Goal: Task Accomplishment & Management: Manage account settings

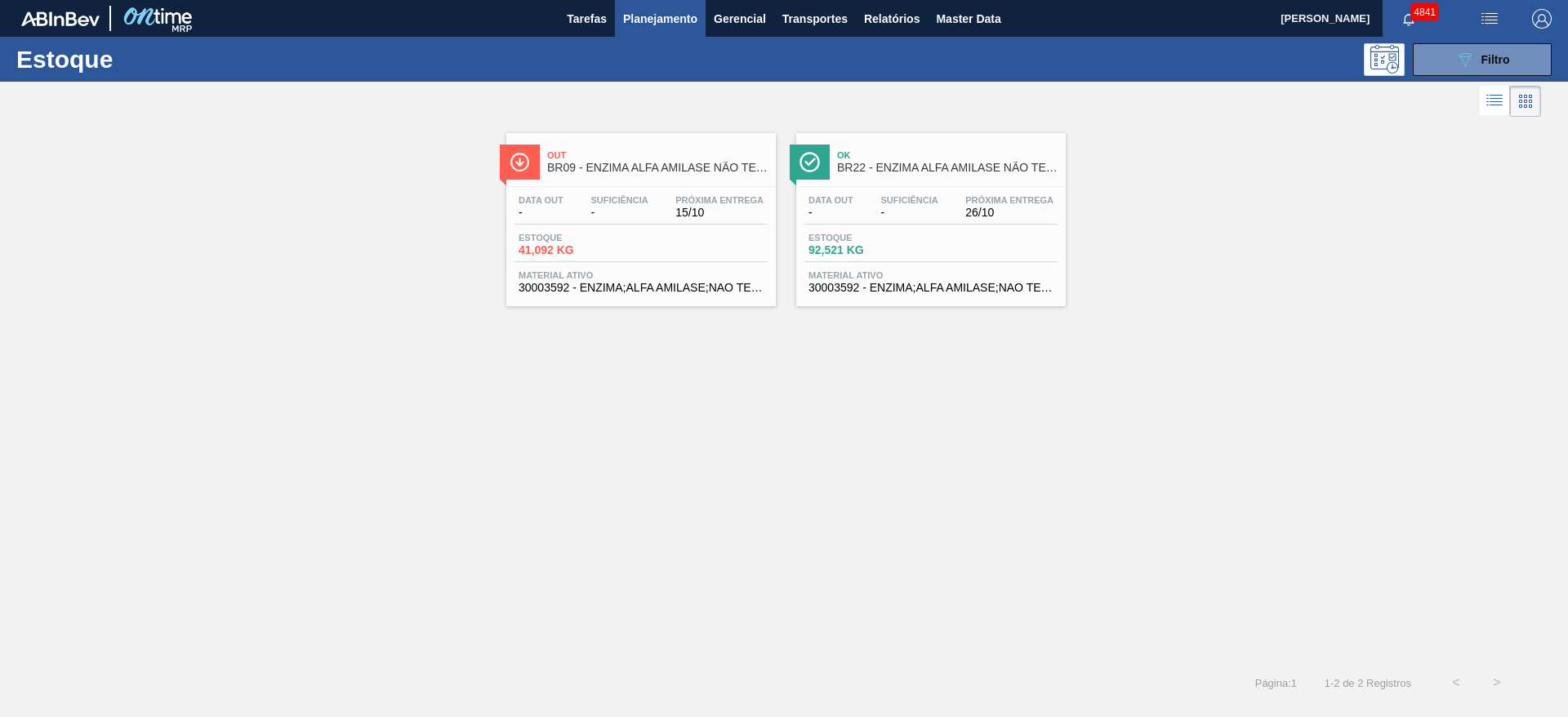
click at [898, 238] on span "Estoque" at bounding box center [866, 237] width 115 height 9
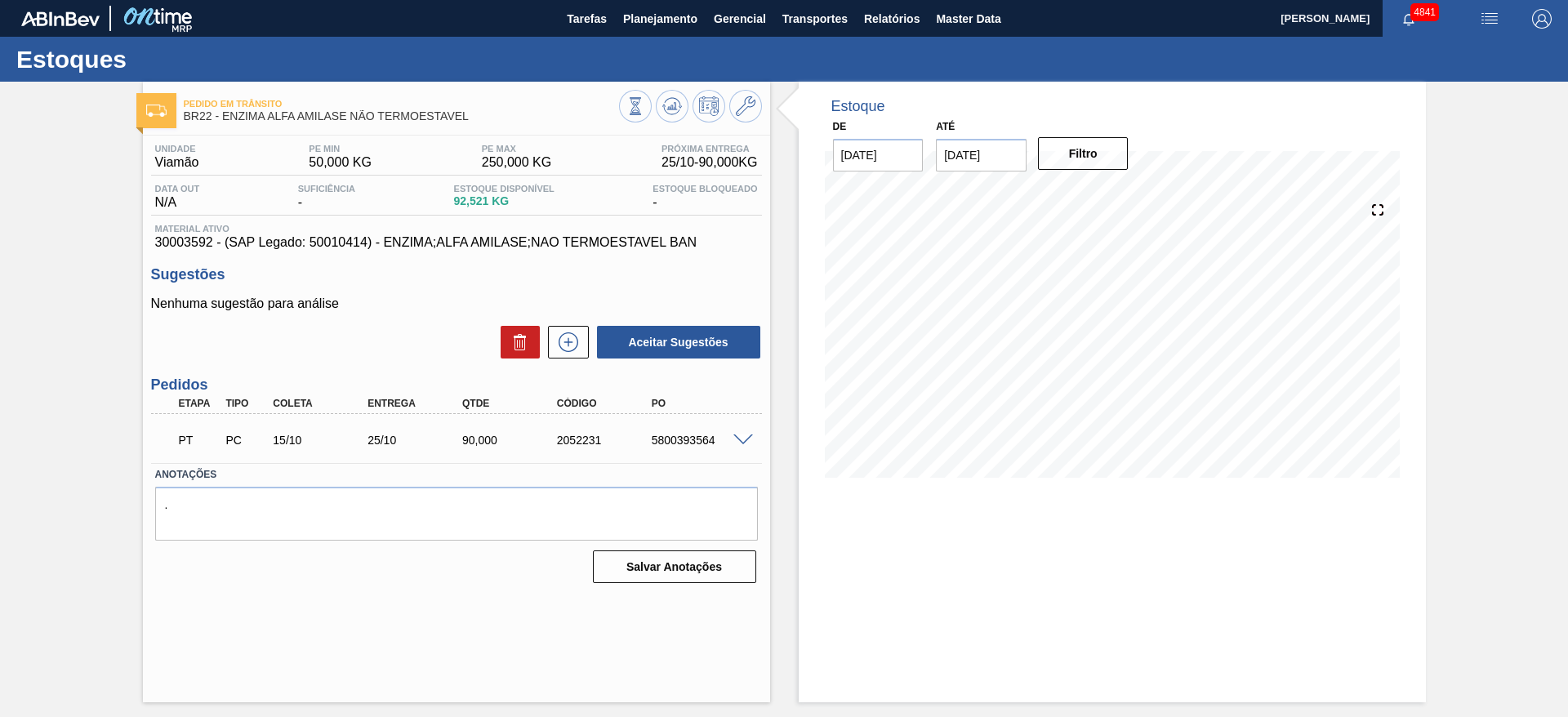
click at [746, 440] on span at bounding box center [742, 440] width 20 height 12
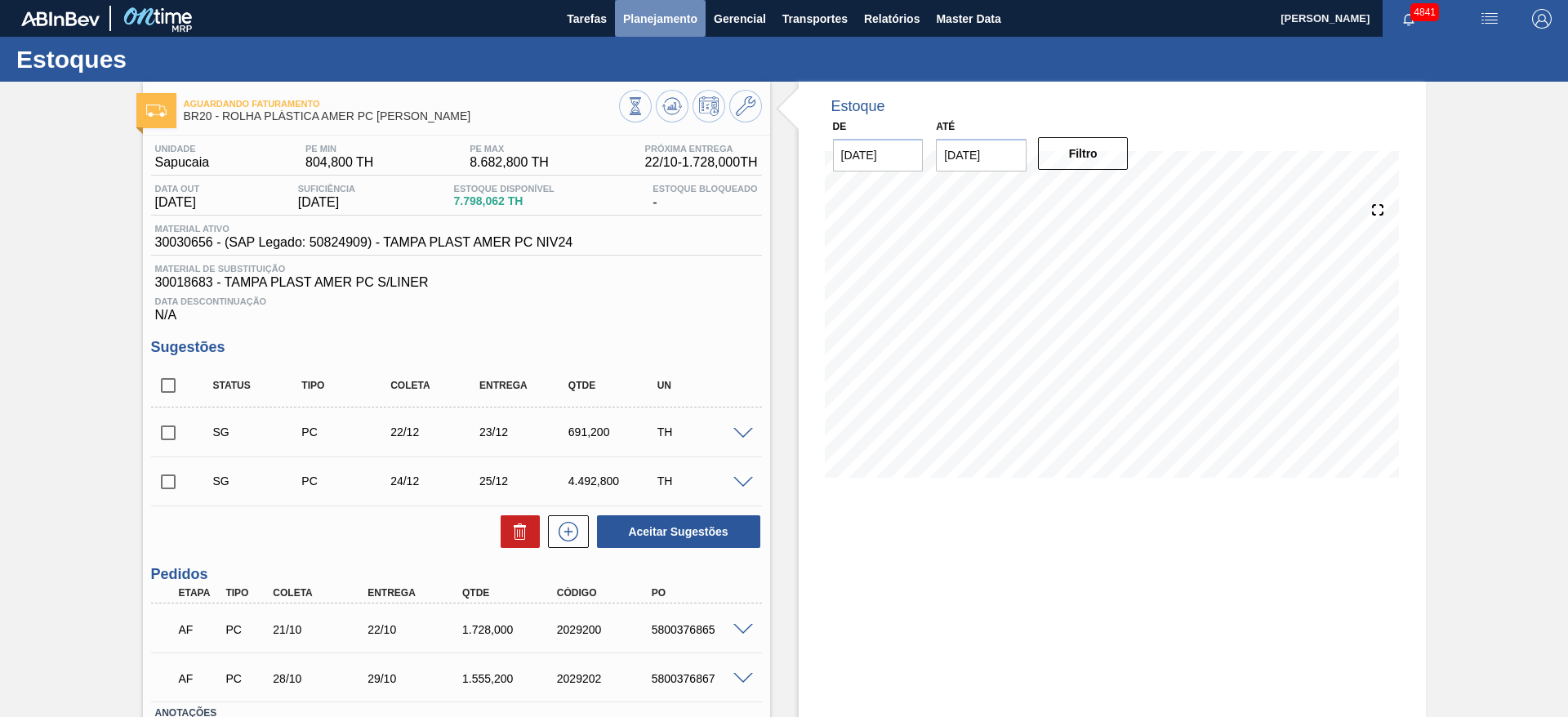
click at [641, 3] on button "Planejamento" at bounding box center [660, 18] width 91 height 37
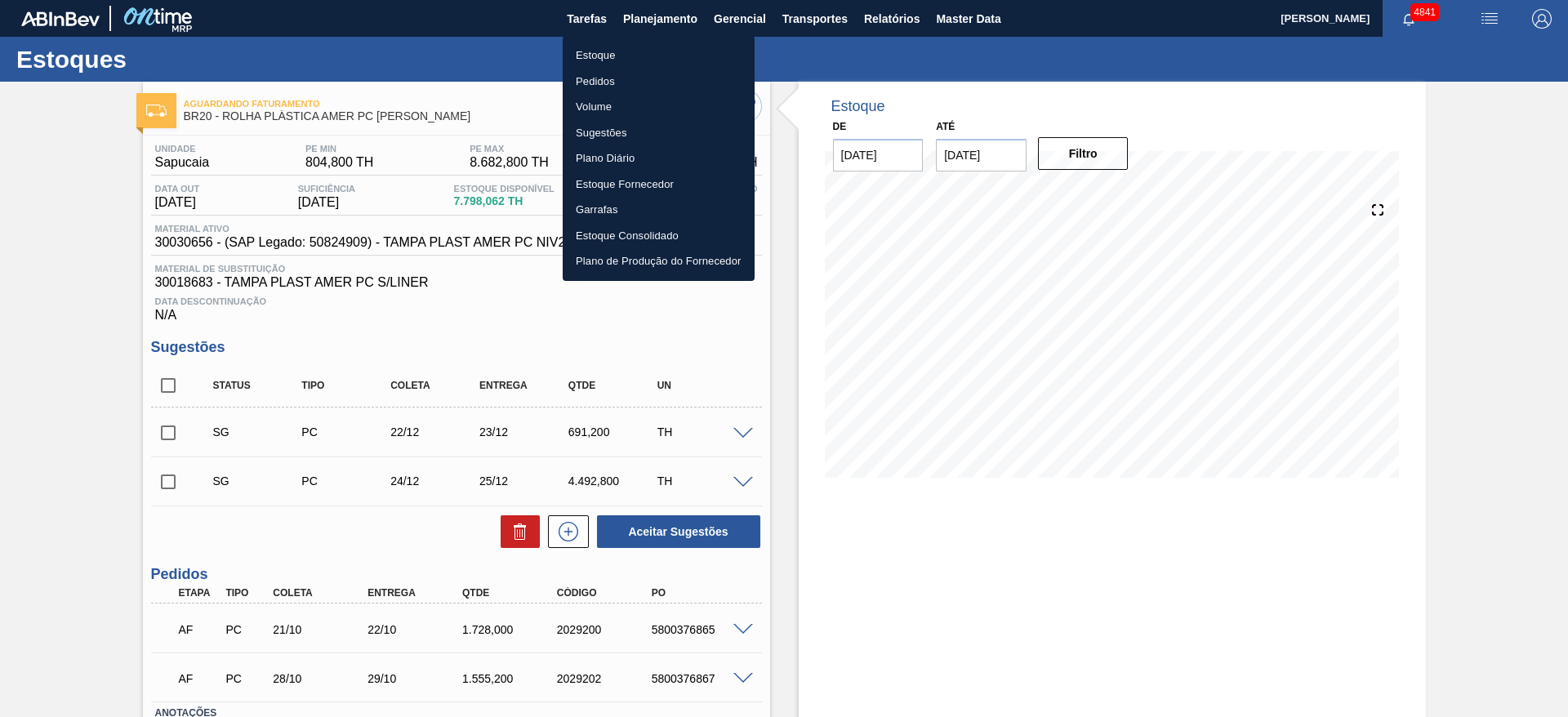
click at [635, 51] on li "Estoque" at bounding box center [659, 56] width 192 height 27
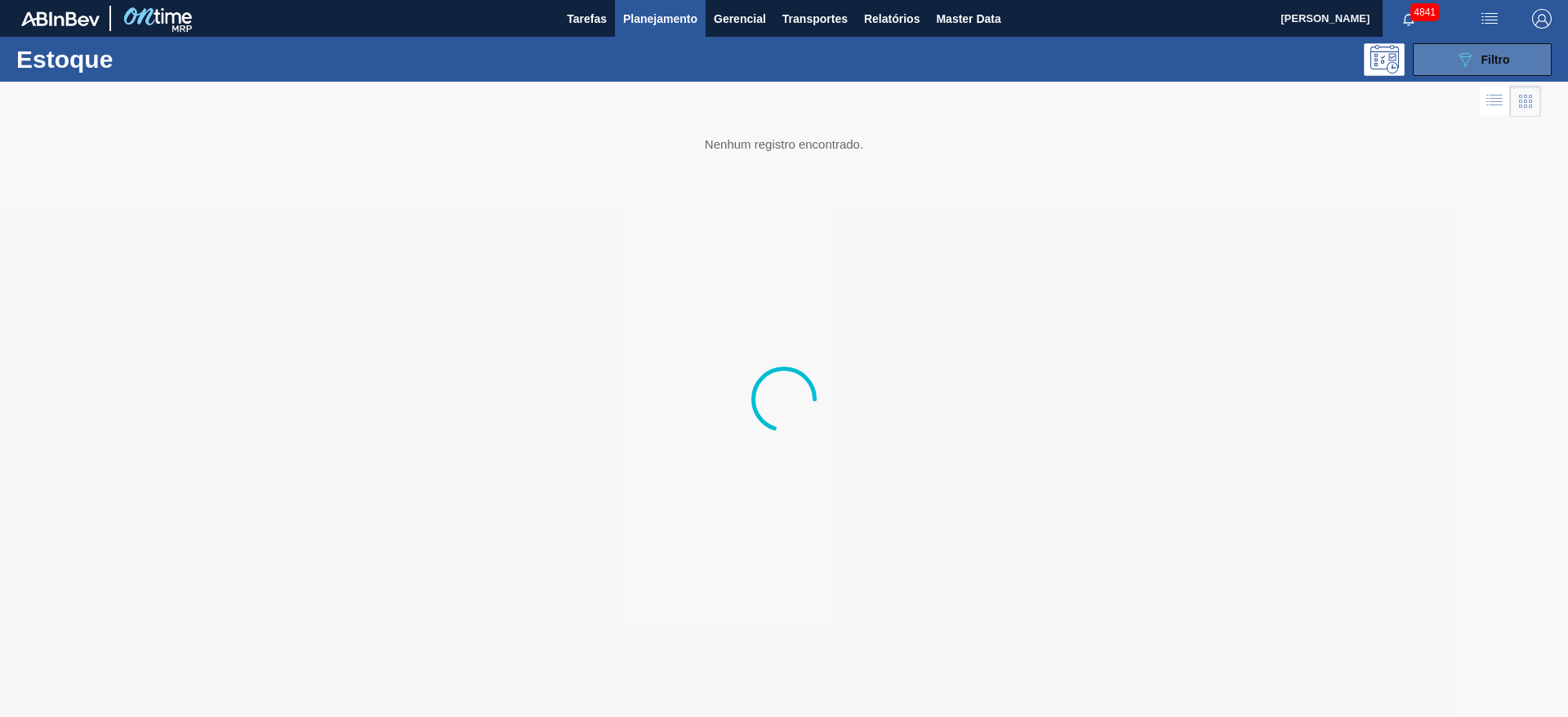
click at [1488, 56] on span "Filtro" at bounding box center [1495, 59] width 28 height 13
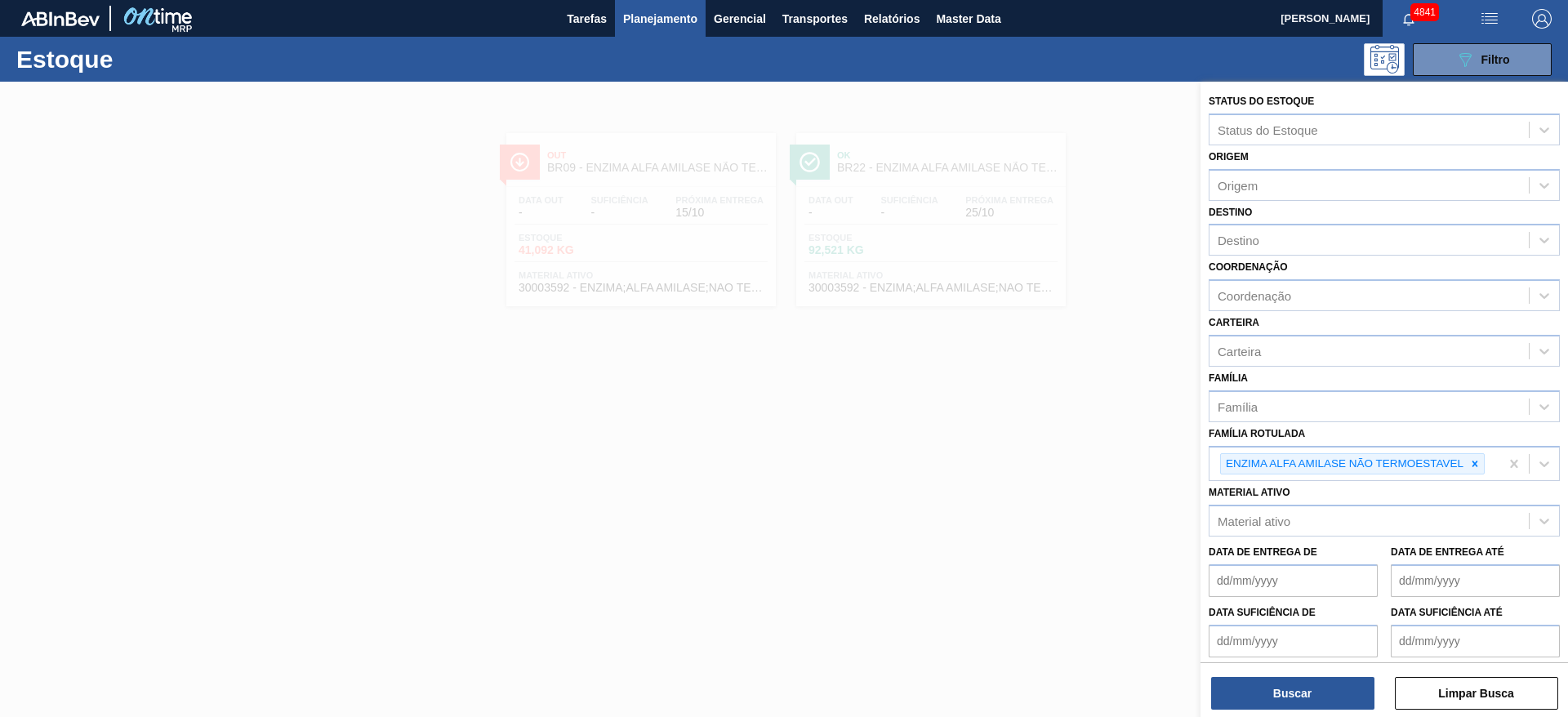
click at [1476, 465] on icon at bounding box center [1476, 463] width 6 height 6
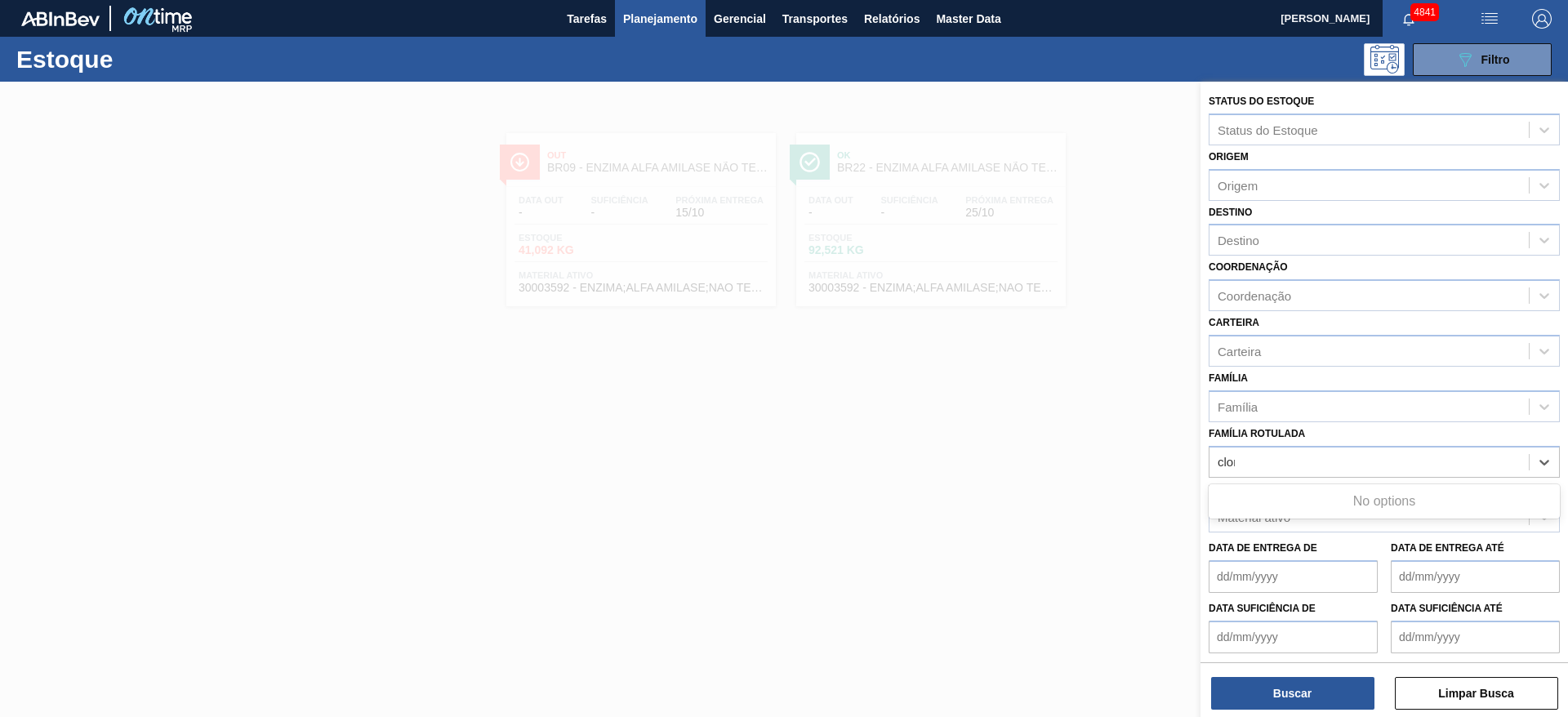
type Rotulada "clore"
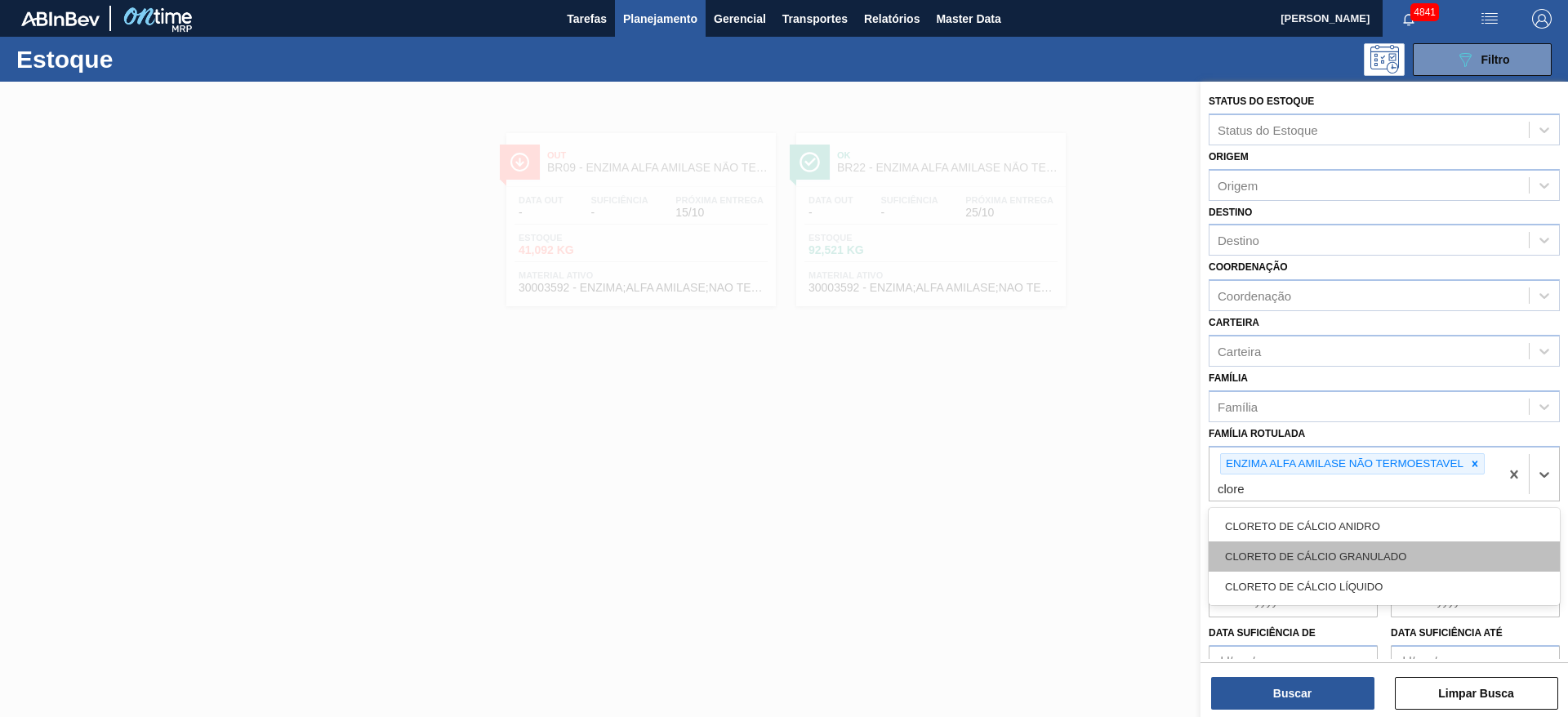
click at [1476, 550] on div "CLORETO DE CÁLCIO GRANULADO" at bounding box center [1384, 556] width 351 height 30
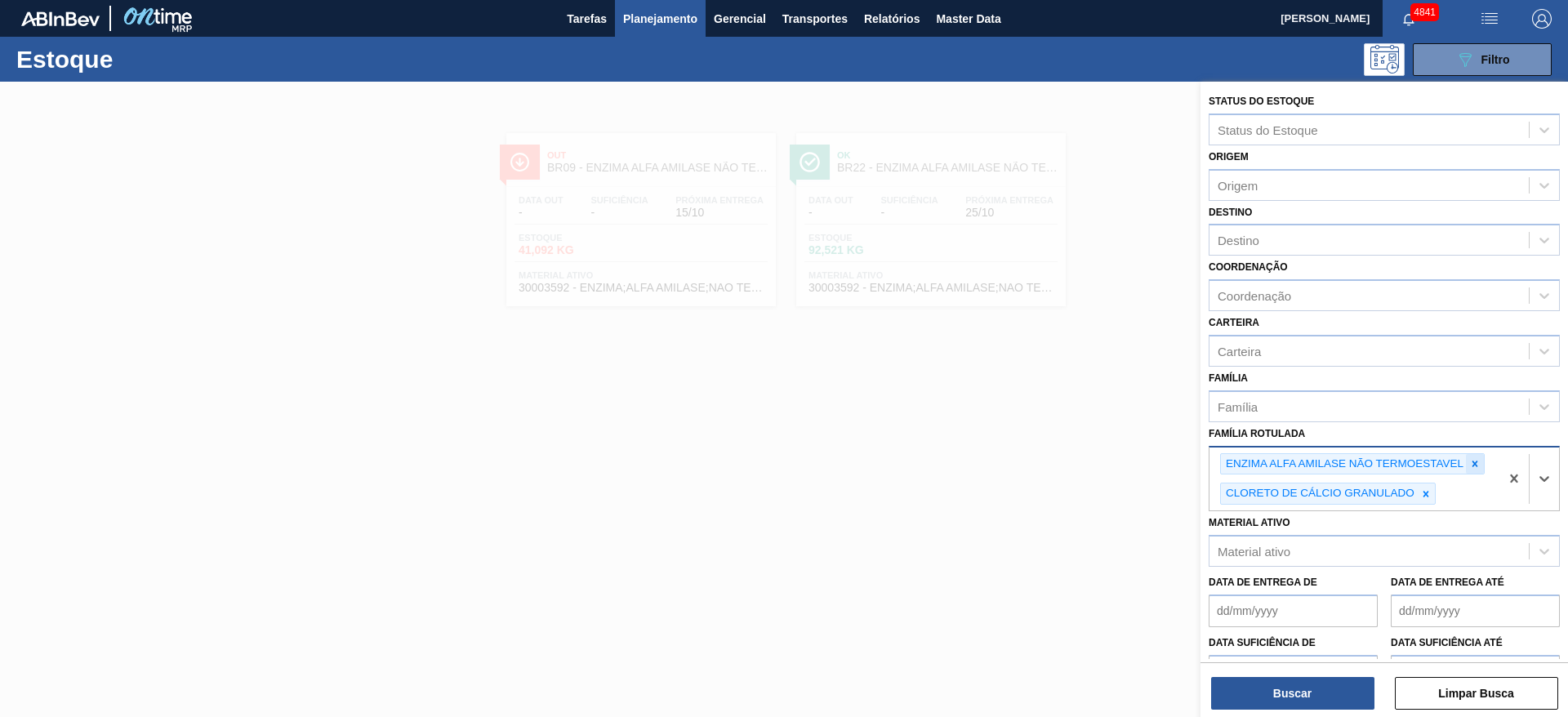
click at [1476, 464] on icon at bounding box center [1476, 463] width 6 height 6
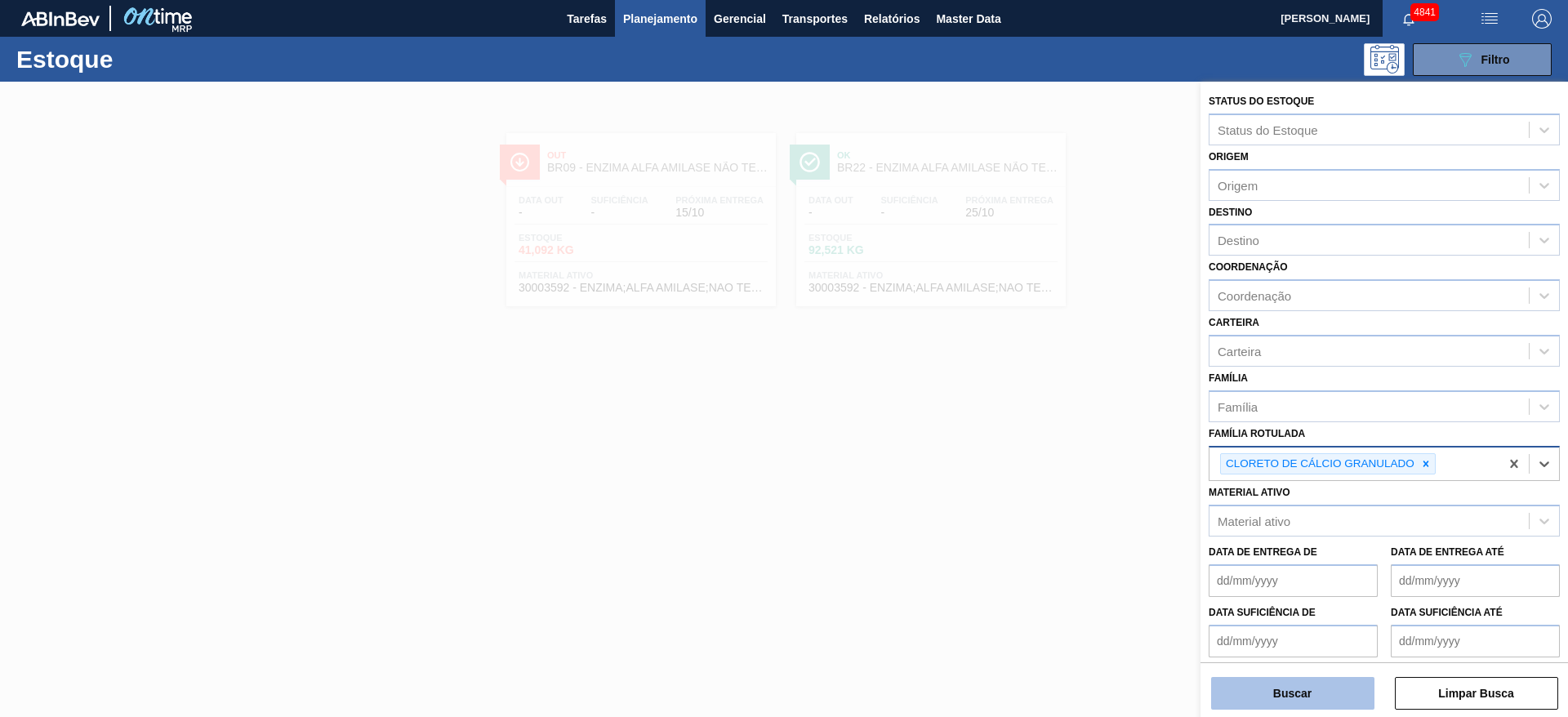
click at [1252, 708] on button "Buscar" at bounding box center [1292, 694] width 164 height 33
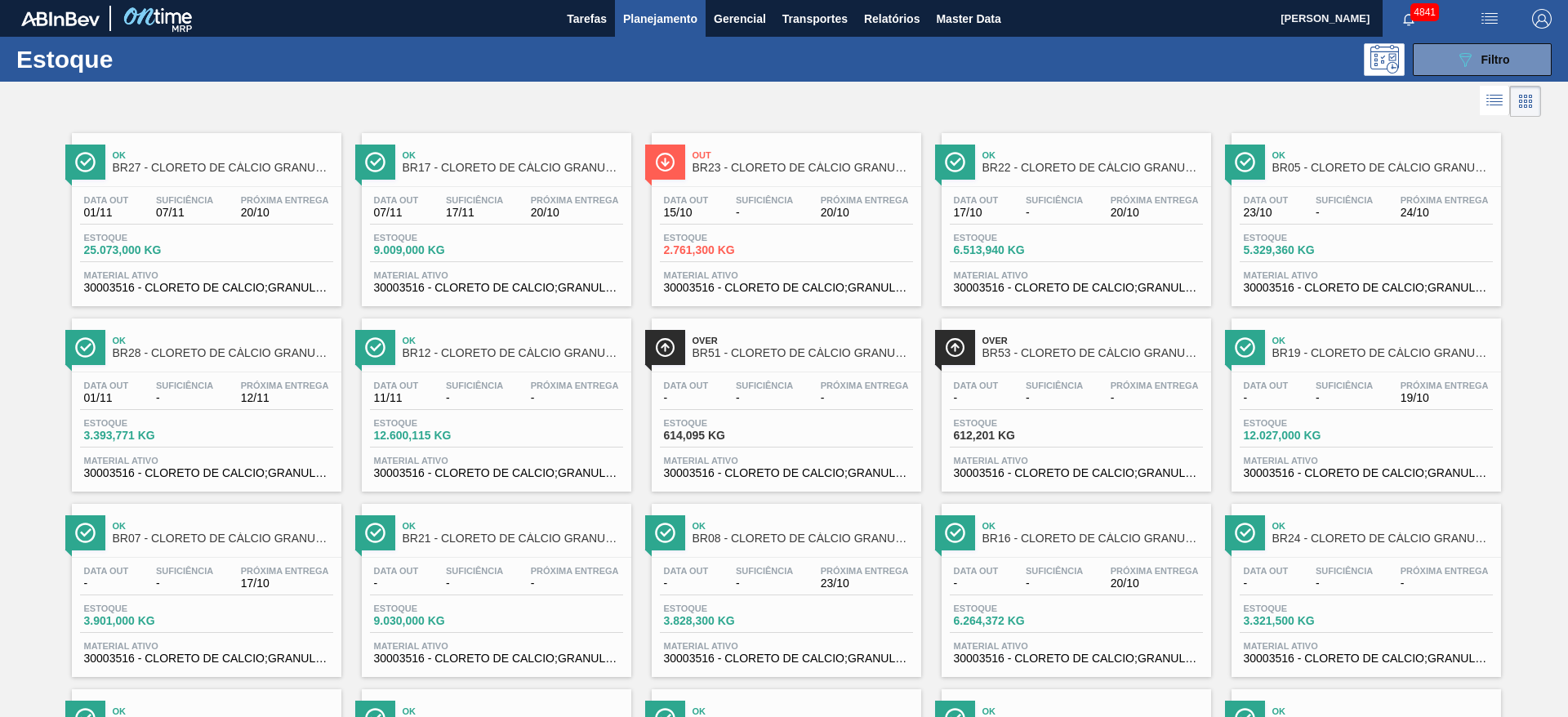
click at [1120, 261] on div "Estoque 6.513,940 KG" at bounding box center [1076, 248] width 253 height 29
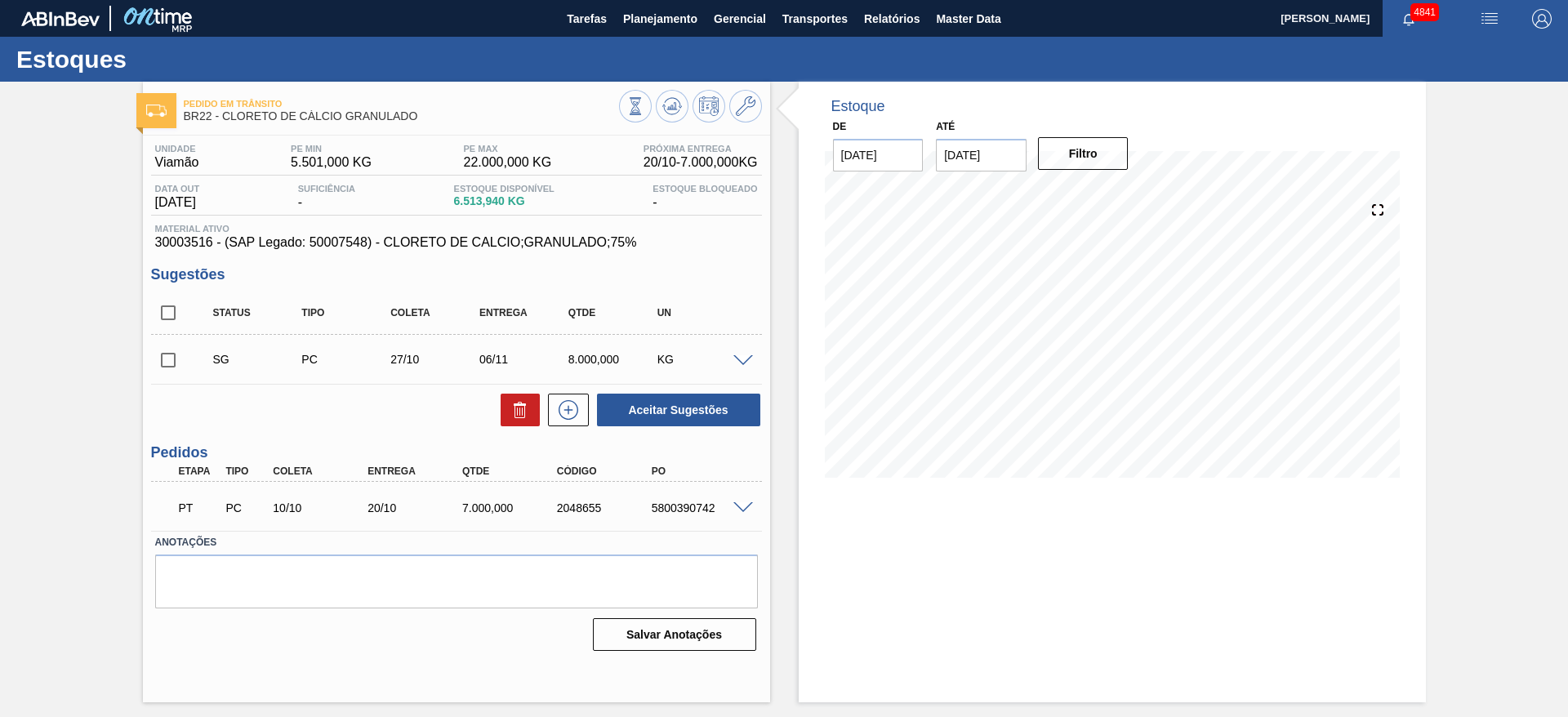
click at [745, 511] on span at bounding box center [742, 509] width 20 height 12
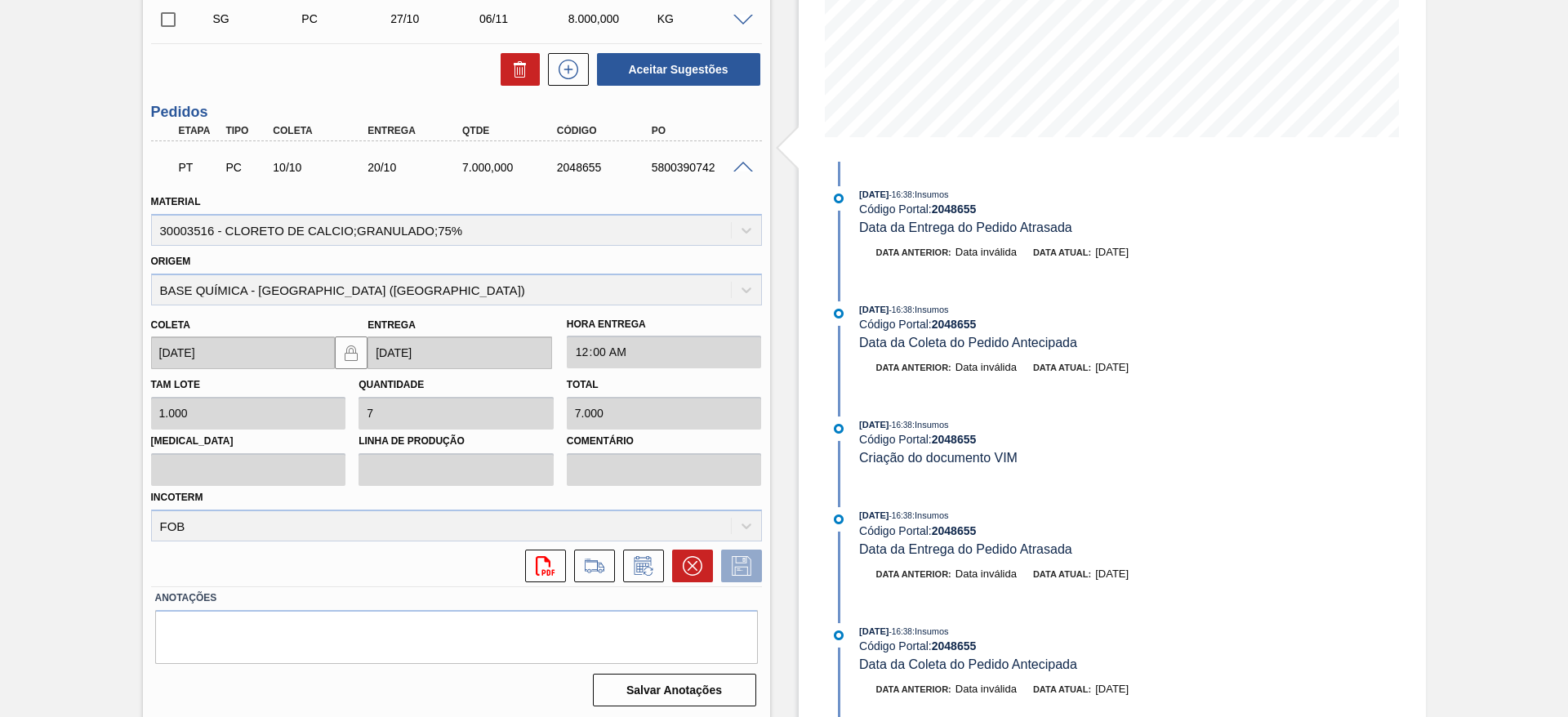
scroll to position [344, 0]
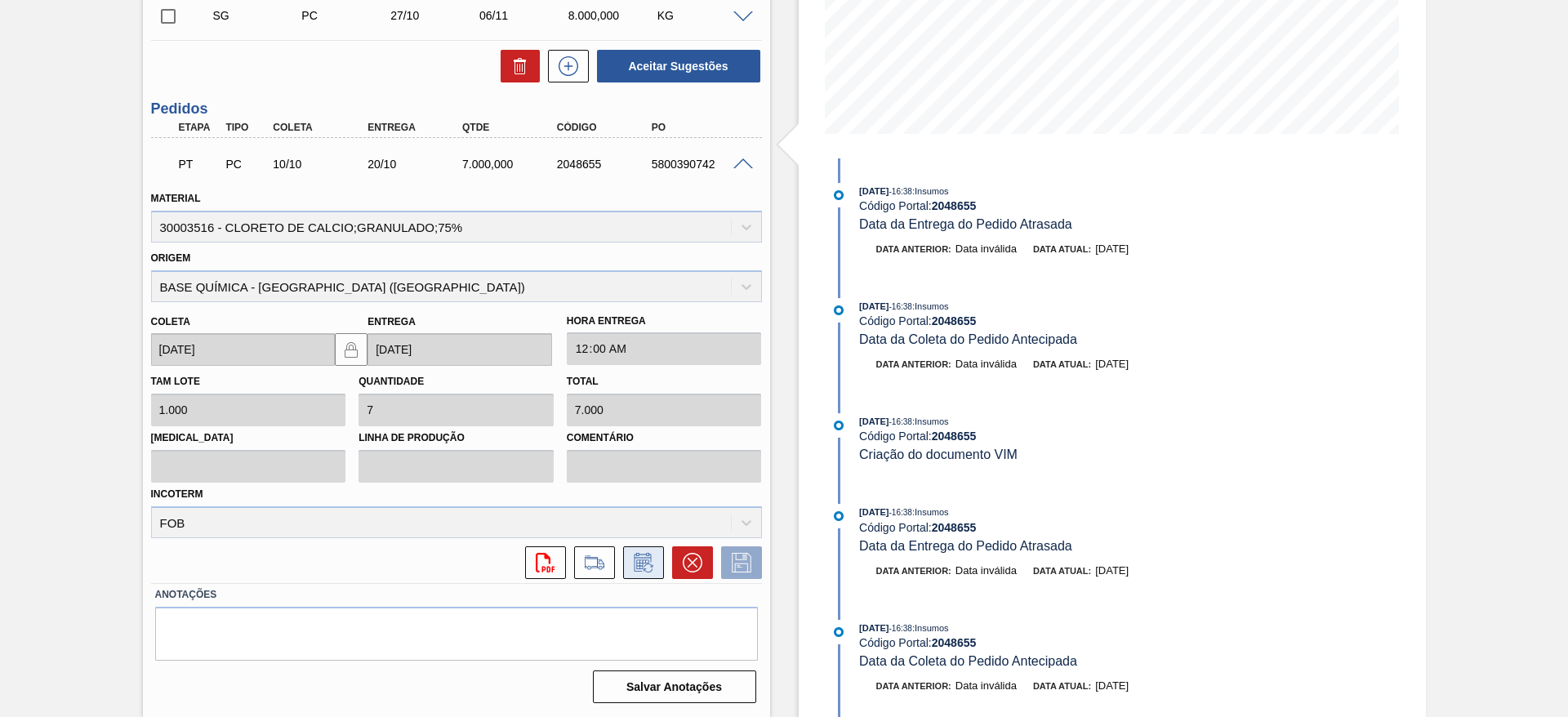
click at [638, 571] on icon at bounding box center [643, 563] width 27 height 20
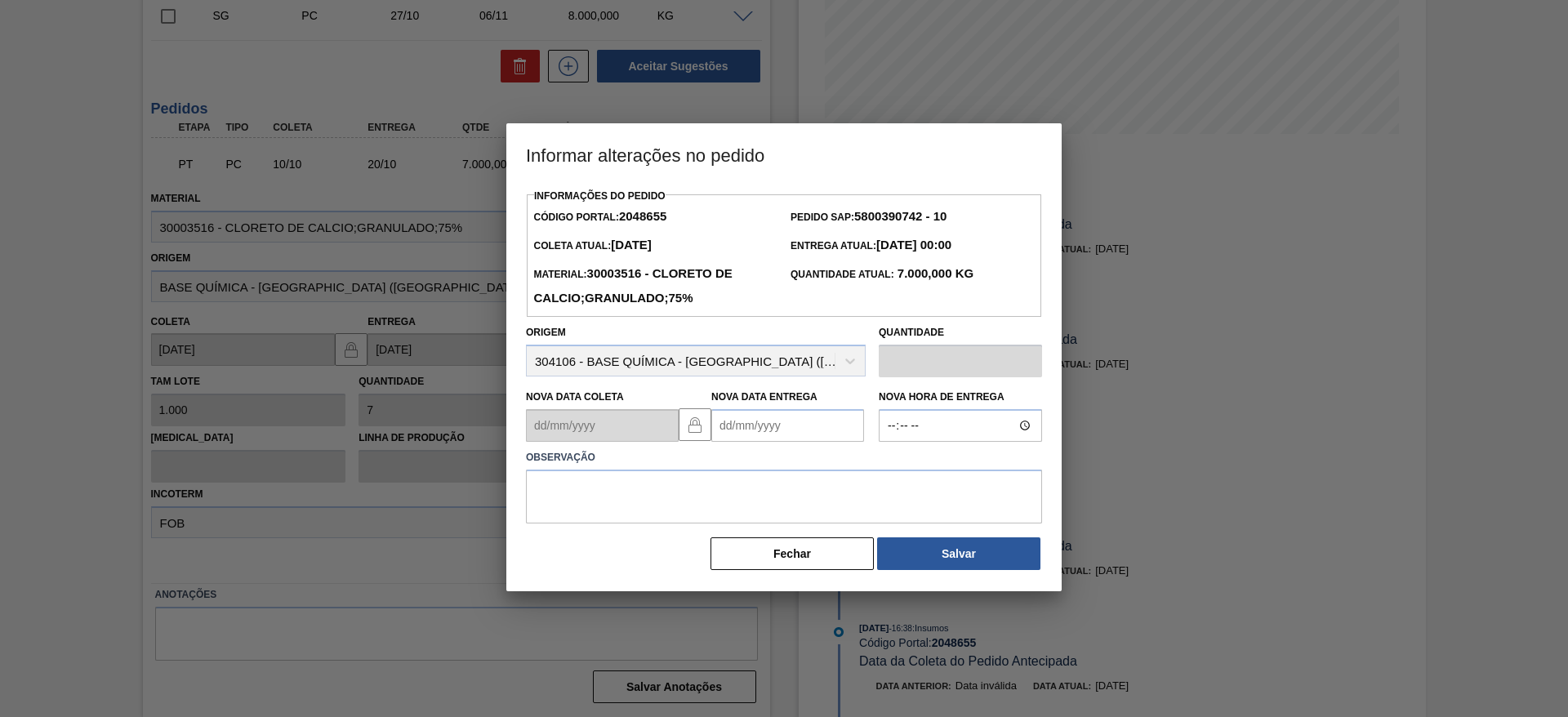
click at [742, 425] on Entrega2048655 "Nova Data Entrega" at bounding box center [788, 426] width 152 height 33
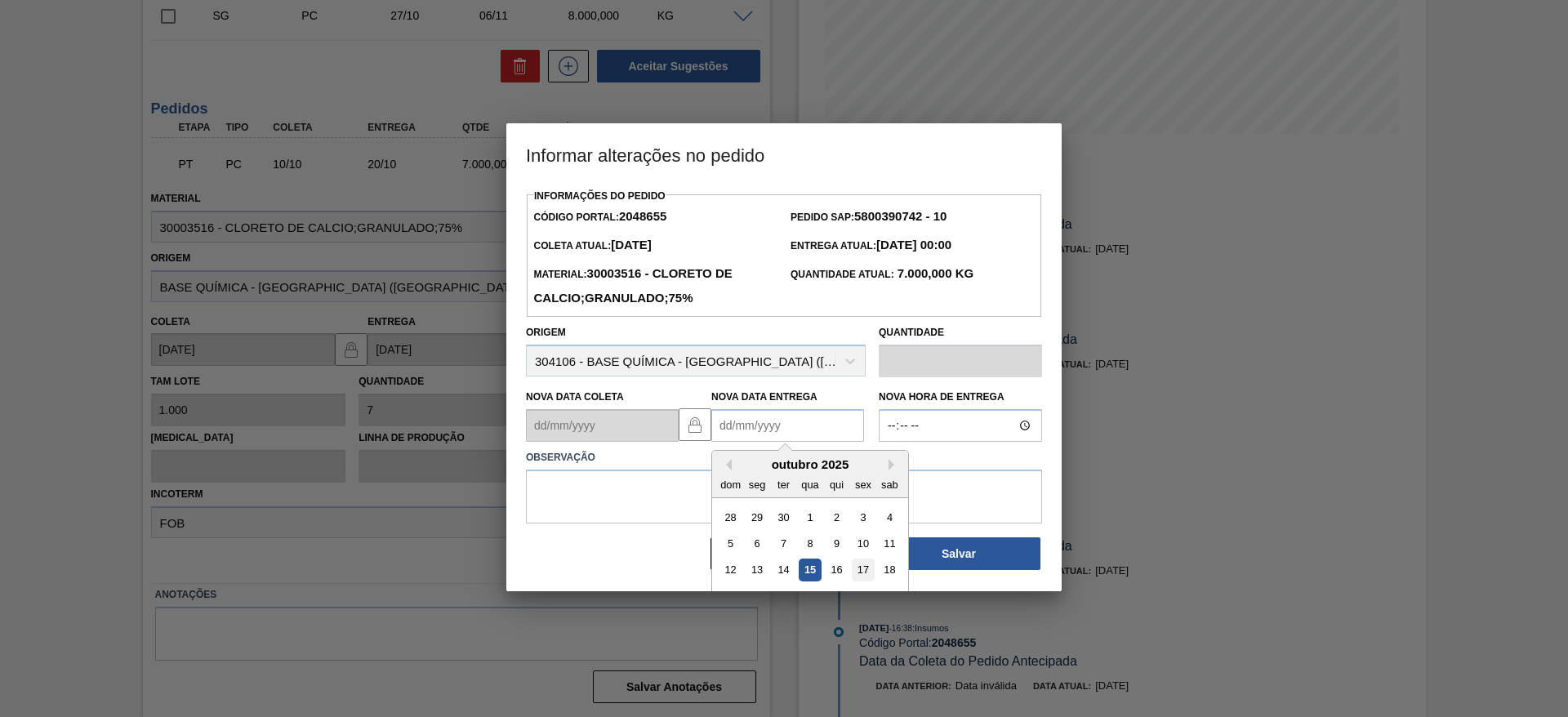
click at [862, 571] on div "17" at bounding box center [863, 571] width 22 height 22
type Entrega2048655 "17/10/2025"
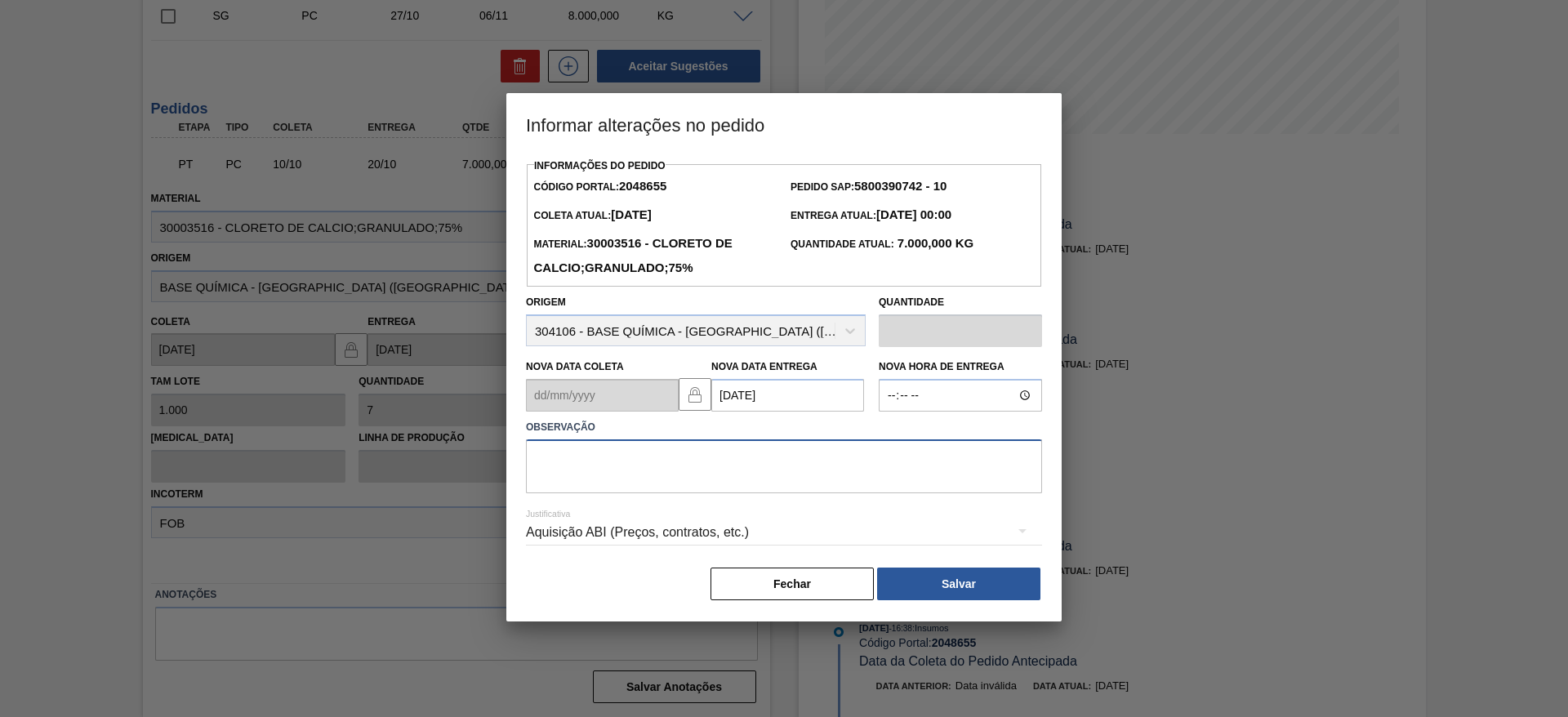
click at [749, 476] on textarea at bounding box center [784, 466] width 516 height 54
type textarea "data ajustada com tp"
click at [806, 535] on div "Aquisição ABI (Preços, contratos, etc.)" at bounding box center [784, 532] width 516 height 45
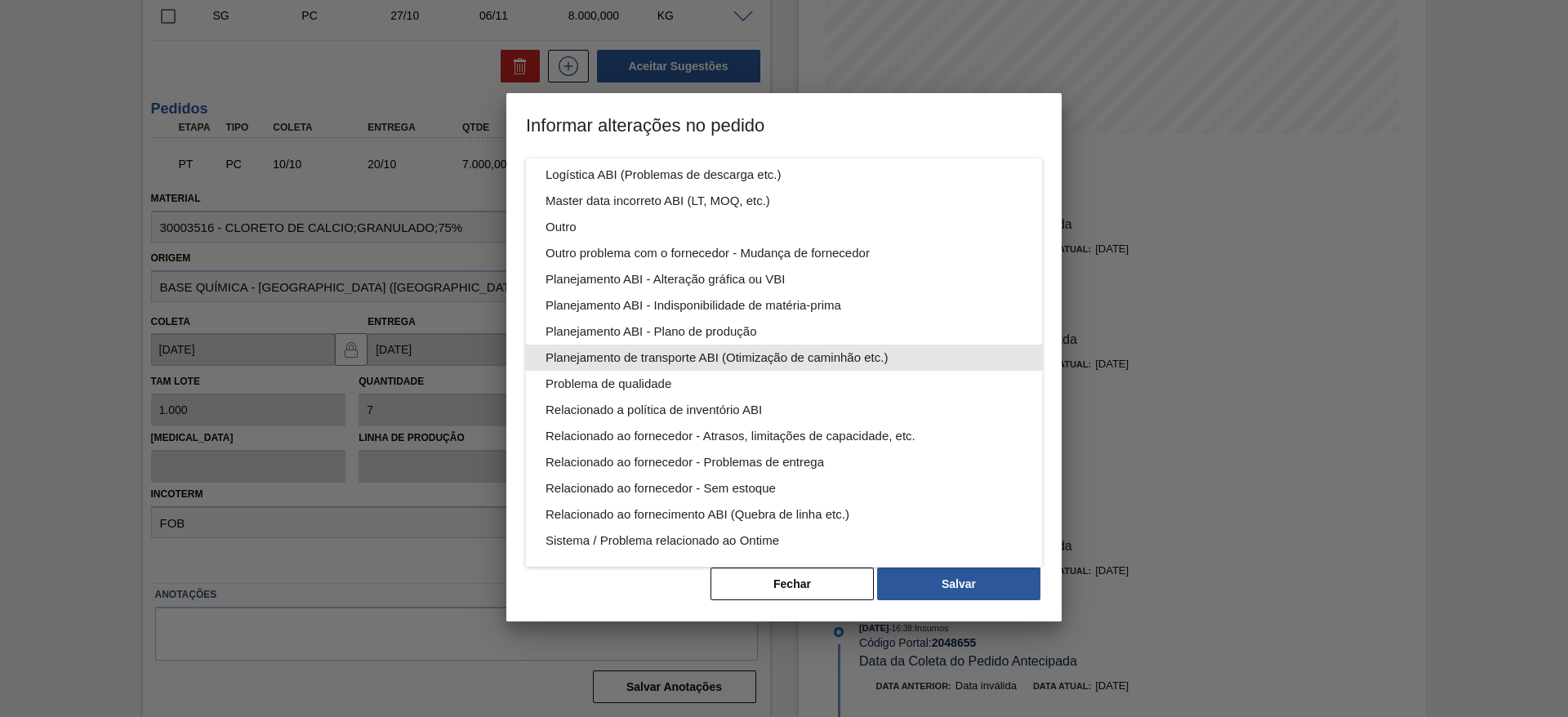
scroll to position [0, 0]
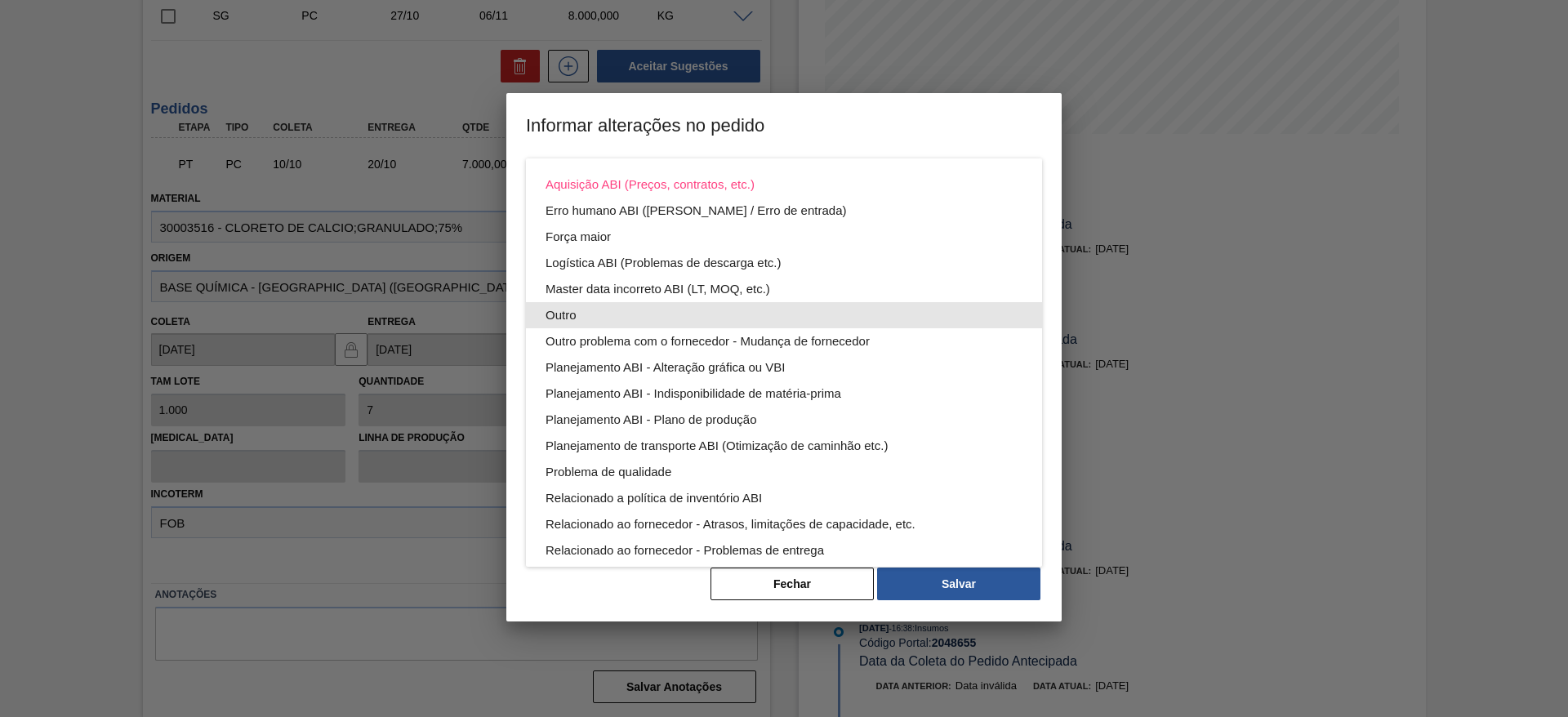
click at [644, 308] on div "Outro" at bounding box center [784, 315] width 477 height 27
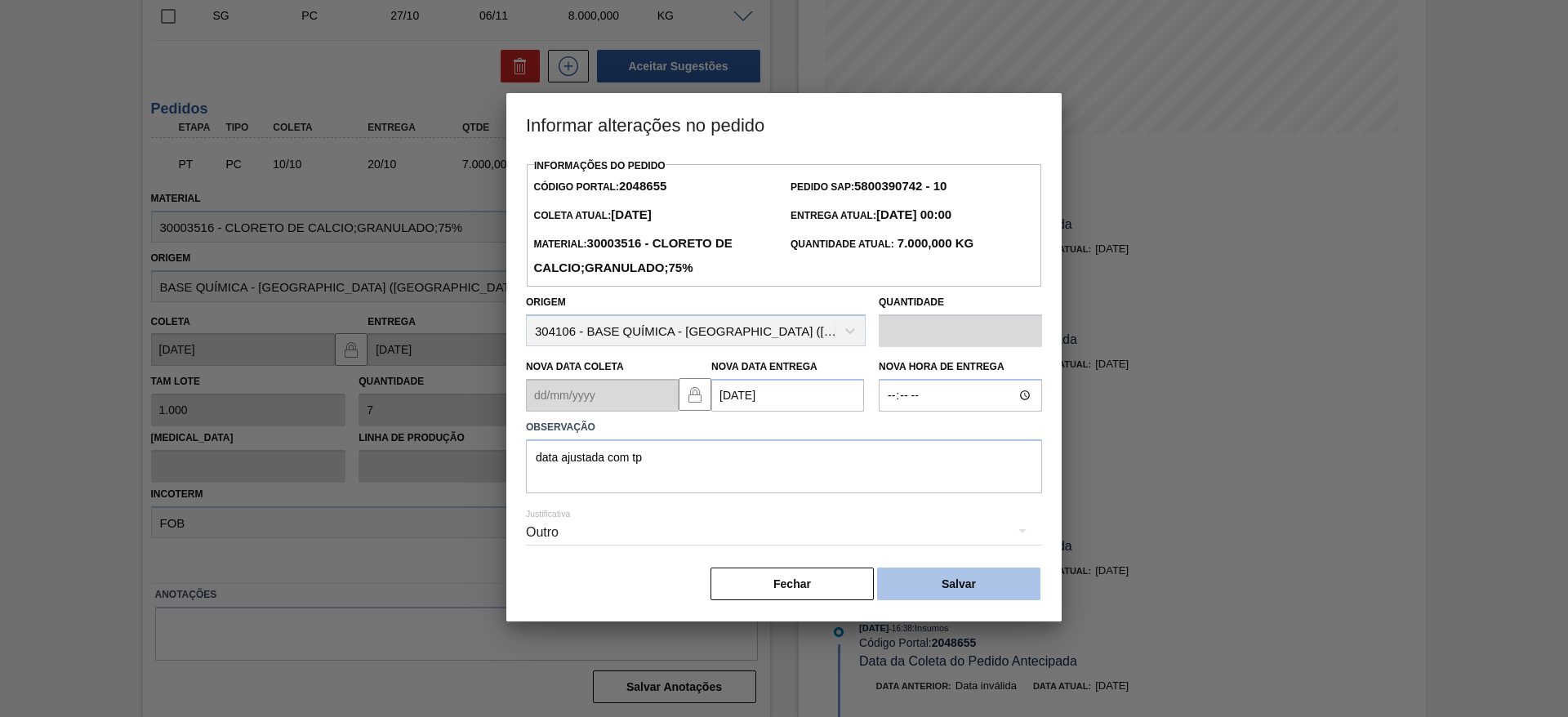
click at [925, 579] on button "Salvar" at bounding box center [958, 584] width 164 height 33
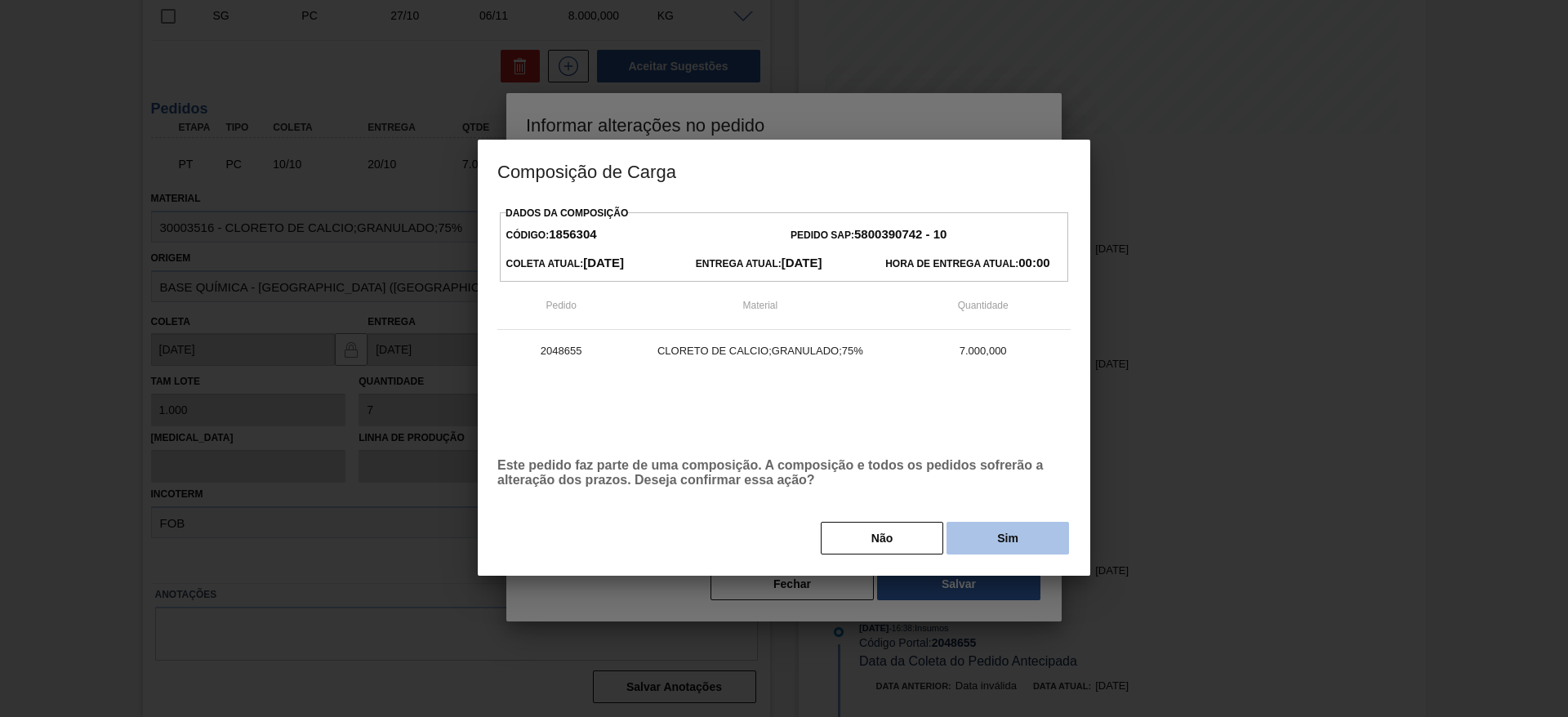
click at [972, 523] on button "Sim" at bounding box center [1007, 538] width 122 height 33
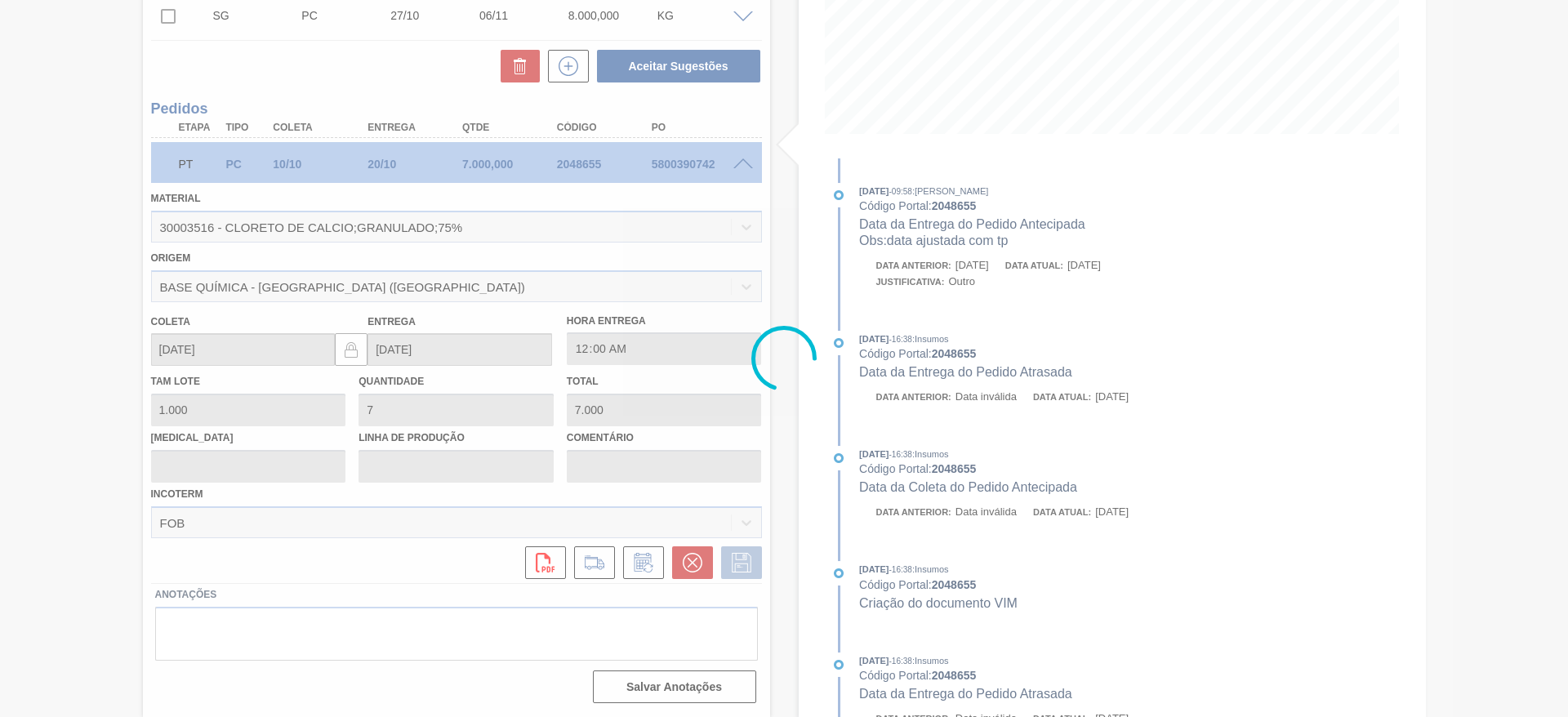
type input "data ajustada com tp"
type input "17/10/2025"
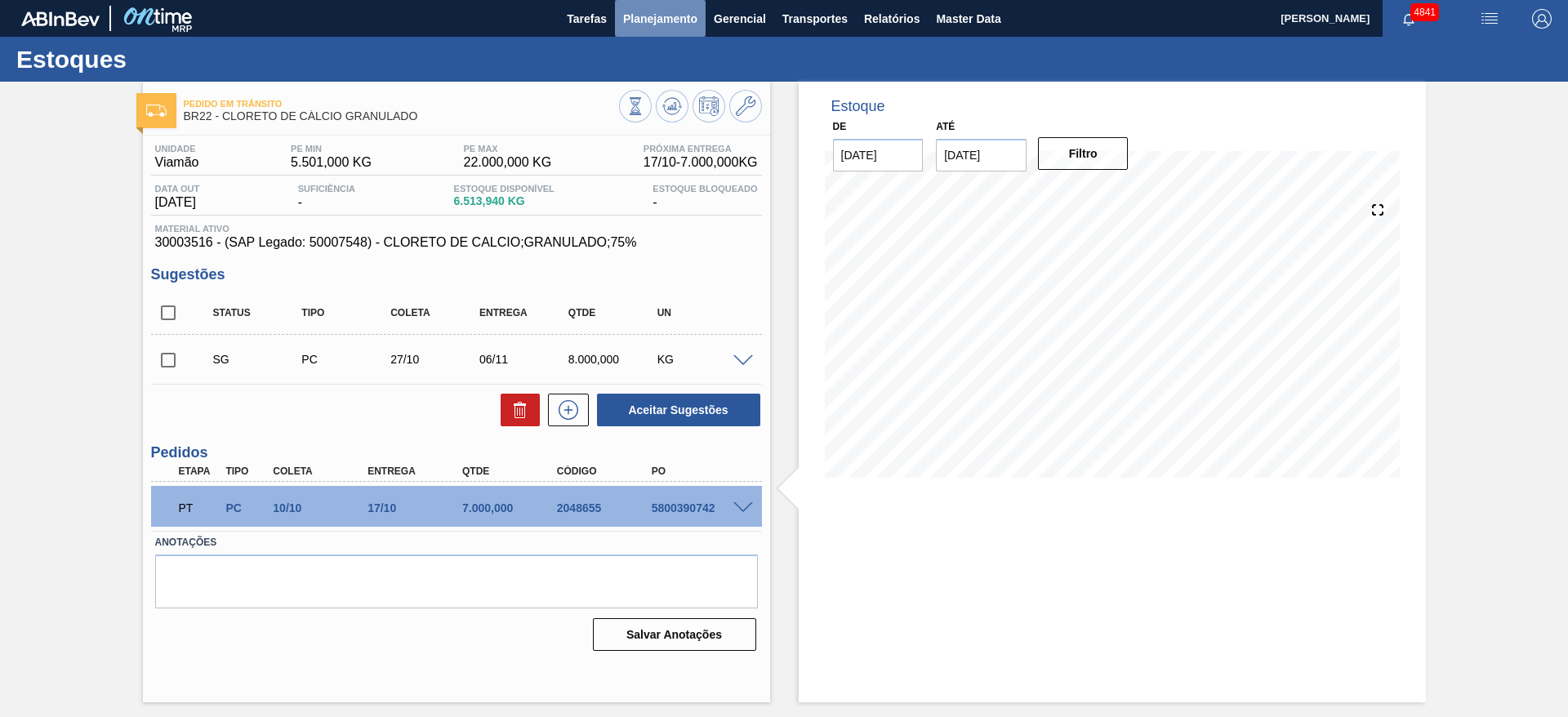
click at [650, 15] on span "Planejamento" at bounding box center [660, 18] width 75 height 20
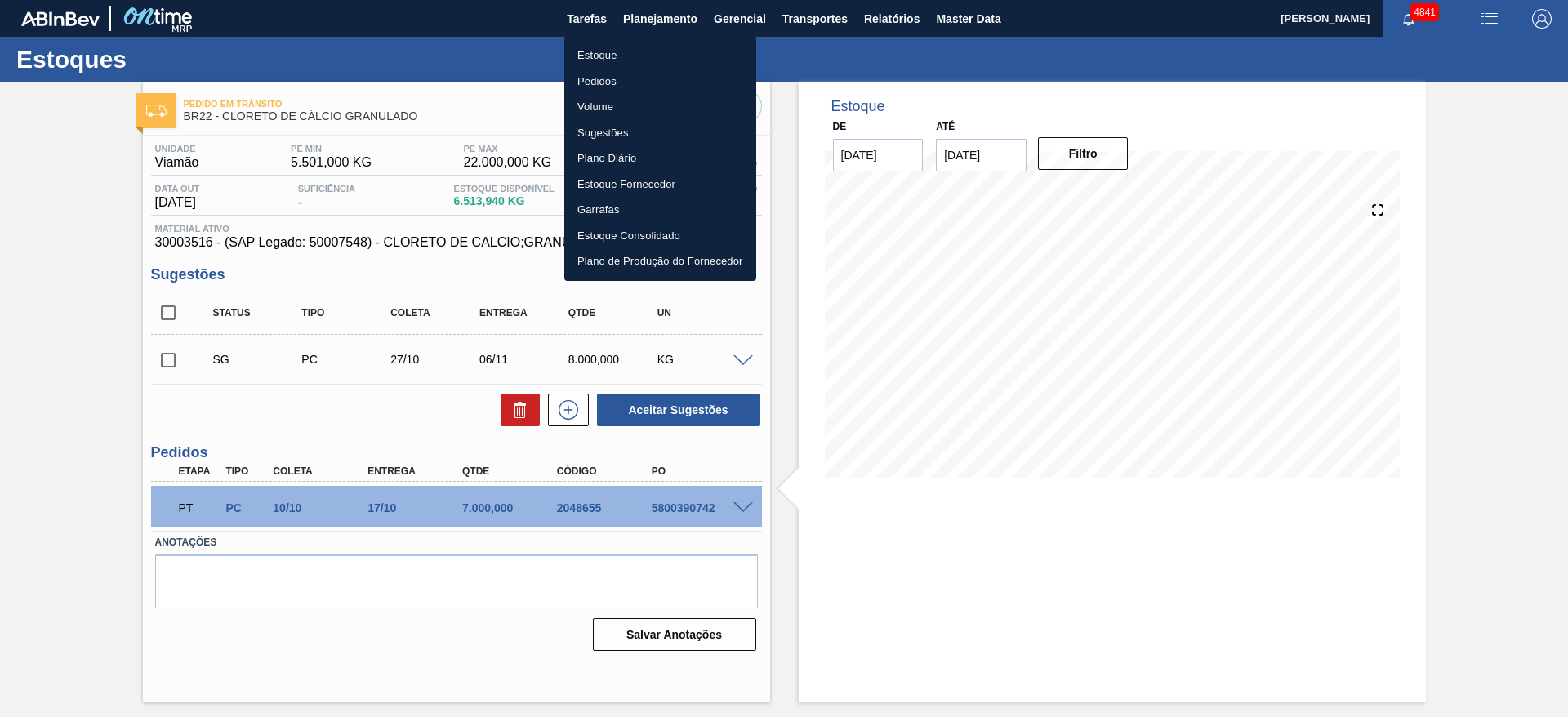
click at [609, 49] on li "Estoque" at bounding box center [660, 56] width 192 height 27
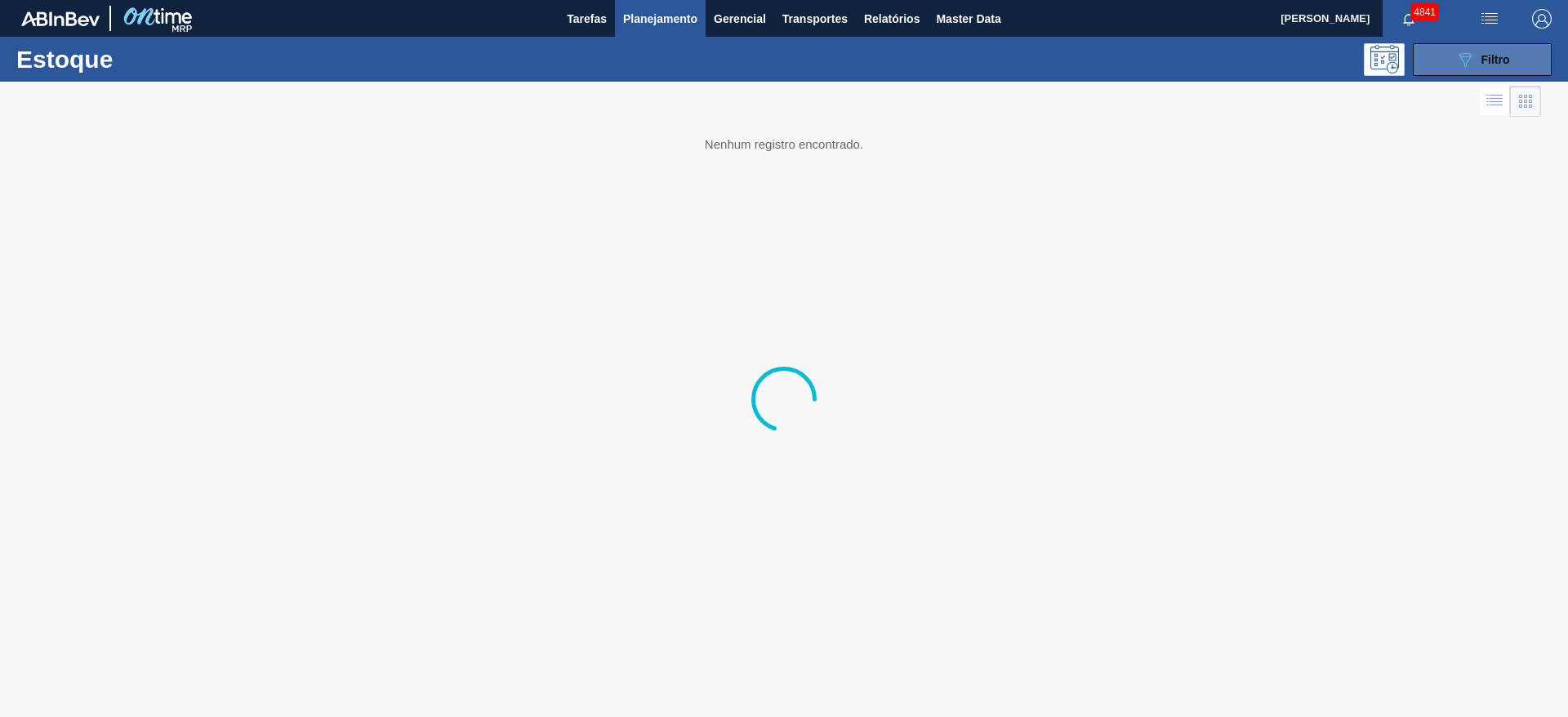
click at [1462, 58] on icon "089F7B8B-B2A5-4AFE-B5C0-19BA573D28AC" at bounding box center [1464, 59] width 20 height 20
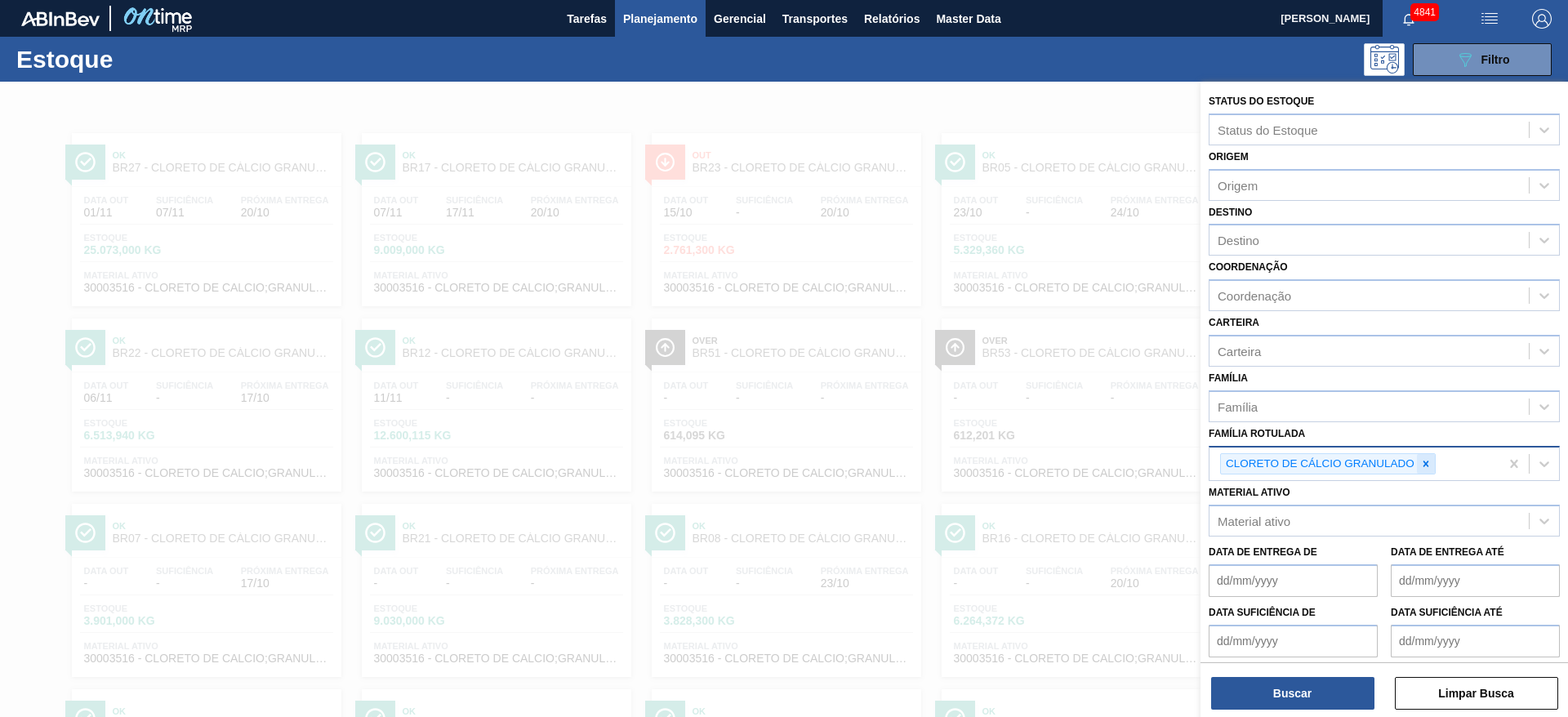
click at [1422, 467] on icon at bounding box center [1425, 463] width 11 height 11
click at [1350, 520] on div "Material ativo" at bounding box center [1368, 517] width 319 height 24
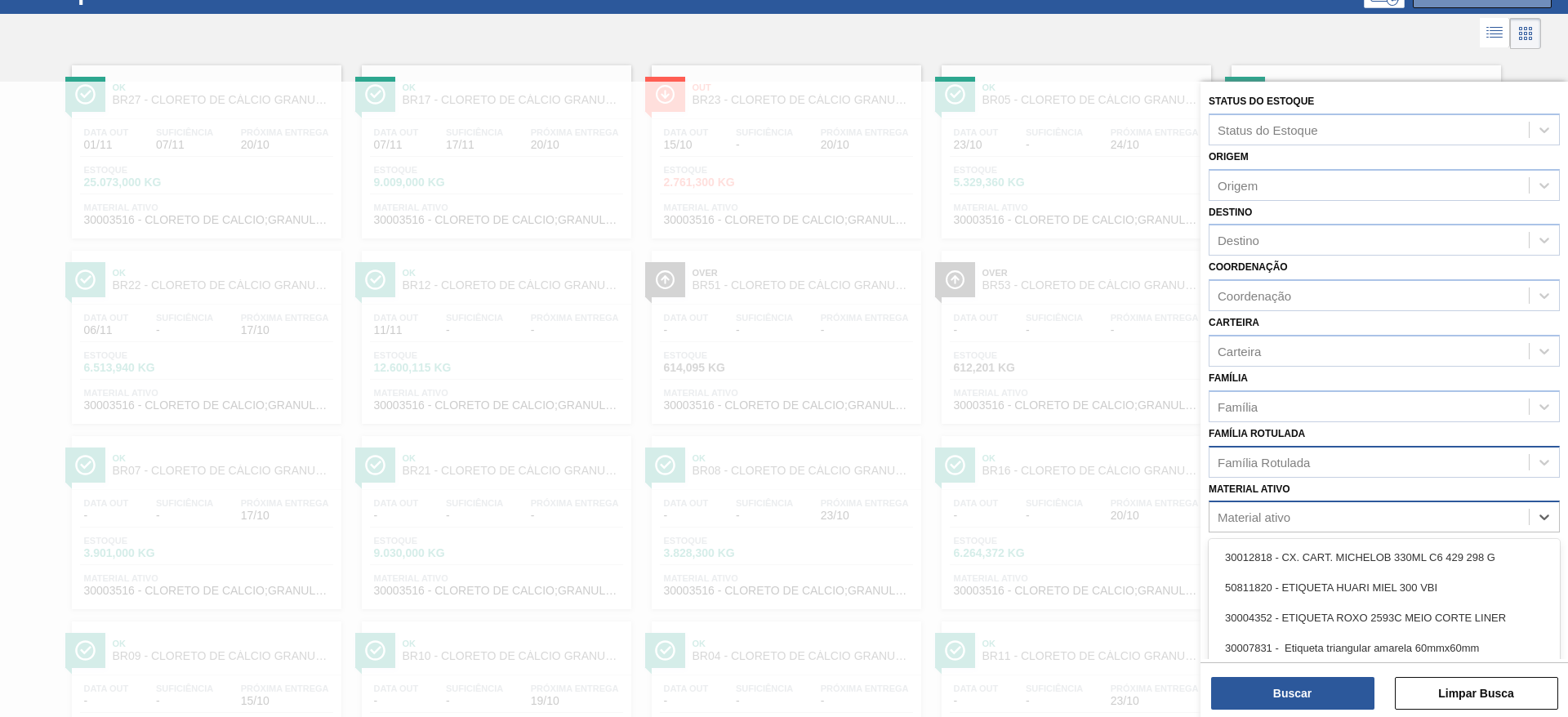
scroll to position [74, 0]
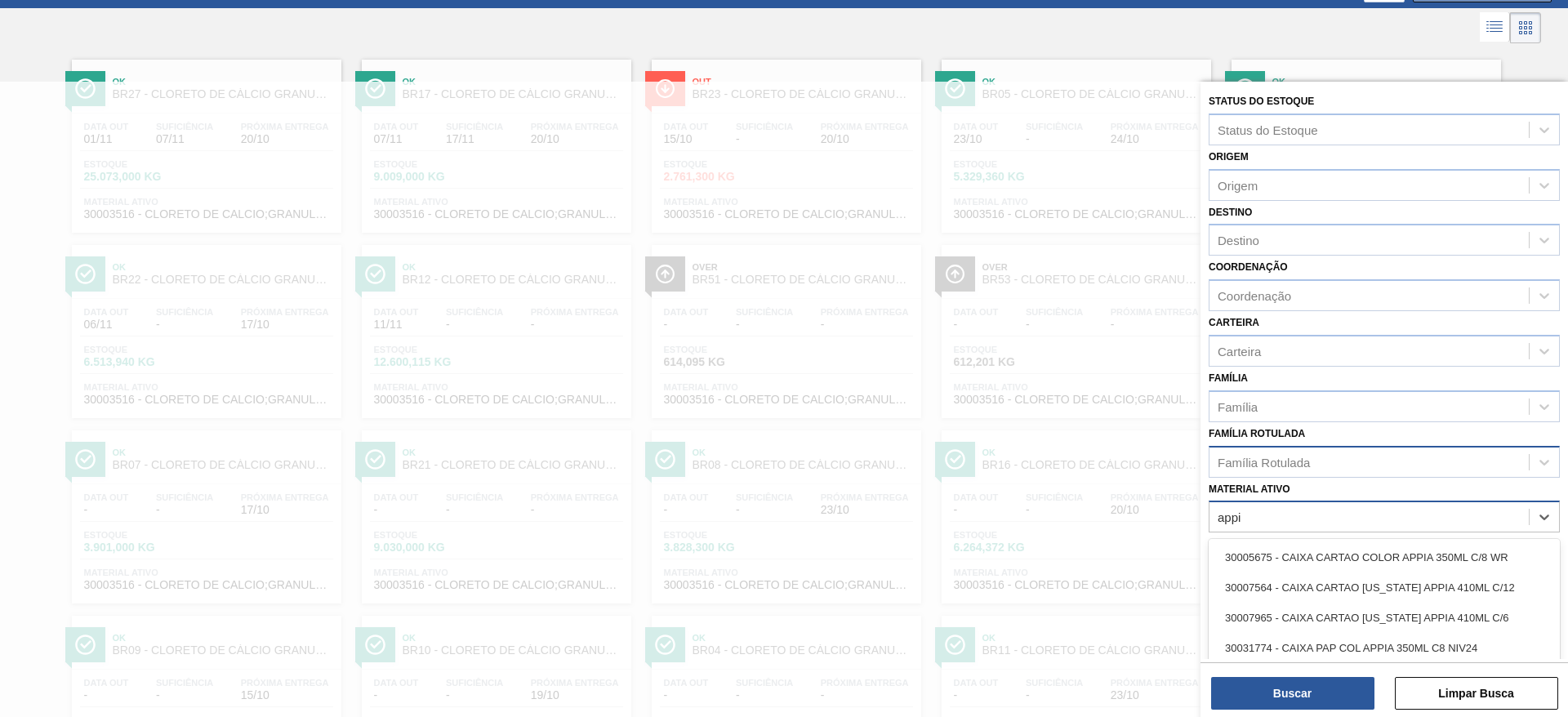
type ativo "appia"
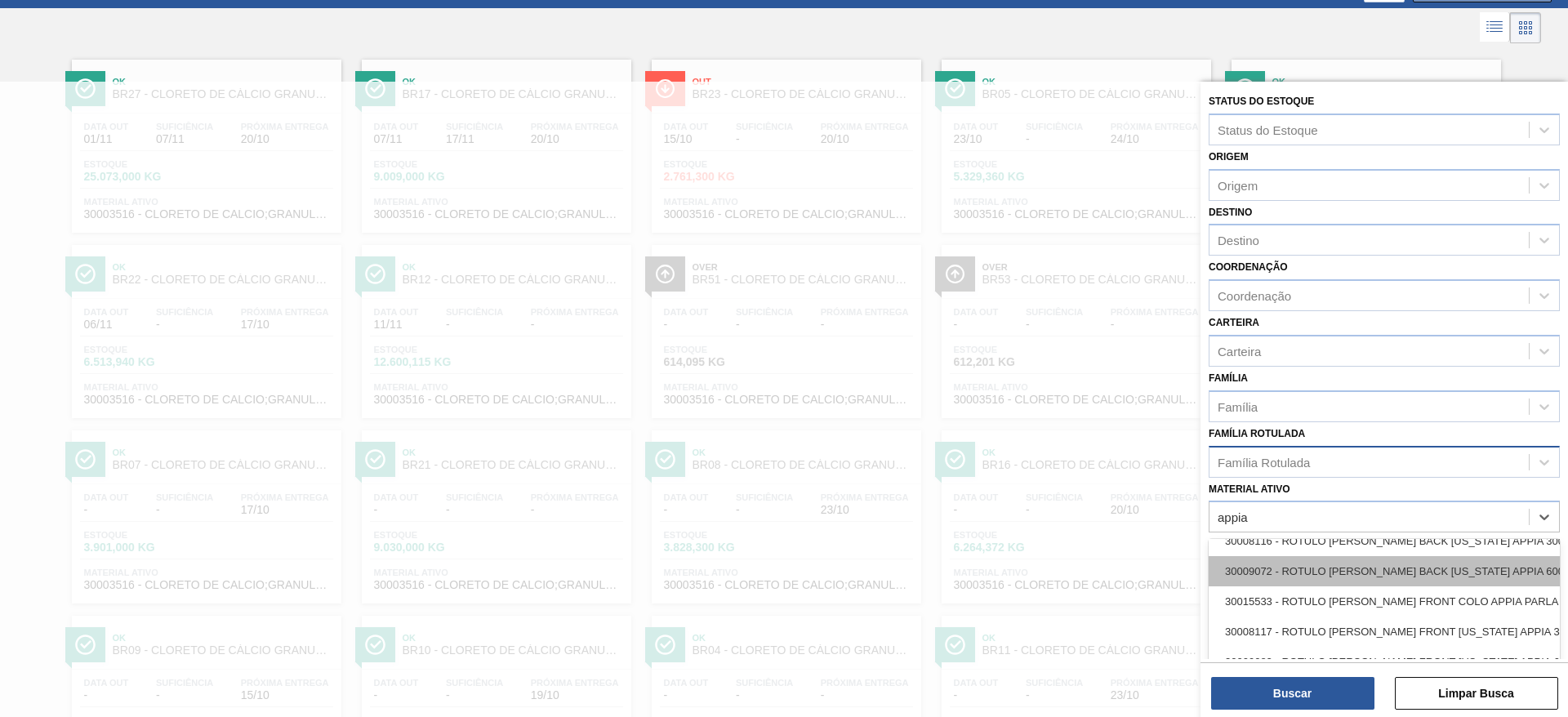
click at [1428, 565] on div "30009072 - ROTULO BOPP BACK COLORADO APPIA 600 ML" at bounding box center [1384, 571] width 351 height 30
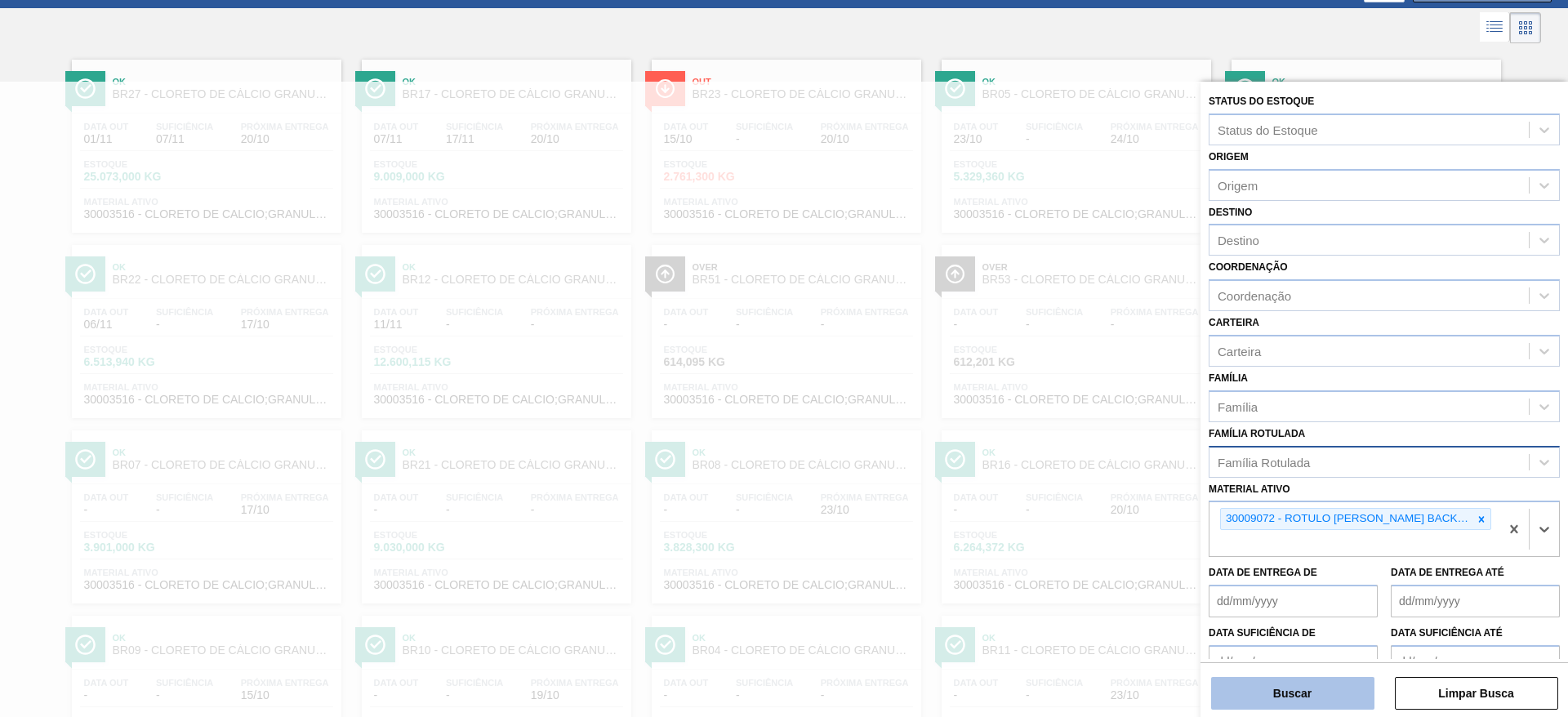
click at [1305, 705] on button "Buscar" at bounding box center [1292, 694] width 164 height 33
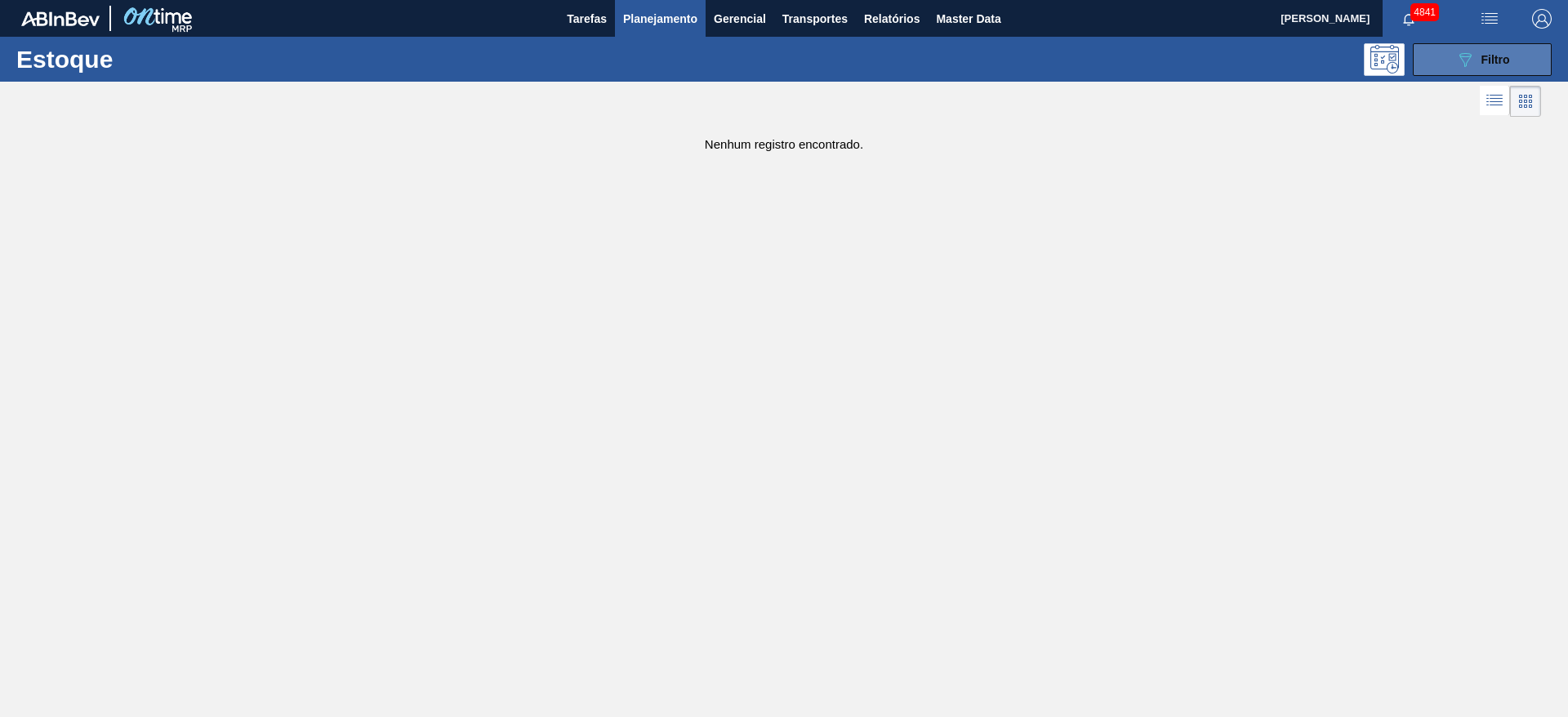
click at [1511, 52] on button "089F7B8B-B2A5-4AFE-B5C0-19BA573D28AC Filtro" at bounding box center [1482, 60] width 139 height 33
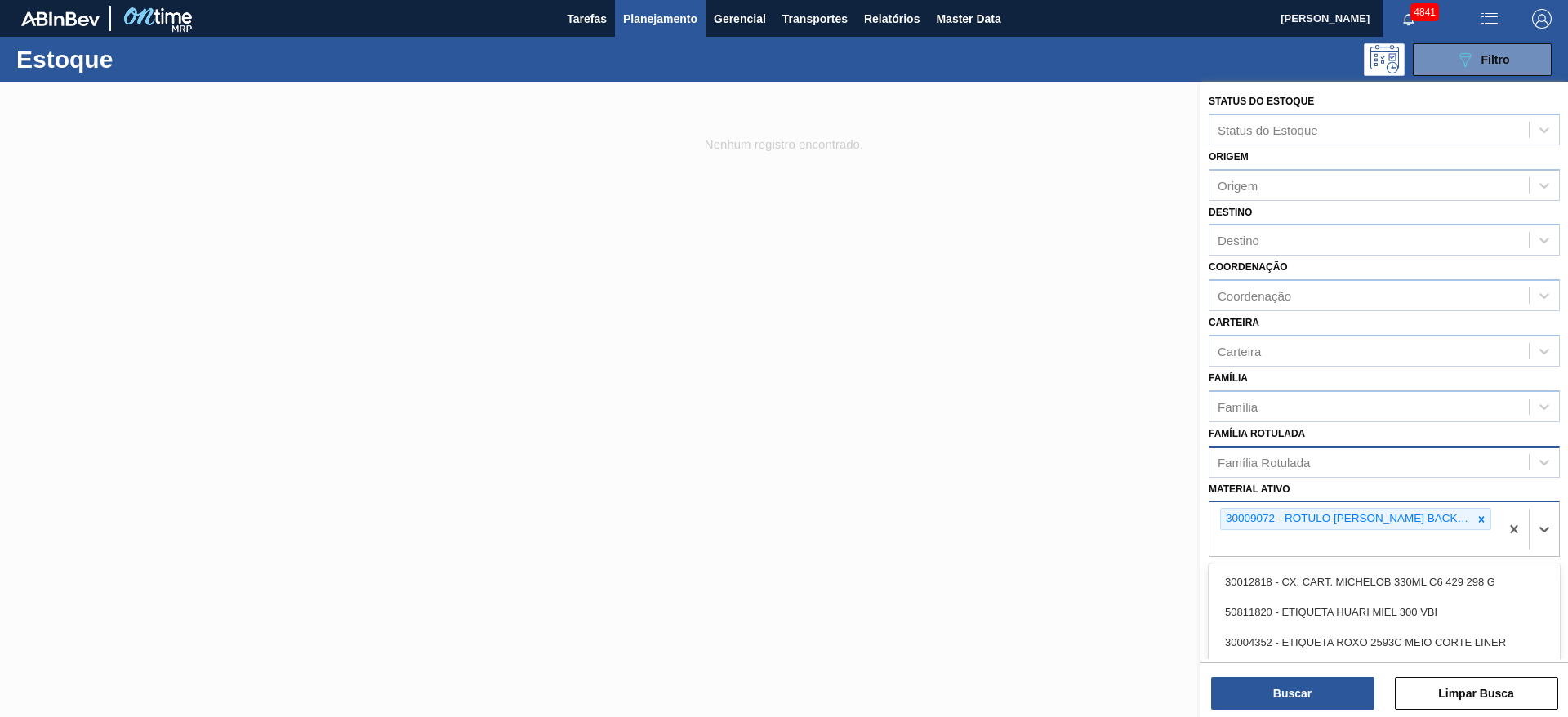
click at [1362, 545] on div "30009072 - ROTULO BOPP BACK COLORADO APPIA 600 ML" at bounding box center [1354, 529] width 290 height 54
type ativo "appia"
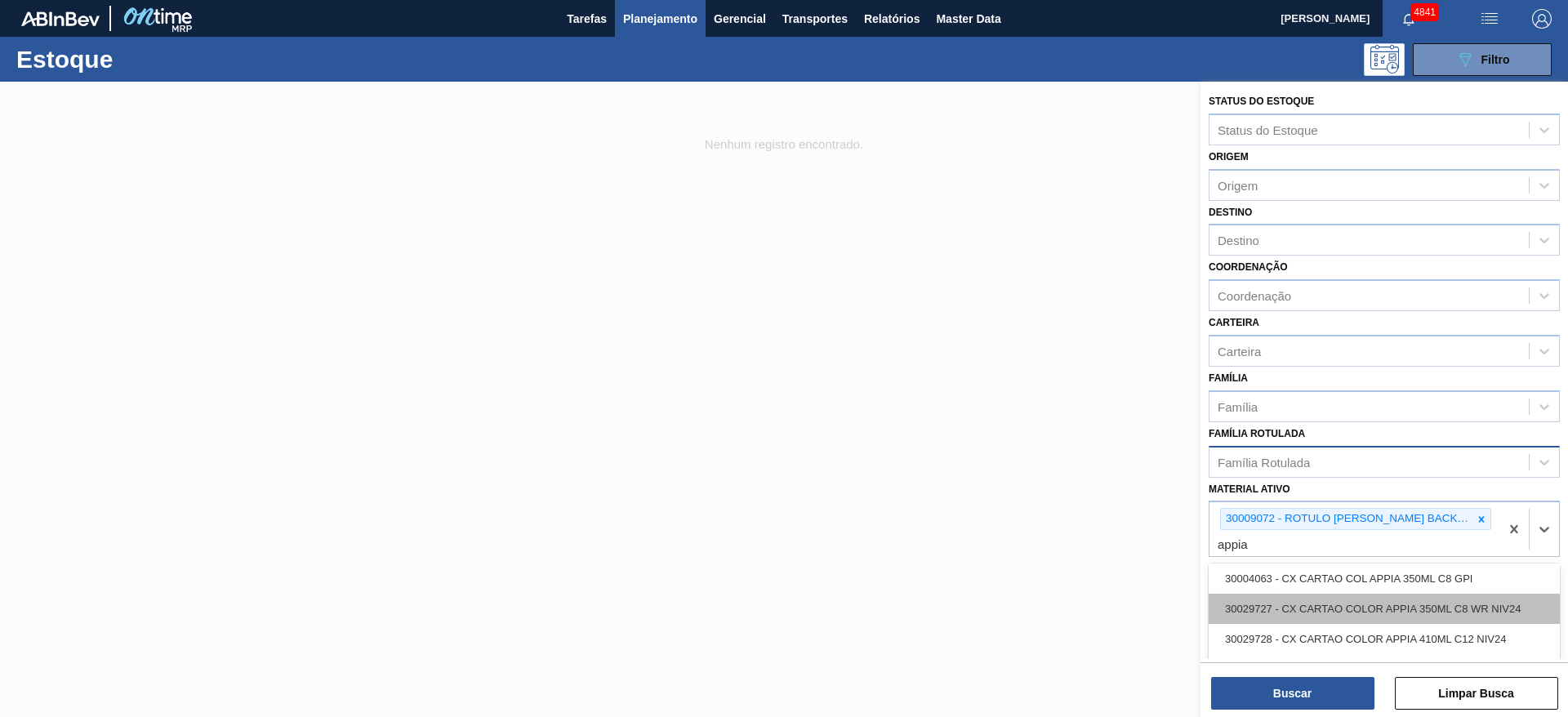
click at [1411, 616] on div "30029727 - CX CARTAO COLOR APPIA 350ML C8 WR NIV24" at bounding box center [1384, 608] width 351 height 30
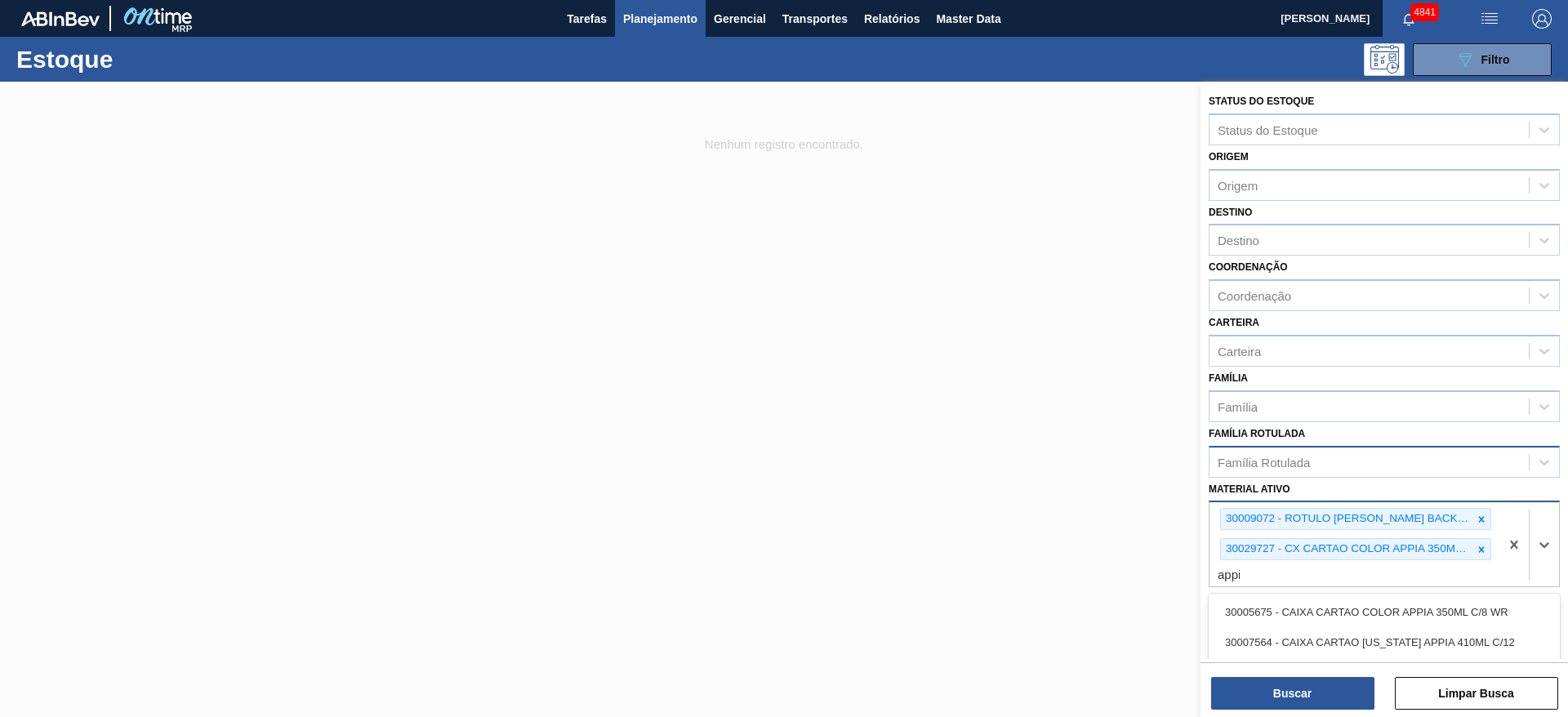
type ativo "appia"
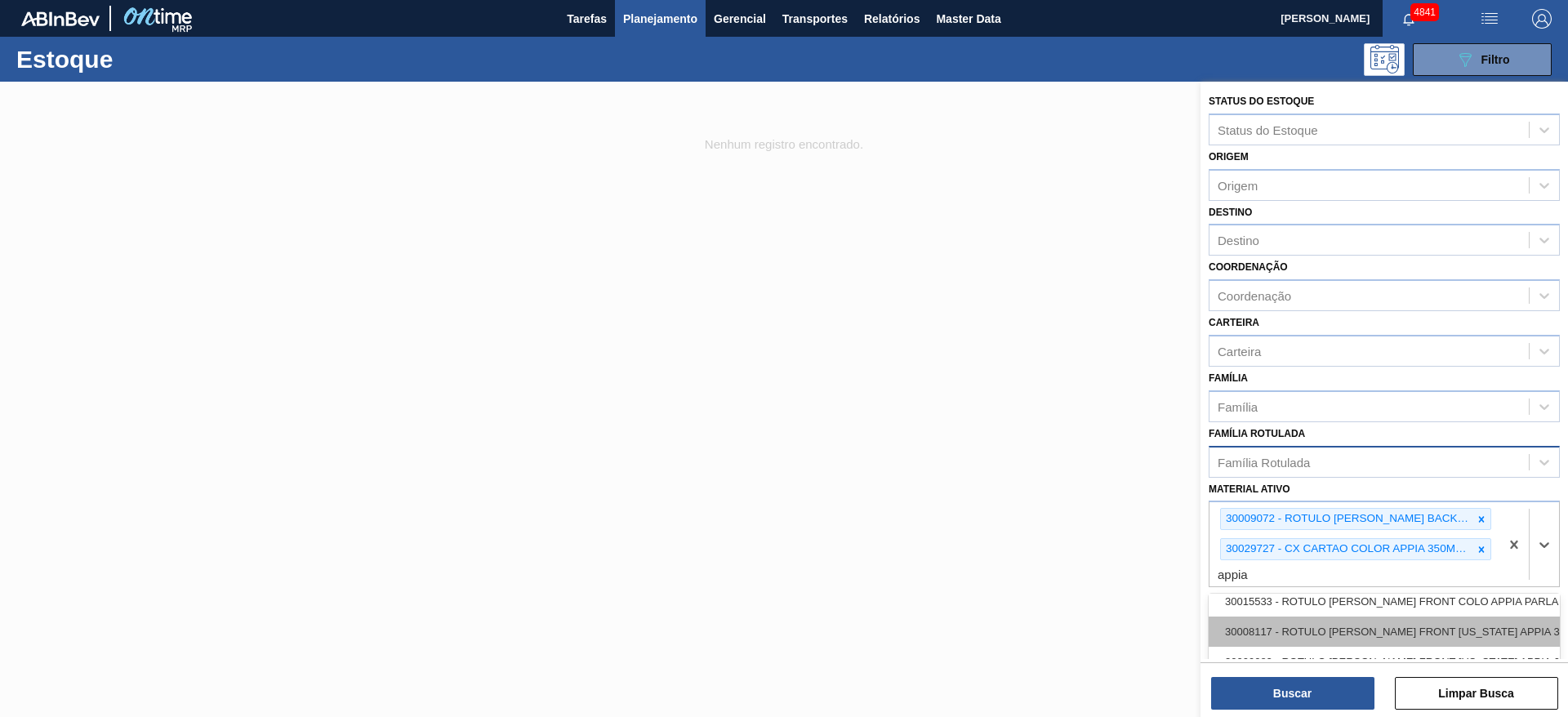
click at [1346, 629] on div "30008117 - ROTULO BOPP FRONT COLORADO APPIA 300ML" at bounding box center [1384, 631] width 351 height 30
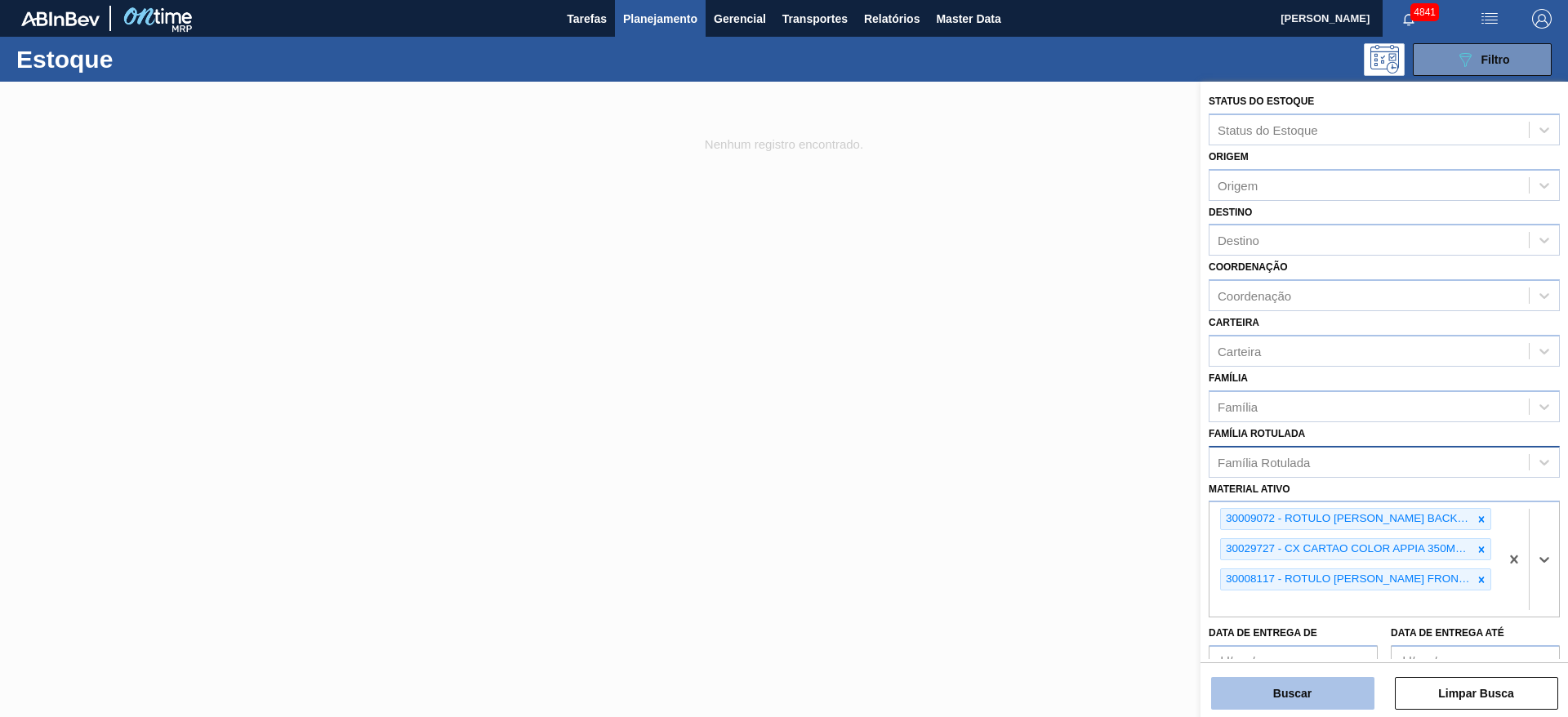
click at [1342, 697] on button "Buscar" at bounding box center [1292, 694] width 164 height 33
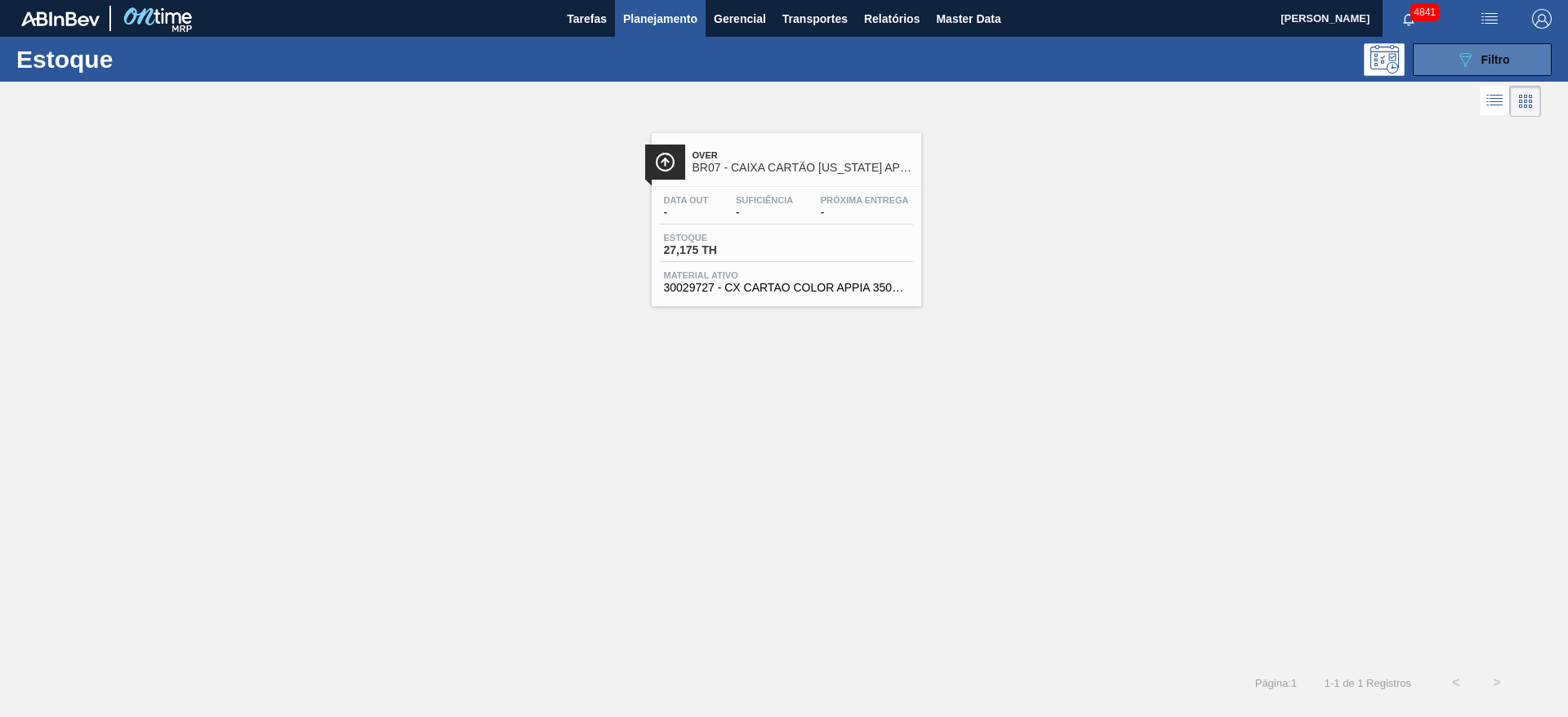
click at [1460, 51] on icon "089F7B8B-B2A5-4AFE-B5C0-19BA573D28AC" at bounding box center [1464, 59] width 20 height 20
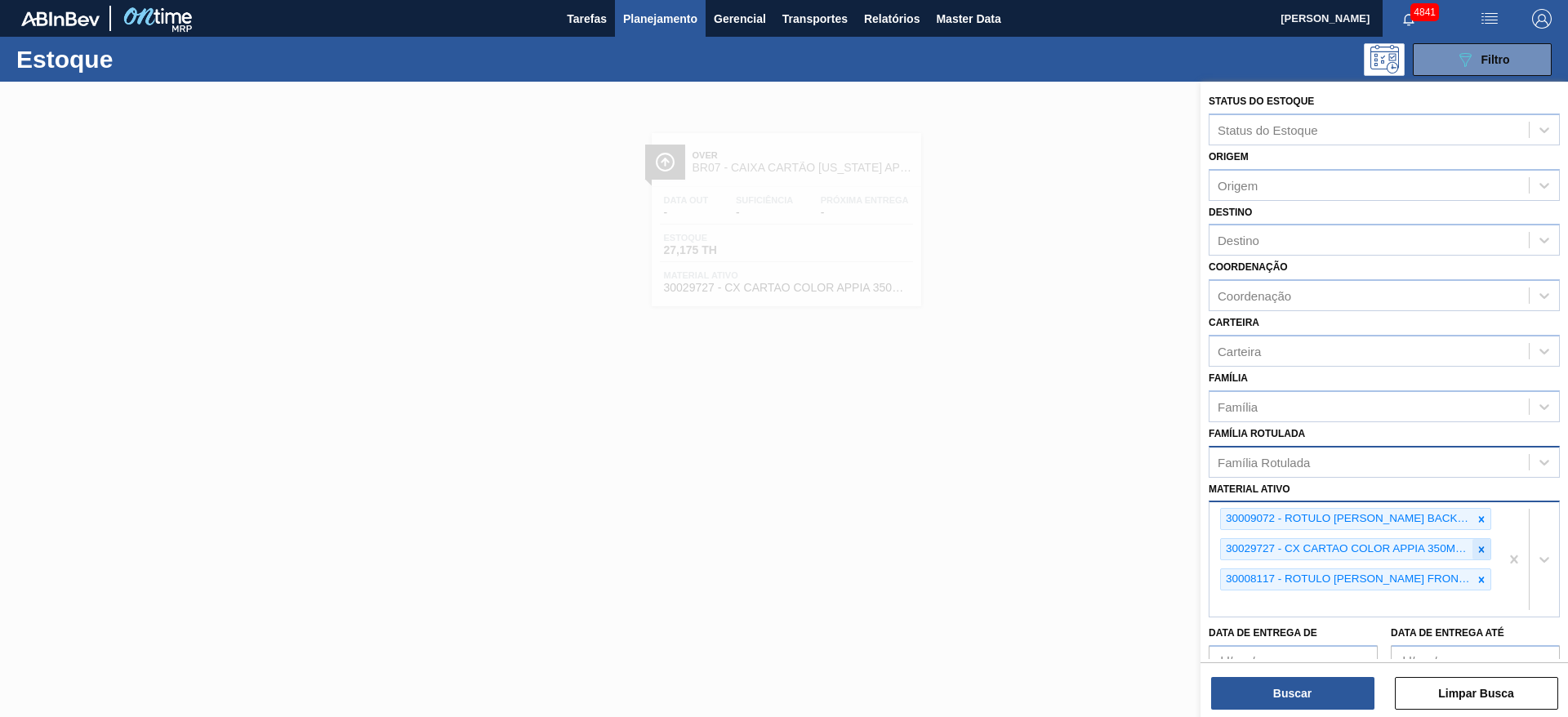
click at [1479, 547] on icon at bounding box center [1481, 549] width 11 height 11
type ativo "appia"
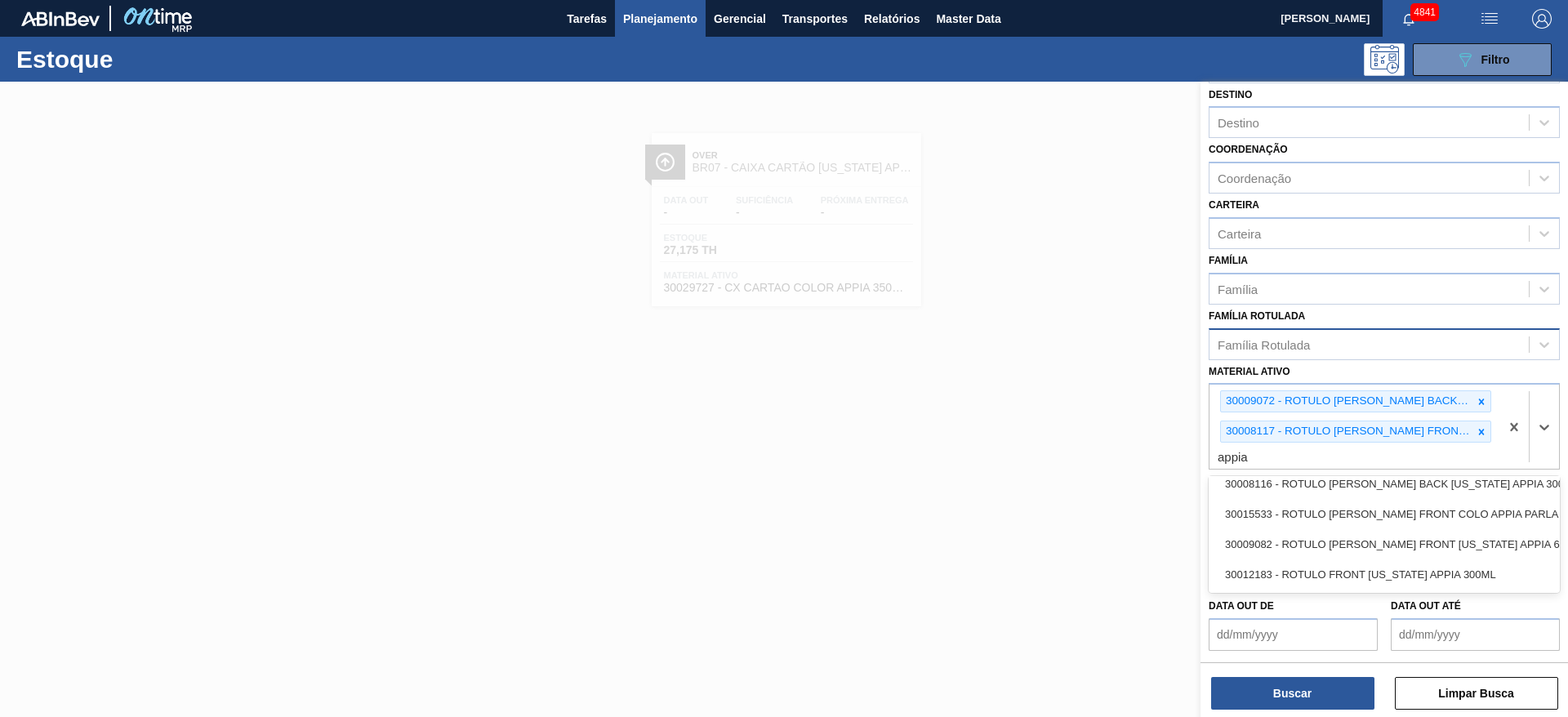
click at [1375, 569] on div "30012183 - ROTULO FRONT COLORADO APPIA 300ML" at bounding box center [1384, 574] width 351 height 30
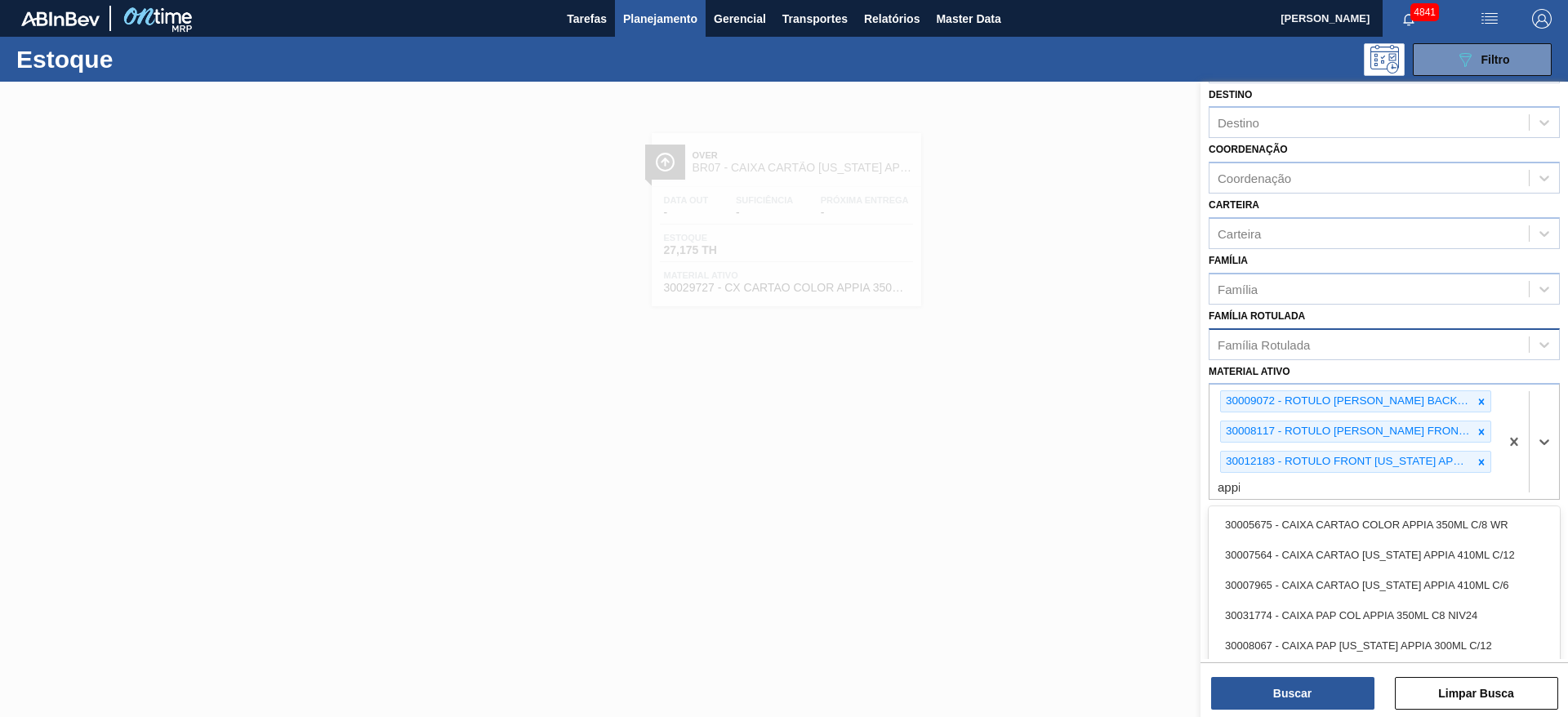
type ativo "appia"
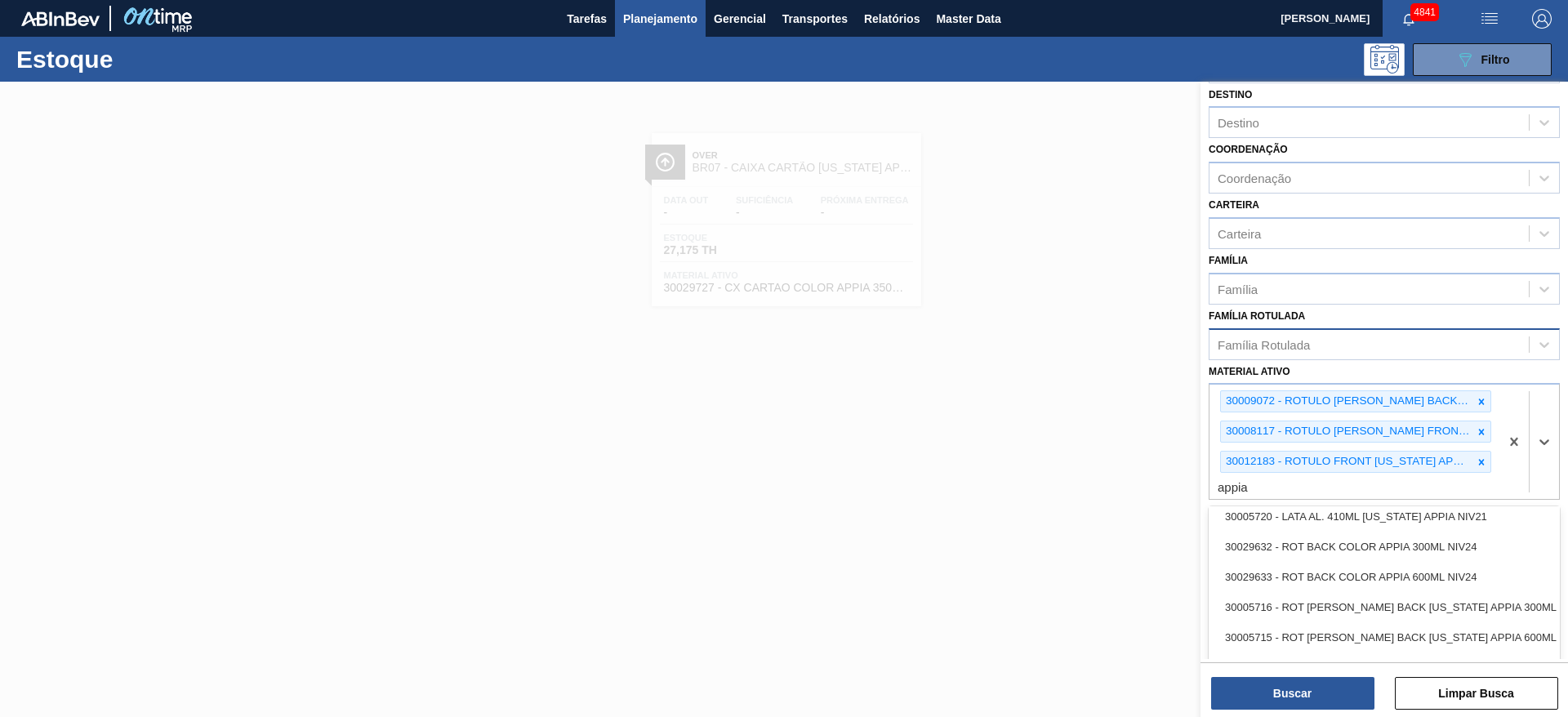
scroll to position [921, 0]
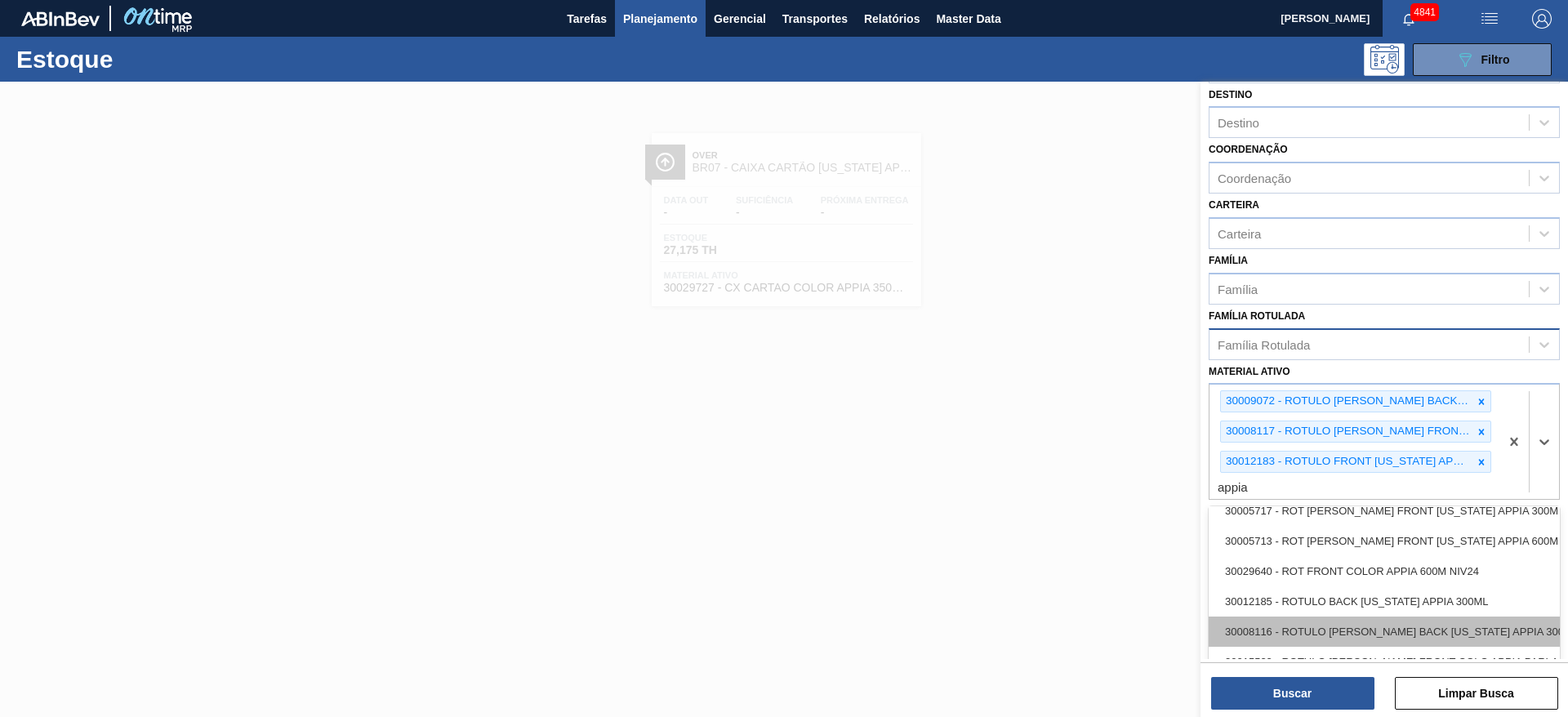
click at [1414, 639] on div "30008116 - ROTULO BOPP BACK COLORADO APPIA 300ML" at bounding box center [1384, 631] width 351 height 30
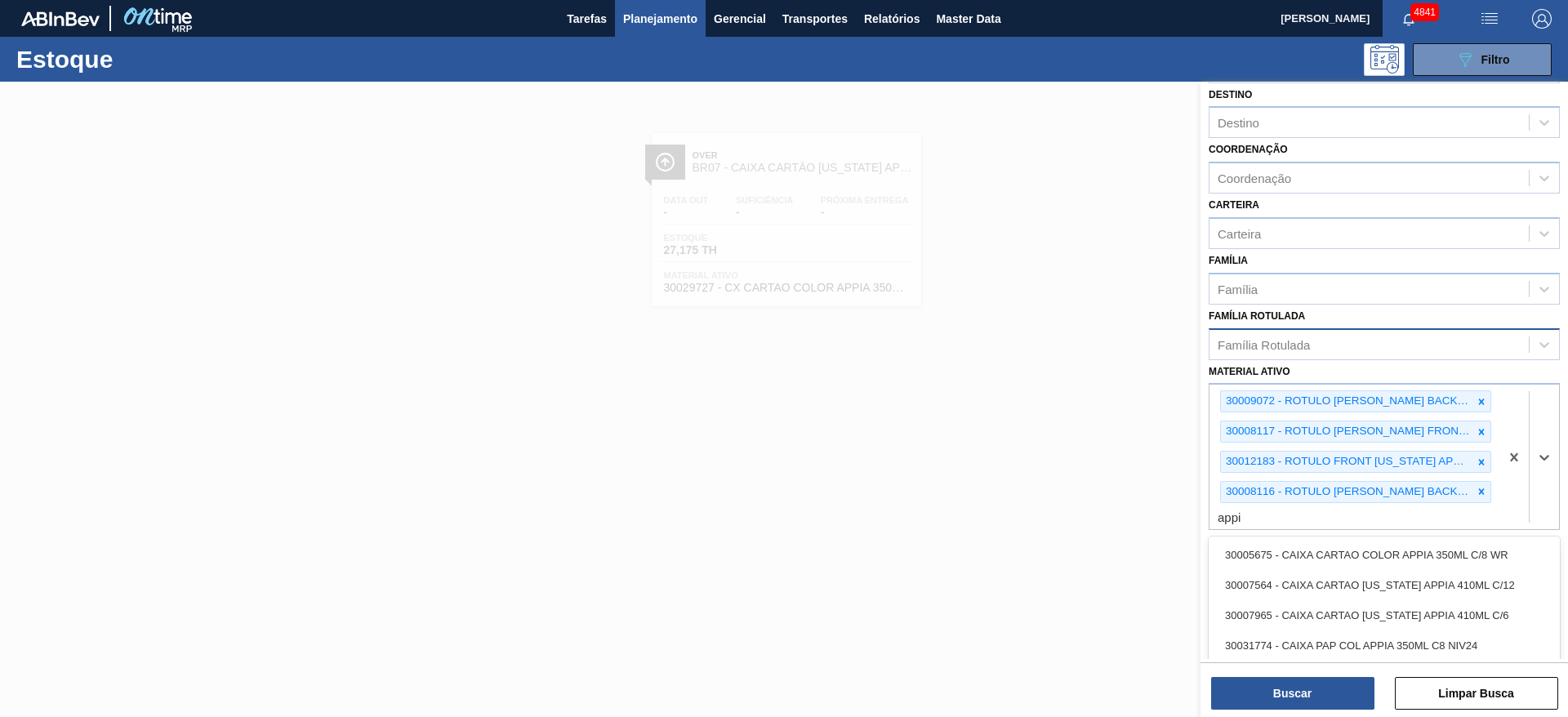
type ativo "appia"
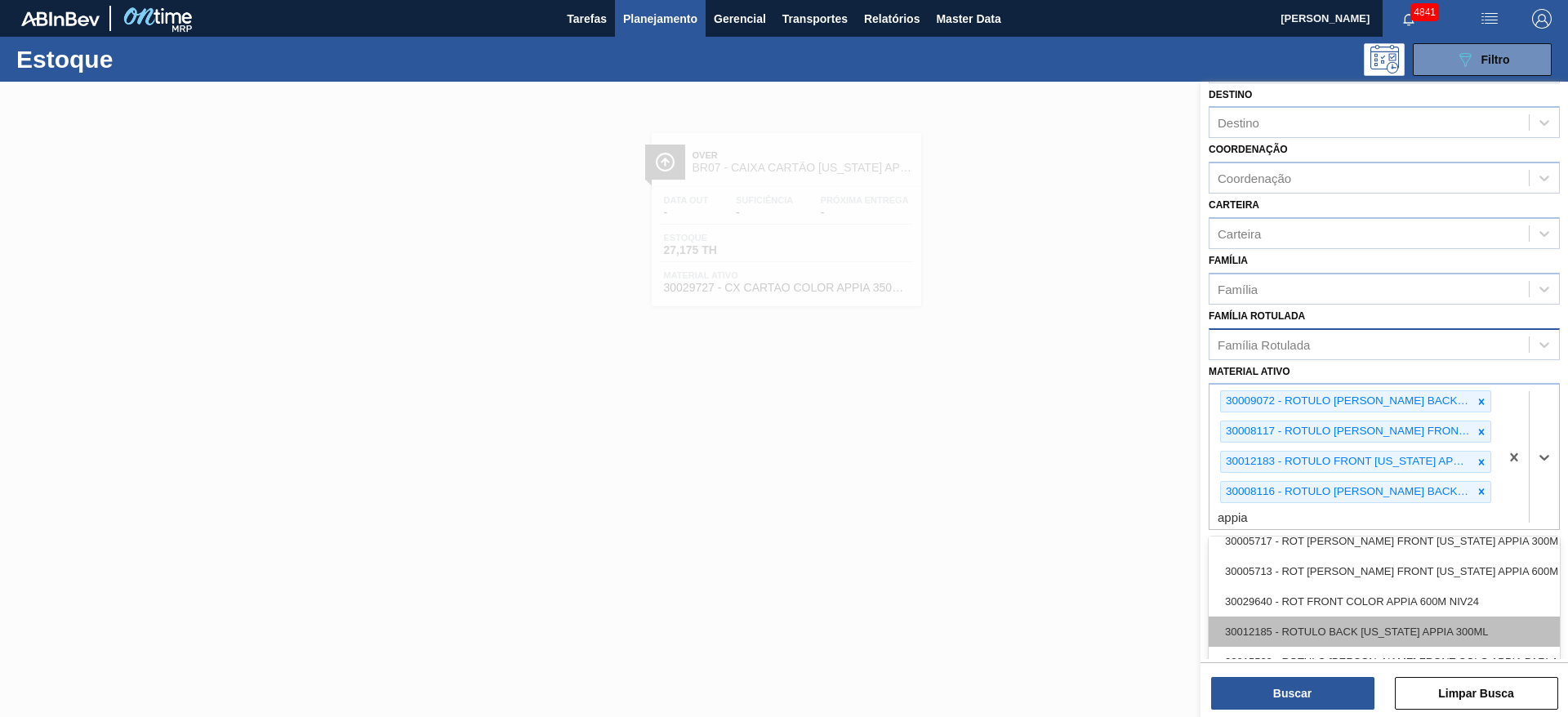
click at [1461, 642] on div "30012185 - ROTULO BACK COLORADO APPIA 300ML" at bounding box center [1384, 631] width 351 height 30
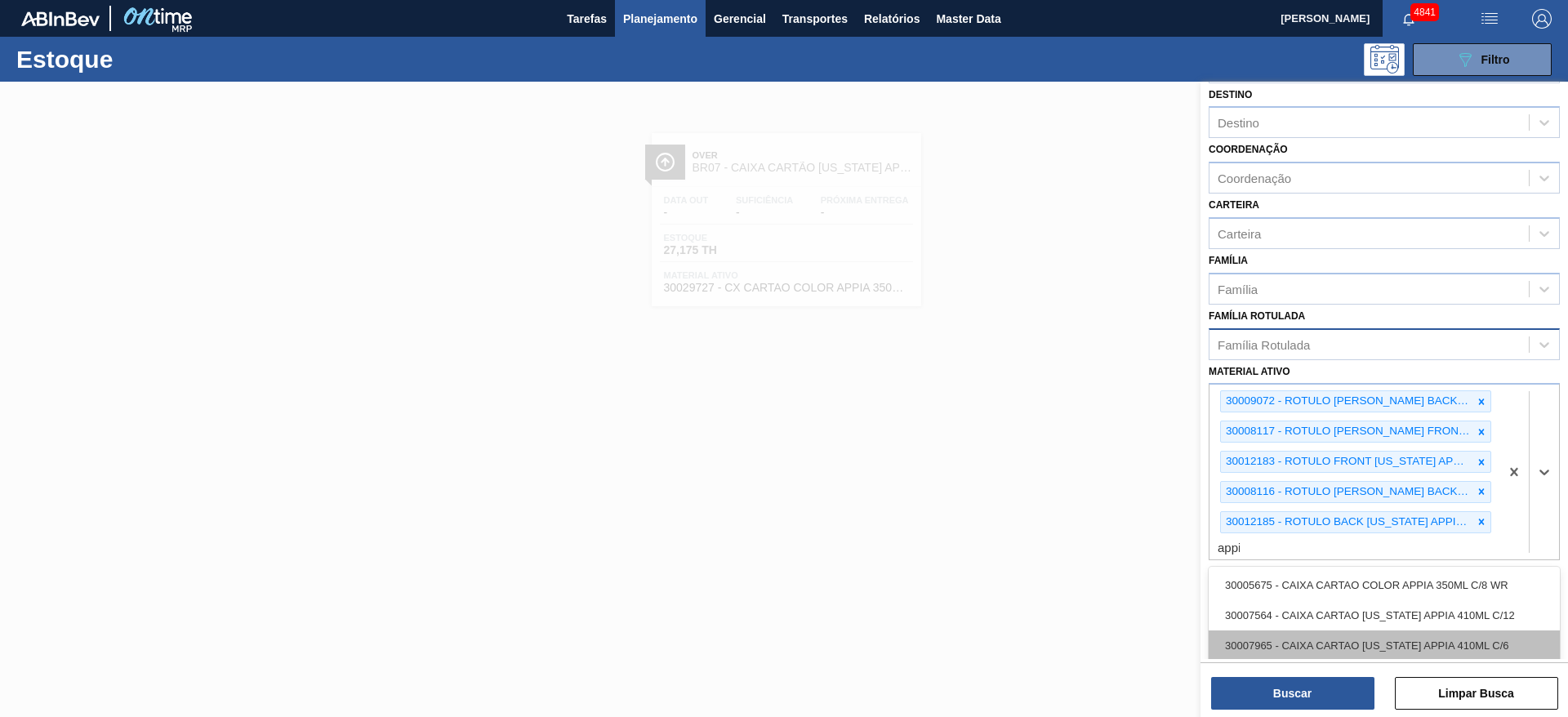
type ativo "appia"
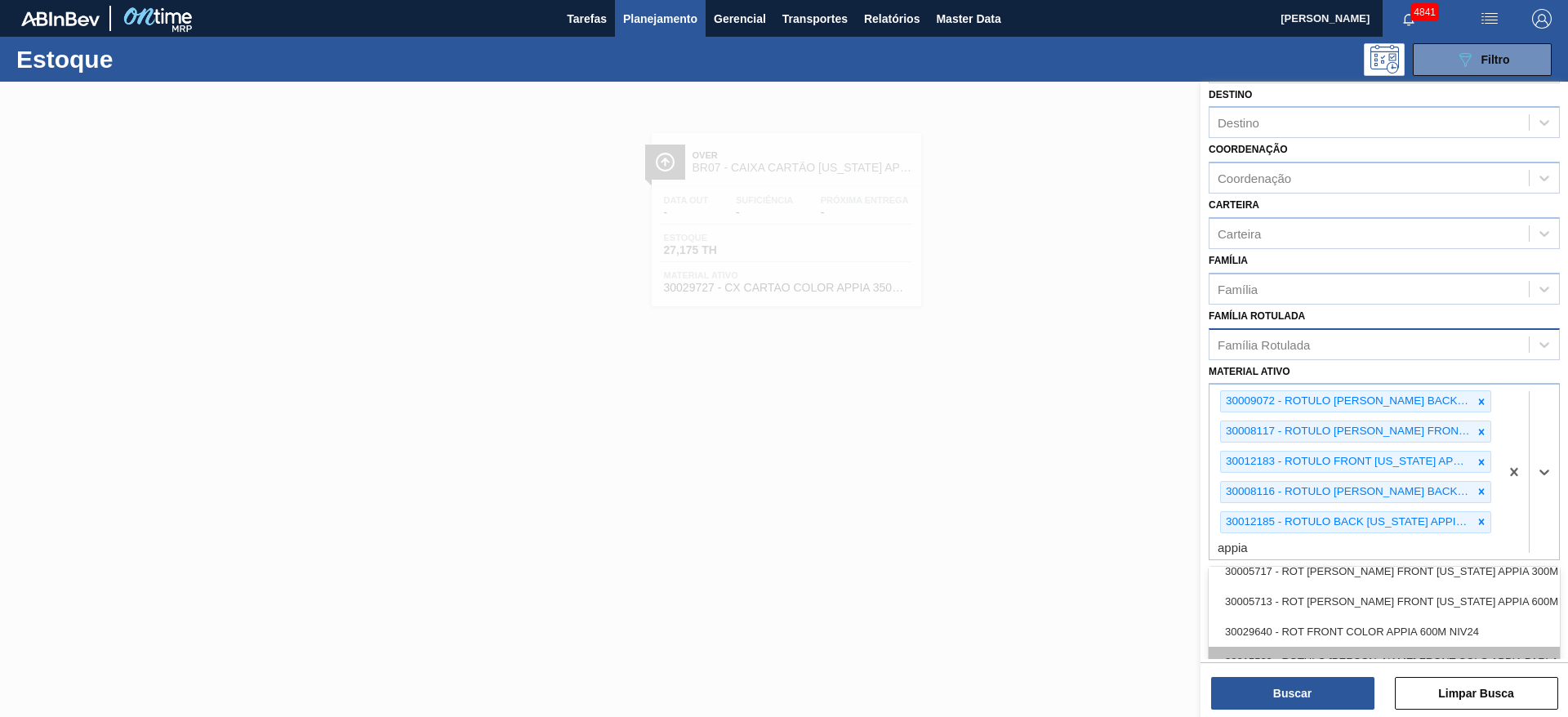
click at [1423, 653] on div "30015533 - ROTULO BOPP FRONT COLO APPIA PARLA 600ML" at bounding box center [1384, 661] width 351 height 30
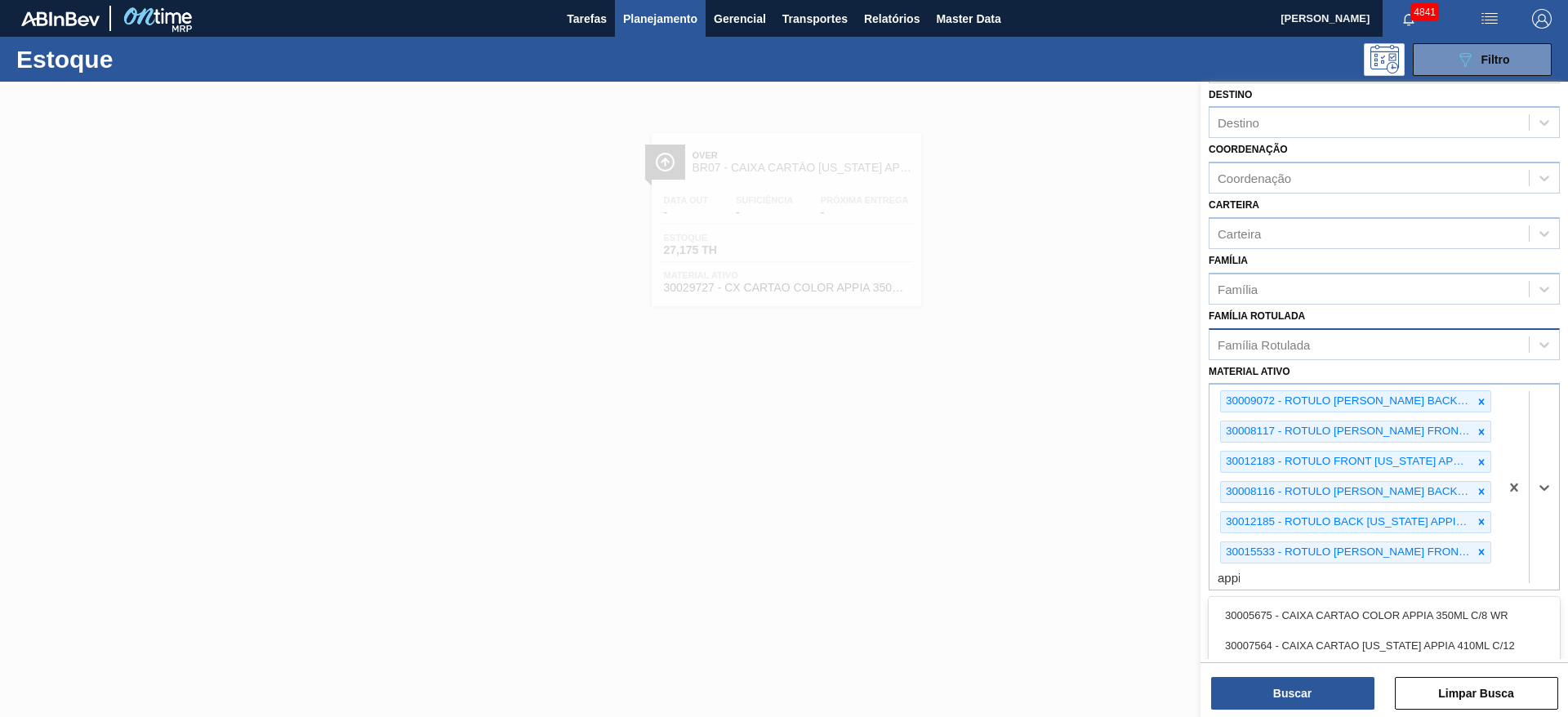
type ativo "appia"
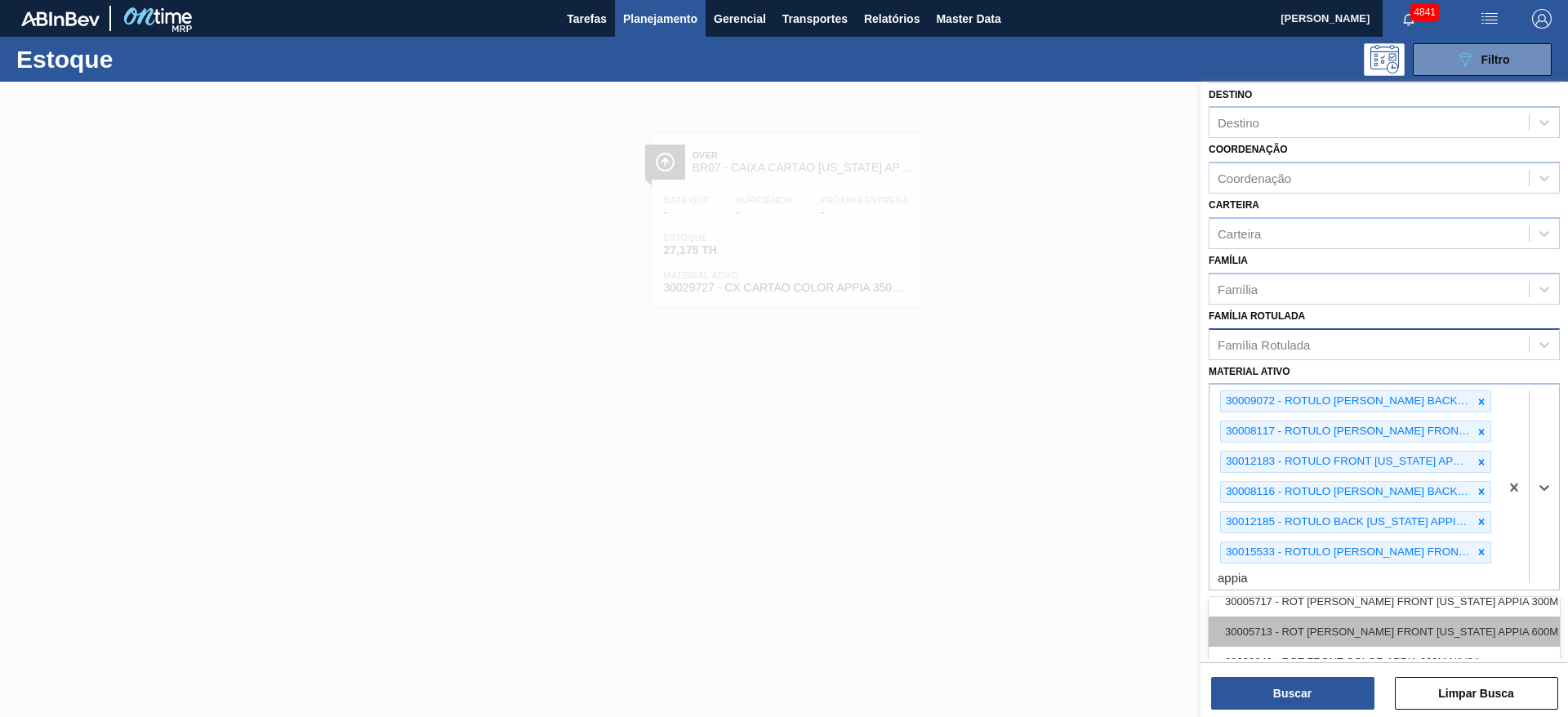
click at [1429, 629] on div "30005713 - ROT BOPP FRONT COLORADO APPIA 600M NIV21" at bounding box center [1384, 631] width 351 height 30
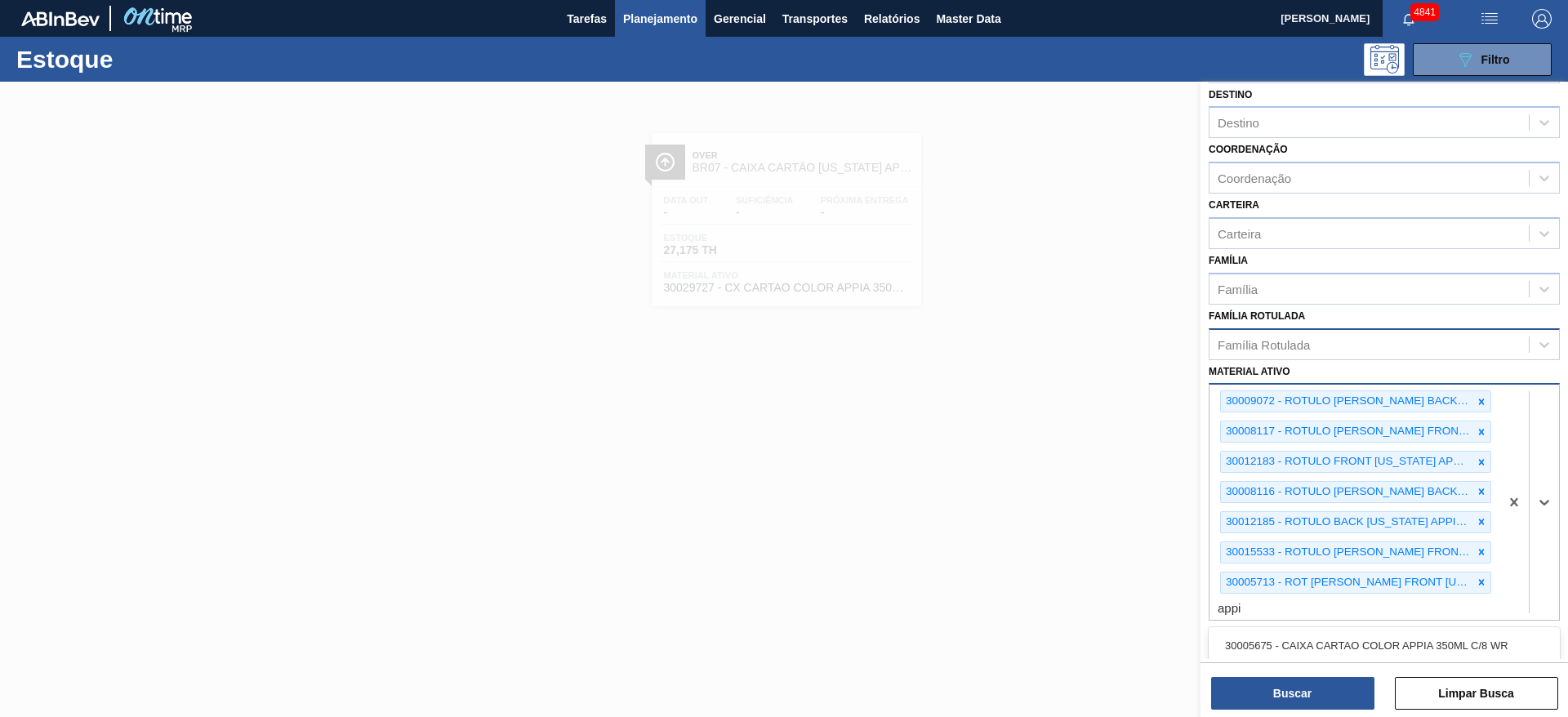
type ativo "appia"
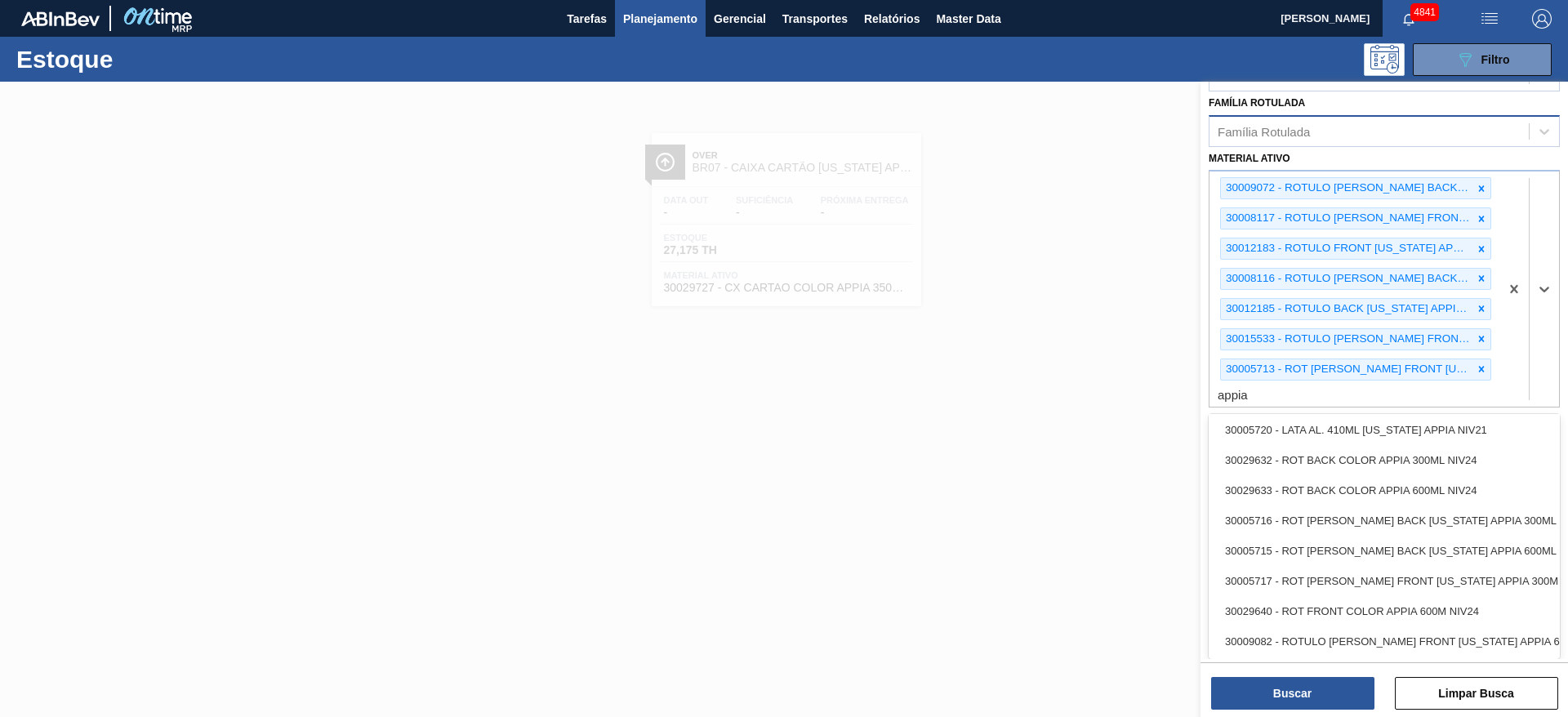
scroll to position [759, 0]
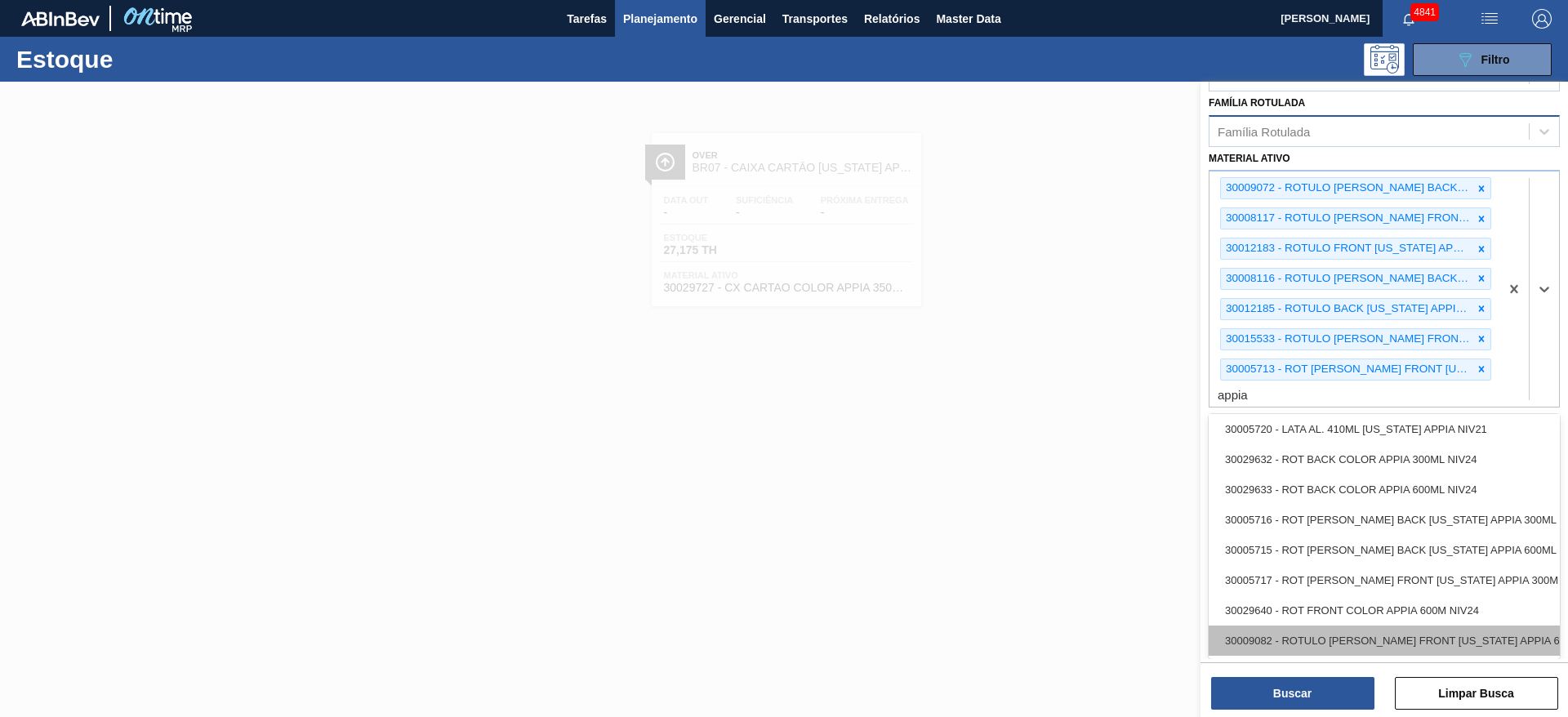
click at [1410, 632] on div "30009082 - ROTULO BOPP FRONT COLORADO APPIA 600 ML" at bounding box center [1384, 641] width 351 height 30
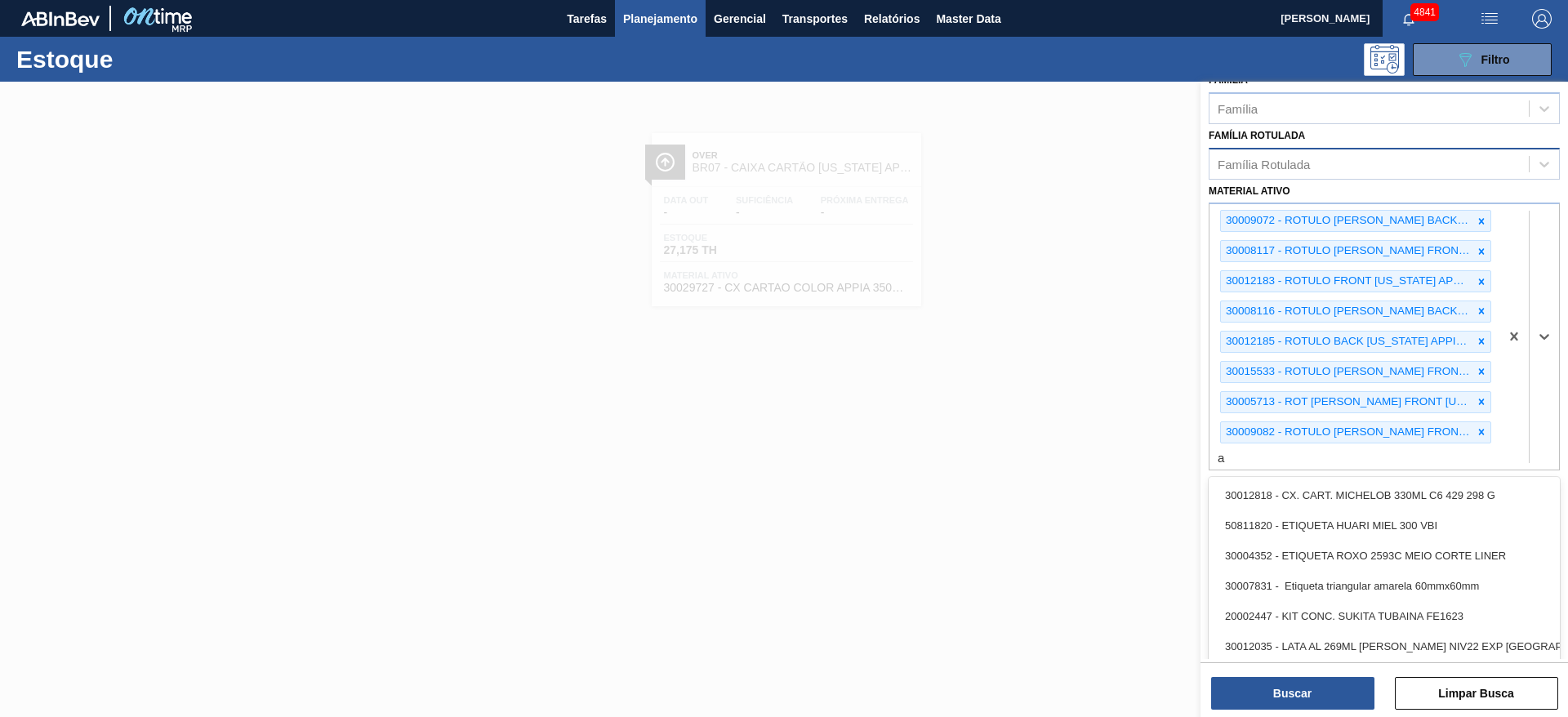
scroll to position [331, 0]
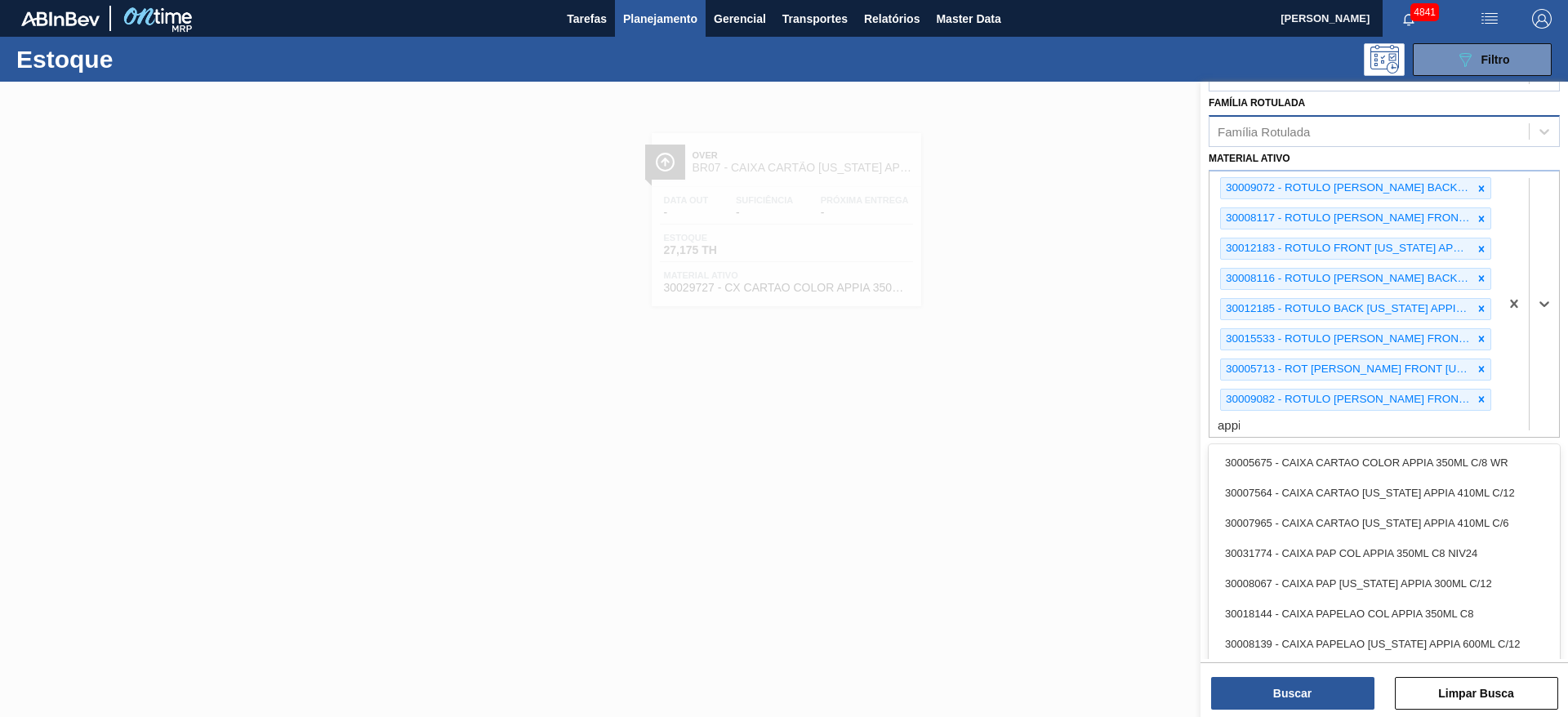
type ativo "appia"
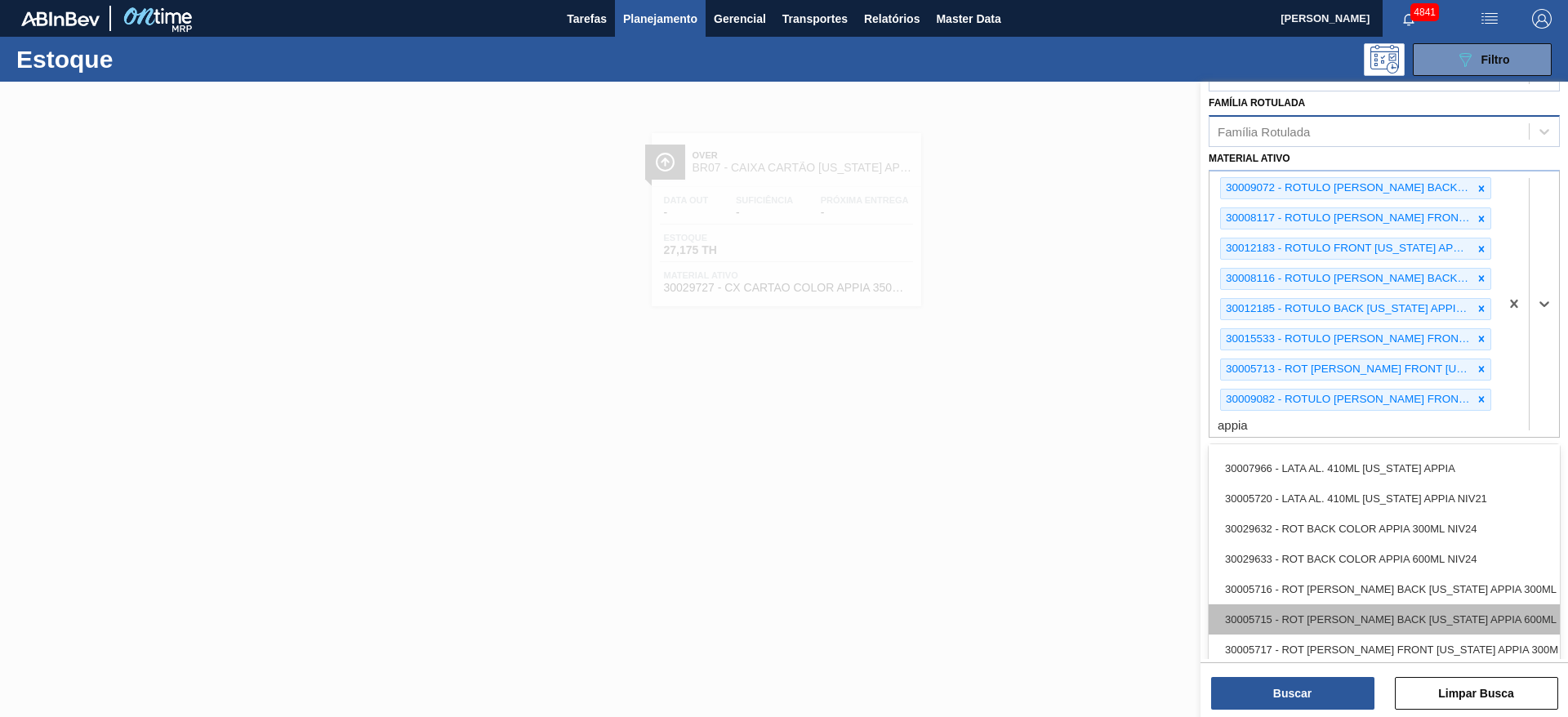
scroll to position [729, 0]
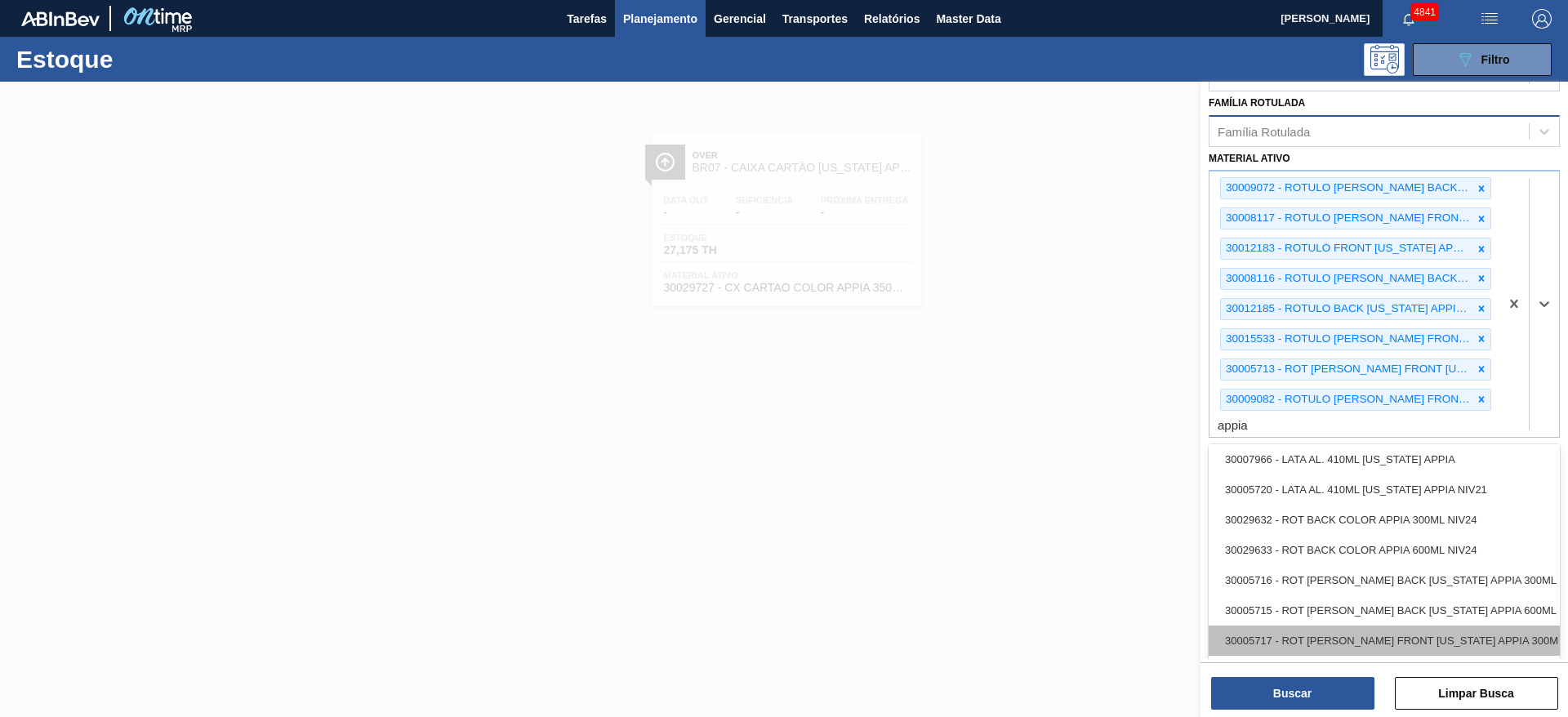
click at [1410, 633] on div "30005717 - ROT BOPP FRONT COLORADO APPIA 300M NIV21" at bounding box center [1384, 641] width 351 height 30
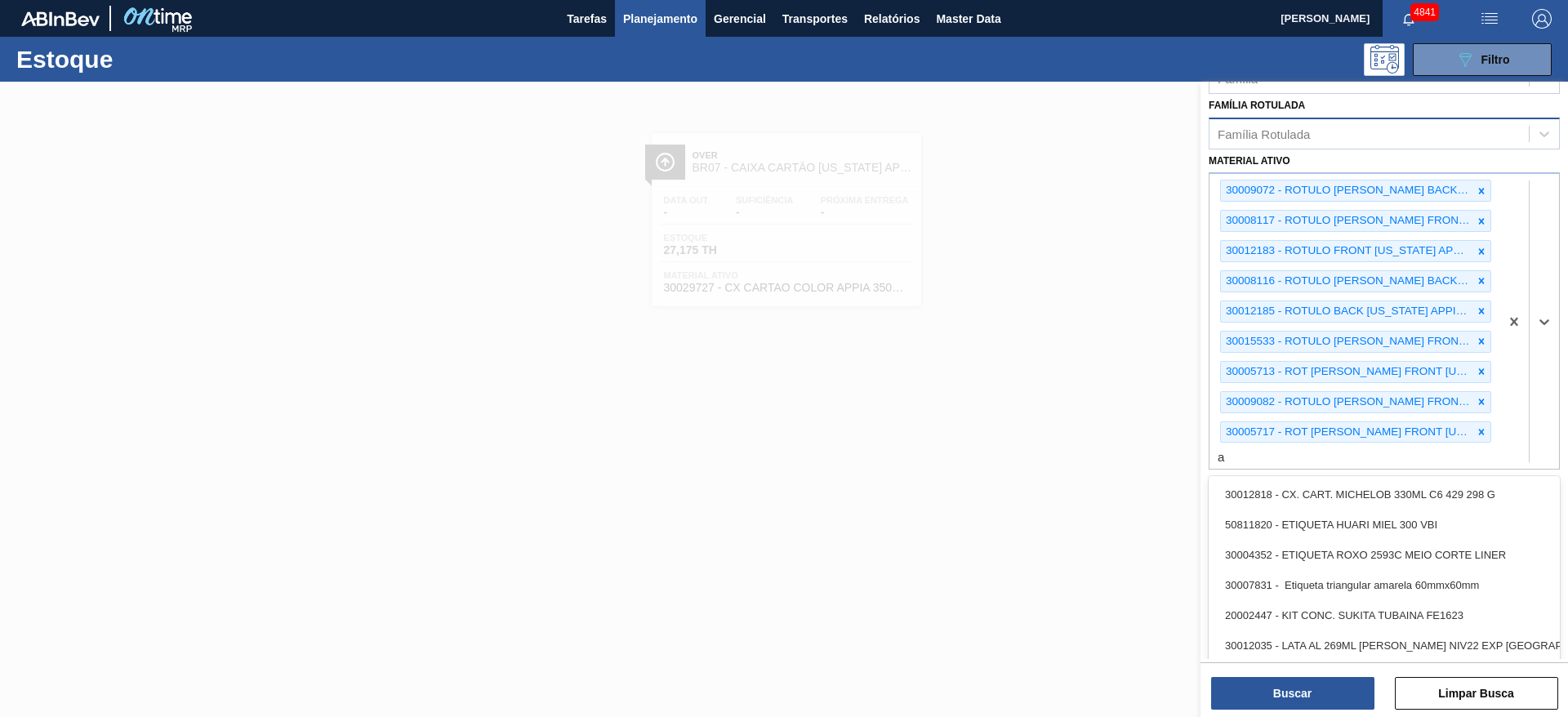
scroll to position [331, 0]
type ativo "appia"
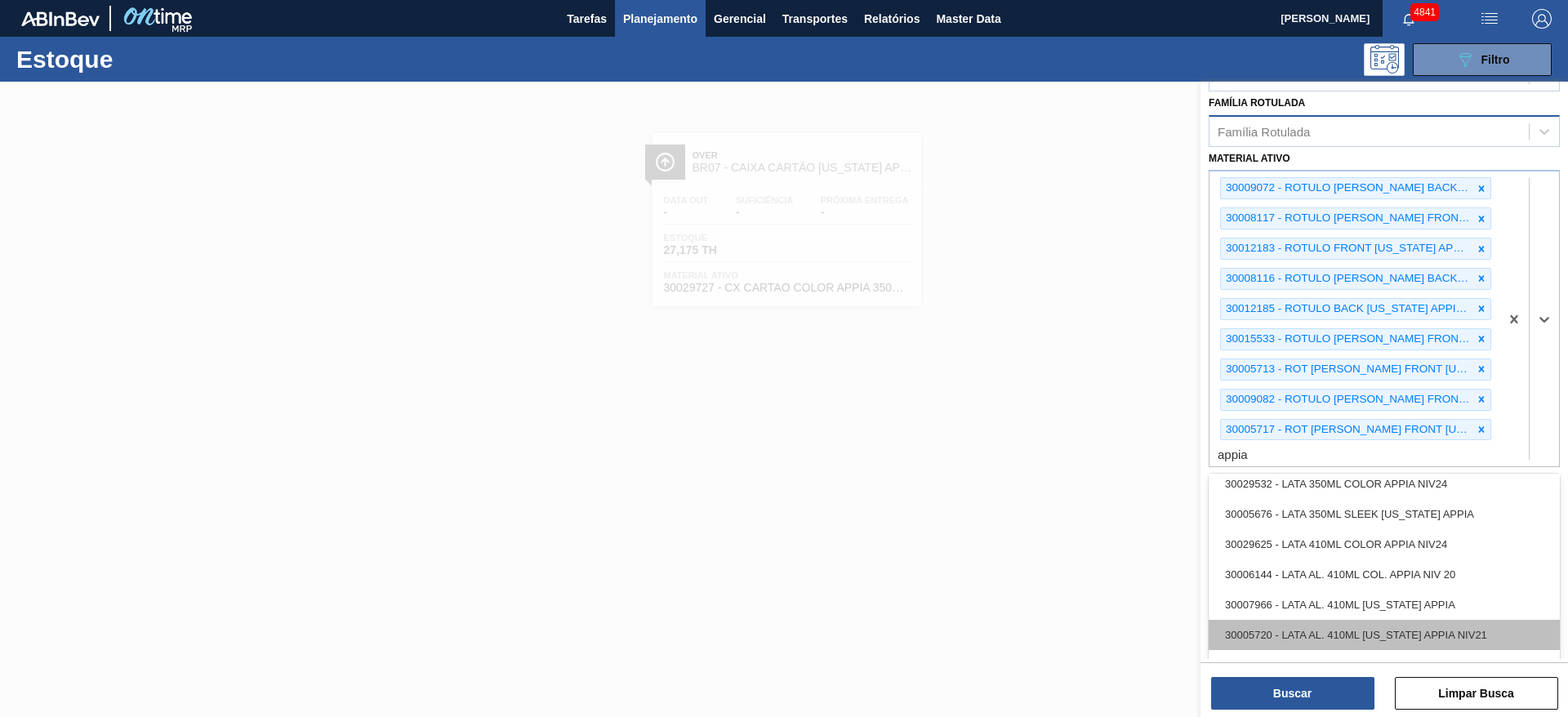
scroll to position [707, 0]
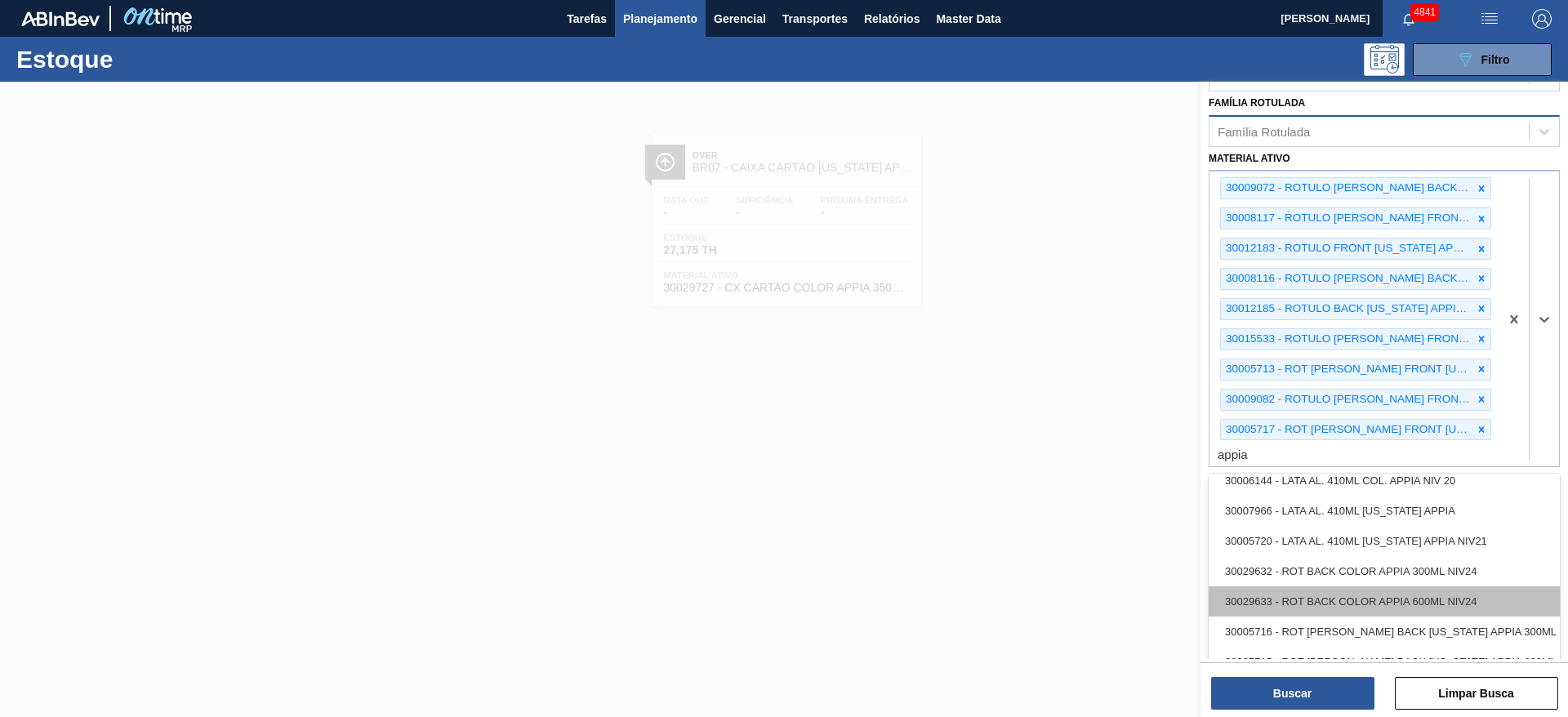
click at [1416, 611] on div "30029633 - ROT BACK COLOR APPIA 600ML NIV24" at bounding box center [1384, 601] width 351 height 30
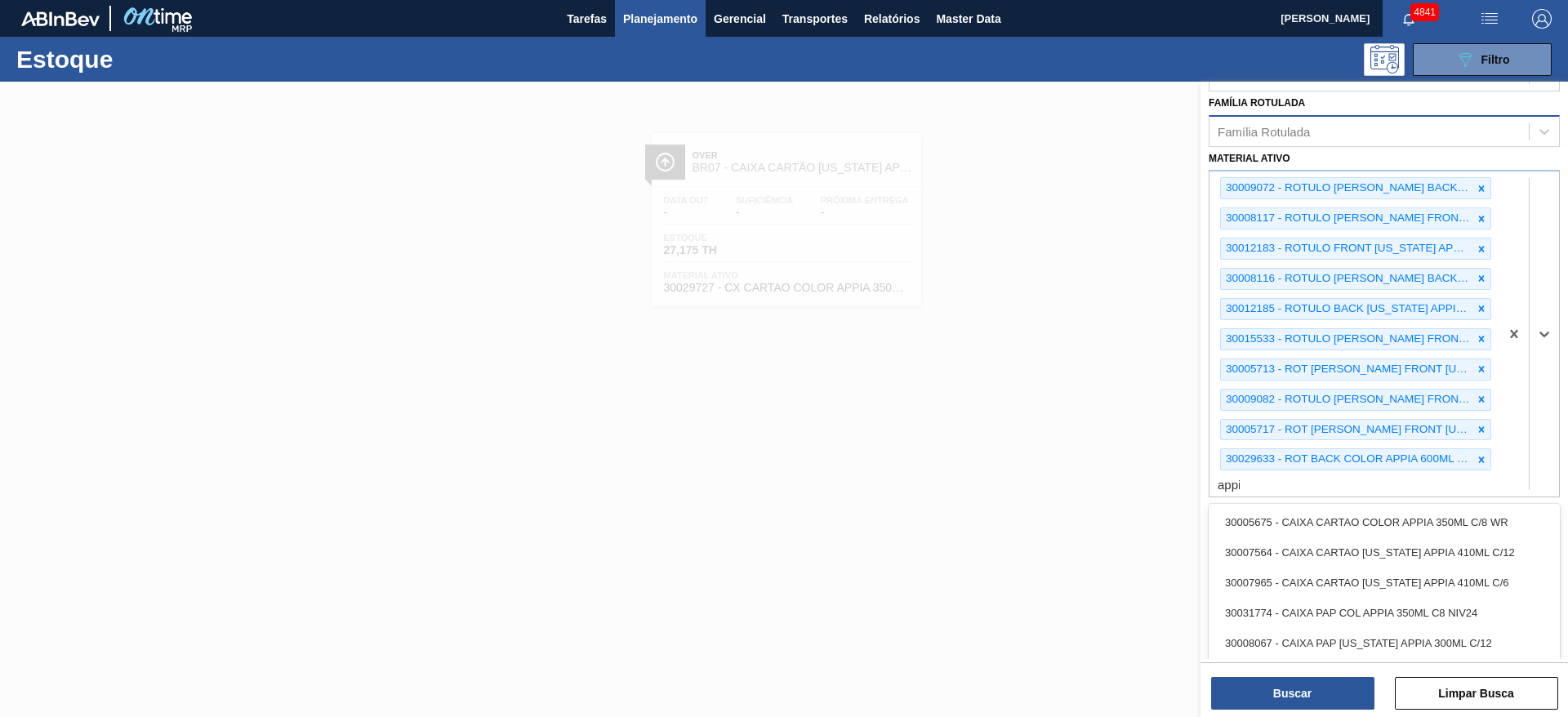
type ativo "appia"
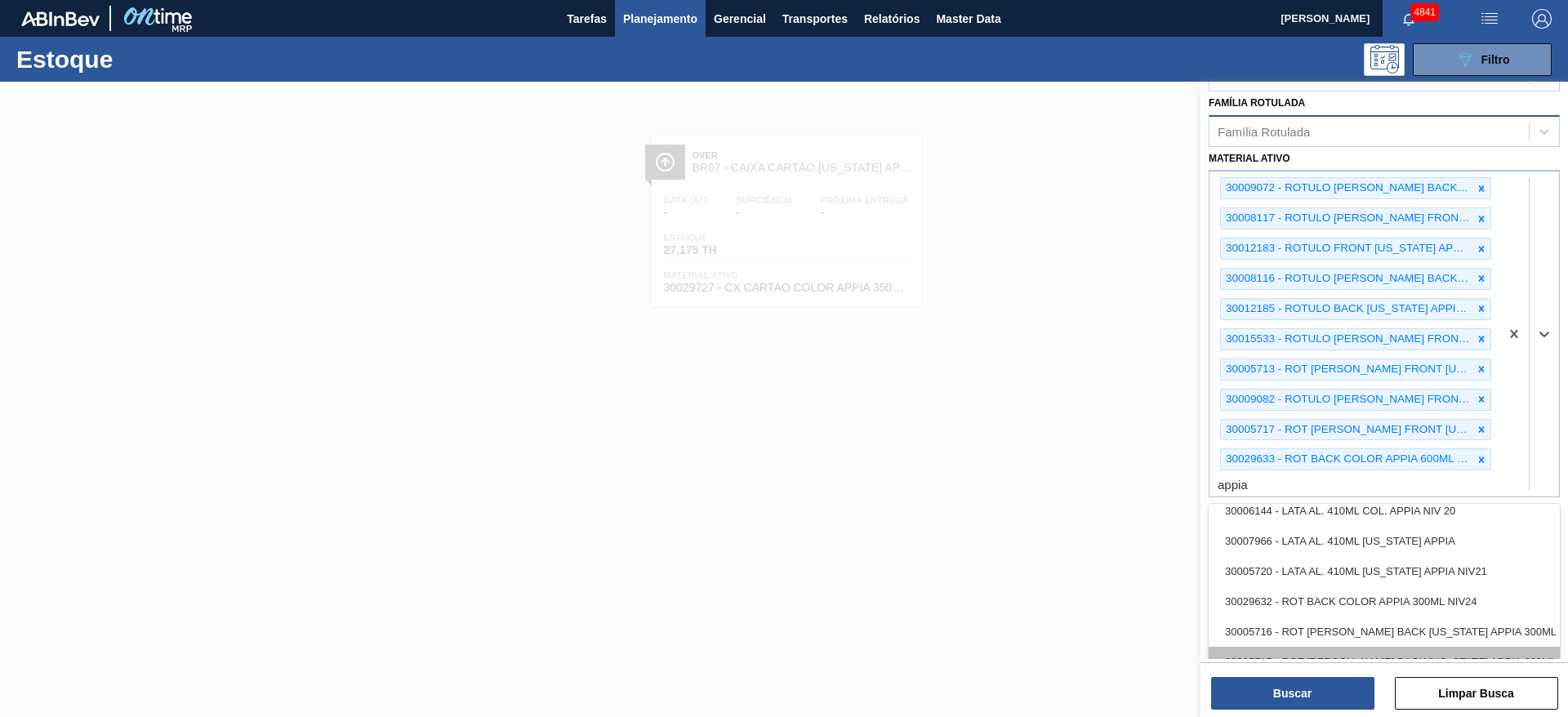
click at [1415, 647] on div "30005715 - ROT BOPP BACK COLORADO APPIA 600ML NIV21" at bounding box center [1384, 661] width 351 height 30
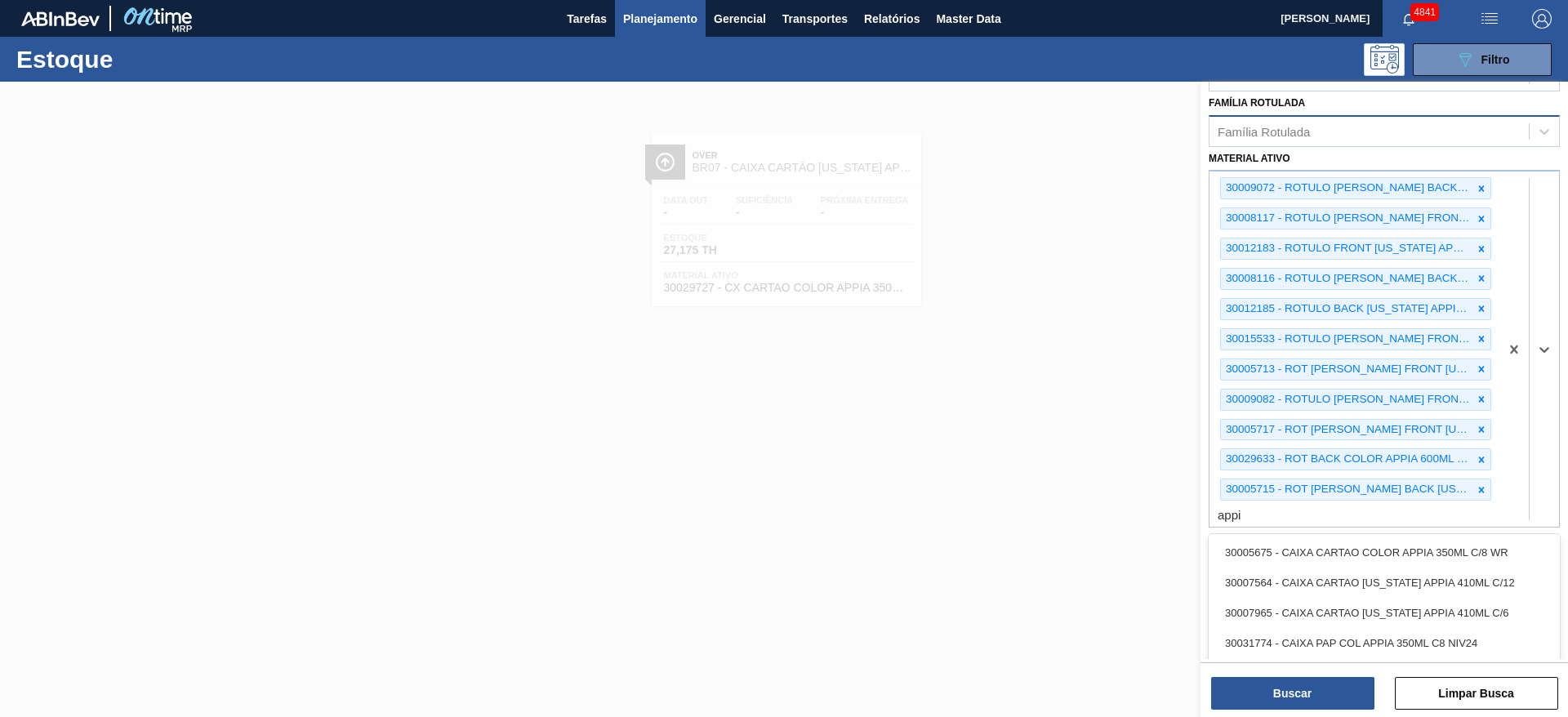
type ativo "appia"
click at [1446, 655] on div "30005716 - ROT BOPP BACK COLORADO APPIA 300ML NIV21" at bounding box center [1384, 661] width 351 height 30
type ativo "appia"
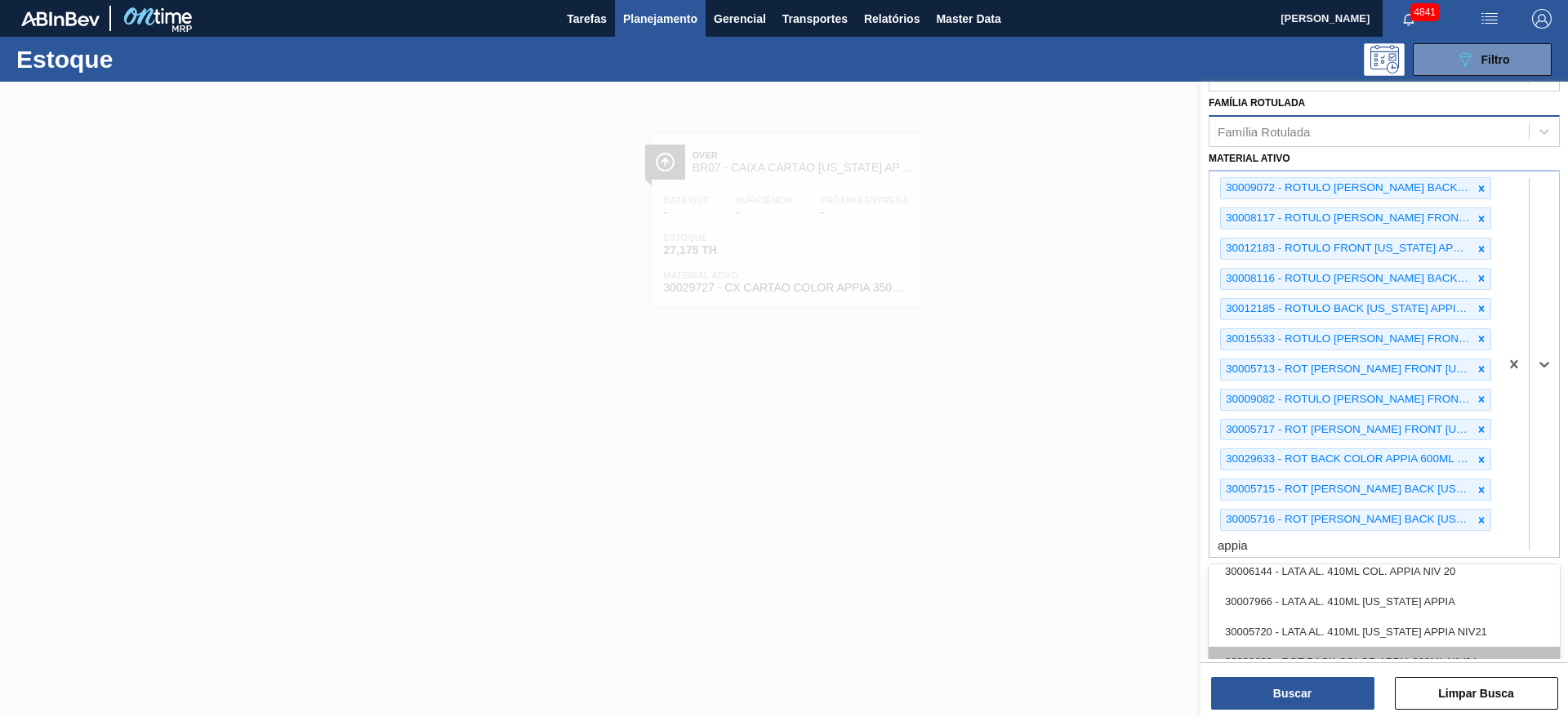
click at [1381, 652] on div "30029632 - ROT BACK COLOR APPIA 300ML NIV24" at bounding box center [1384, 661] width 351 height 30
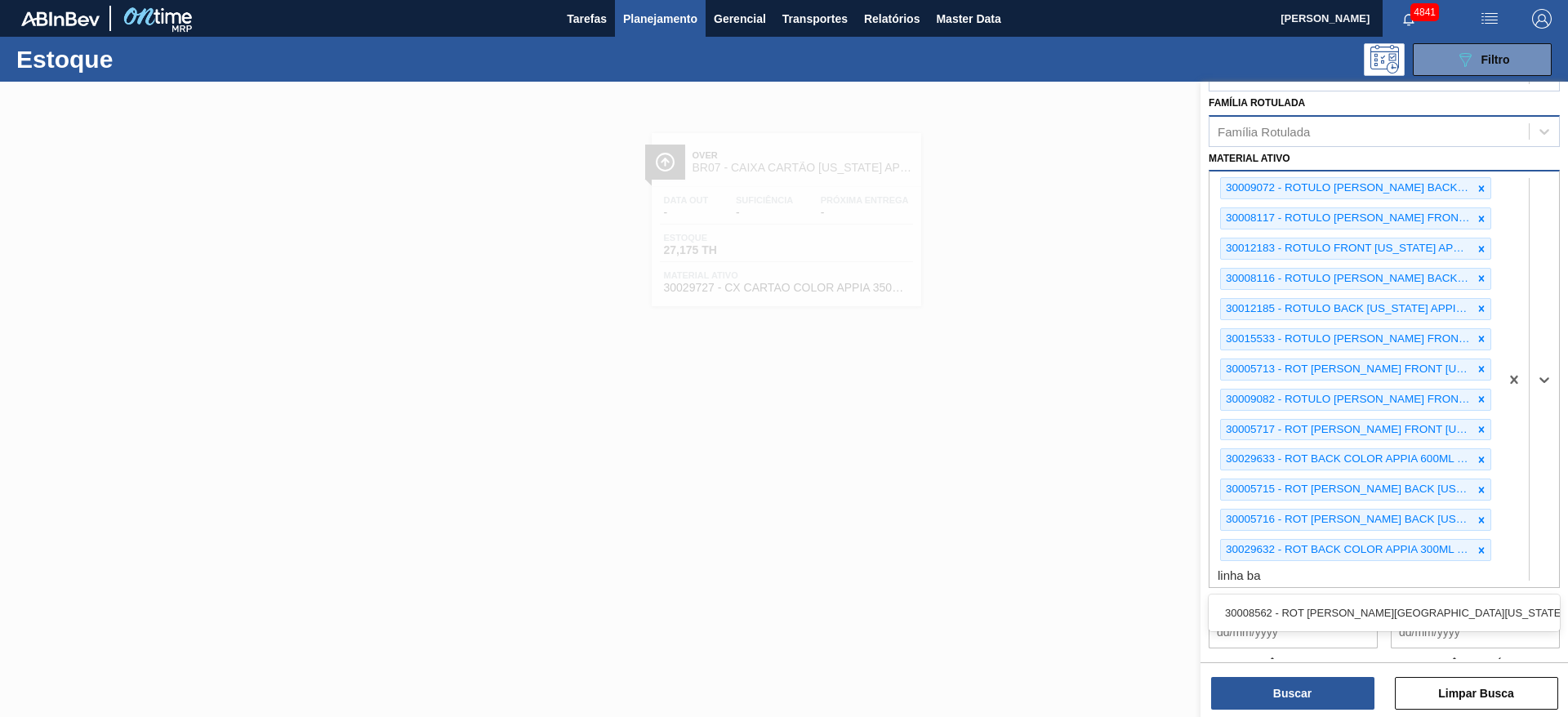
type ativo "linha bas"
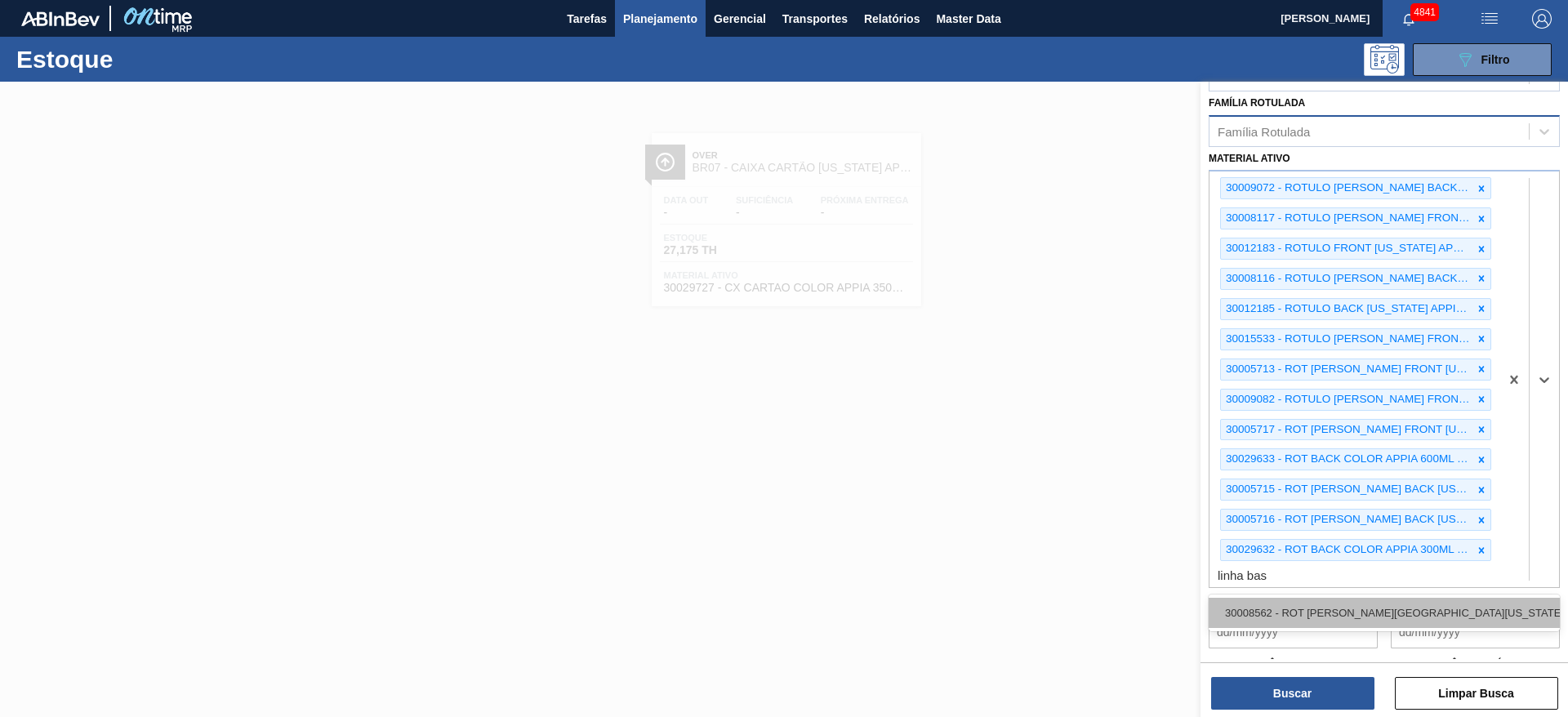
click at [1309, 615] on div "30008562 - ROT BOPP NECK COLORADO LINHA BASE 600 ML" at bounding box center [1384, 612] width 351 height 30
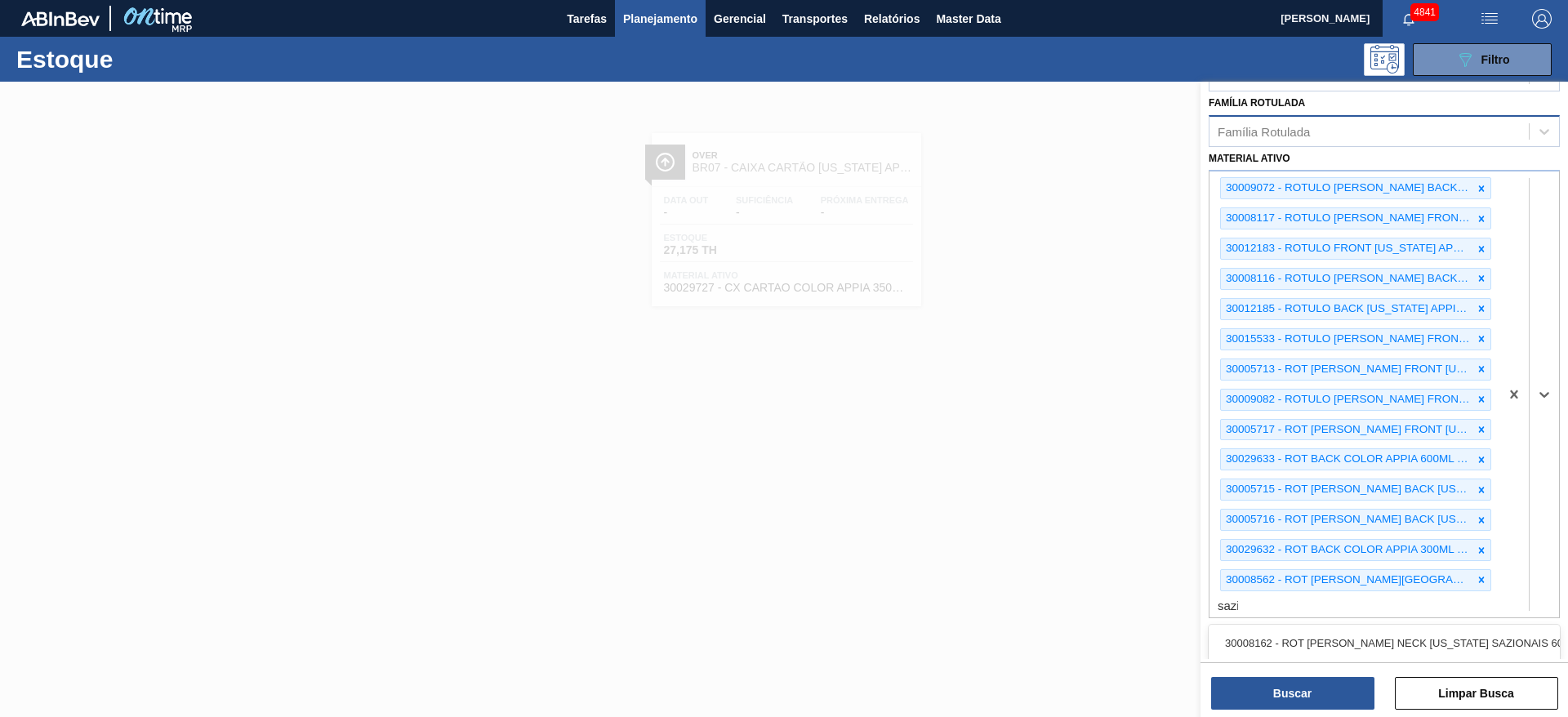
type ativo "sazio"
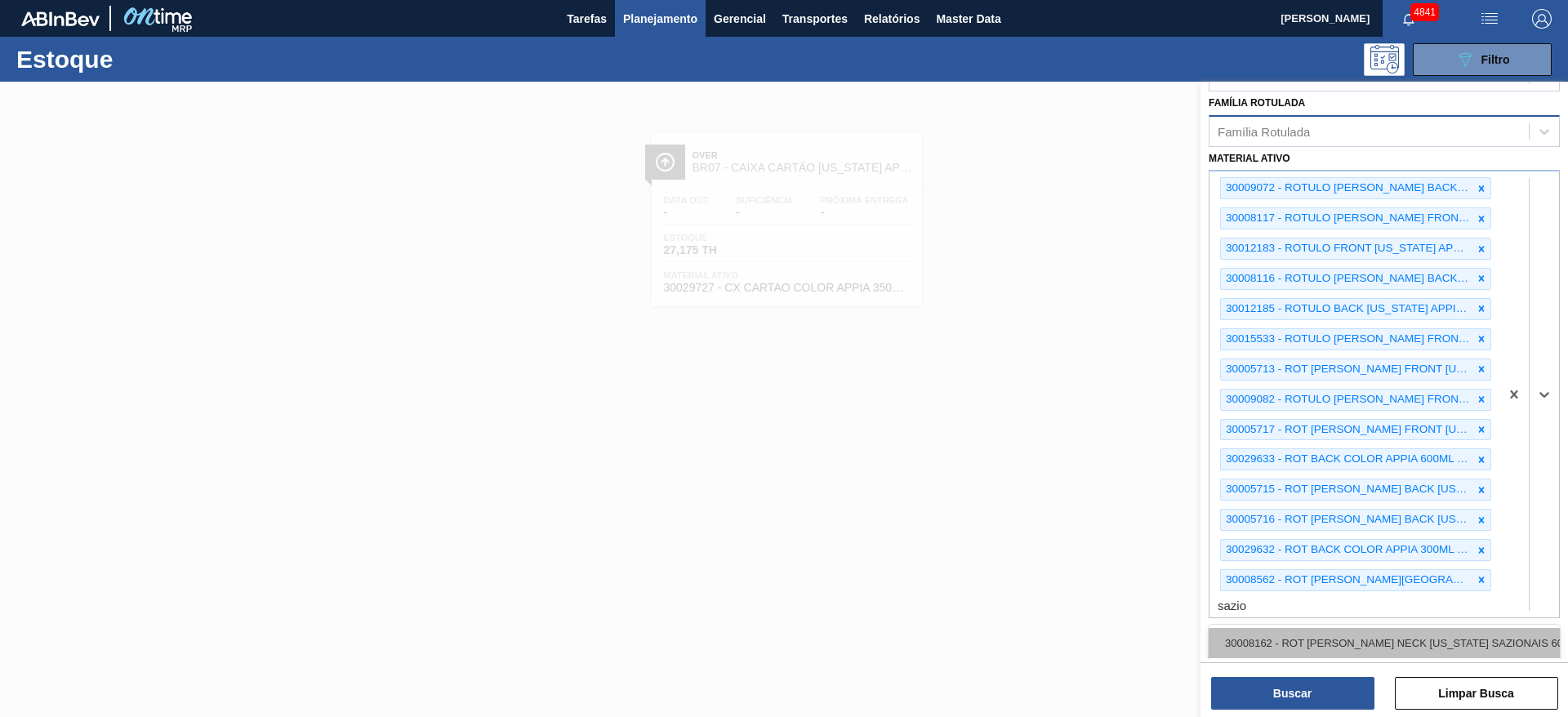
click at [1312, 649] on div "30008162 - ROT BOPP NECK COLORADO SAZIONAIS 600ML" at bounding box center [1384, 642] width 351 height 30
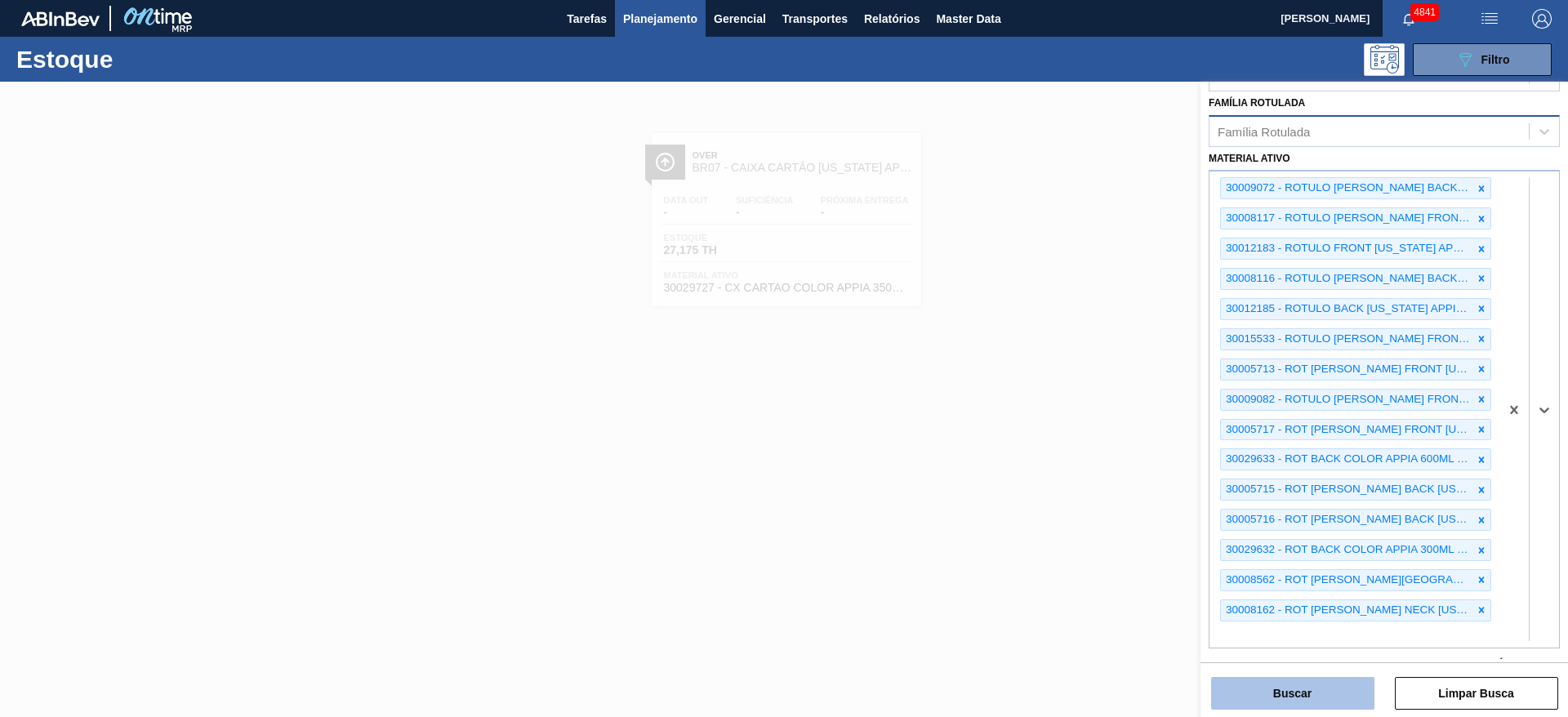
click at [1338, 707] on button "Buscar" at bounding box center [1292, 694] width 164 height 33
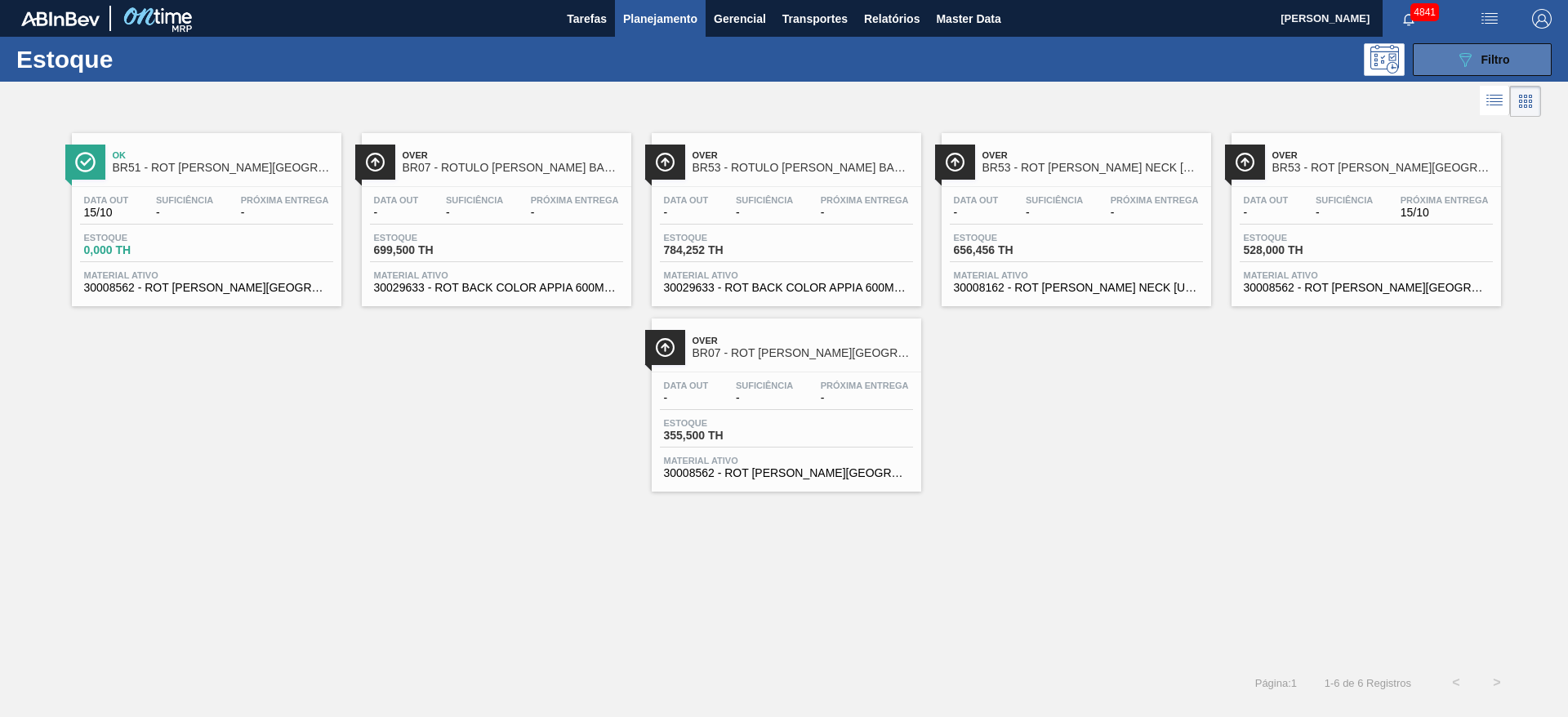
click at [1534, 61] on button "089F7B8B-B2A5-4AFE-B5C0-19BA573D28AC Filtro" at bounding box center [1482, 60] width 139 height 33
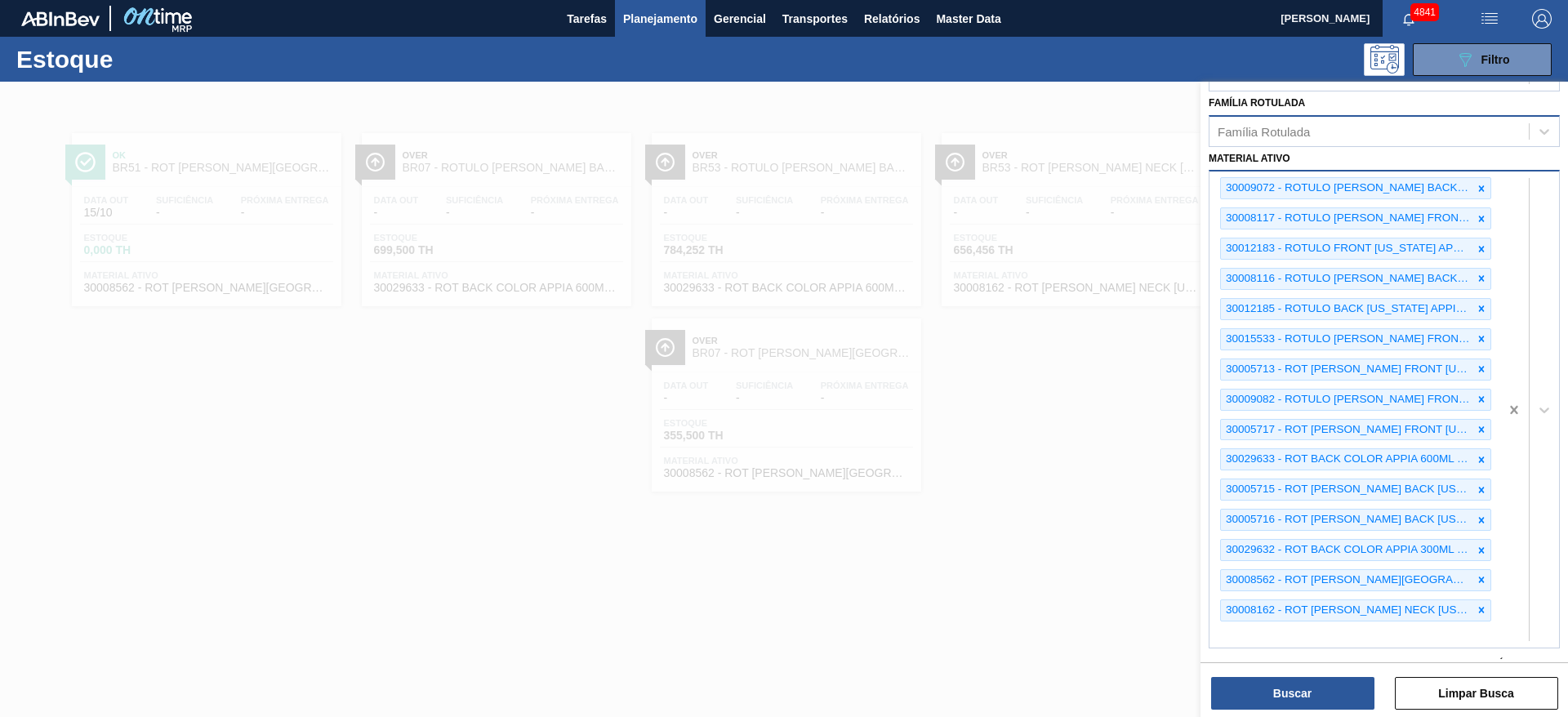
scroll to position [453, 0]
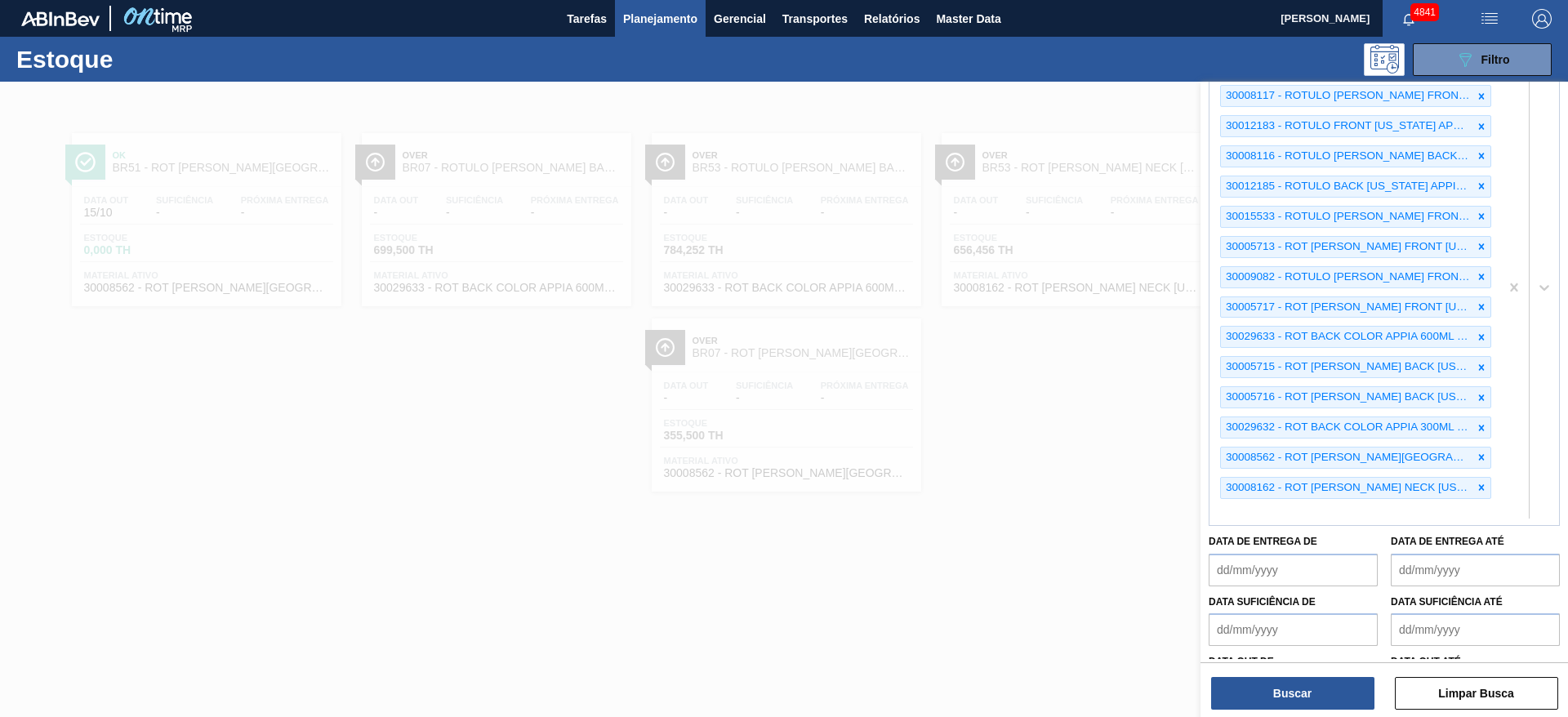
click at [909, 559] on div at bounding box center [784, 439] width 1568 height 717
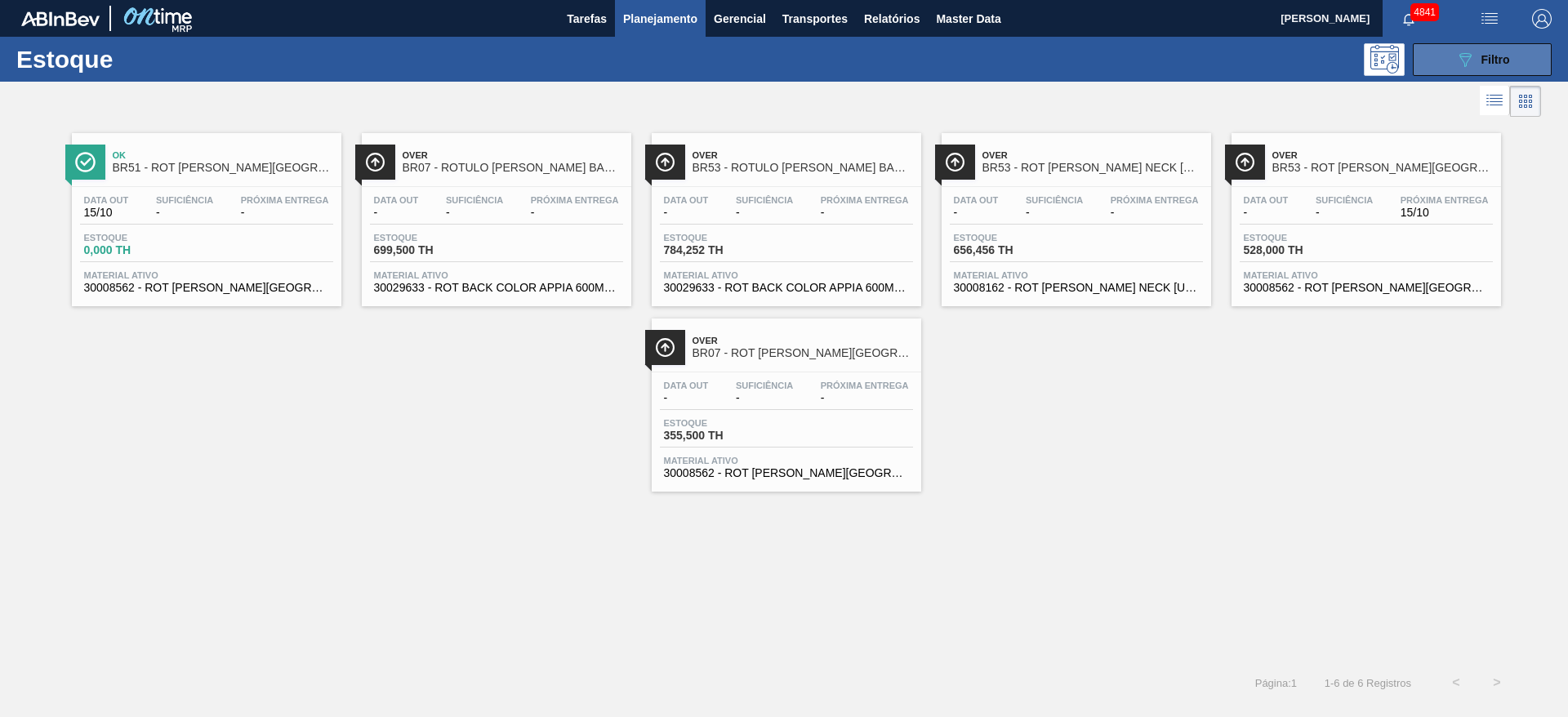
click at [1464, 66] on icon at bounding box center [1465, 60] width 12 height 14
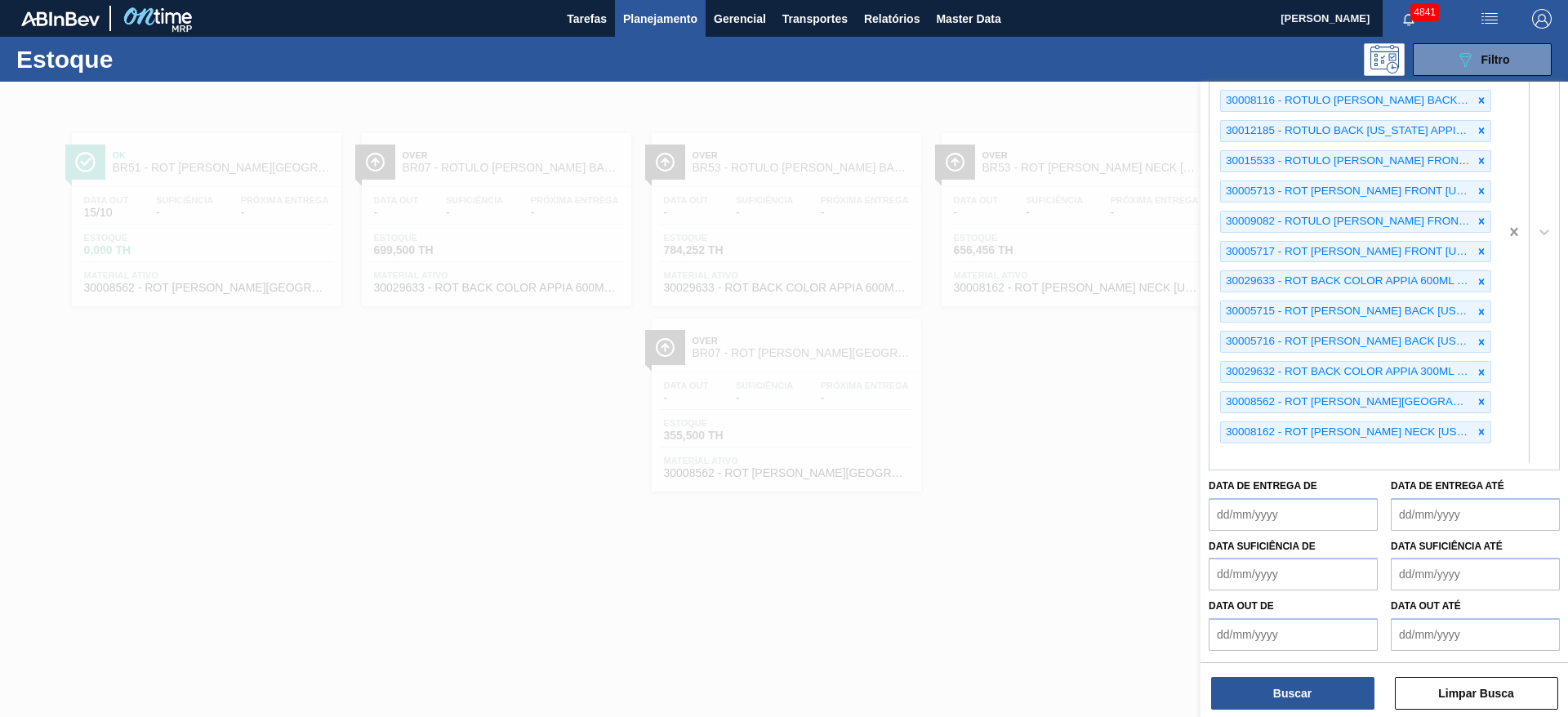
scroll to position [60, 0]
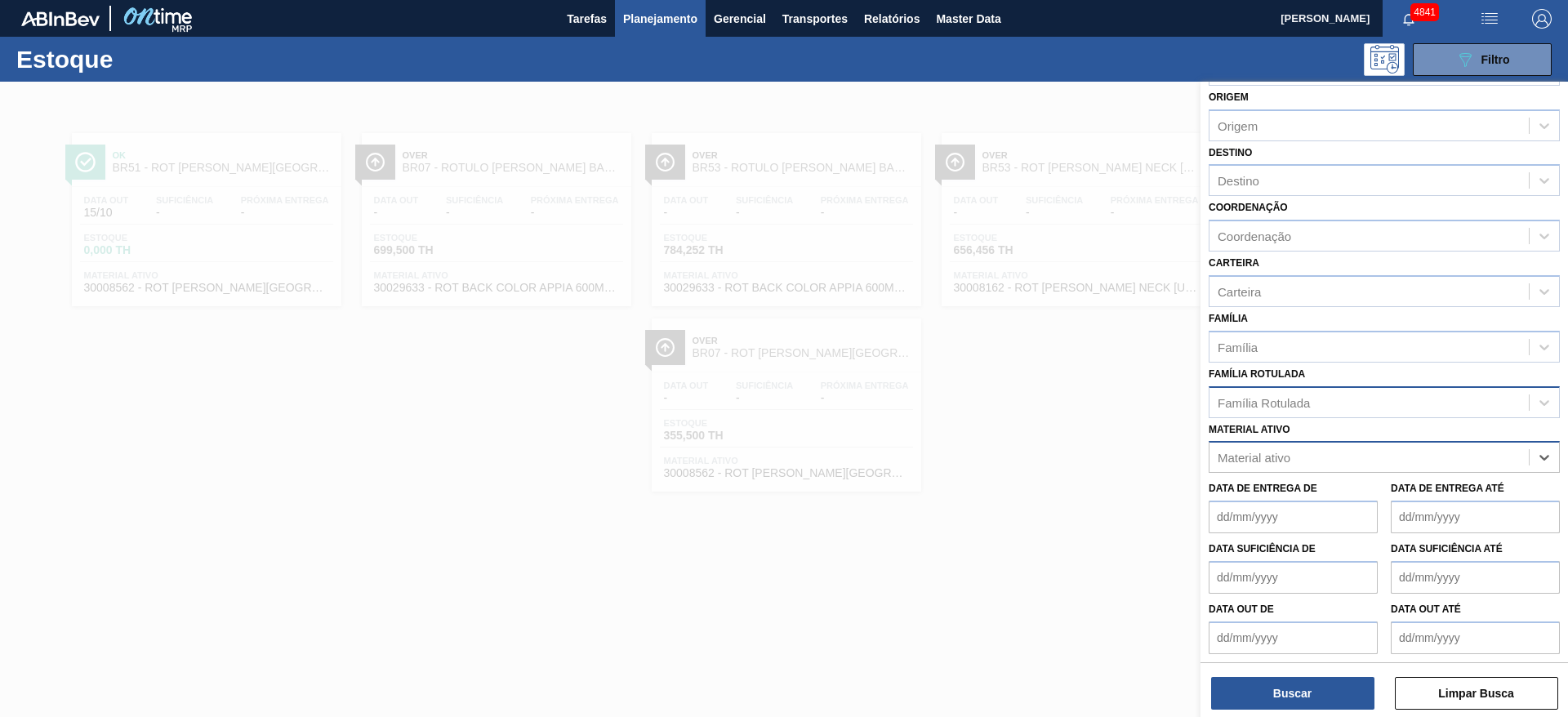
click at [1255, 457] on div "Material ativo" at bounding box center [1254, 457] width 73 height 14
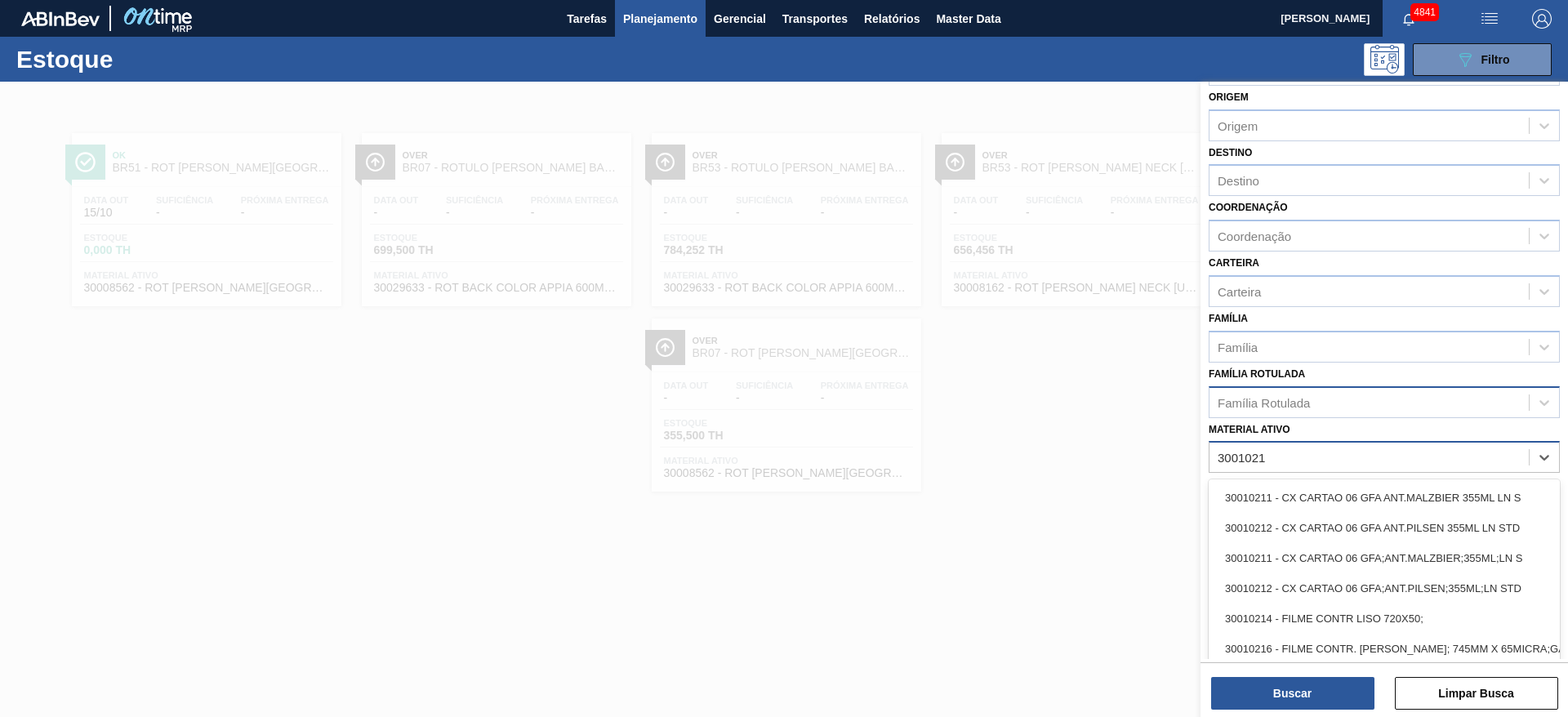
type ativo "30010210"
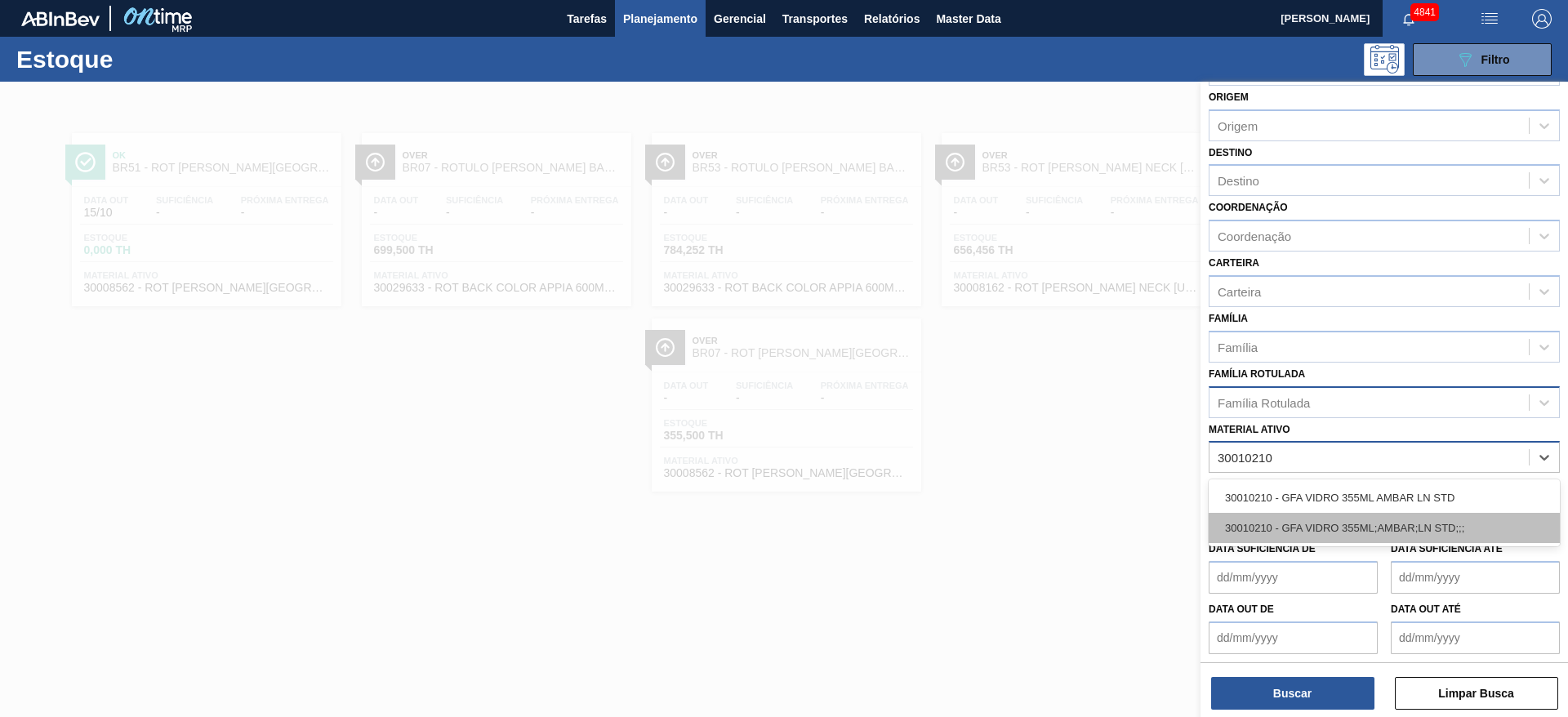
click at [1251, 538] on div "30010210 - GFA VIDRO 355ML;AMBAR;LN STD;;;" at bounding box center [1384, 528] width 351 height 30
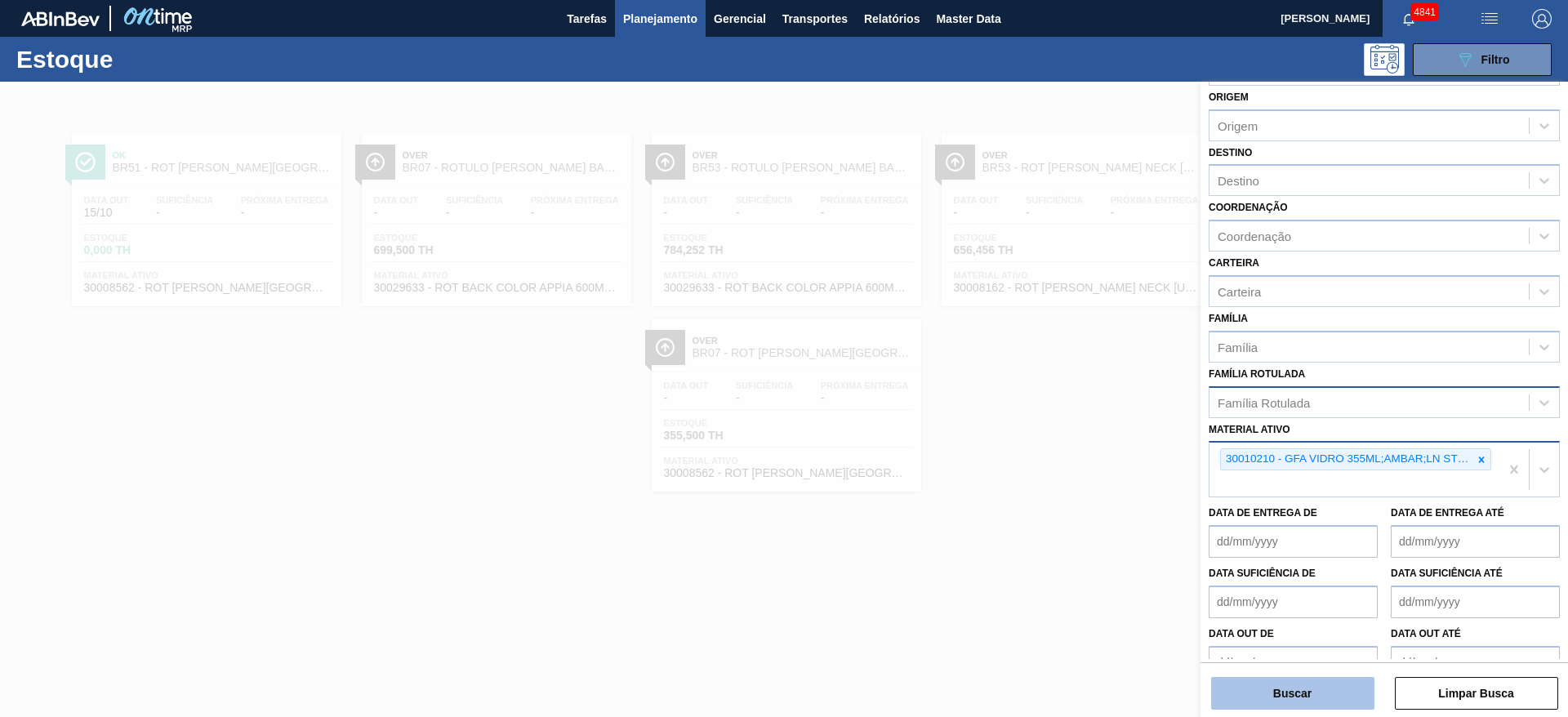
click at [1315, 707] on button "Buscar" at bounding box center [1292, 694] width 164 height 33
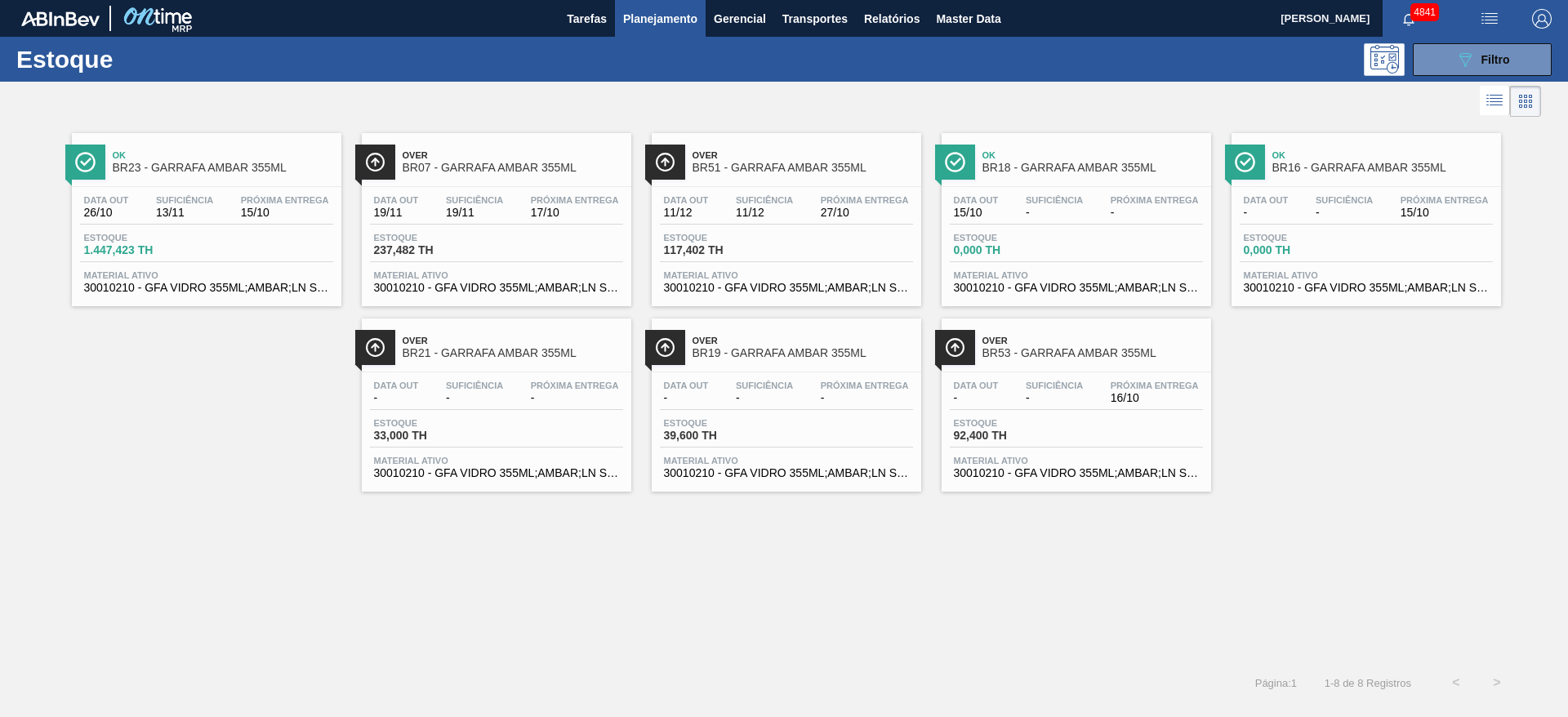
click at [454, 237] on span "Estoque" at bounding box center [432, 237] width 115 height 9
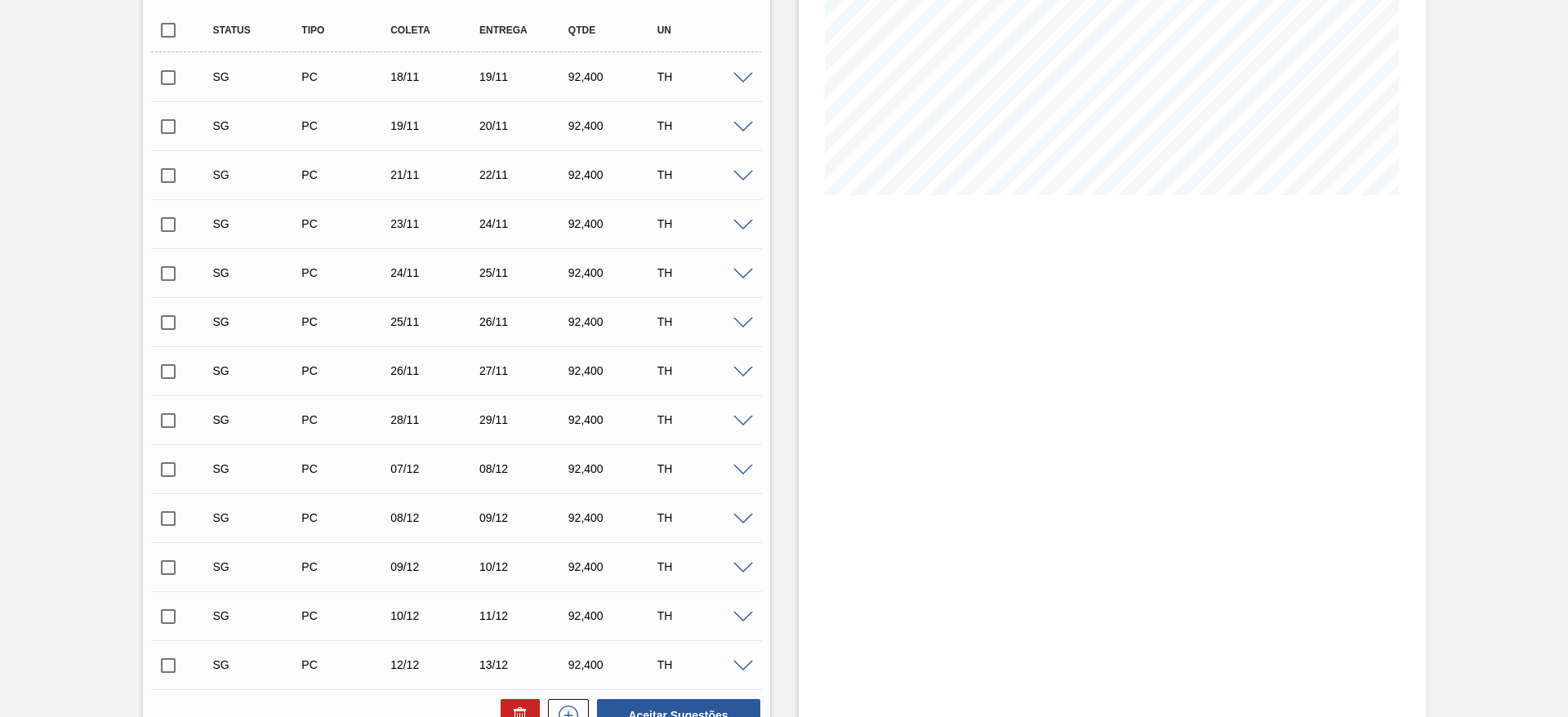
scroll to position [245, 0]
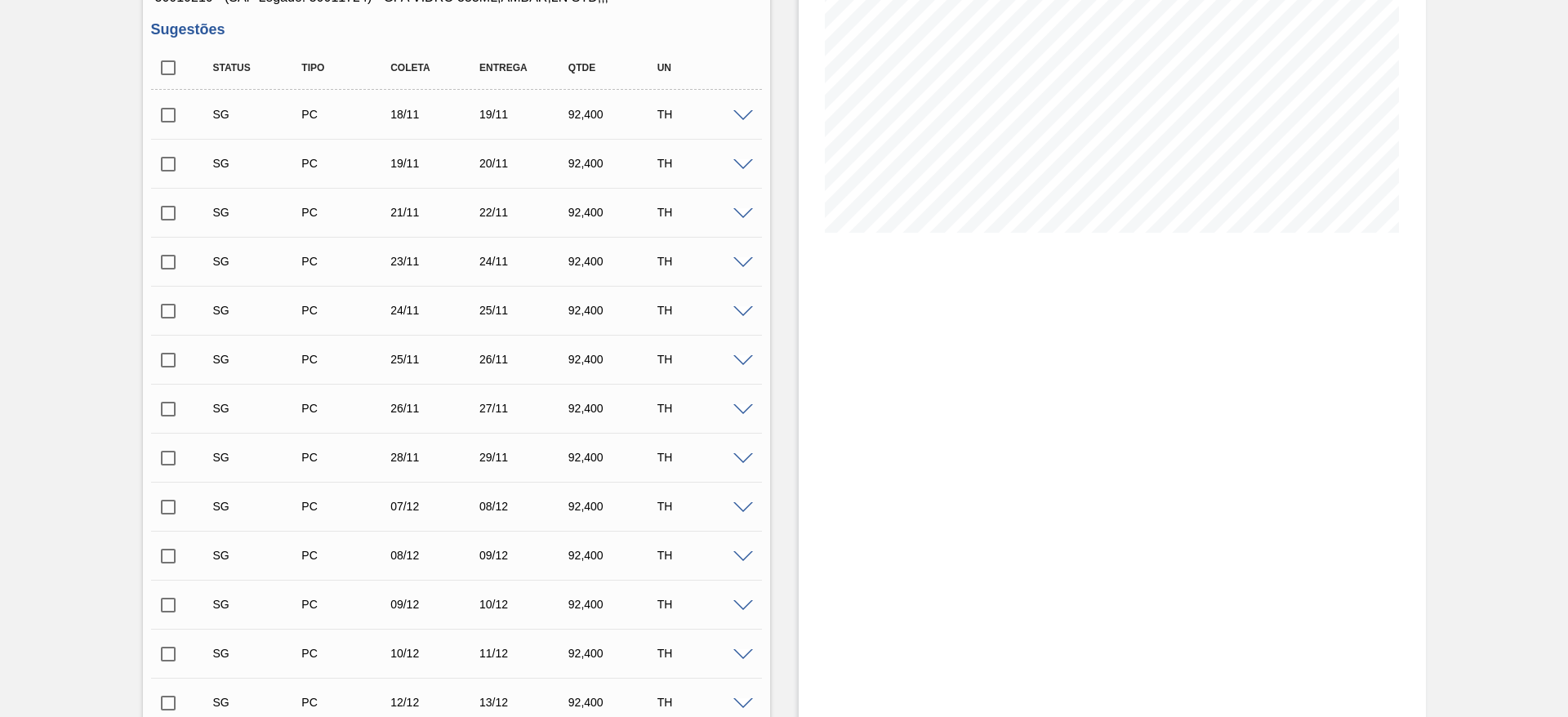
click at [747, 117] on span at bounding box center [742, 117] width 20 height 12
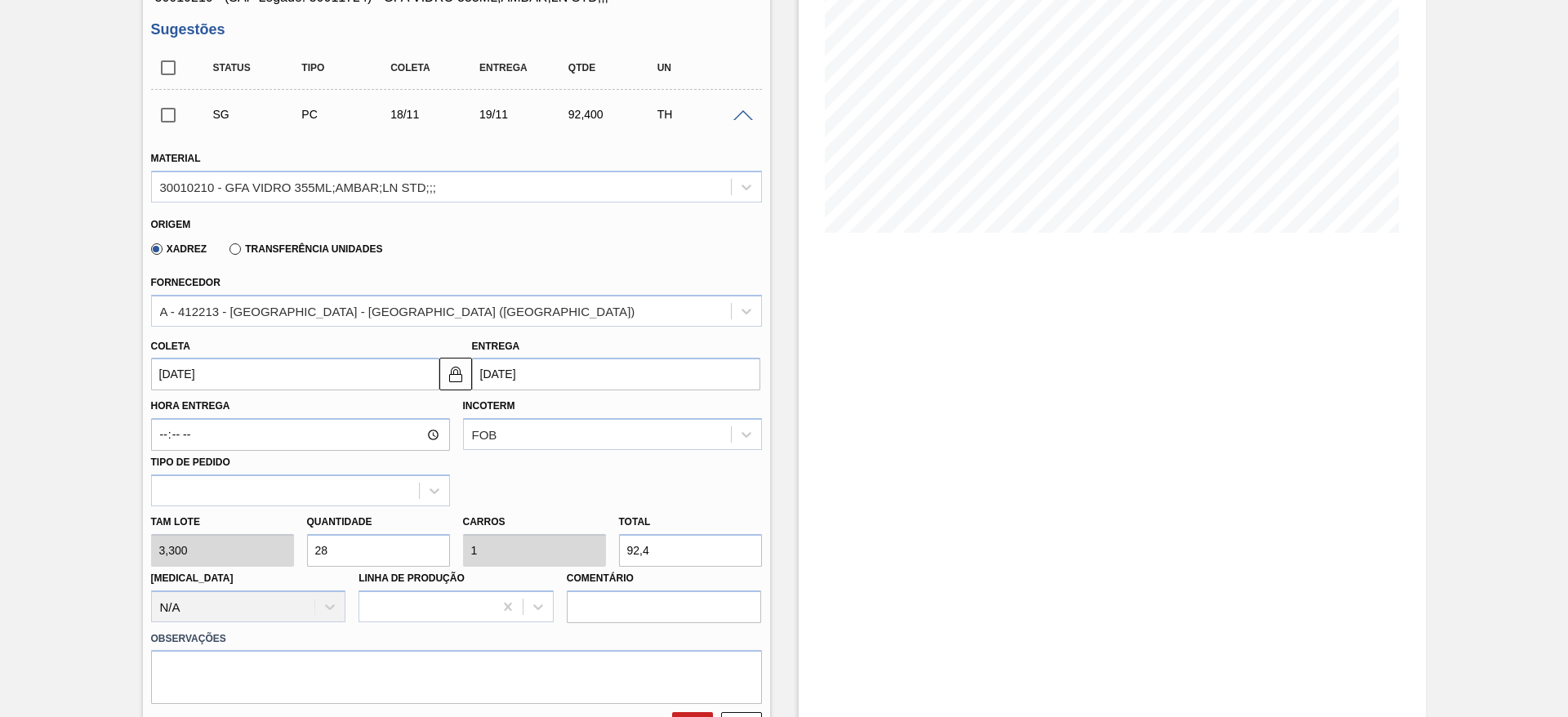
click at [331, 358] on input "18/11/2025" at bounding box center [295, 374] width 289 height 33
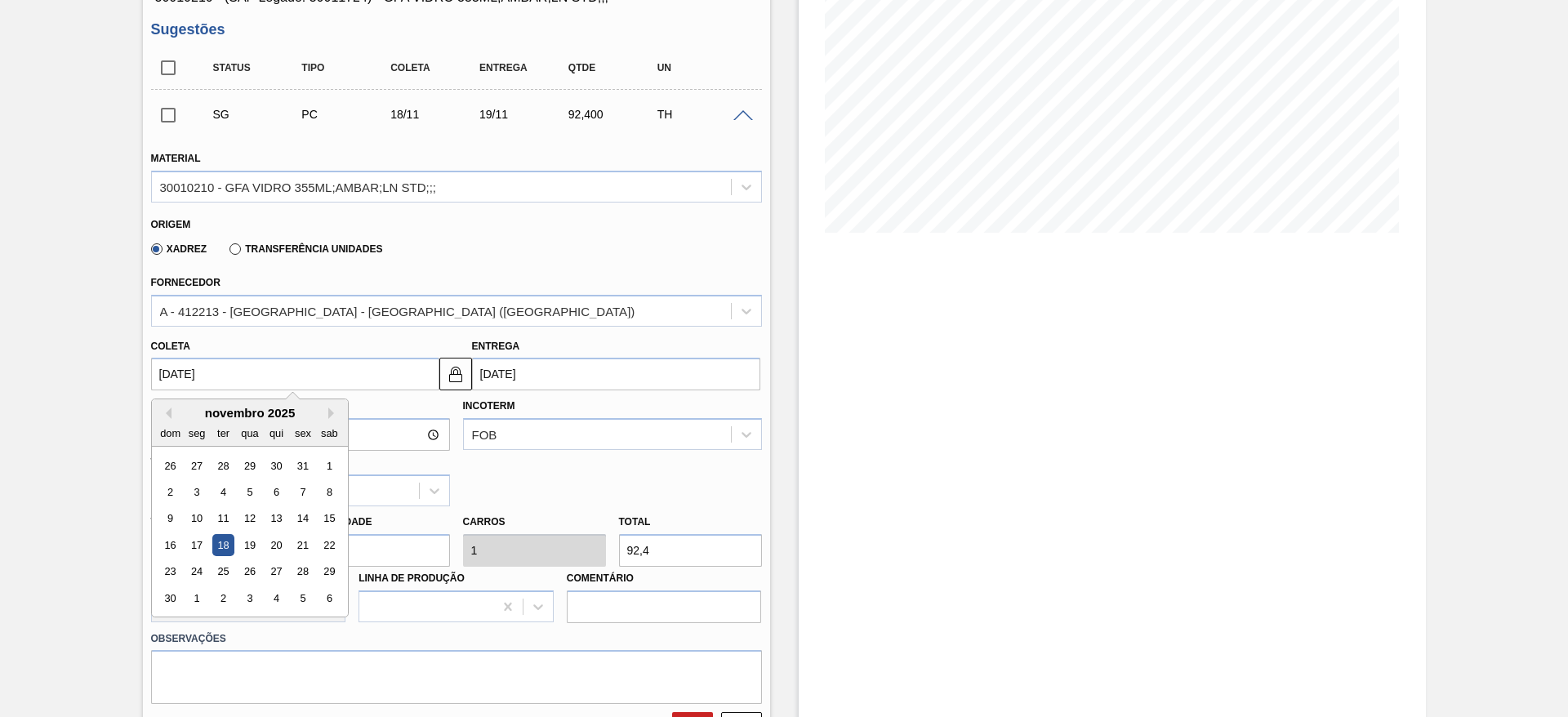
click at [172, 413] on div "novembro 2025" at bounding box center [249, 413] width 196 height 14
click at [170, 416] on button "Previous Month" at bounding box center [165, 413] width 11 height 11
click at [205, 549] on div "20" at bounding box center [196, 546] width 22 height 22
type input "20/10/2025"
type input "21/10/2025"
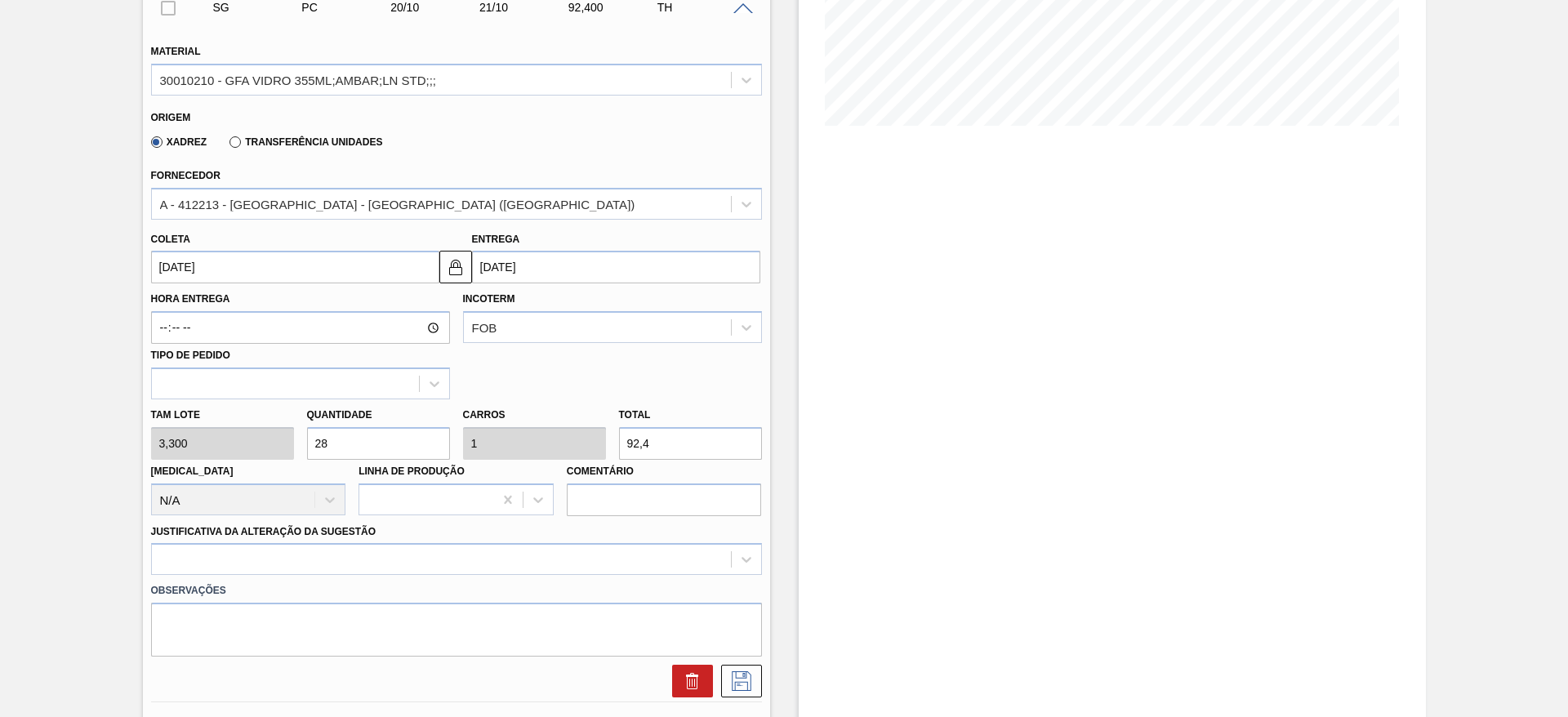
scroll to position [490, 0]
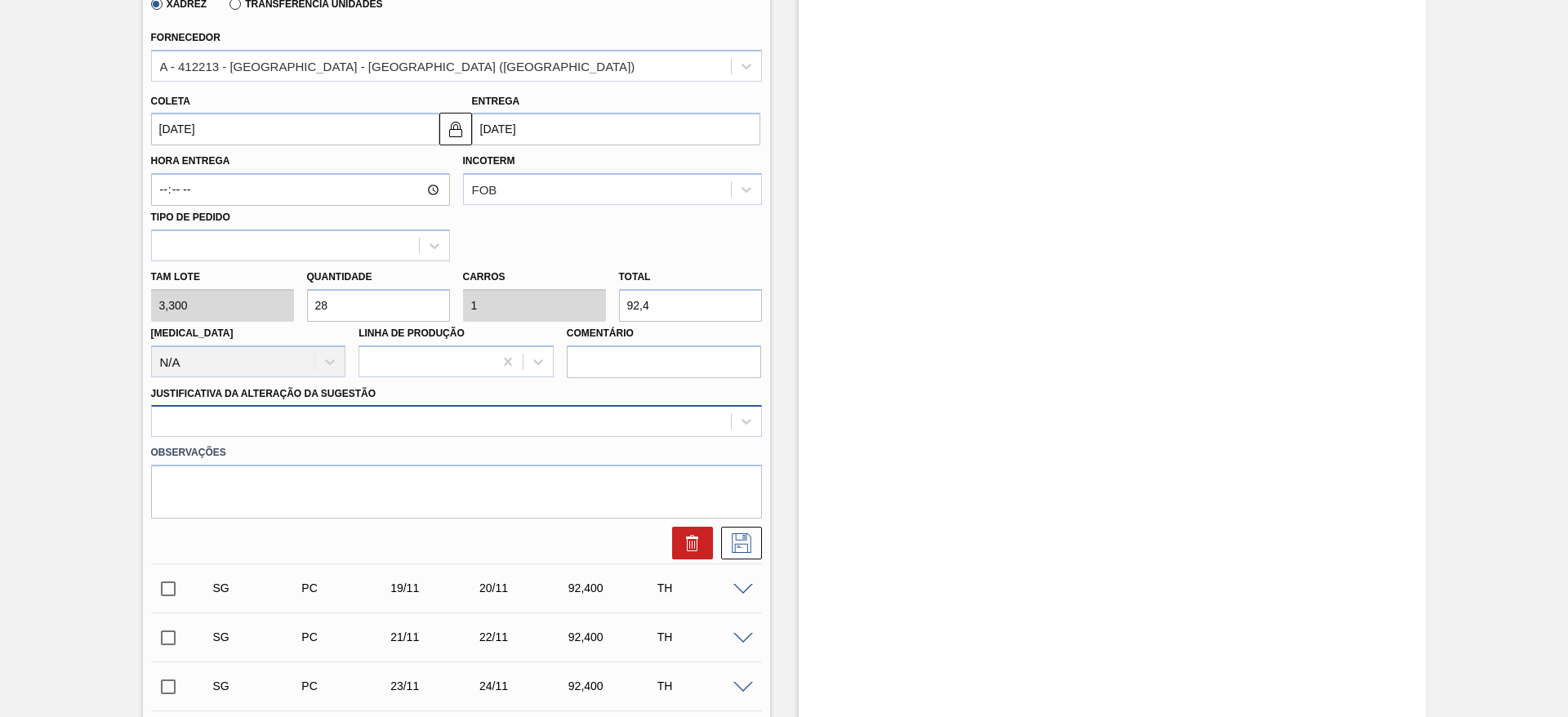
click at [310, 422] on div at bounding box center [441, 422] width 579 height 24
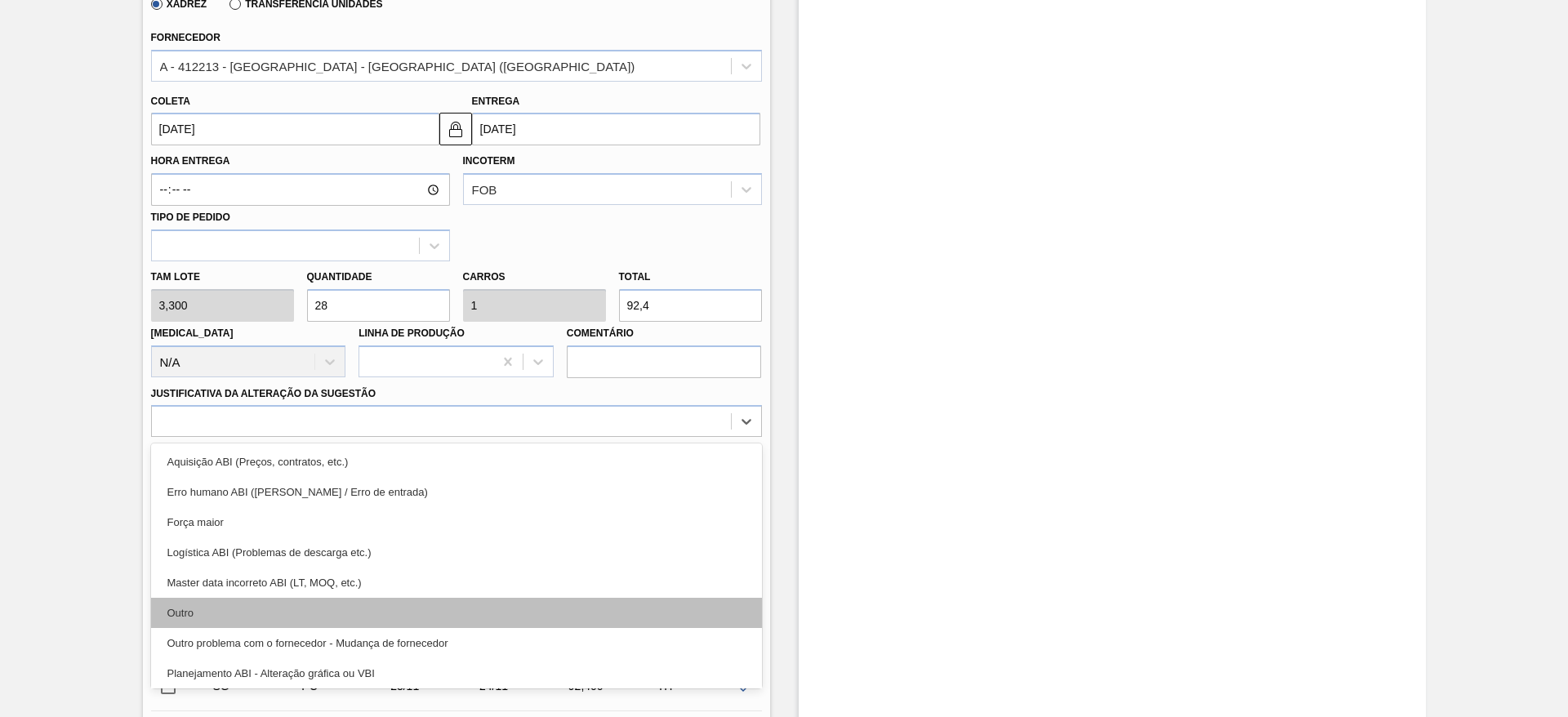
click at [240, 608] on div "Outro" at bounding box center [456, 612] width 611 height 30
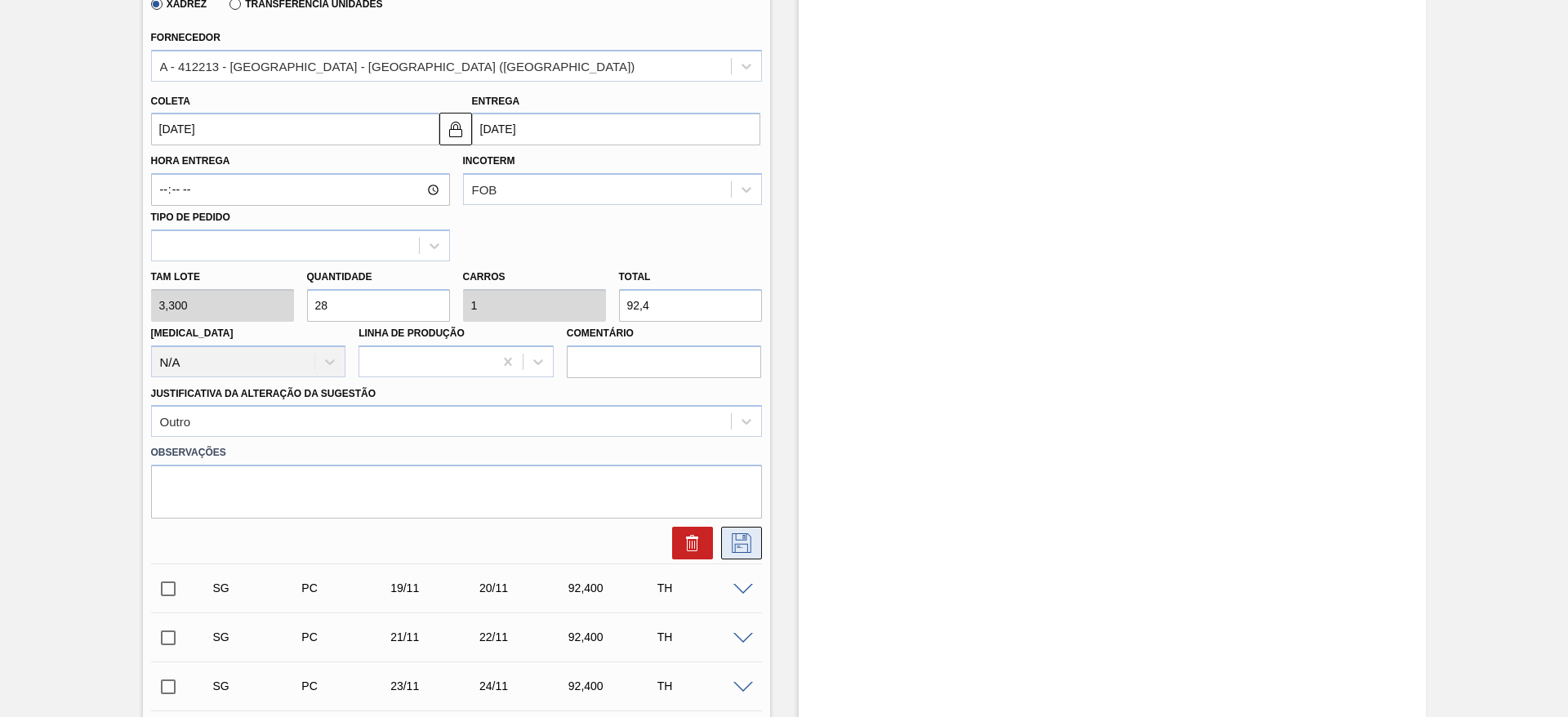
click at [756, 538] on button at bounding box center [742, 543] width 41 height 33
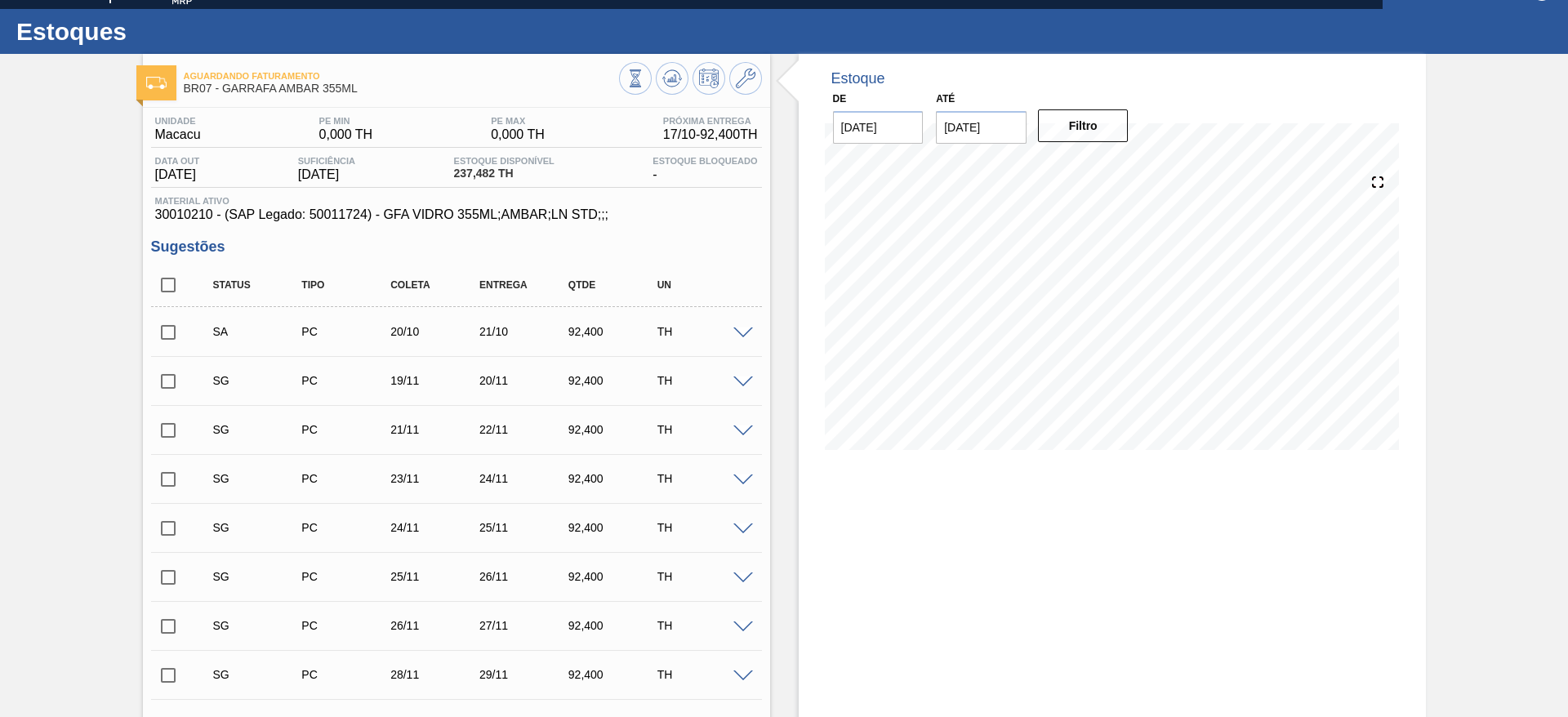
scroll to position [0, 0]
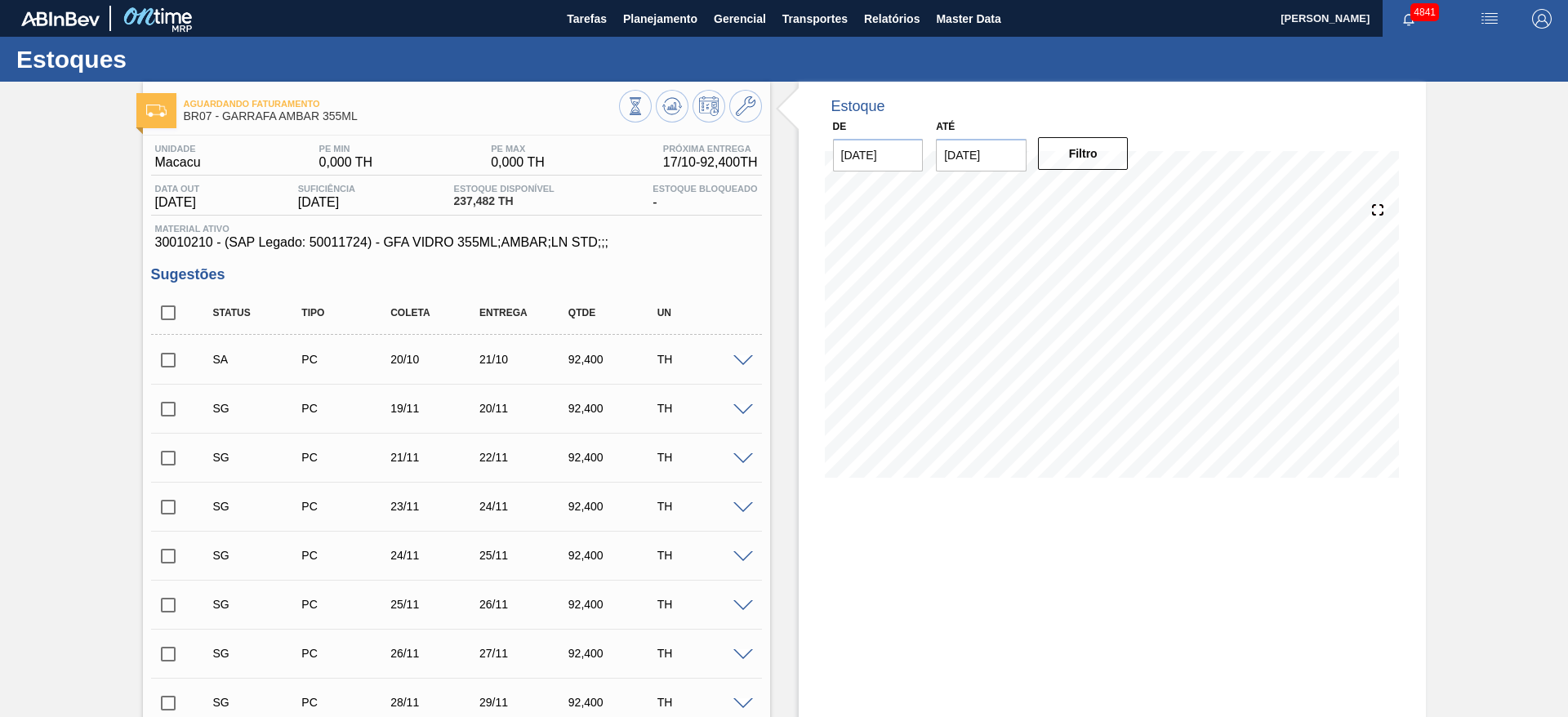
click at [163, 354] on input "checkbox" at bounding box center [168, 361] width 34 height 34
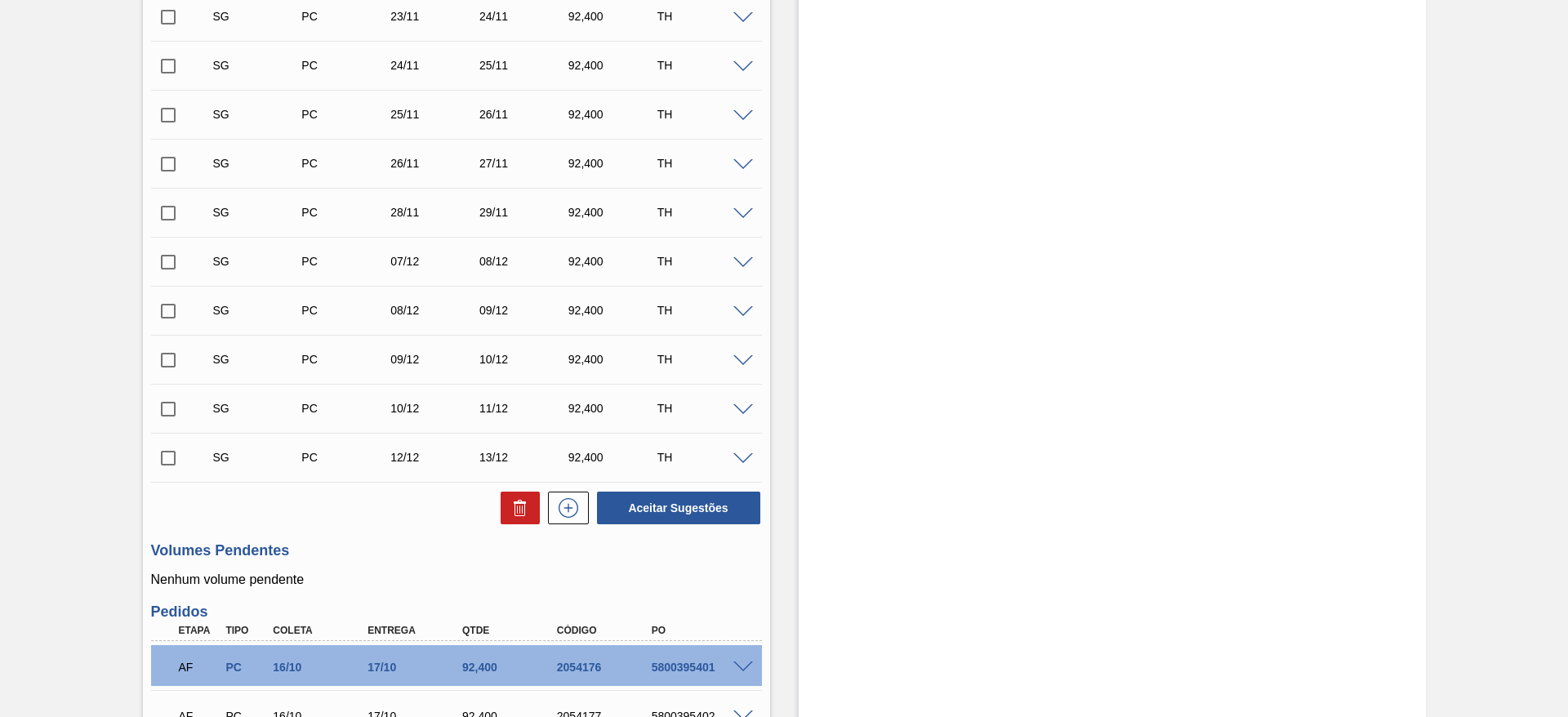
scroll to position [696, 0]
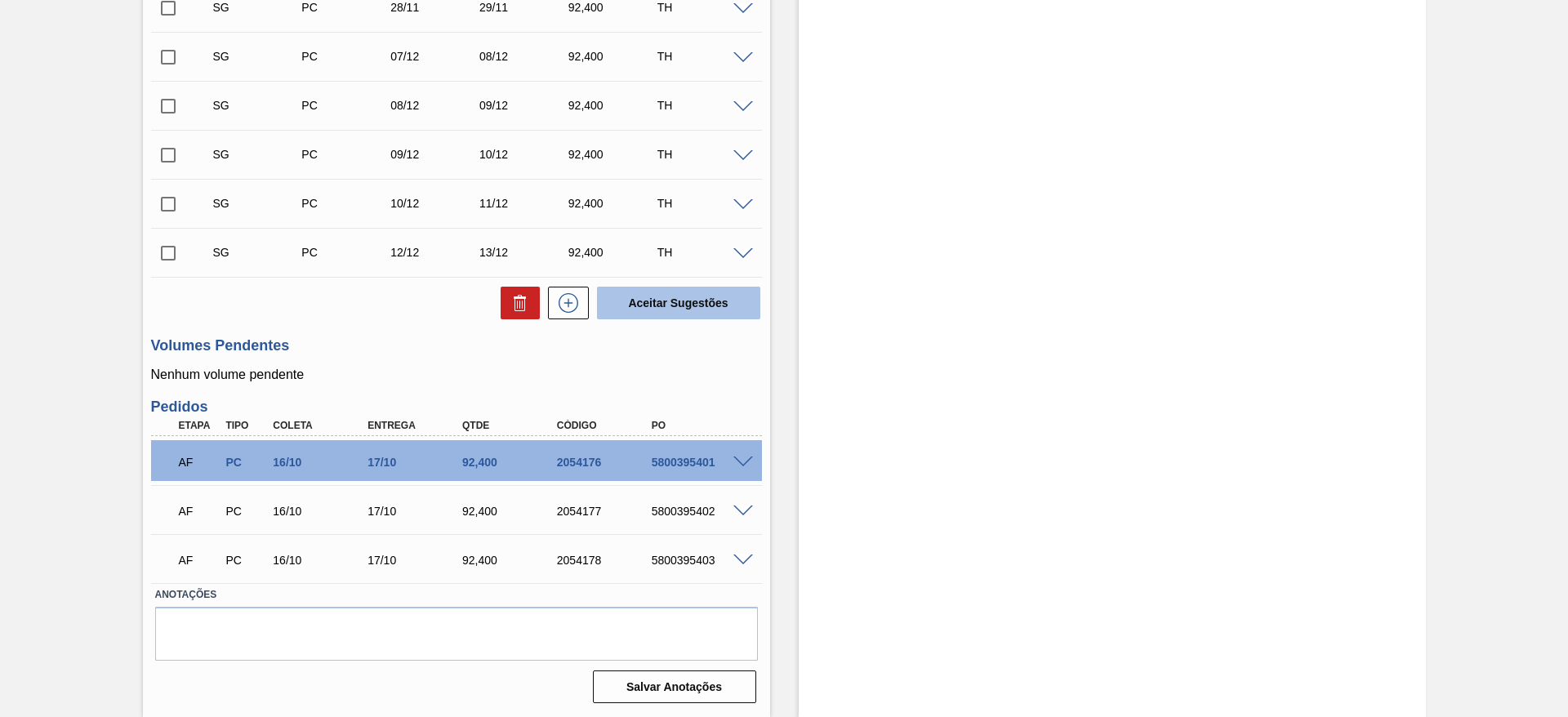
click at [679, 305] on button "Aceitar Sugestões" at bounding box center [678, 303] width 164 height 33
checkbox input "false"
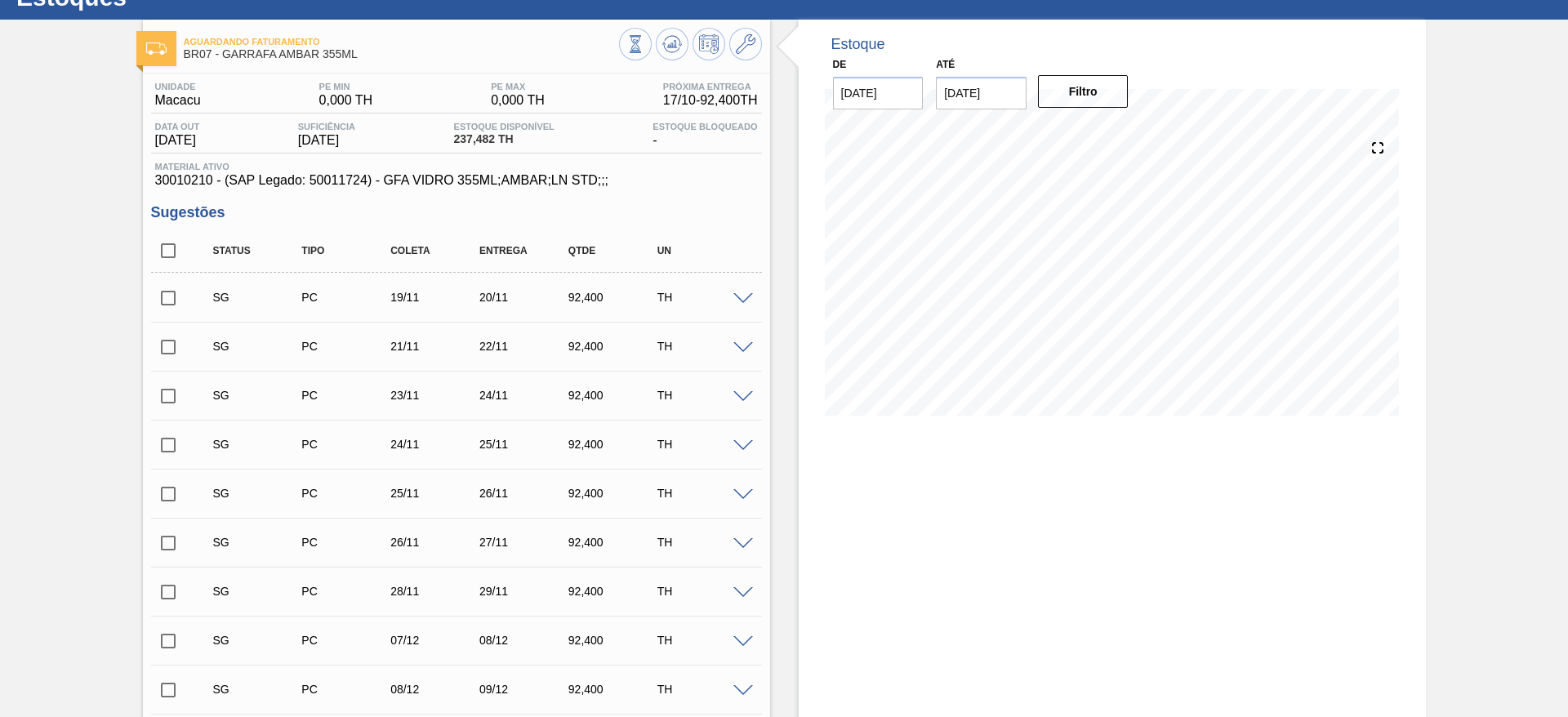
scroll to position [0, 0]
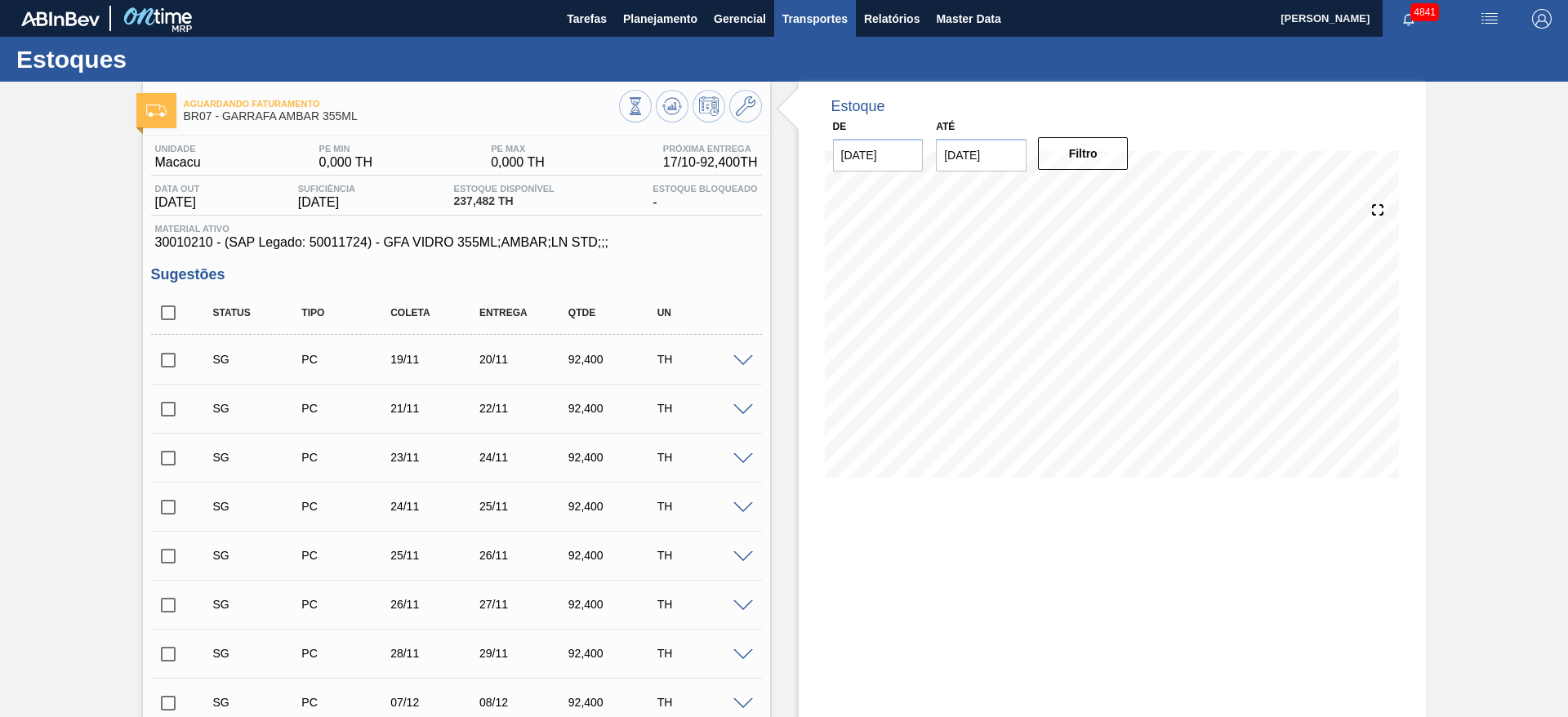
click at [835, 24] on span "Transportes" at bounding box center [815, 18] width 65 height 20
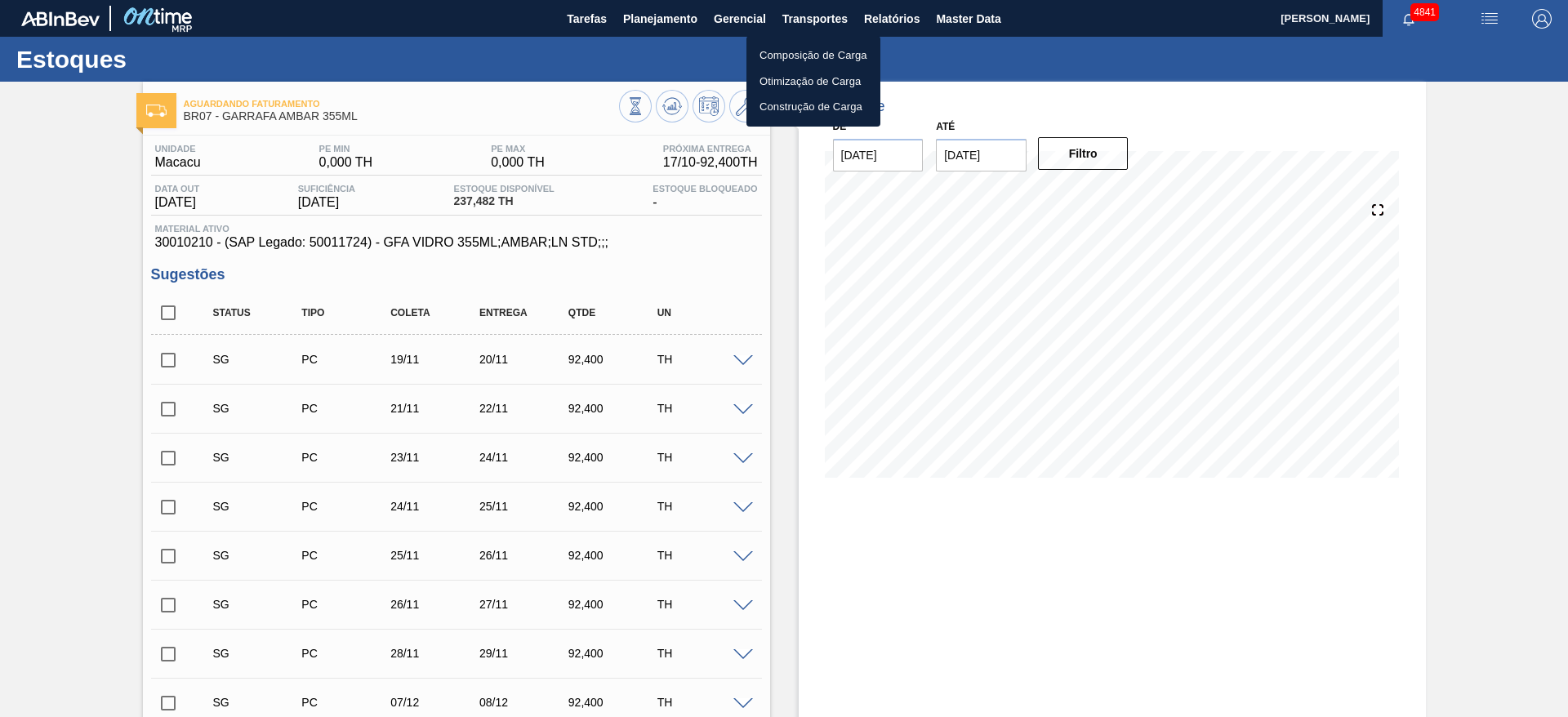
click at [809, 79] on li "Otimização de Carga" at bounding box center [814, 81] width 134 height 27
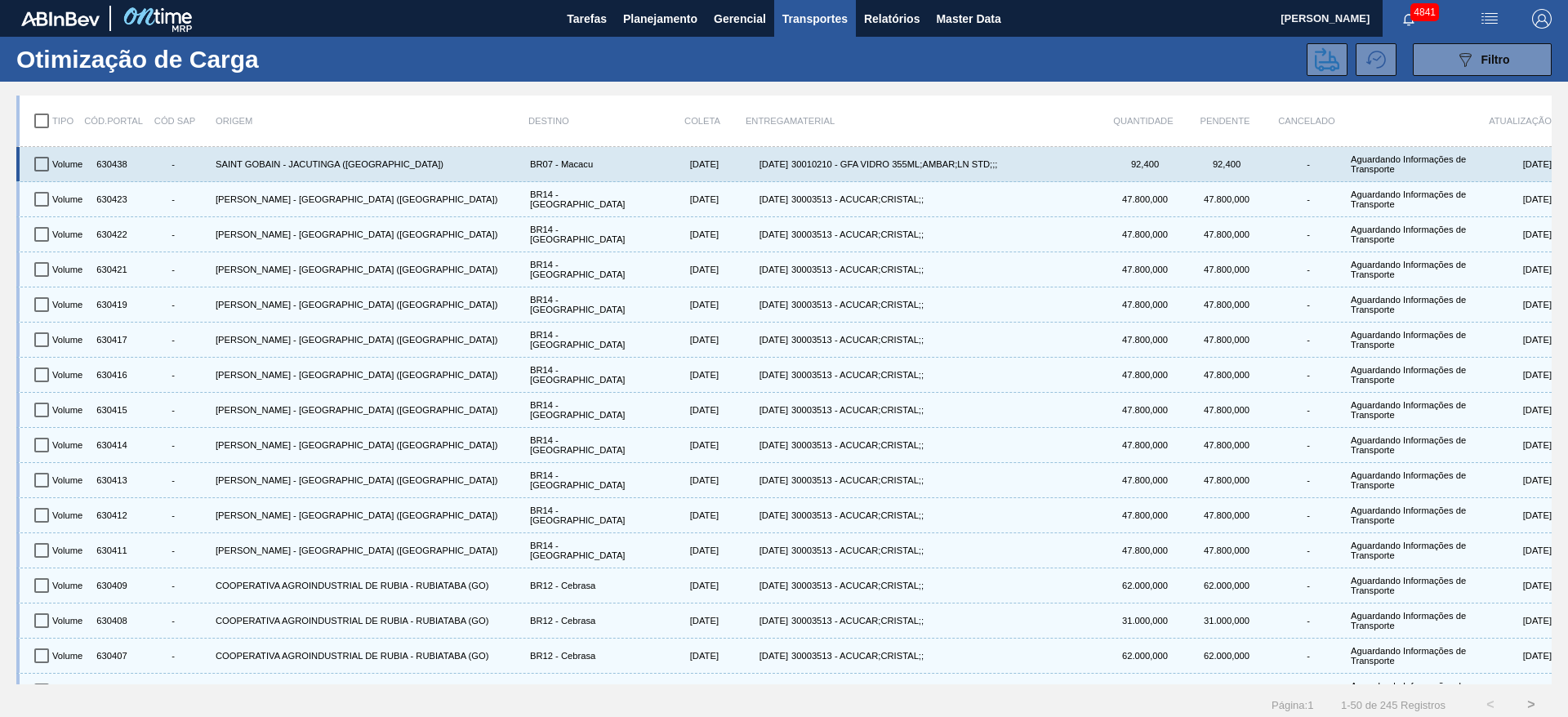
click at [37, 158] on input "checkbox" at bounding box center [42, 164] width 34 height 34
checkbox input "true"
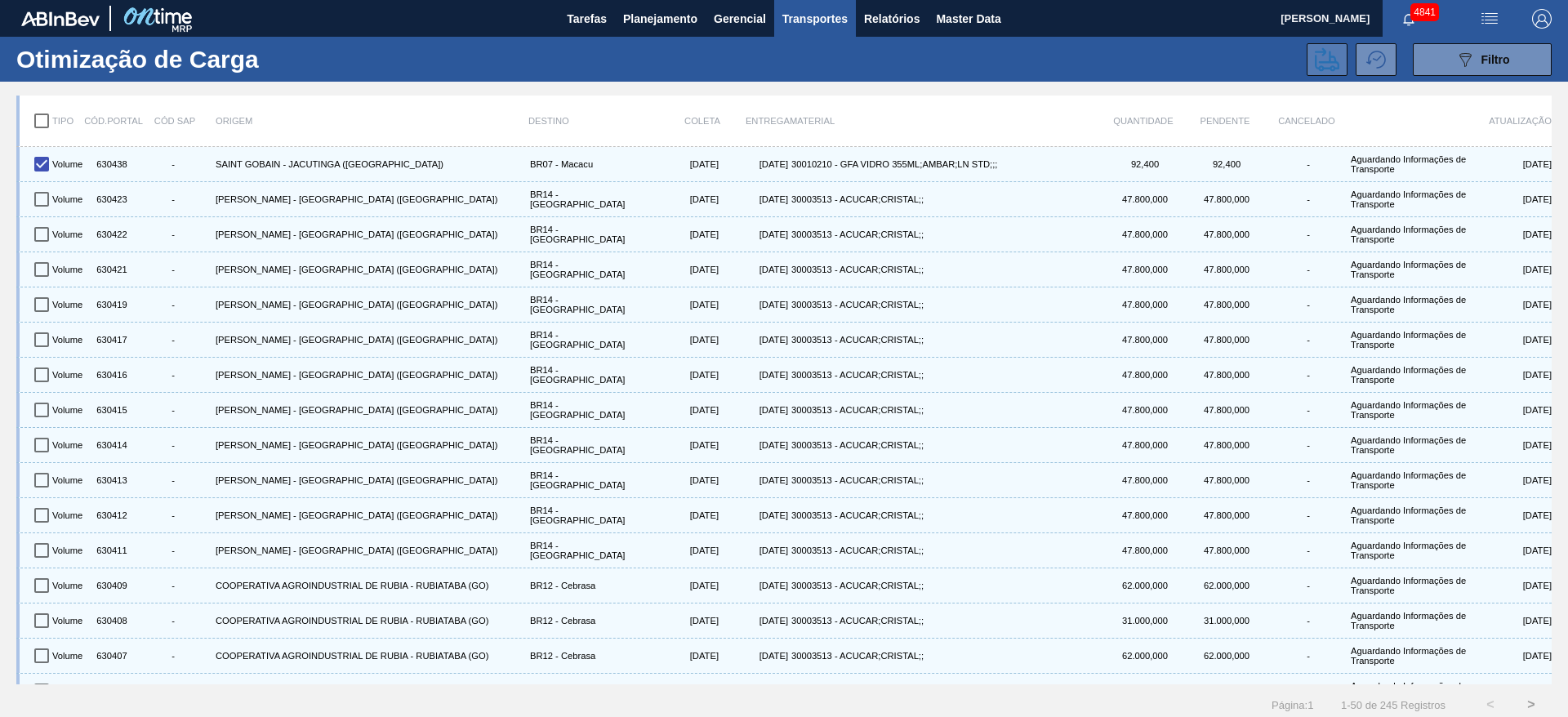
click at [1329, 54] on icon at bounding box center [1327, 59] width 25 height 25
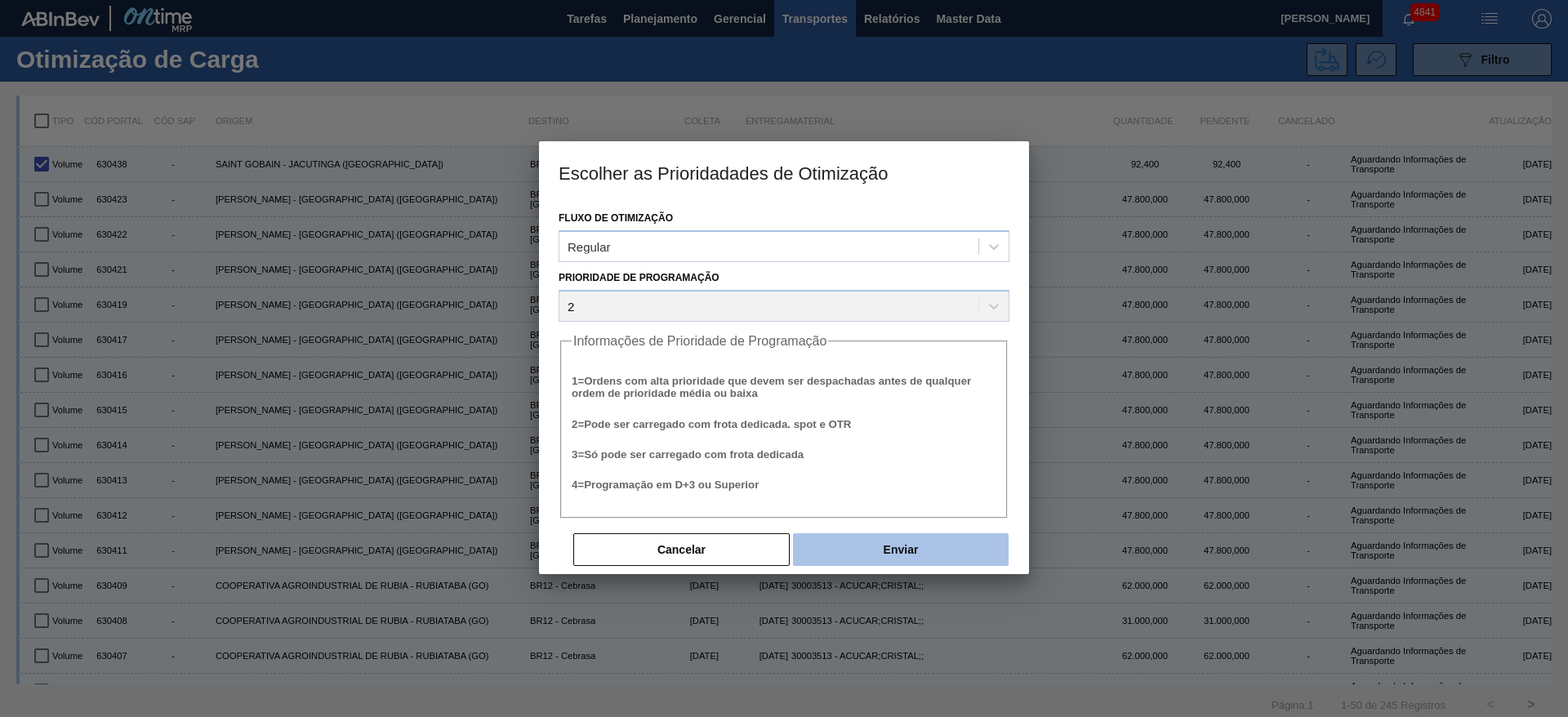
click at [856, 547] on button "Enviar" at bounding box center [901, 550] width 216 height 33
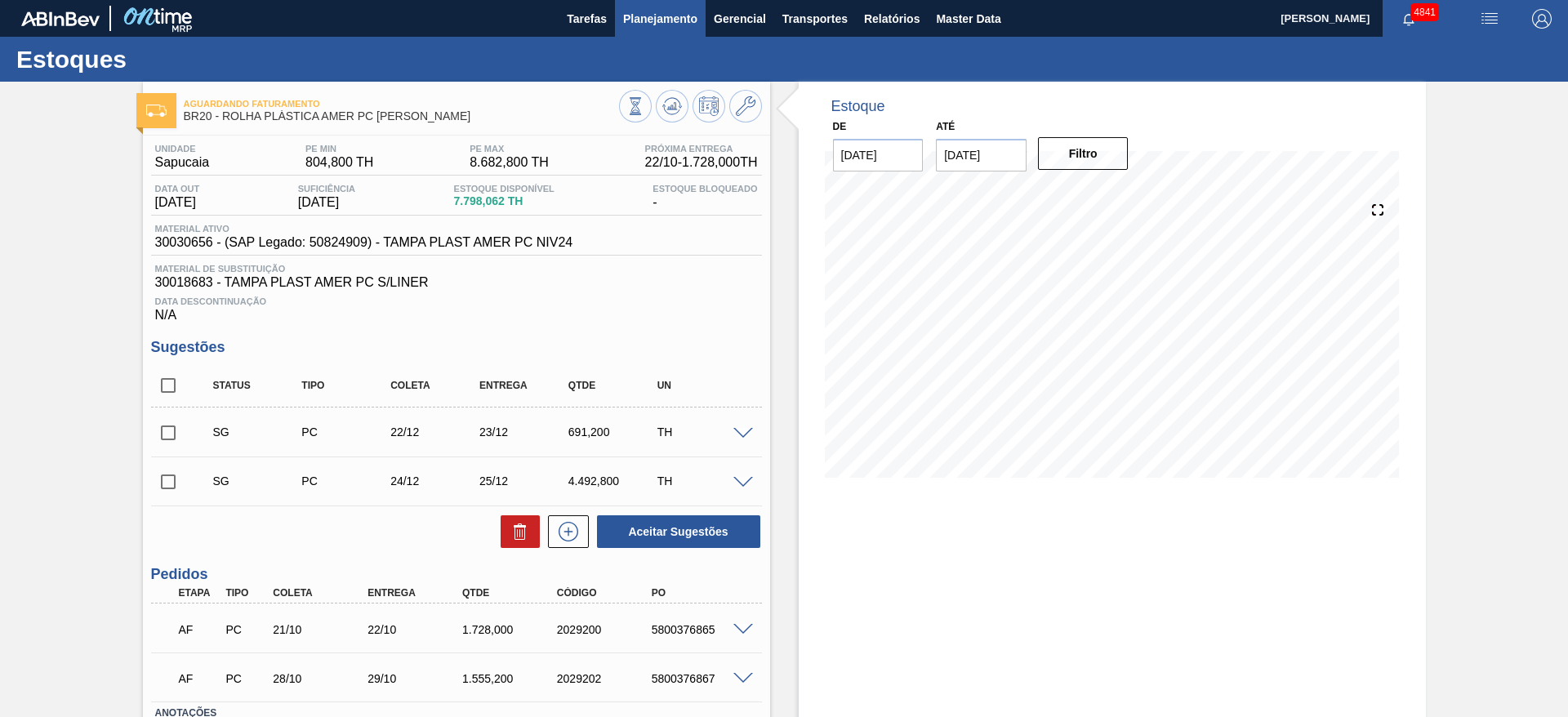
click at [679, 7] on button "Planejamento" at bounding box center [660, 18] width 91 height 37
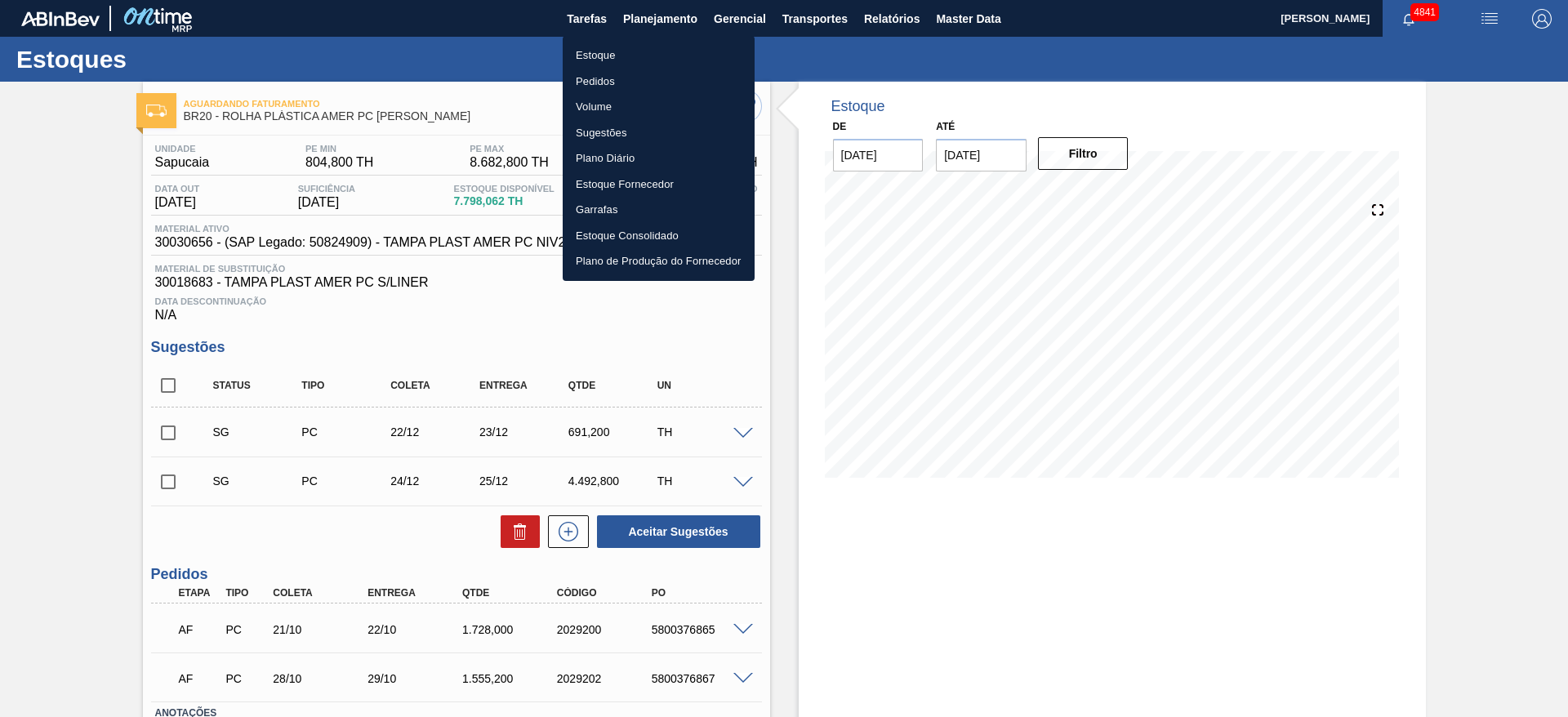
click at [635, 51] on li "Estoque" at bounding box center [659, 56] width 192 height 27
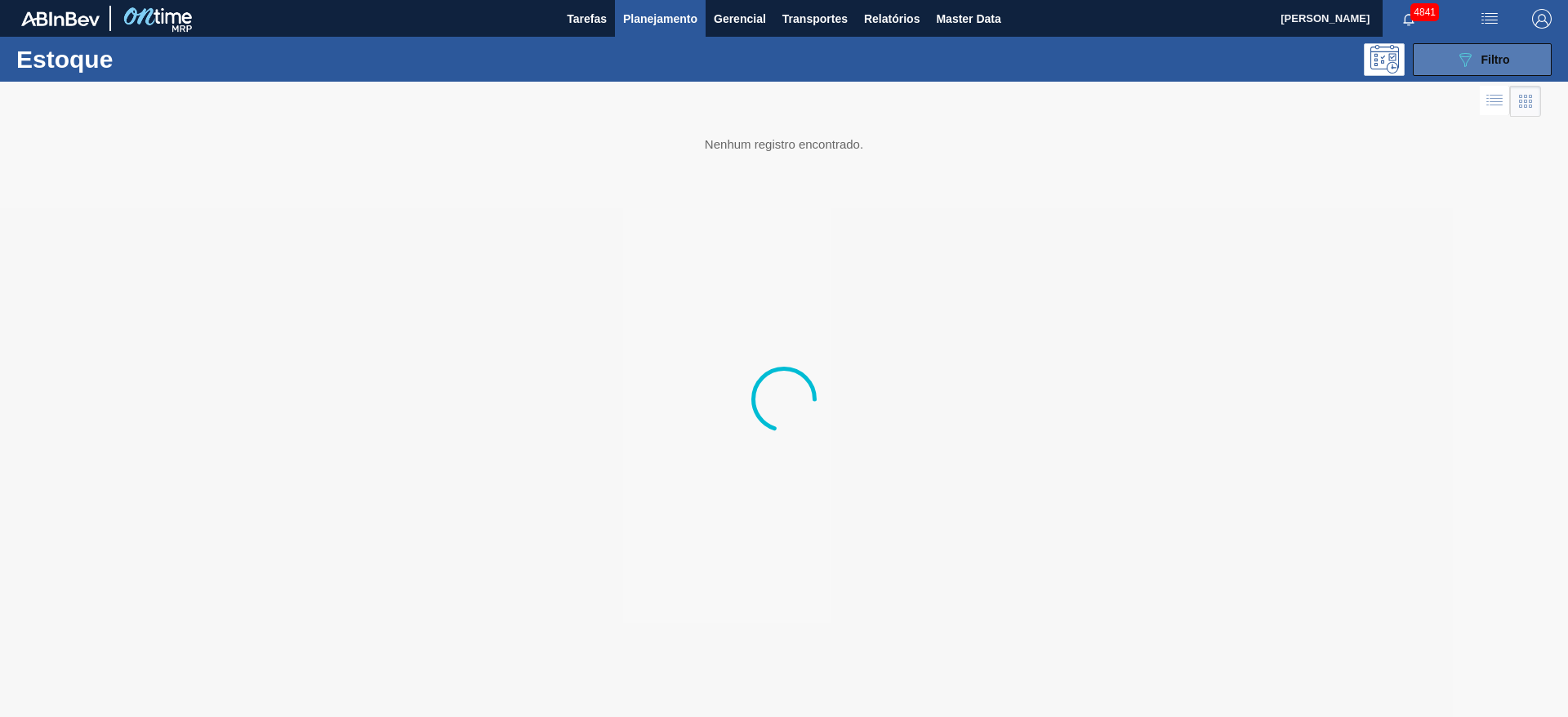
click at [1534, 50] on button "089F7B8B-B2A5-4AFE-B5C0-19BA573D28AC Filtro" at bounding box center [1482, 60] width 139 height 33
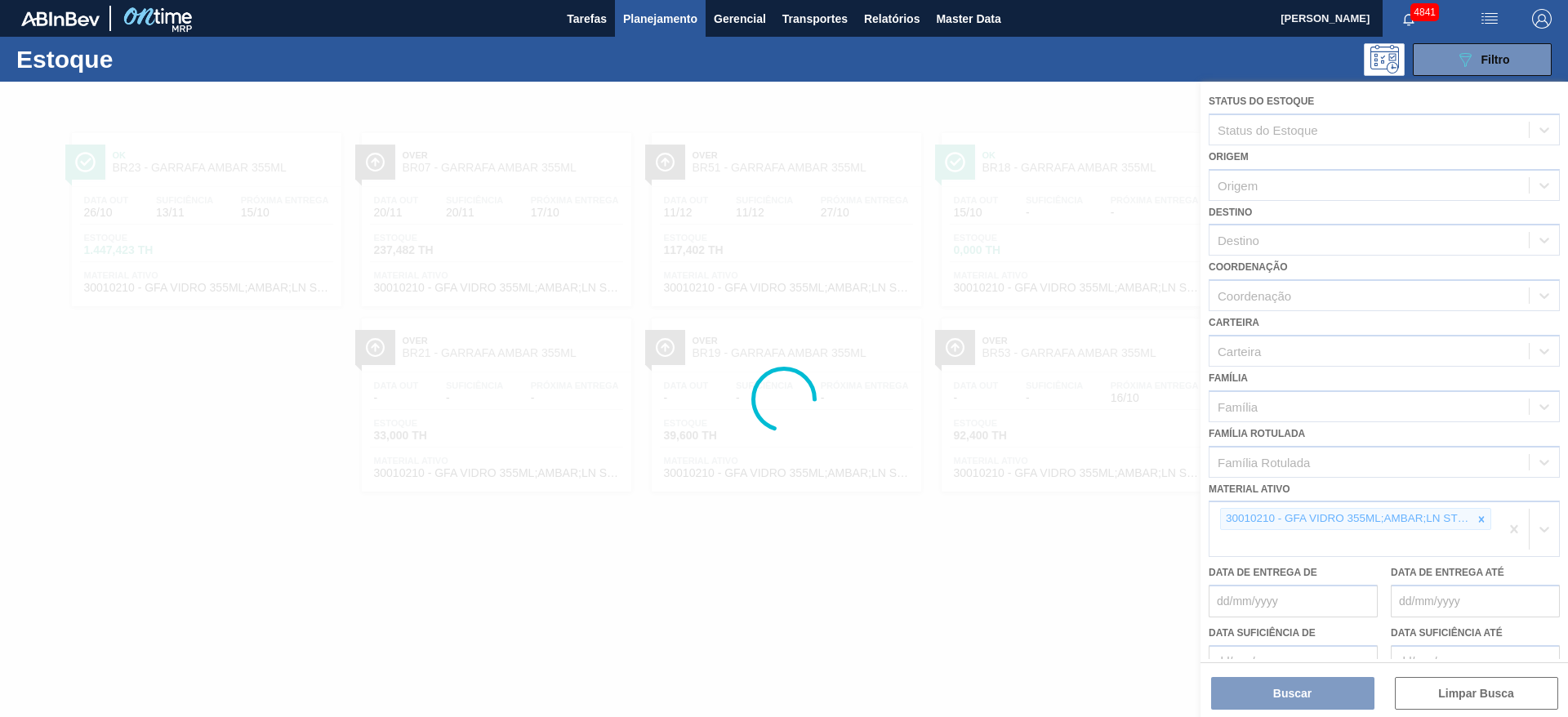
click at [1480, 518] on div at bounding box center [784, 399] width 1568 height 636
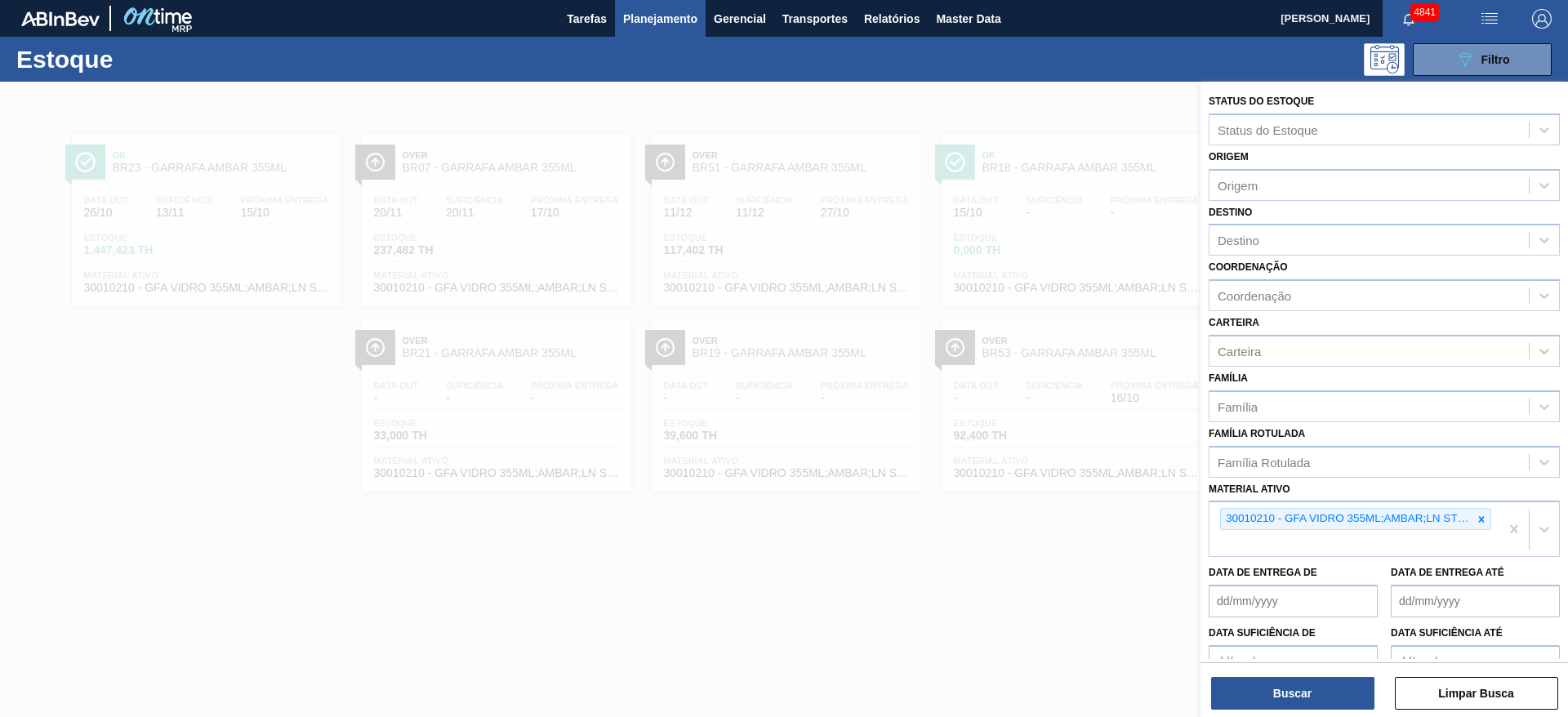
click at [1480, 518] on icon at bounding box center [1482, 519] width 6 height 6
click at [1476, 523] on icon at bounding box center [1481, 519] width 11 height 11
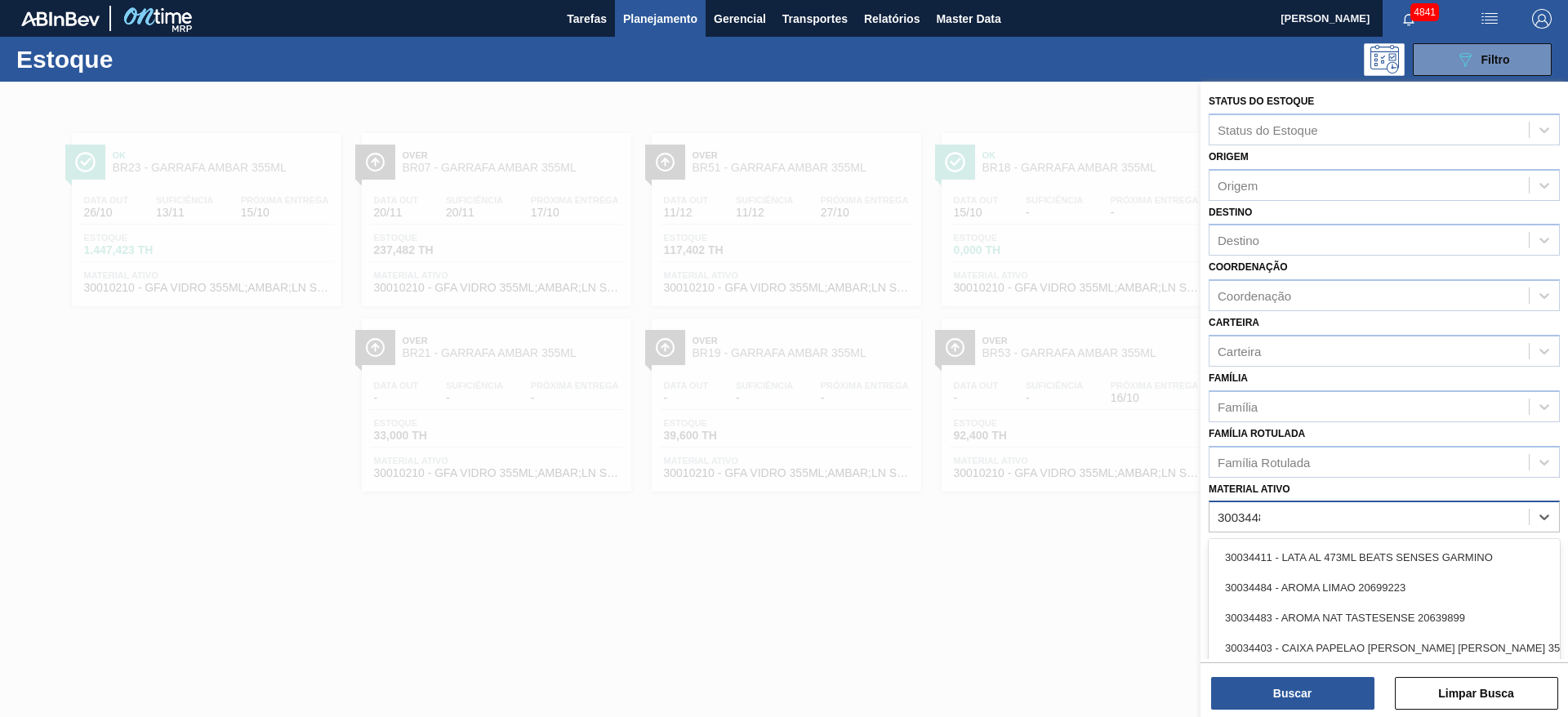
type ativo "30034484"
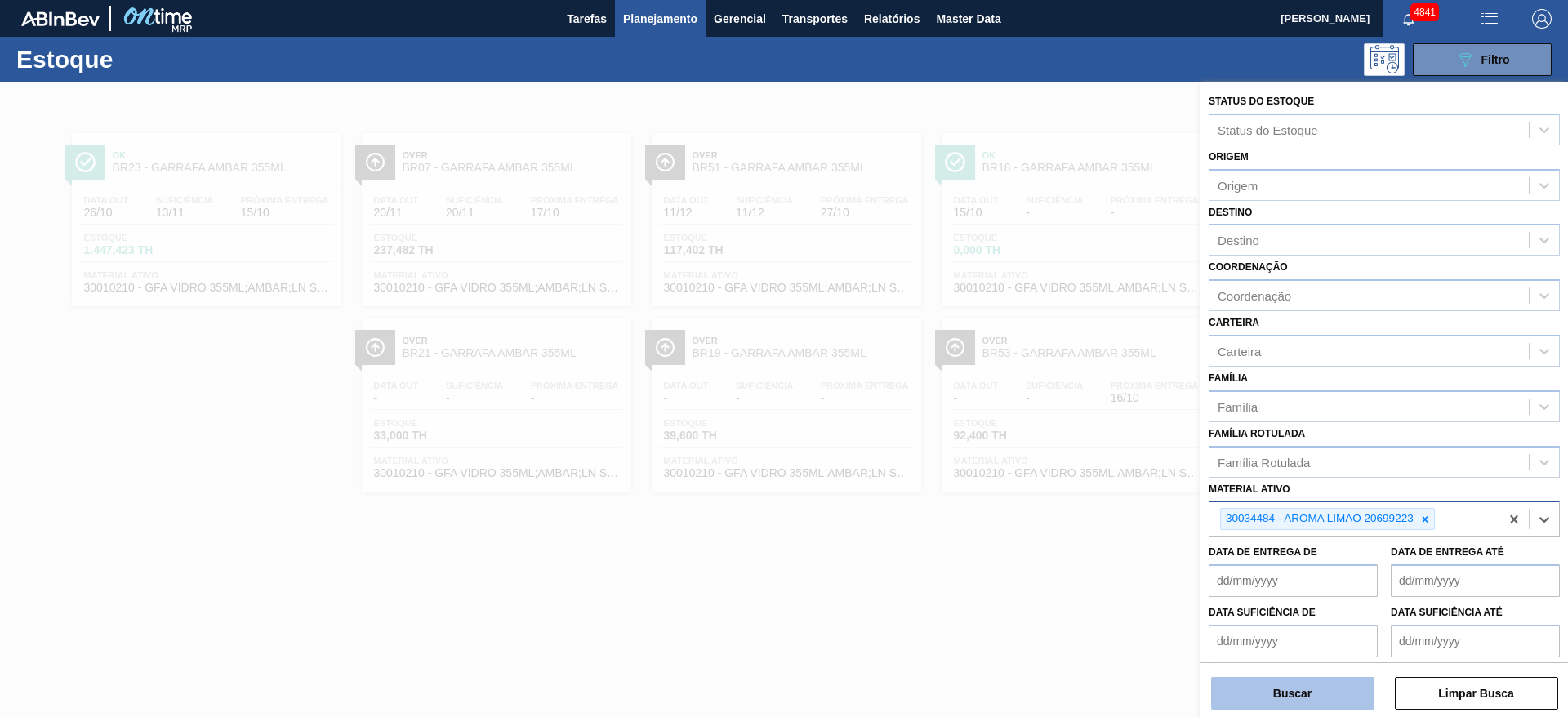
click at [1300, 704] on button "Buscar" at bounding box center [1292, 694] width 164 height 33
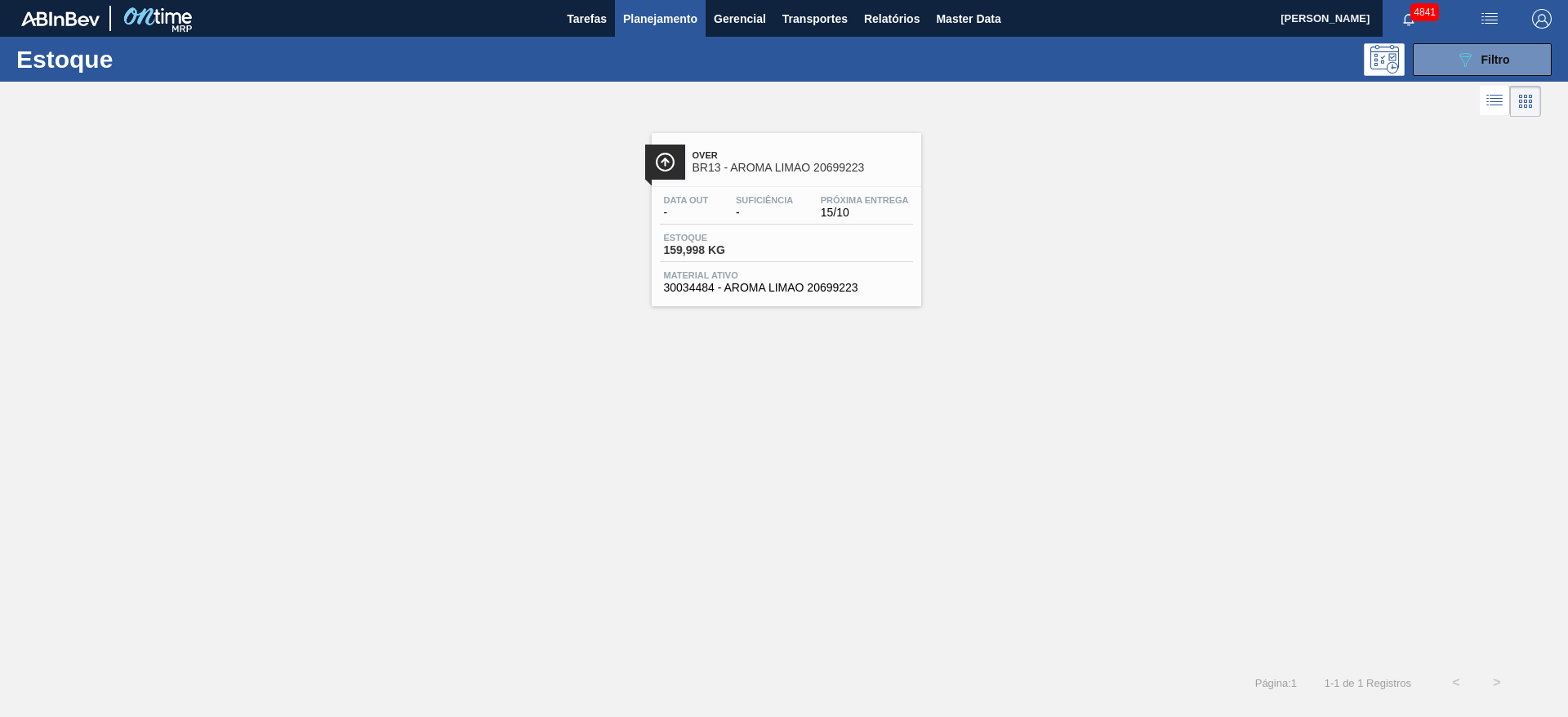
click at [849, 249] on div "Estoque 159,998 KG" at bounding box center [787, 248] width 253 height 29
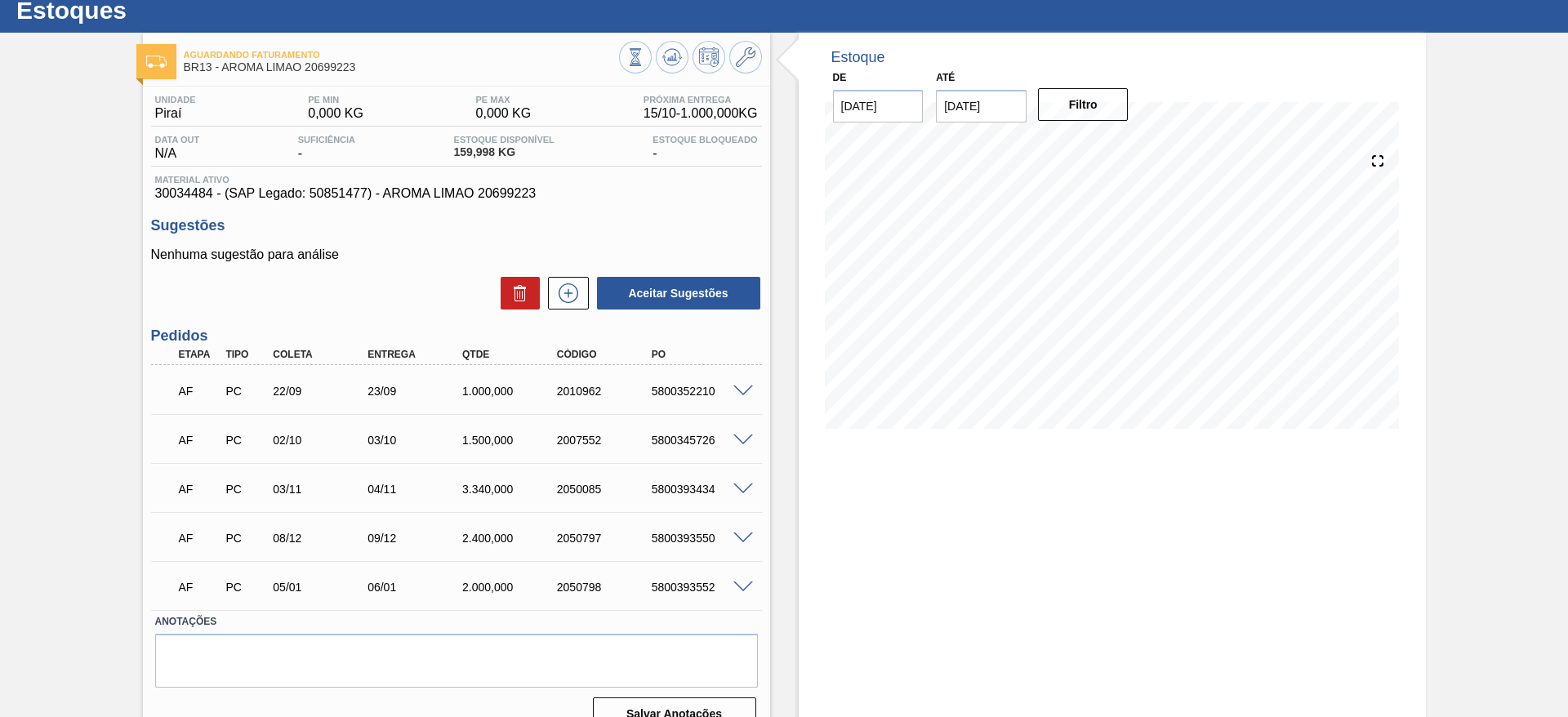
scroll to position [76, 0]
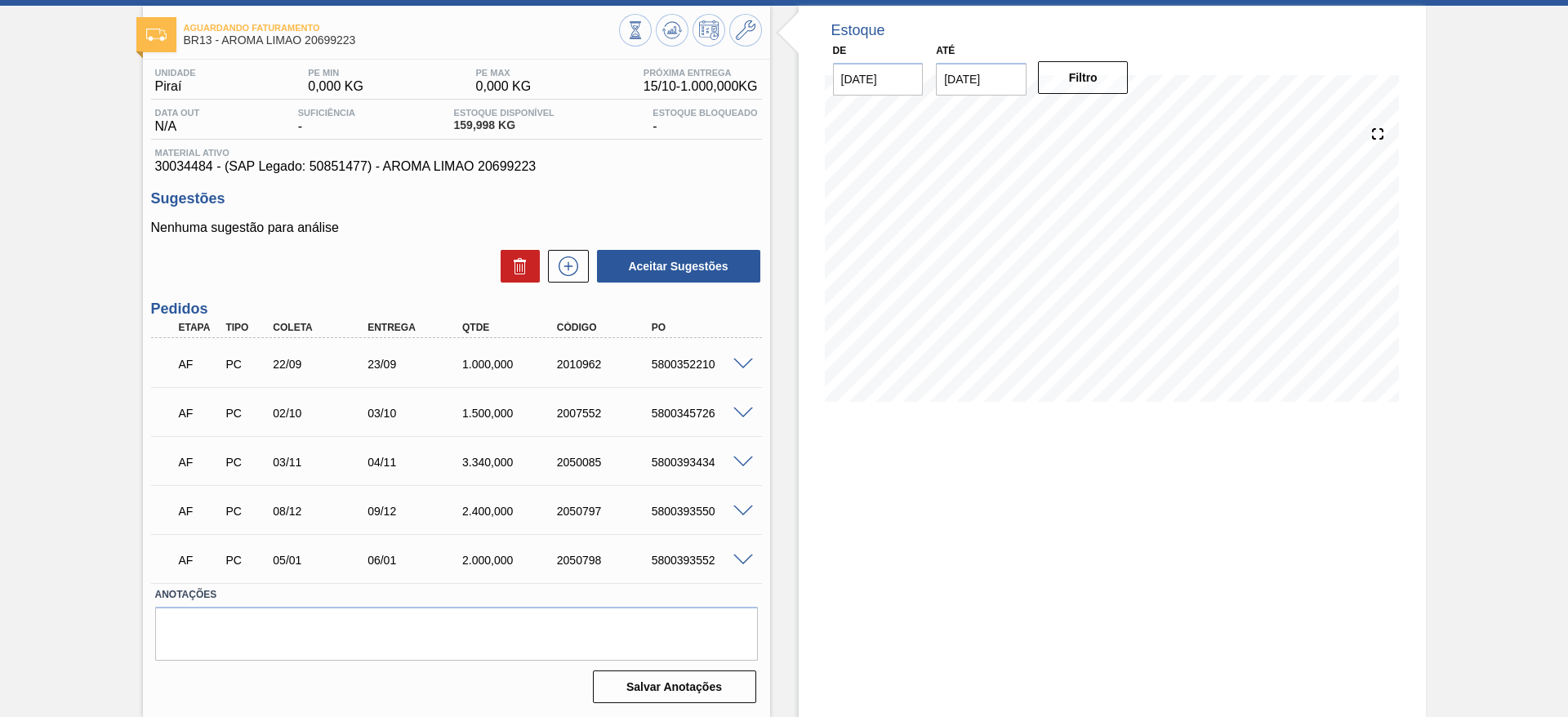
click at [739, 361] on span at bounding box center [742, 365] width 20 height 12
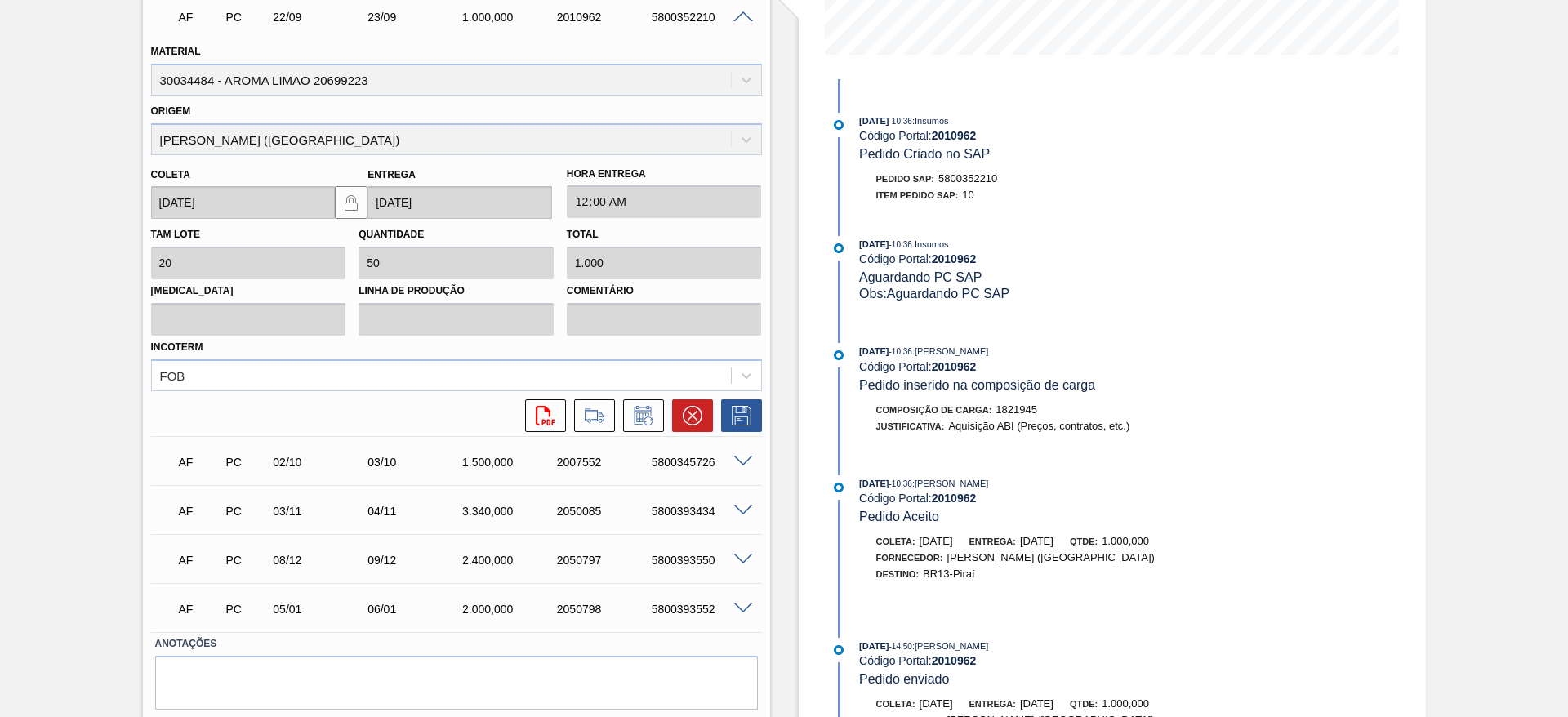
scroll to position [472, 0]
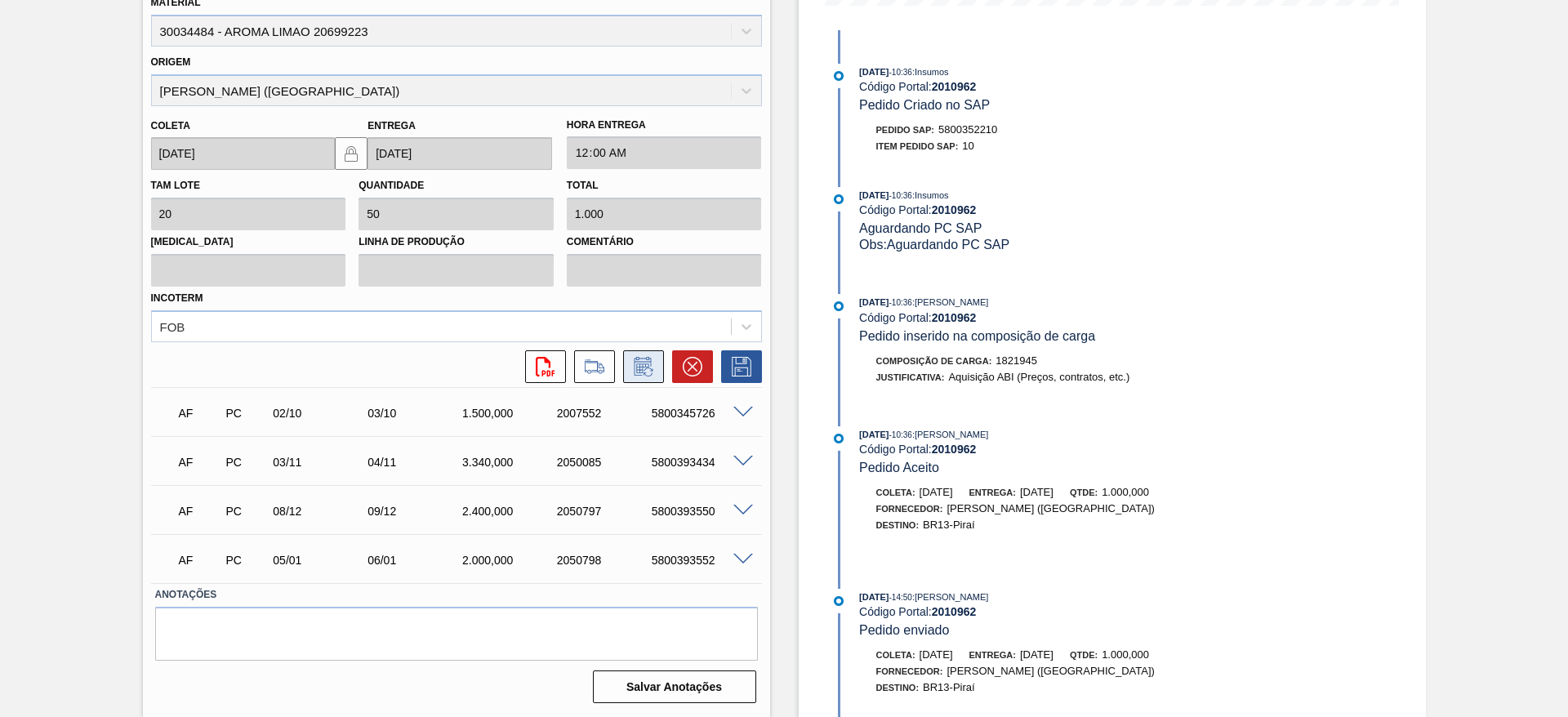
click at [638, 360] on icon at bounding box center [643, 367] width 27 height 20
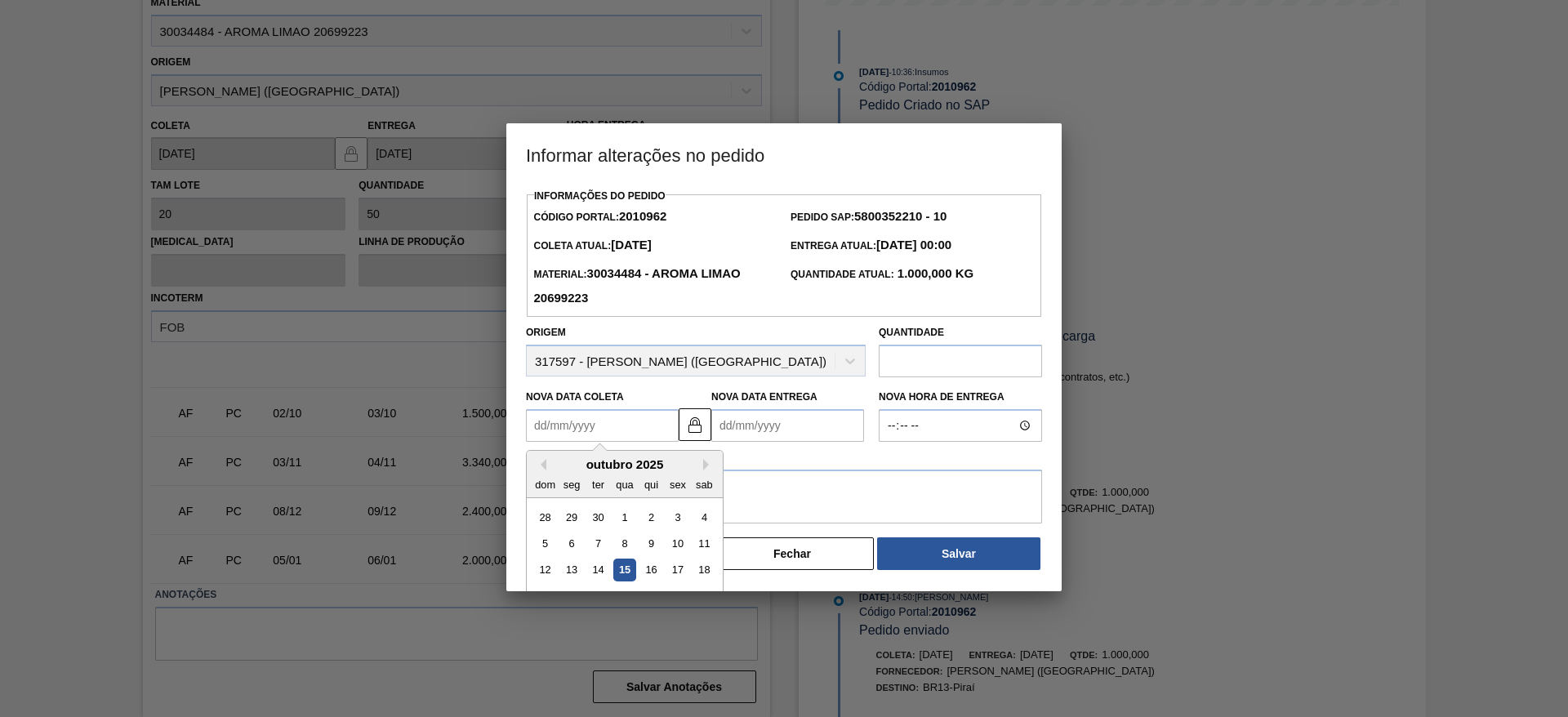
click at [589, 431] on Coleta2010962 "Nova Data Coleta" at bounding box center [602, 426] width 152 height 33
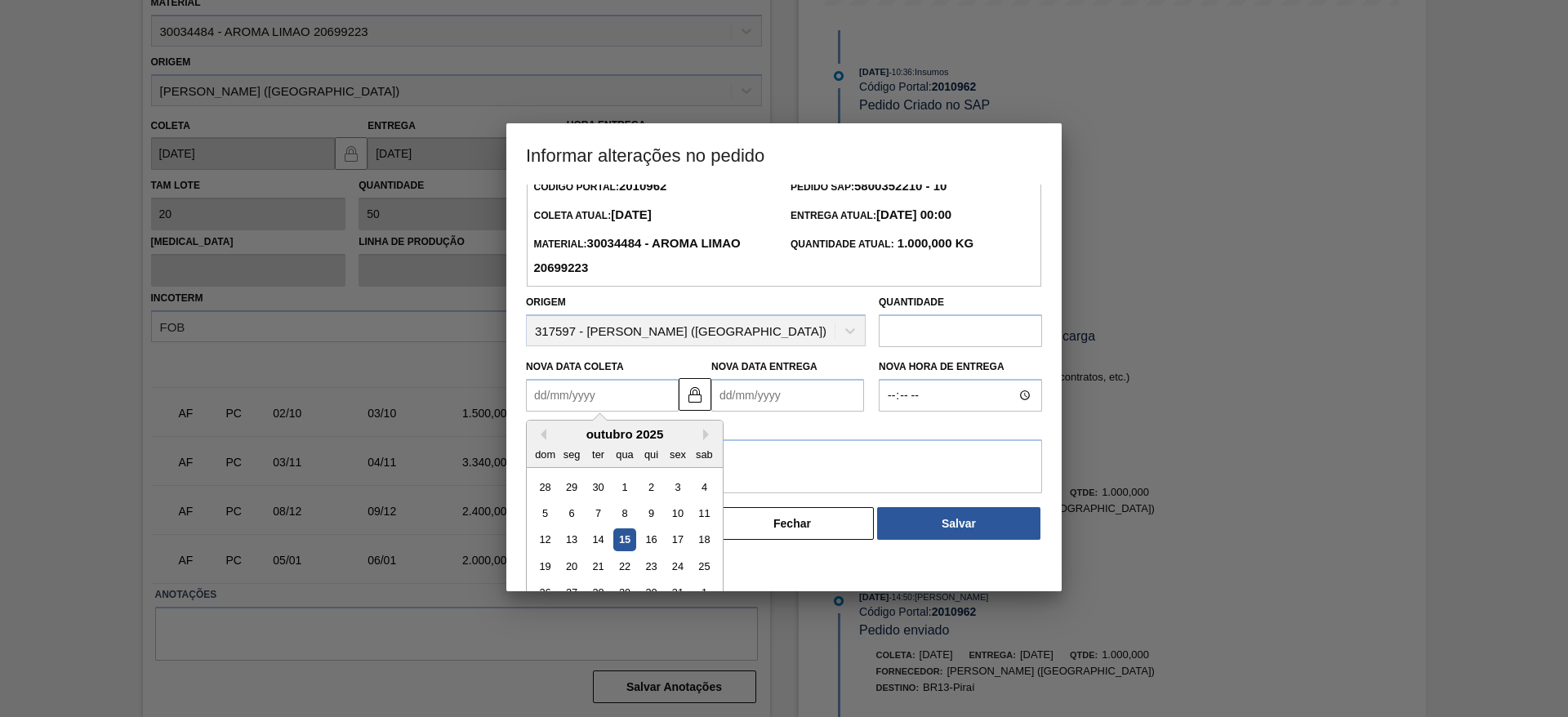
scroll to position [55, 0]
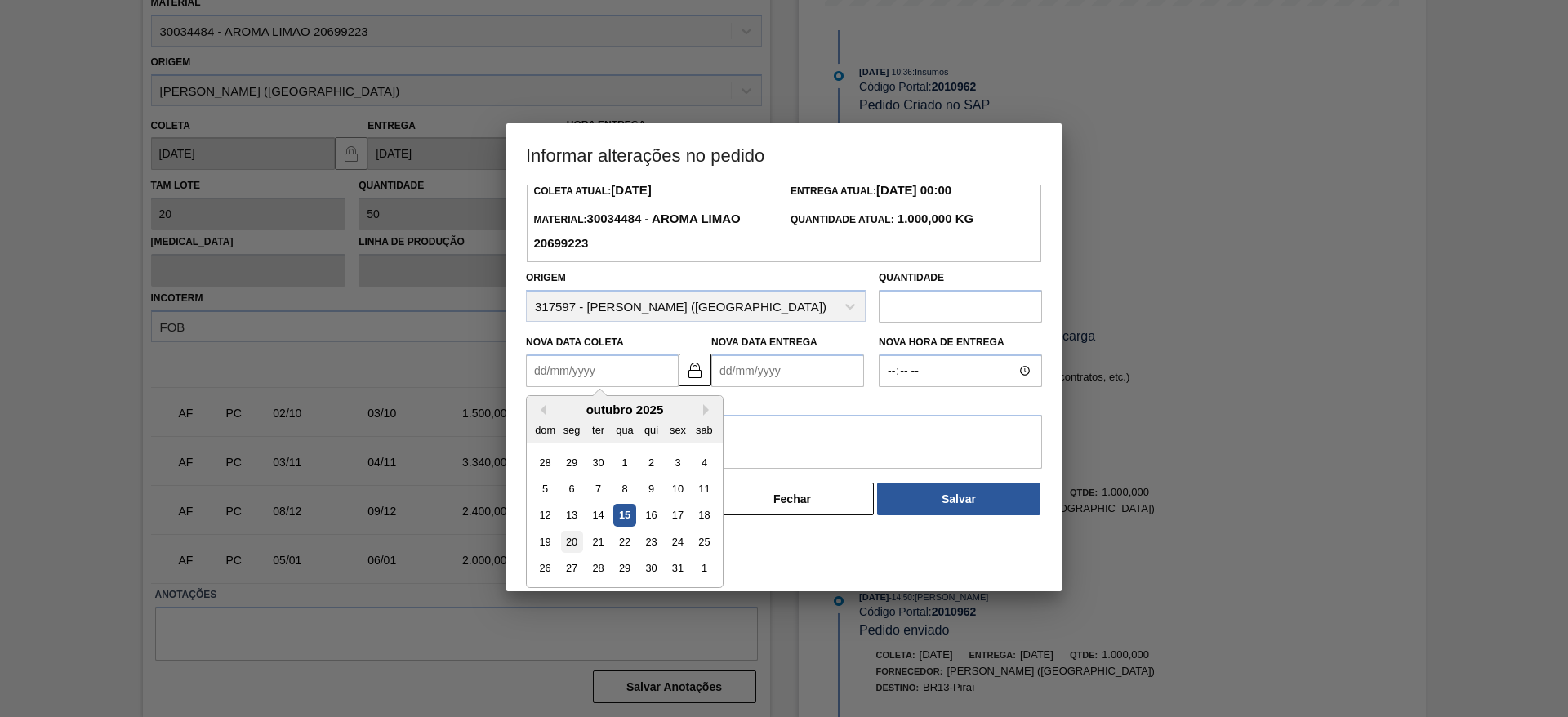
click at [567, 544] on div "20" at bounding box center [572, 542] width 22 height 22
type Coleta2010962 "20/10/2025"
type Entrega2010962 "21/10/2025"
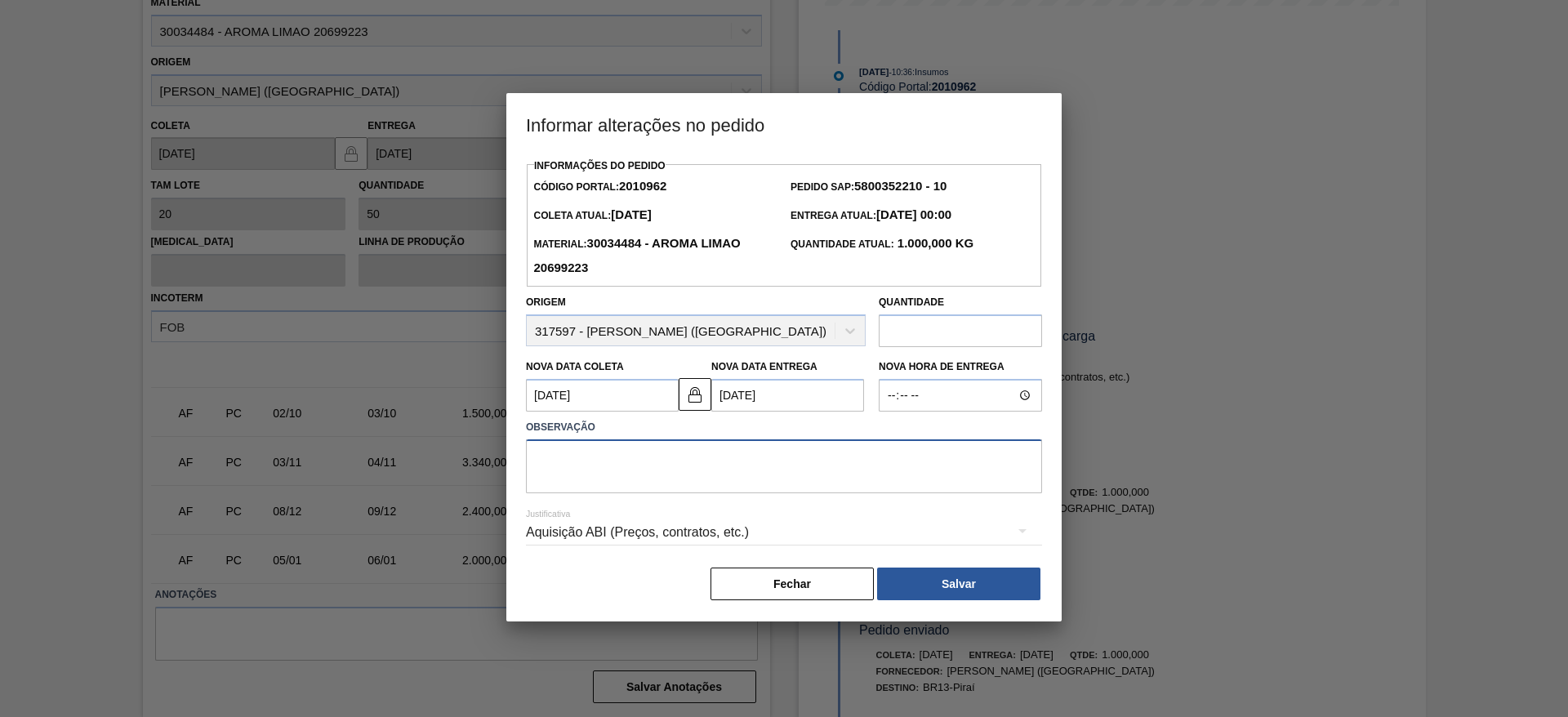
click at [670, 461] on textarea at bounding box center [784, 466] width 516 height 54
click at [964, 329] on input "text" at bounding box center [960, 331] width 164 height 33
type input "1.500"
click at [603, 452] on textarea at bounding box center [784, 466] width 516 height 54
click at [603, 461] on textarea "ajustado coonforme" at bounding box center [784, 466] width 516 height 54
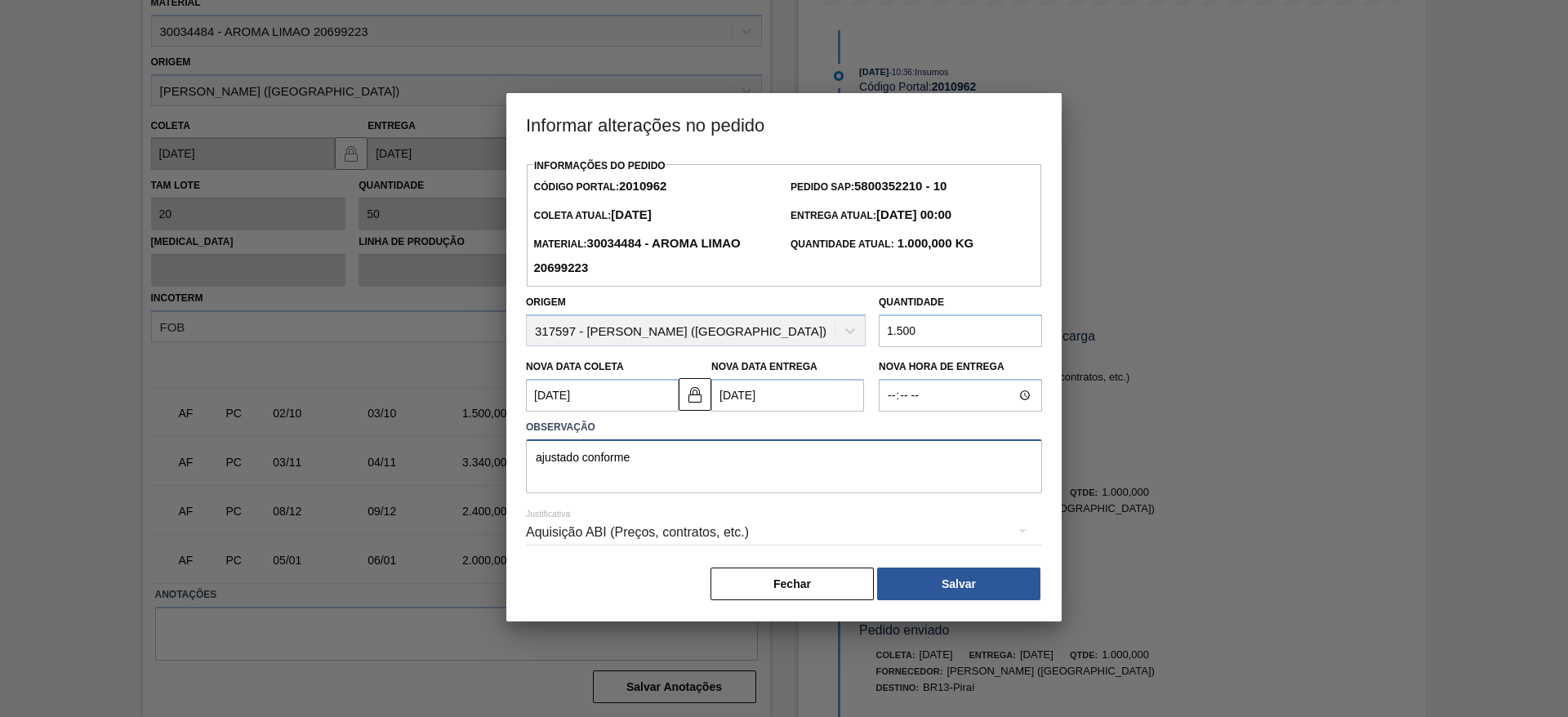
click at [661, 461] on textarea "ajustado conforme" at bounding box center [784, 466] width 516 height 54
type textarea "ajustado conforme email"
click at [1009, 582] on button "Salvar" at bounding box center [958, 584] width 164 height 33
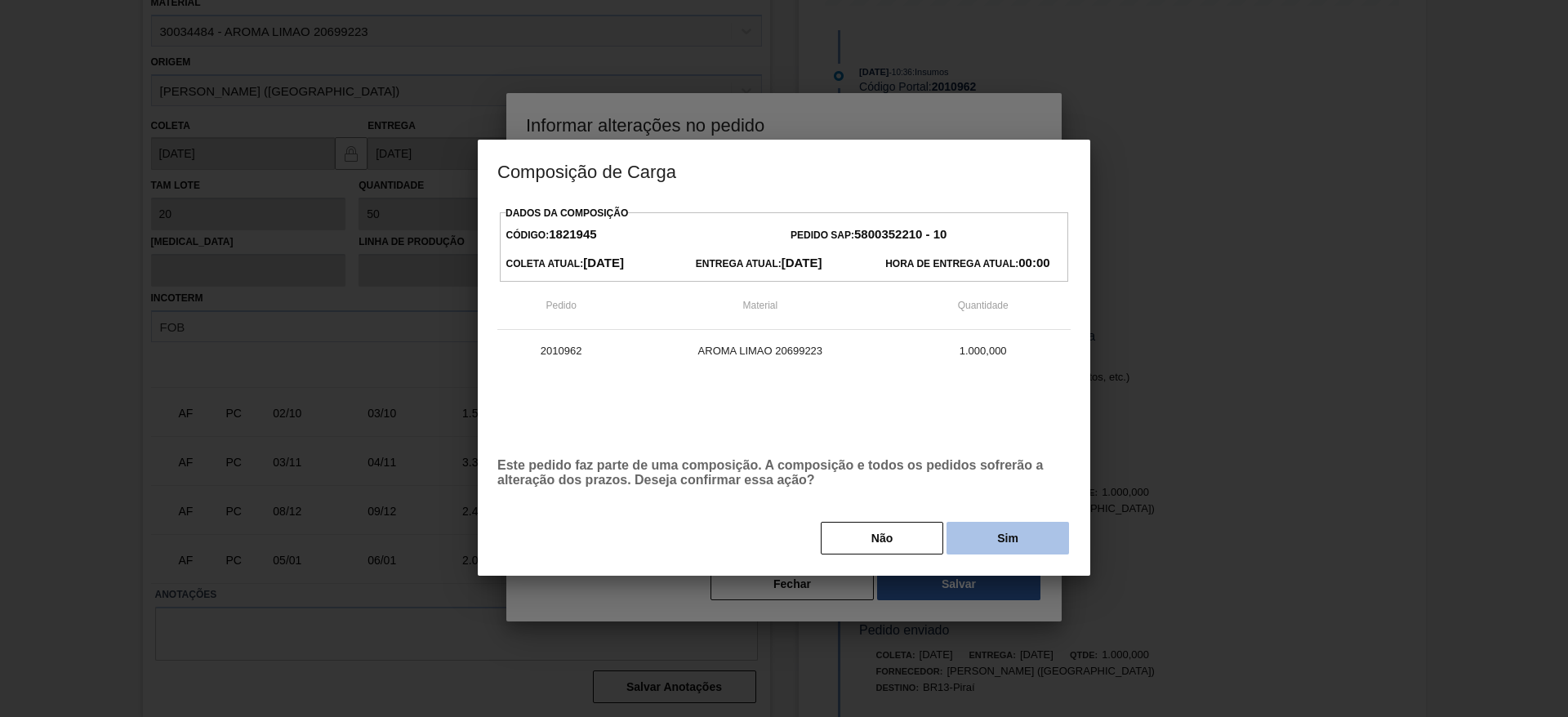
click at [995, 532] on button "Sim" at bounding box center [1007, 538] width 122 height 33
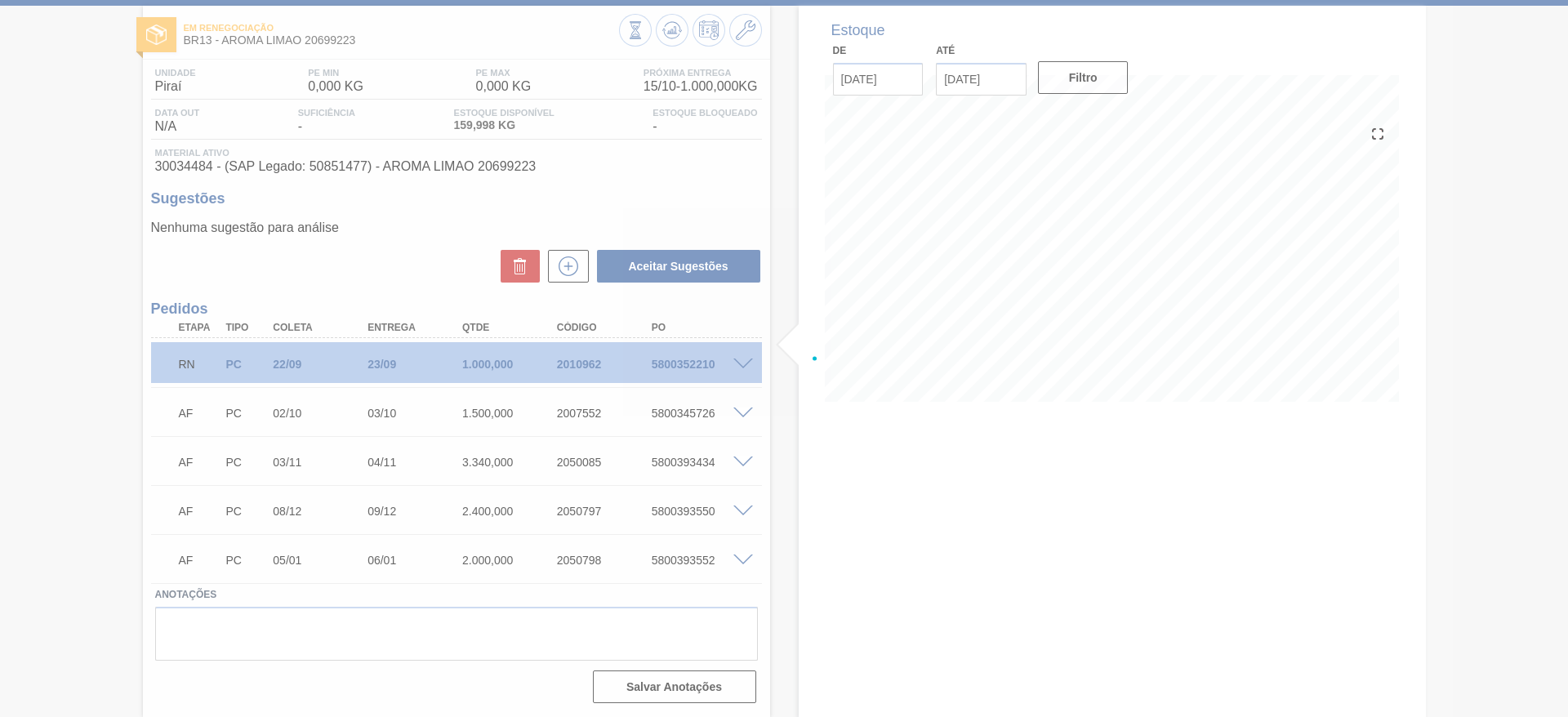
scroll to position [76, 0]
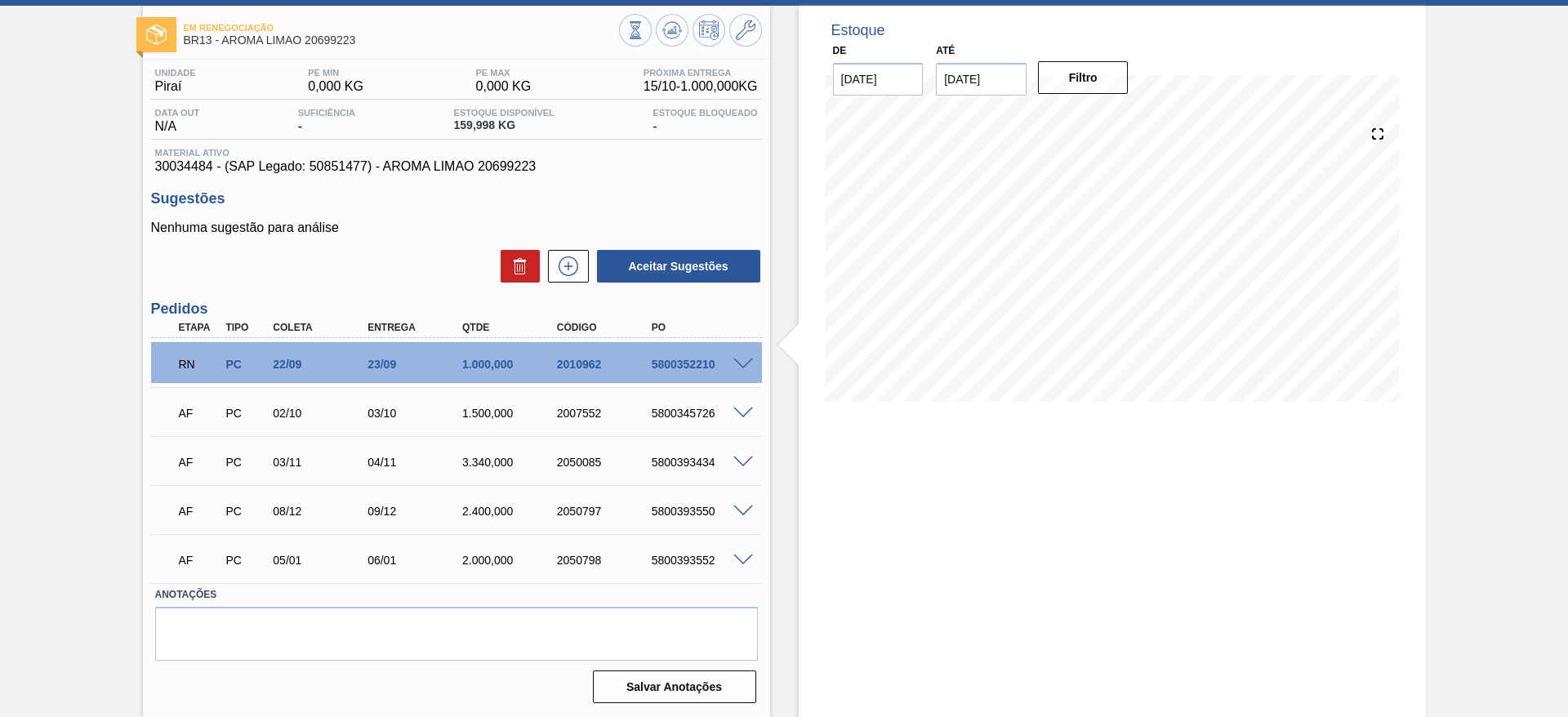
click at [744, 411] on span at bounding box center [742, 414] width 20 height 12
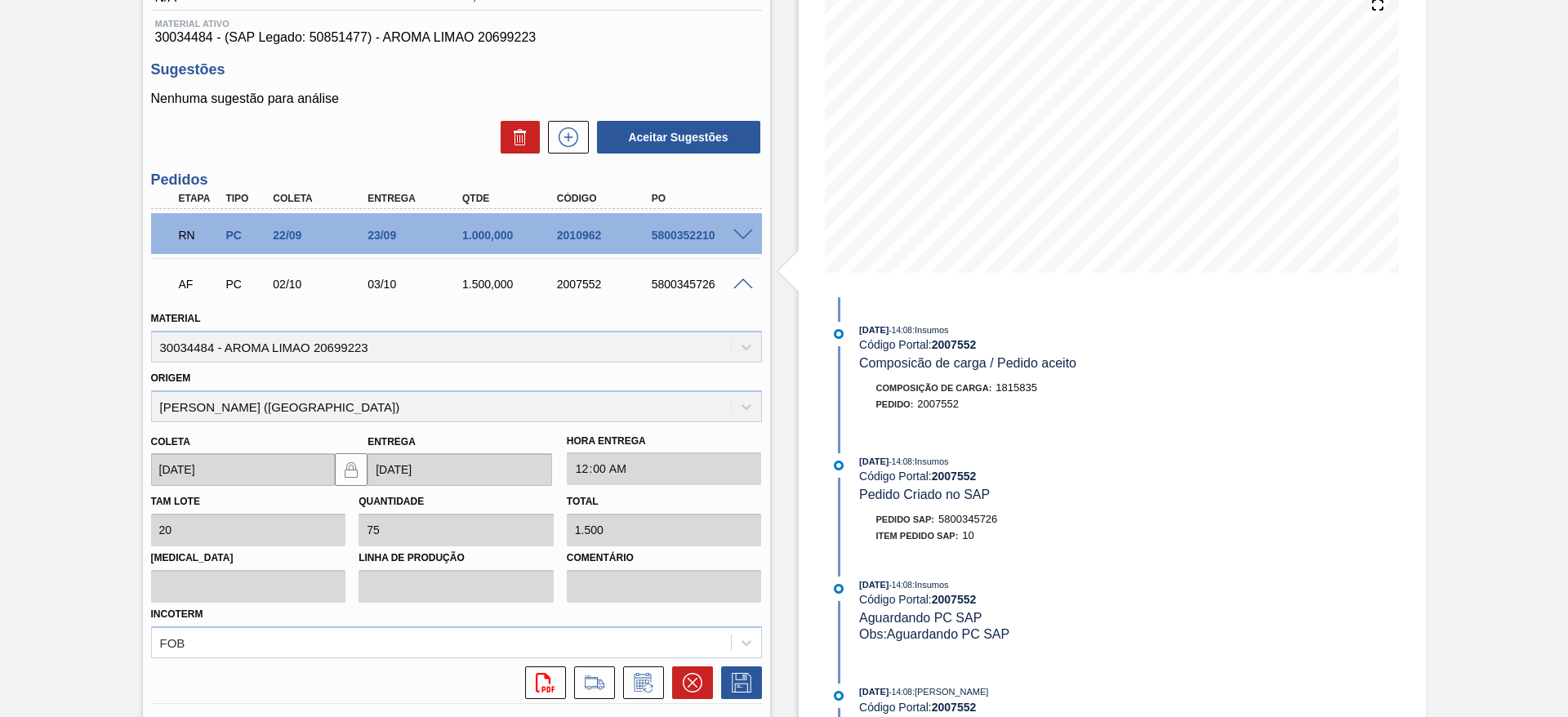
scroll to position [321, 0]
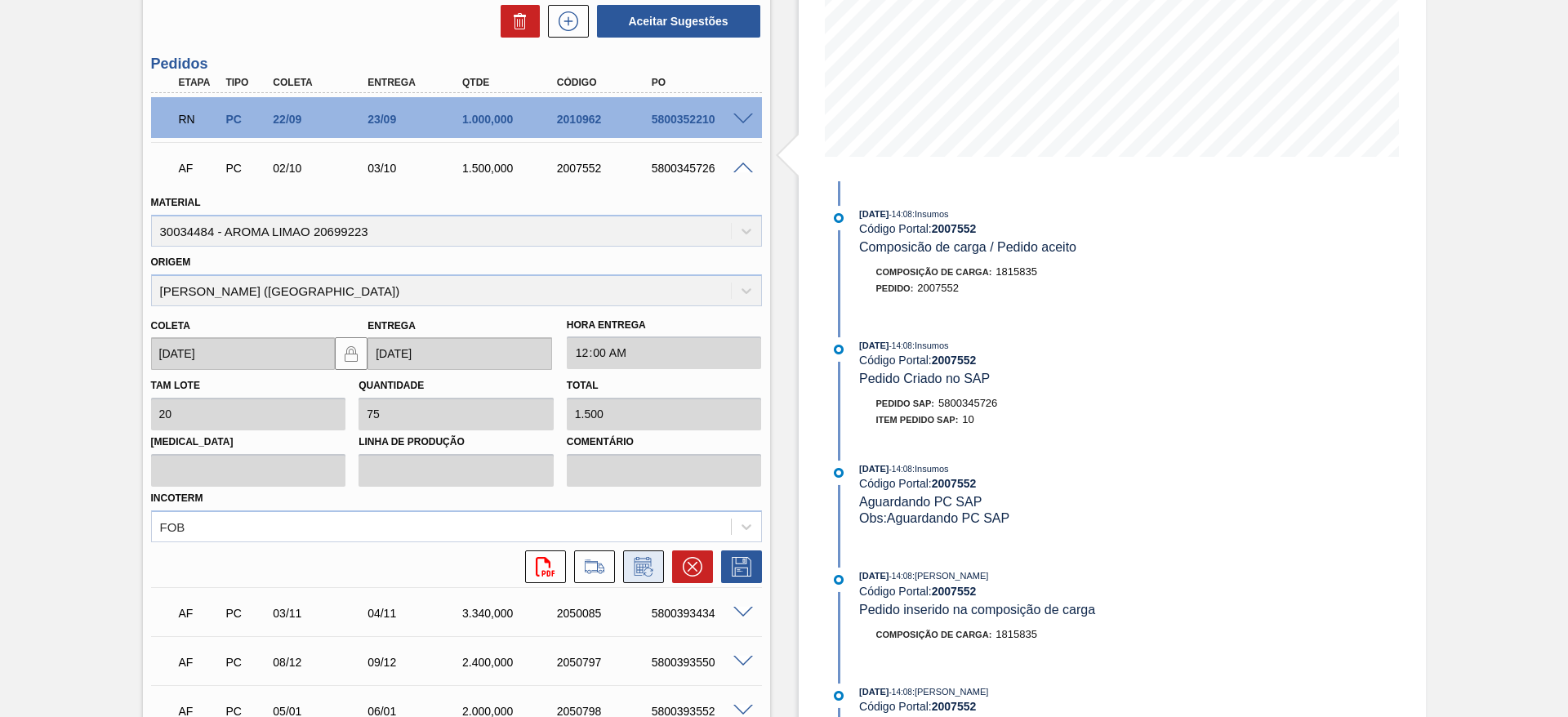
click at [647, 573] on icon at bounding box center [643, 566] width 27 height 20
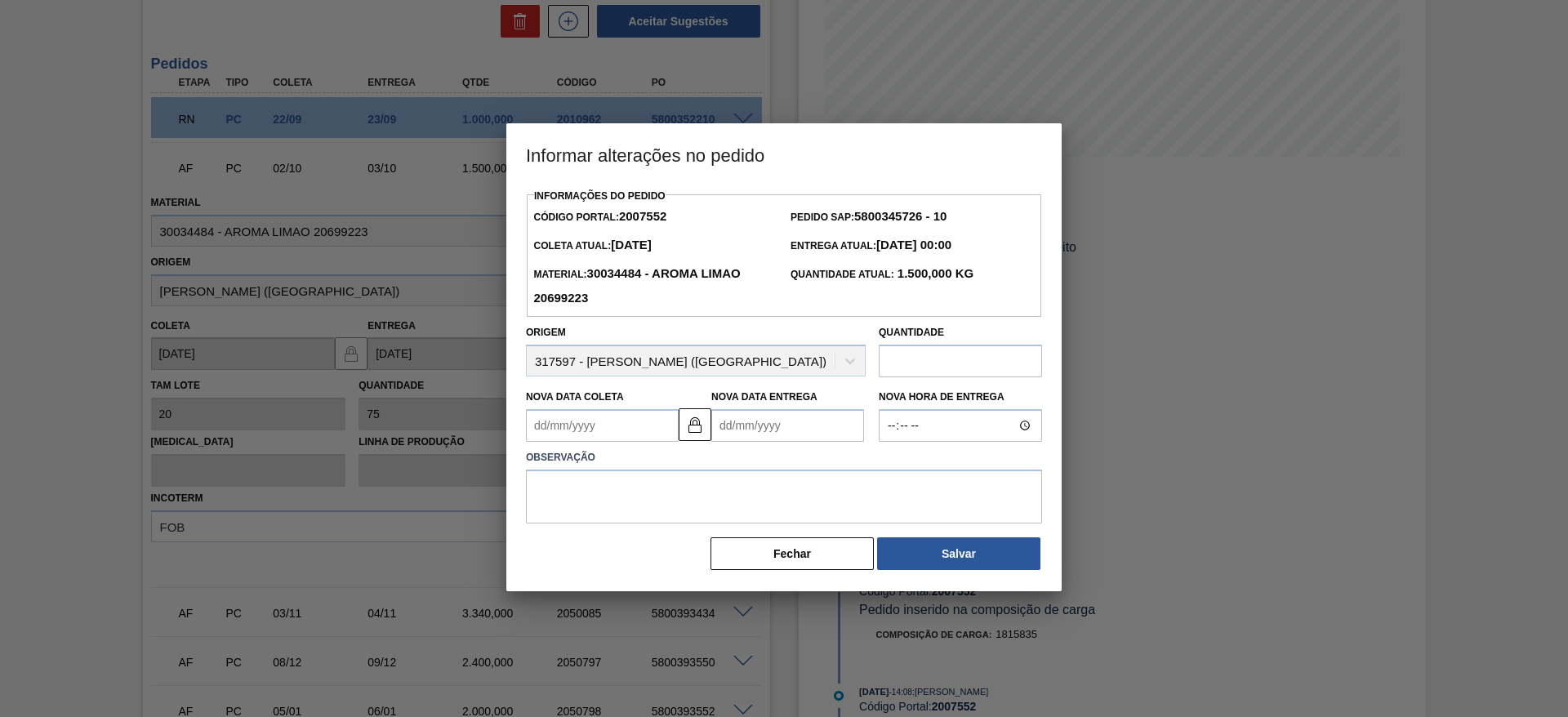
click at [611, 433] on Coleta2007552 "Nova Data Coleta" at bounding box center [602, 426] width 152 height 33
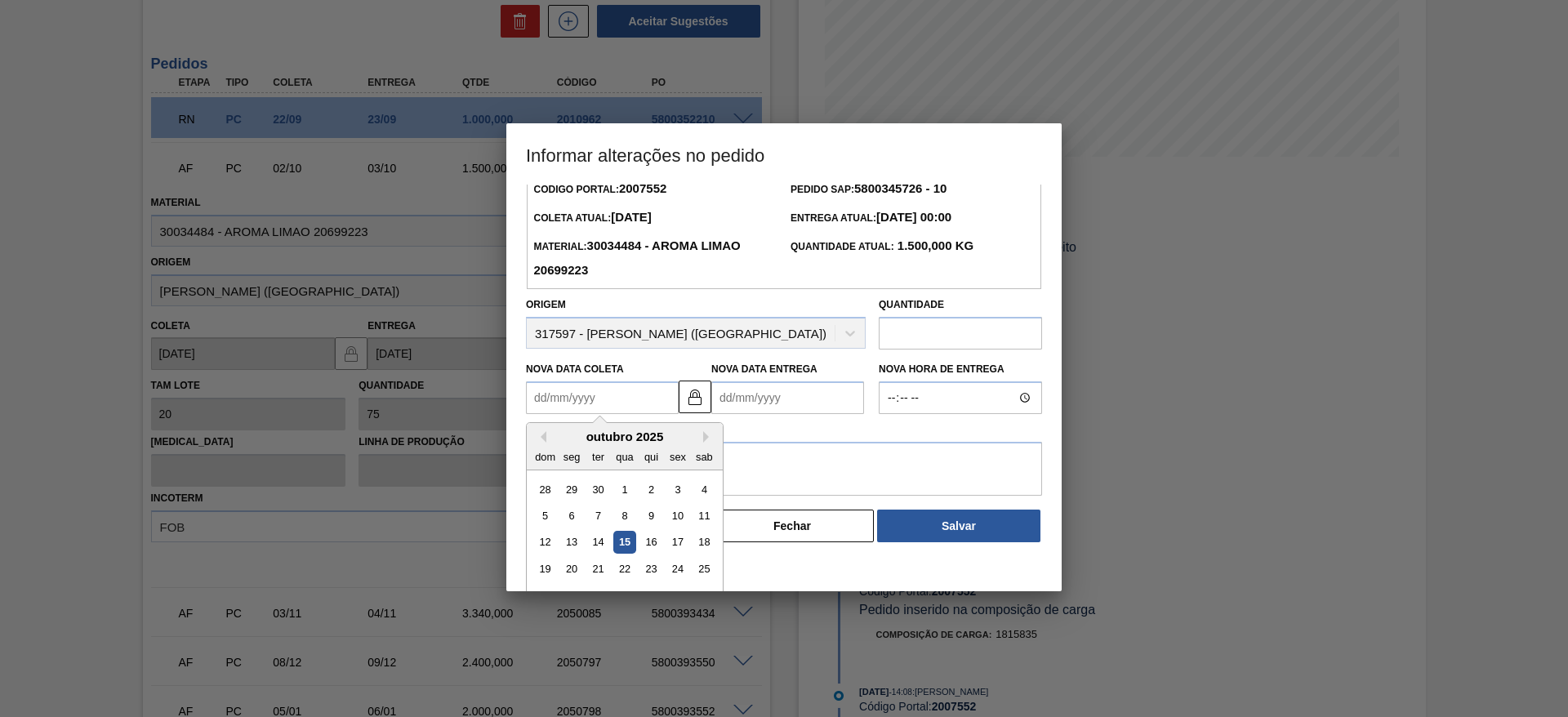
scroll to position [55, 0]
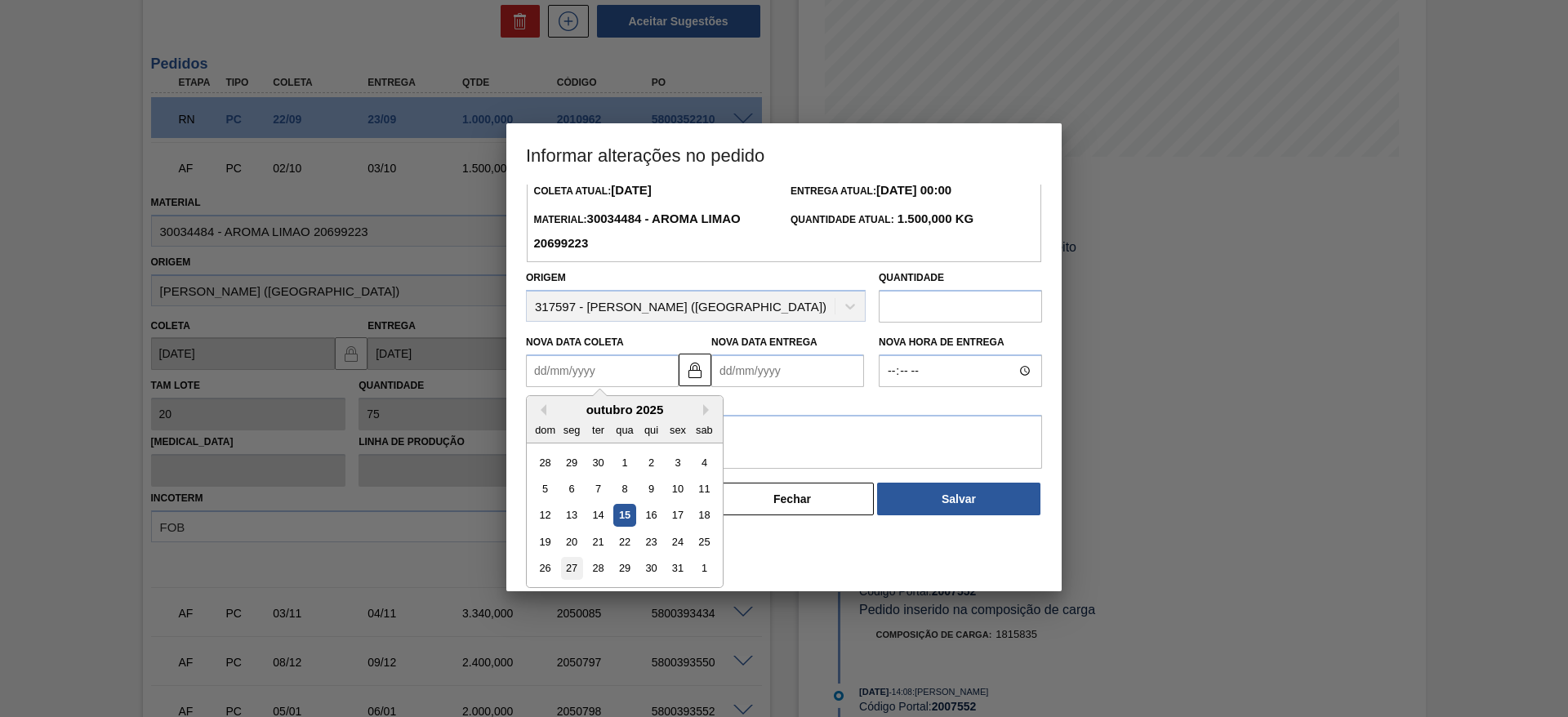
click at [567, 565] on div "27" at bounding box center [572, 569] width 22 height 22
type Coleta2007552 "27/10/2025"
type Entrega2007552 "28/10/2025"
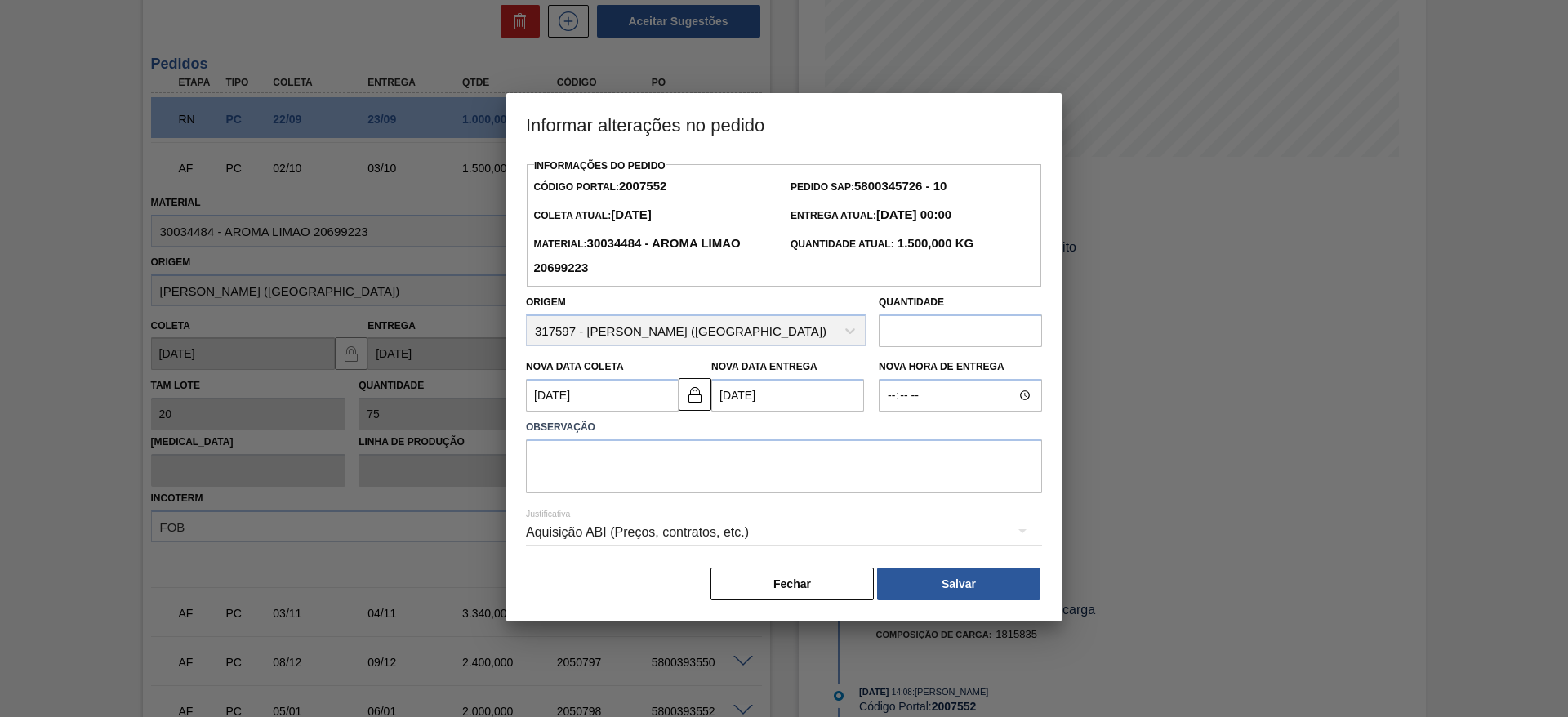
scroll to position [0, 0]
click at [911, 329] on input "text" at bounding box center [960, 331] width 164 height 33
type input "720"
click at [749, 470] on textarea at bounding box center [784, 466] width 516 height 54
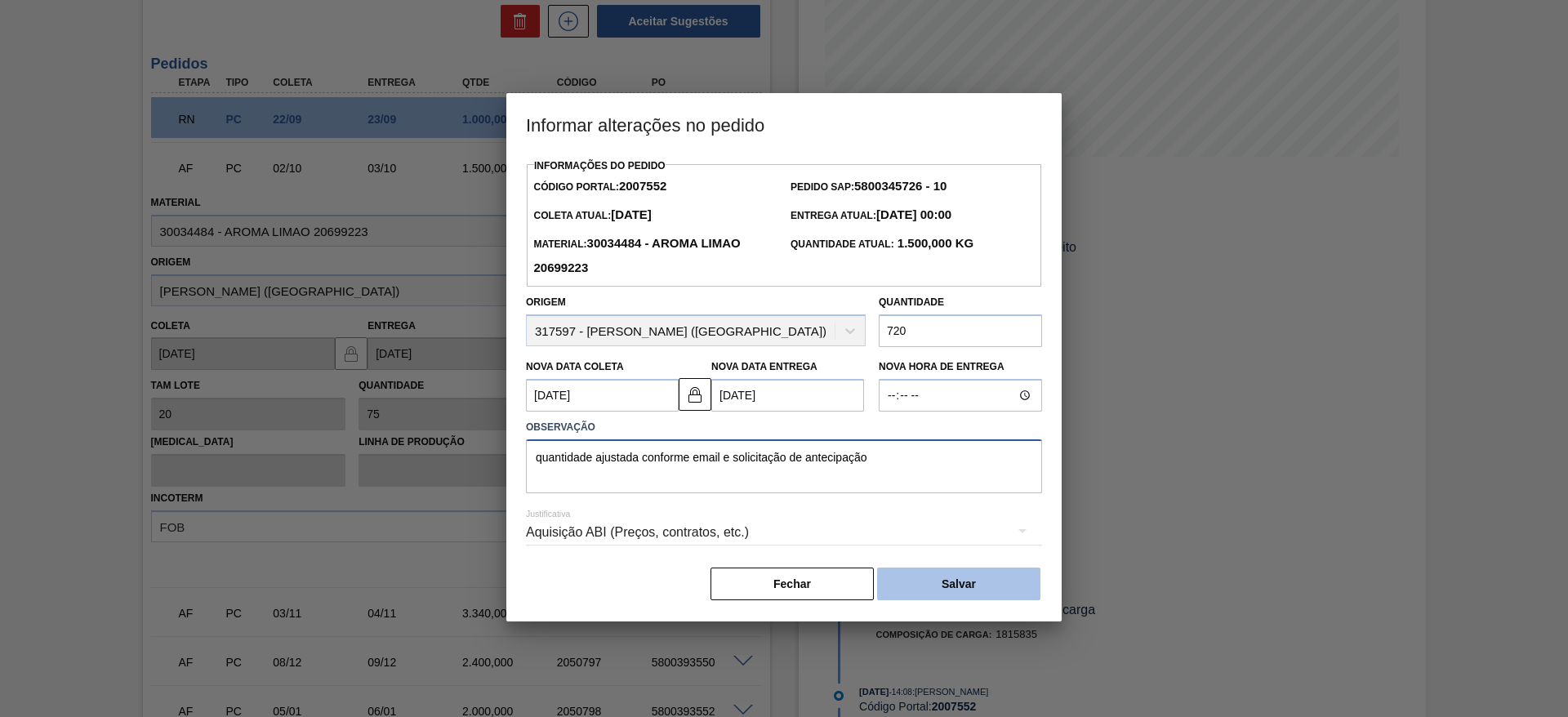
type textarea "quantidade ajustada conforme email e solicitação de antecipação"
click at [992, 584] on button "Salvar" at bounding box center [958, 584] width 164 height 33
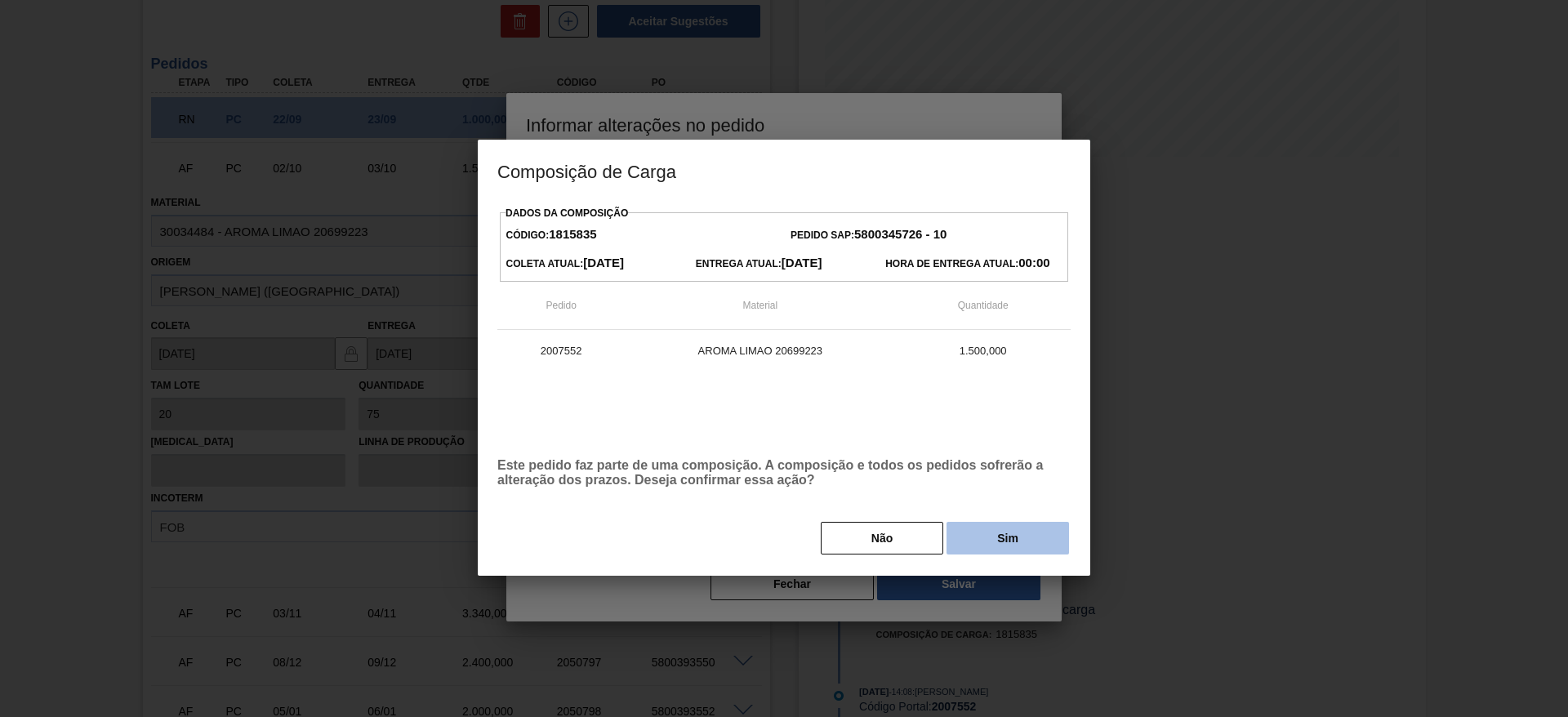
click at [999, 541] on button "Sim" at bounding box center [1007, 538] width 122 height 33
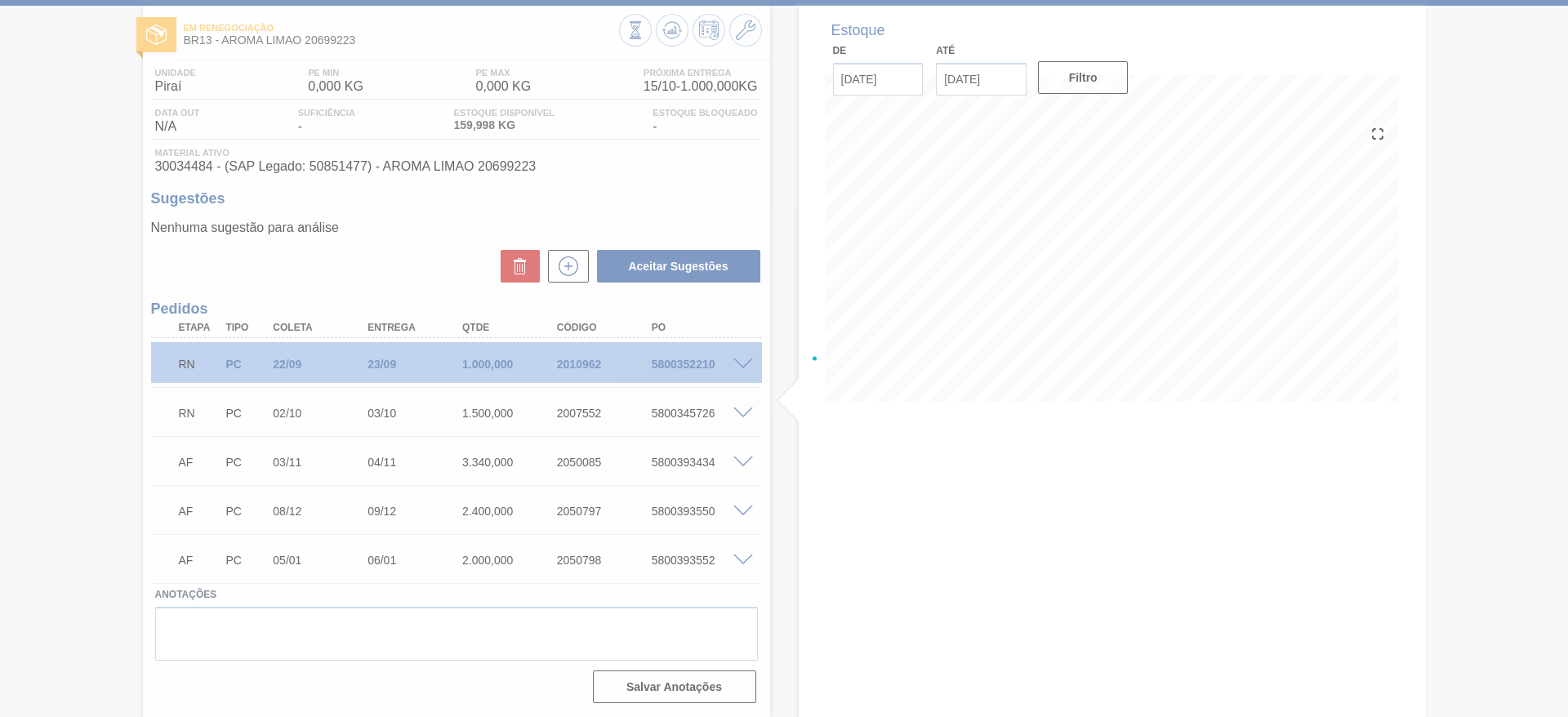
scroll to position [76, 0]
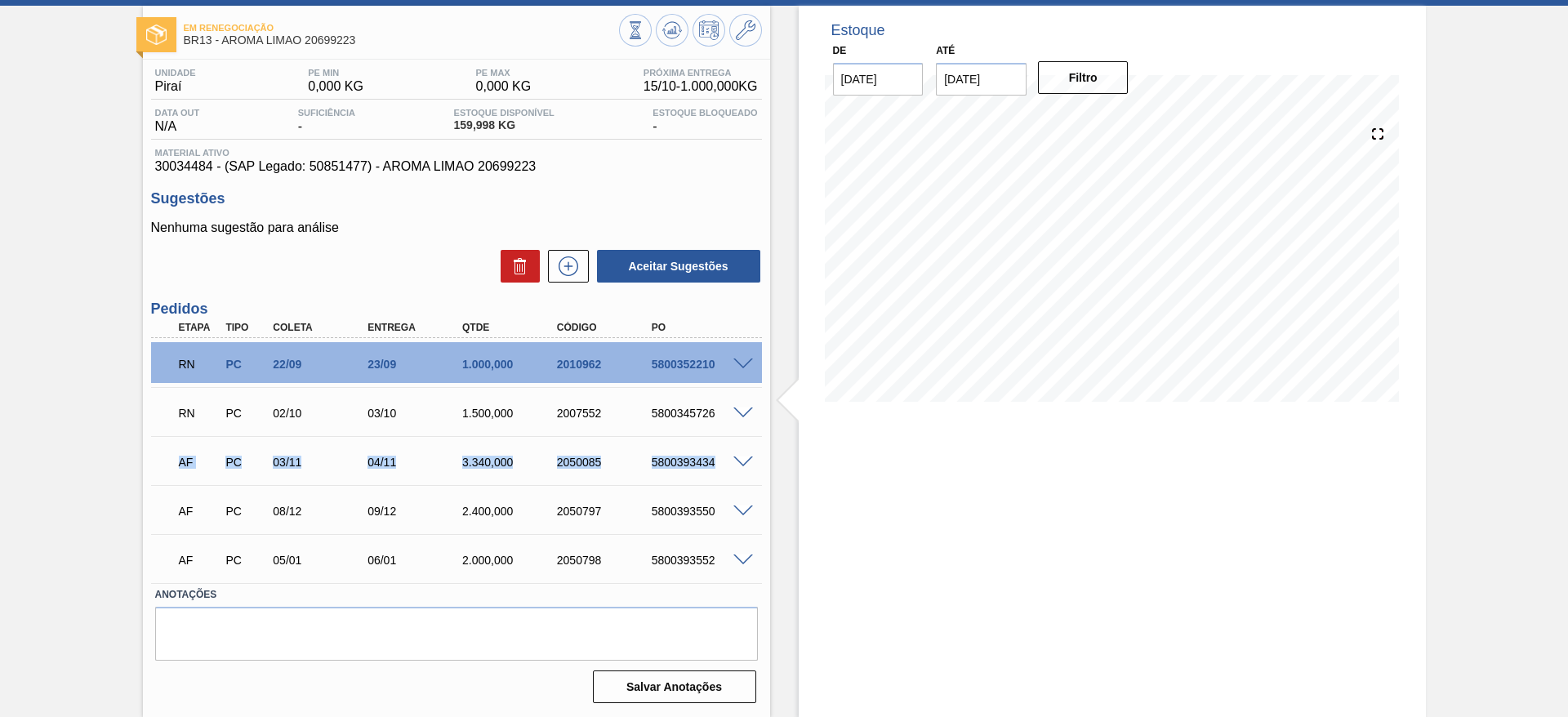
drag, startPoint x: 169, startPoint y: 464, endPoint x: 734, endPoint y: 452, distance: 565.1
click at [733, 452] on div "AF PC 03/11 04/11 3.340,000 2050085 5800393434" at bounding box center [451, 461] width 568 height 33
click at [820, 501] on div "Estoque De 15/10/2025 Até 29/10/2025 Filtro 15/10 Projeção de Estoque 2,659.998…" at bounding box center [1112, 361] width 627 height 712
click at [736, 514] on span at bounding box center [742, 511] width 20 height 12
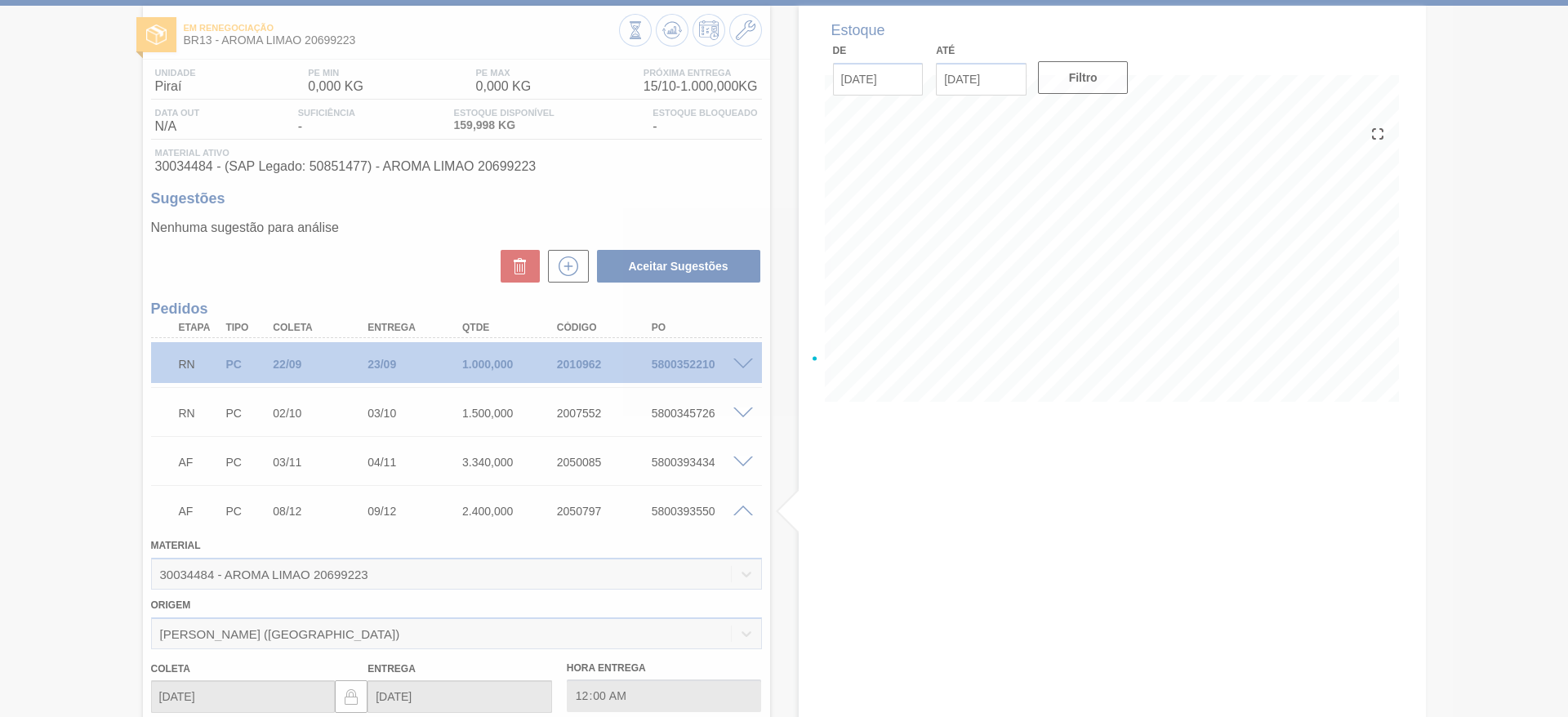
scroll to position [321, 0]
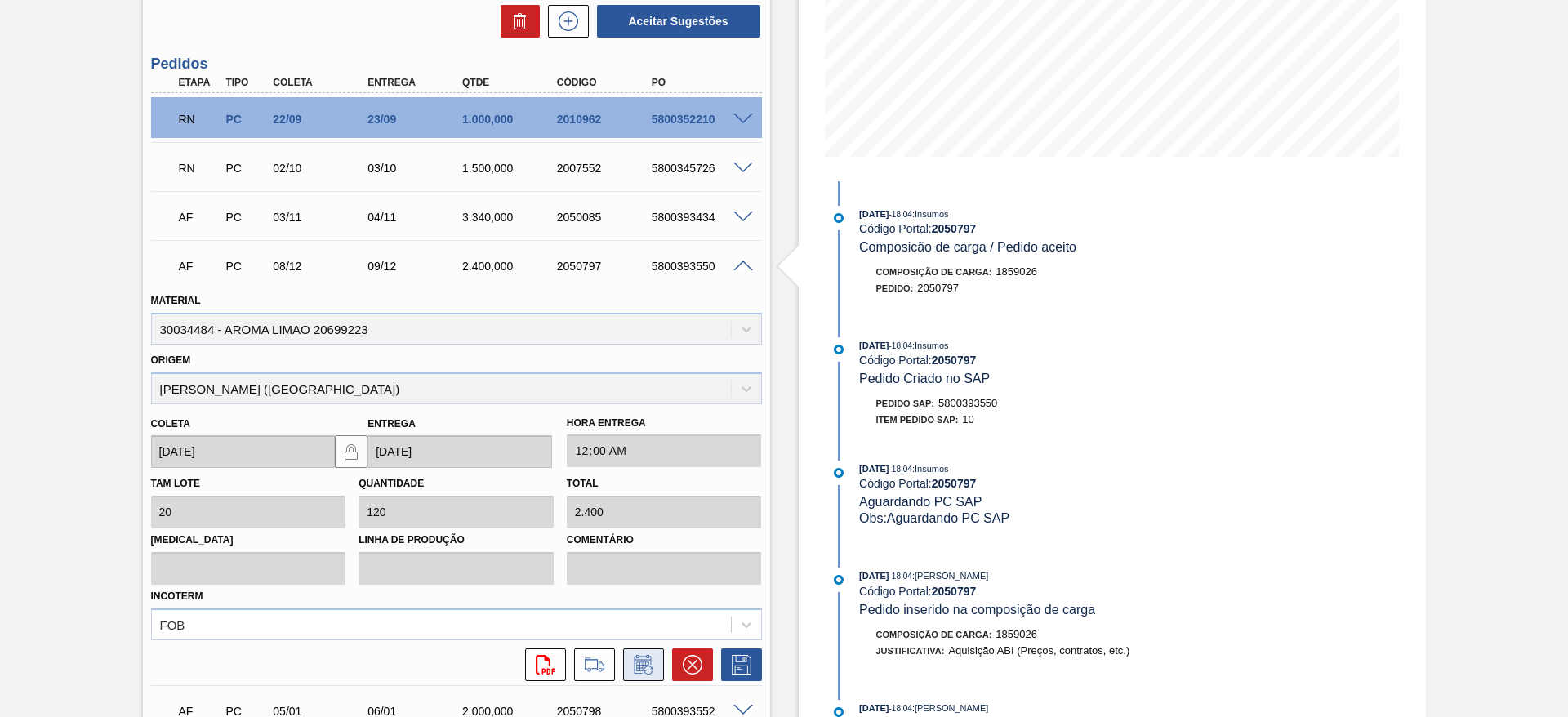
click at [636, 659] on icon at bounding box center [643, 665] width 27 height 20
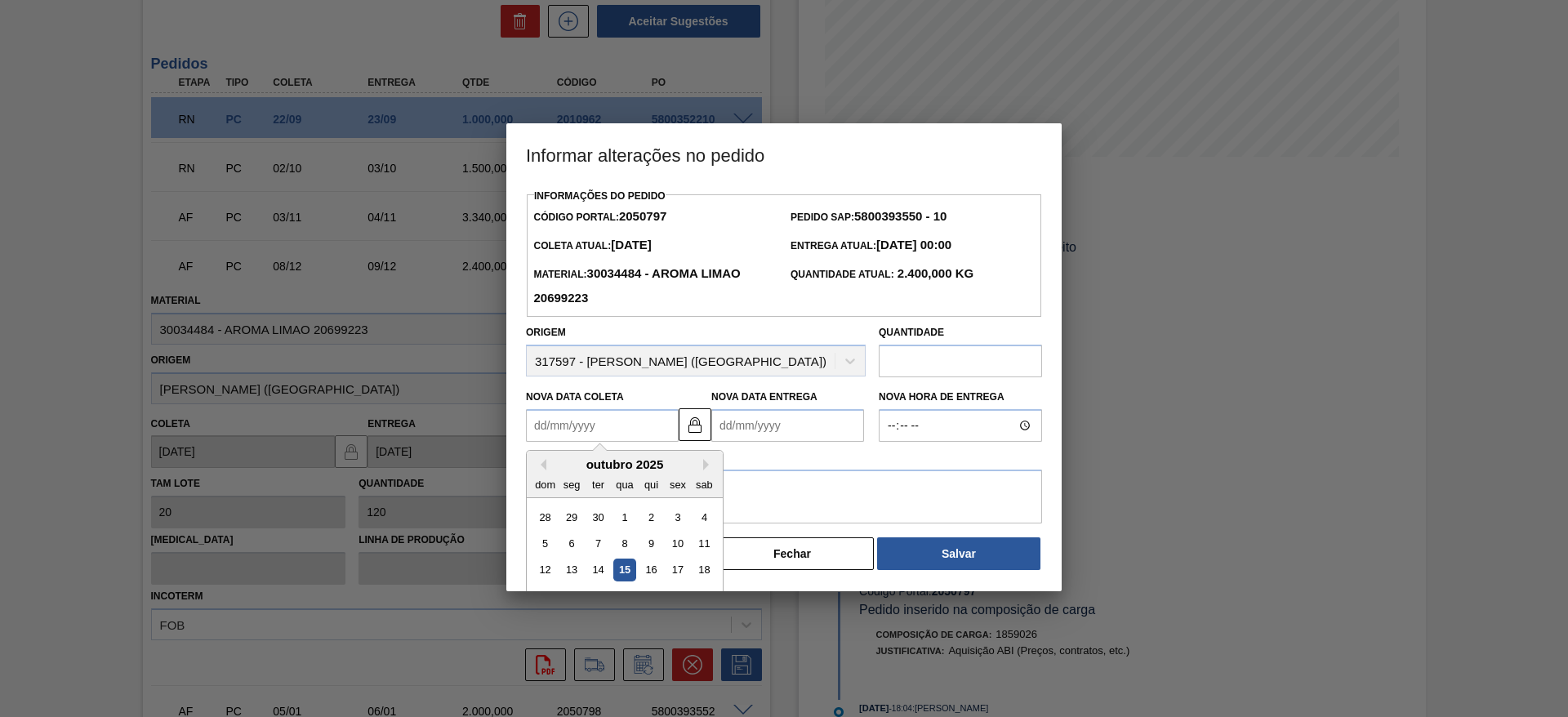
click at [611, 429] on Coleta2050797 "Nova Data Coleta" at bounding box center [602, 426] width 152 height 33
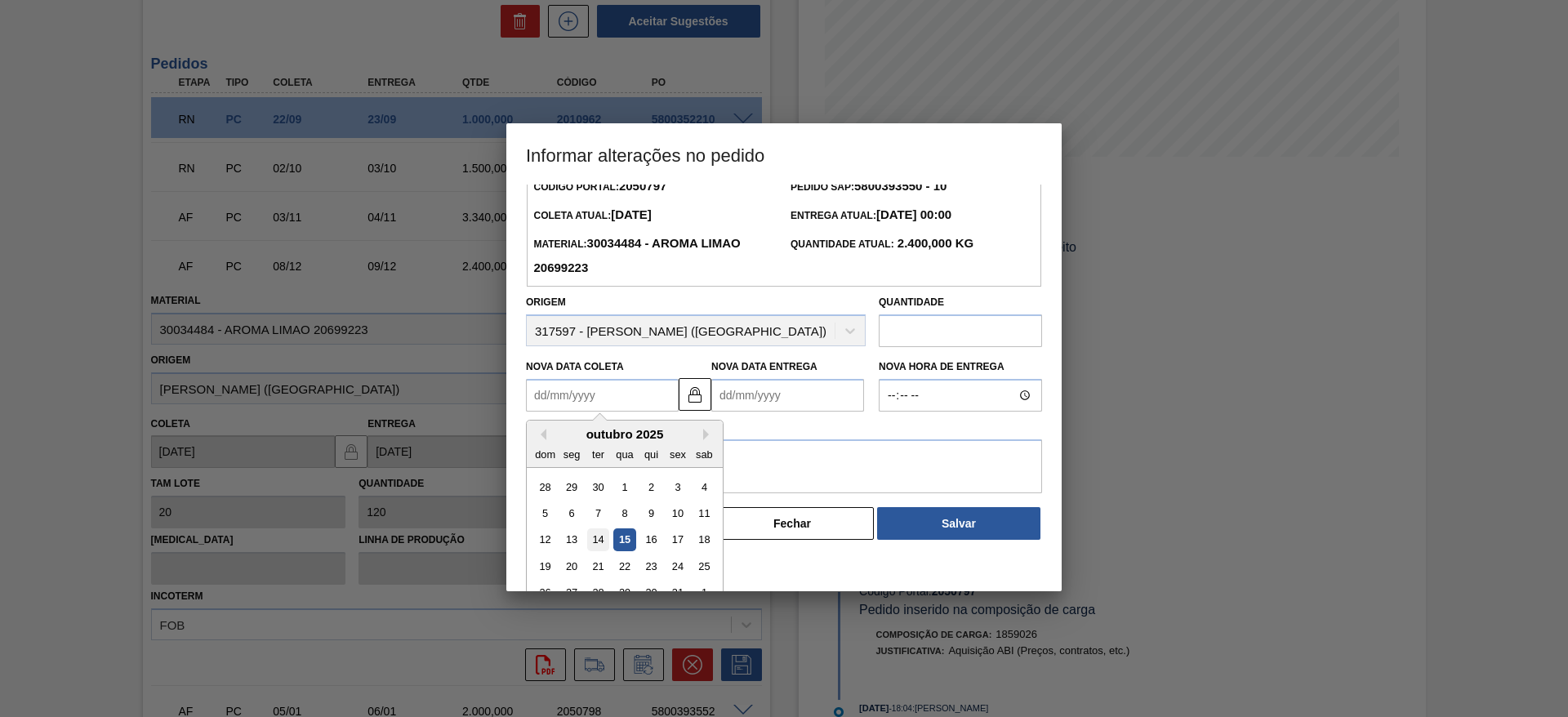
scroll to position [55, 0]
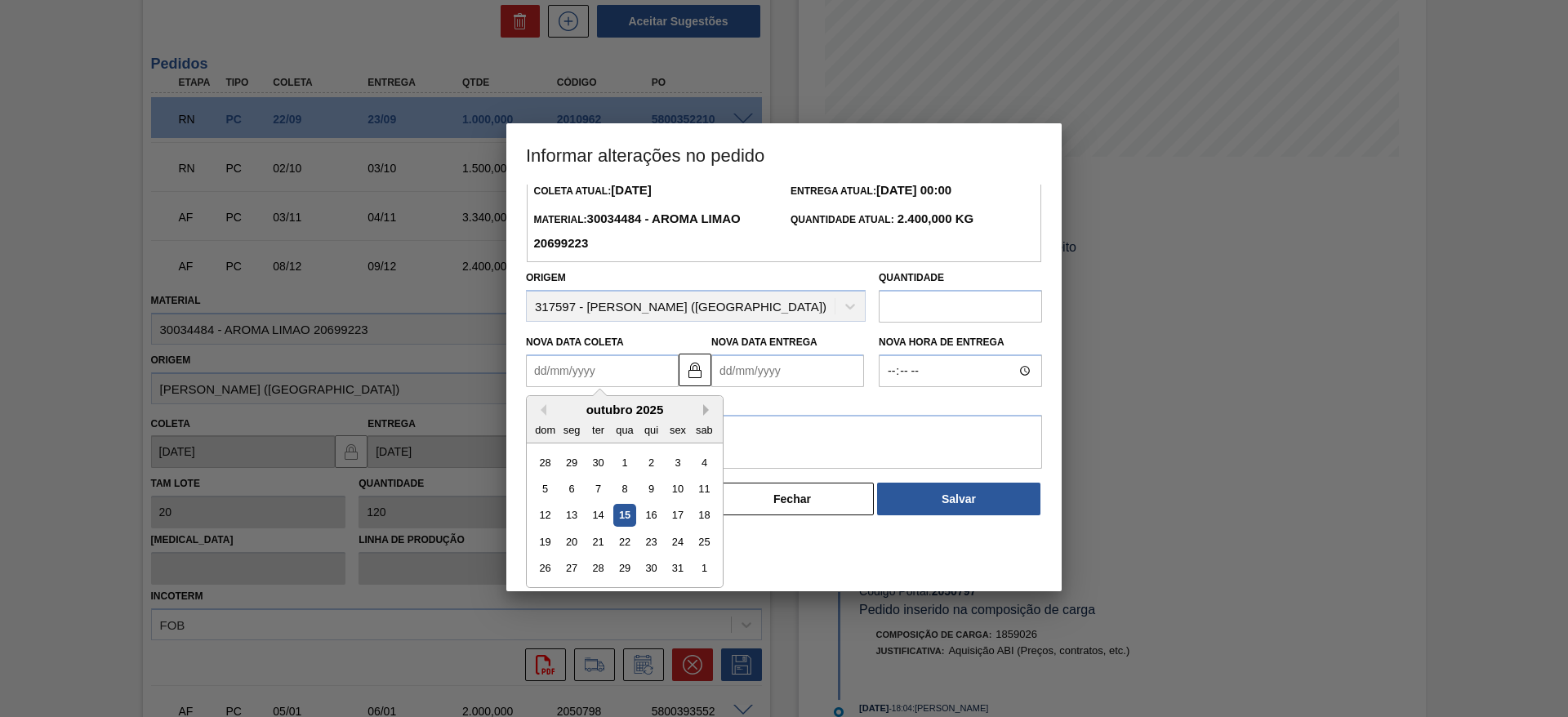
click at [710, 415] on button "Next Month" at bounding box center [708, 409] width 11 height 11
click at [572, 459] on div "1" at bounding box center [572, 463] width 22 height 22
type Coleta2050797 "01/12/2025"
type Entrega2050797 "02/12/2025"
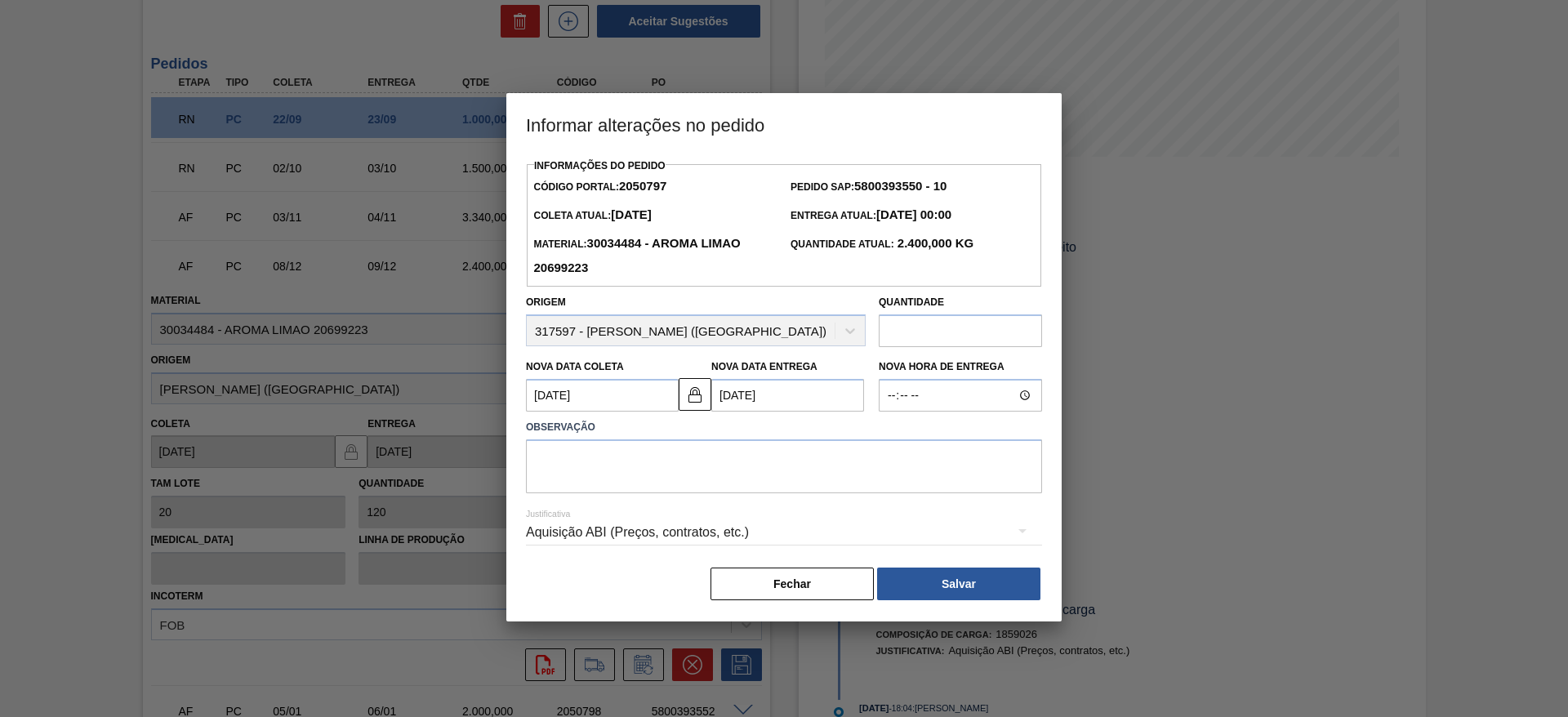
scroll to position [0, 0]
click at [591, 471] on textarea at bounding box center [784, 466] width 516 height 54
type textarea "solicitação de antecipação"
click at [930, 582] on button "Salvar" at bounding box center [958, 584] width 164 height 33
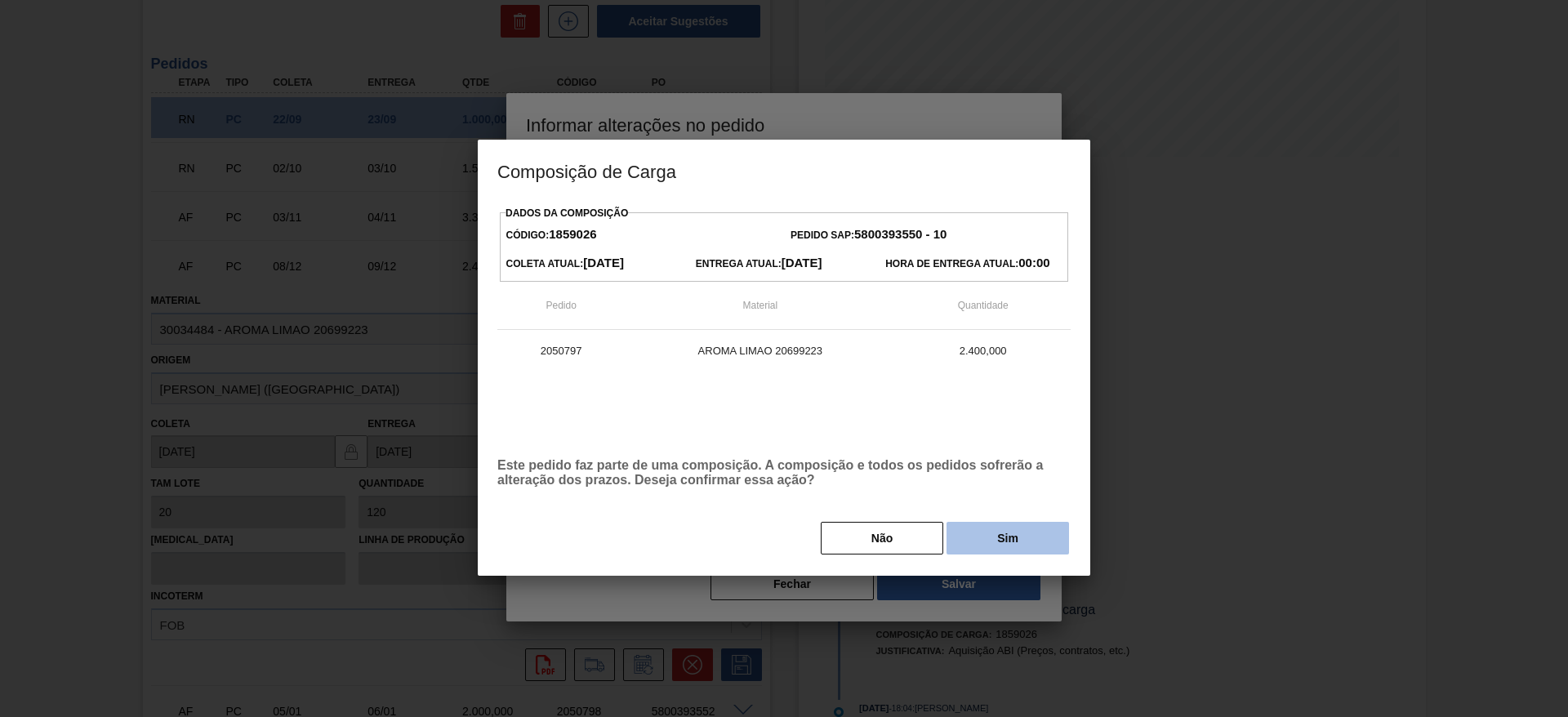
click at [968, 539] on button "Sim" at bounding box center [1007, 538] width 122 height 33
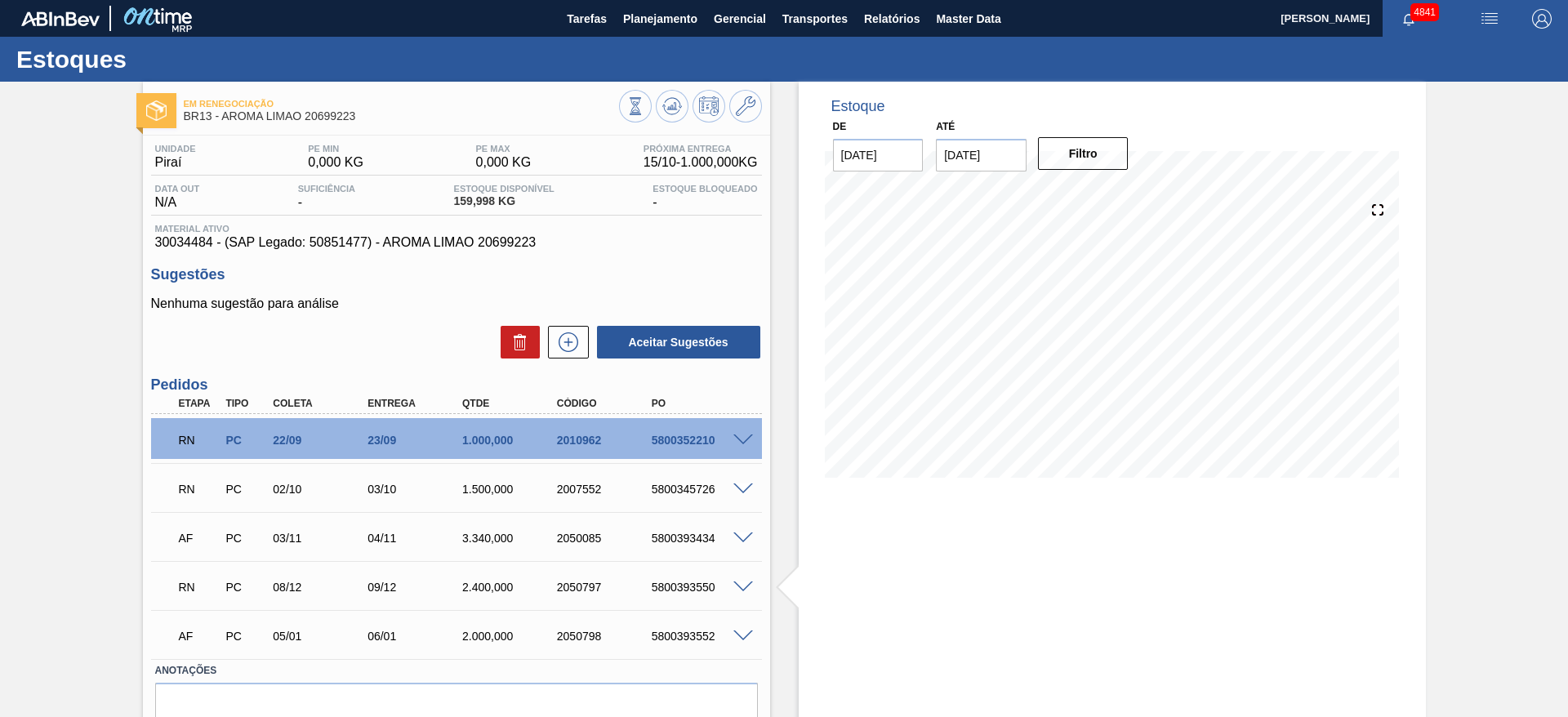
click at [416, 288] on div "Sugestões Nenhuma sugestão para análise Aceitar Sugestões" at bounding box center [456, 314] width 611 height 94
click at [642, 16] on span "Planejamento" at bounding box center [660, 18] width 75 height 20
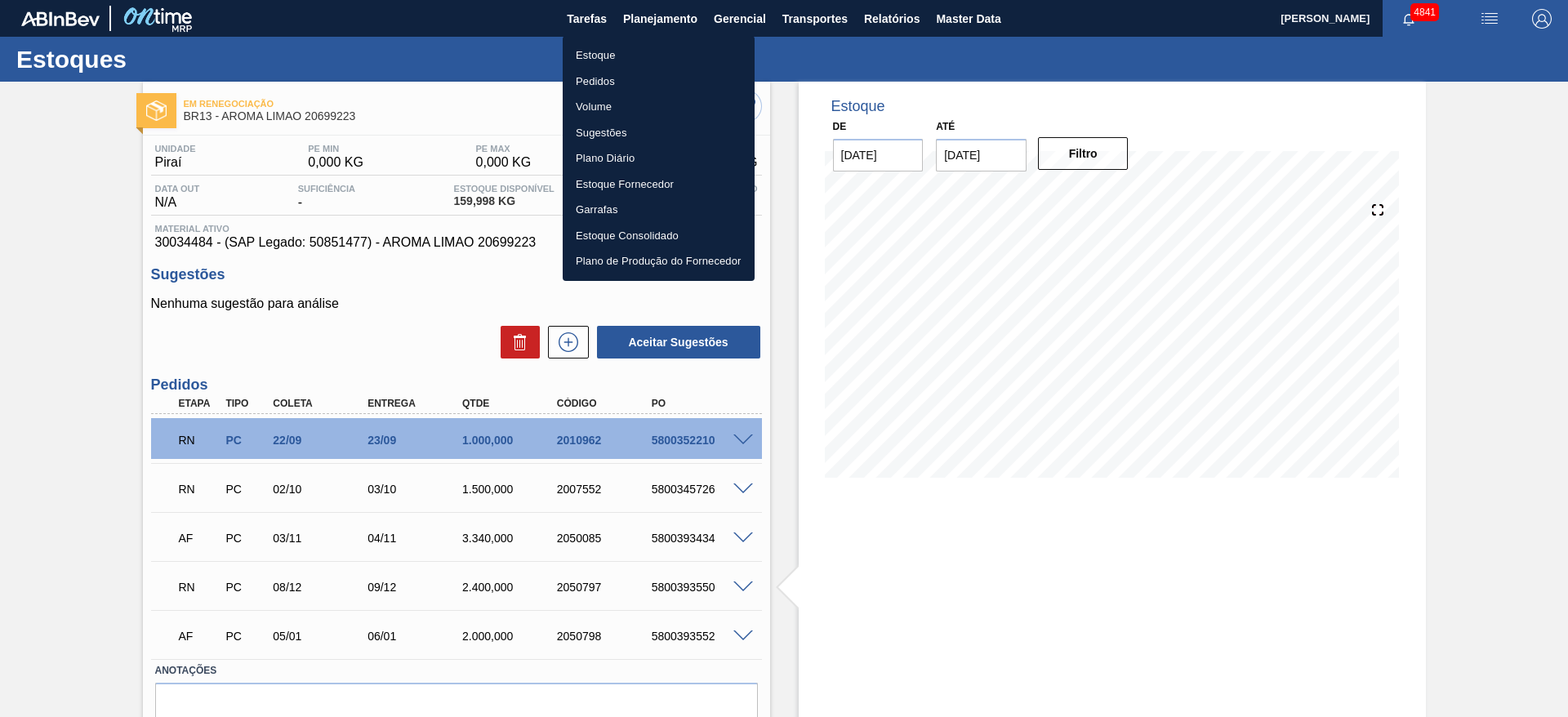
click at [652, 58] on li "Estoque" at bounding box center [659, 56] width 192 height 27
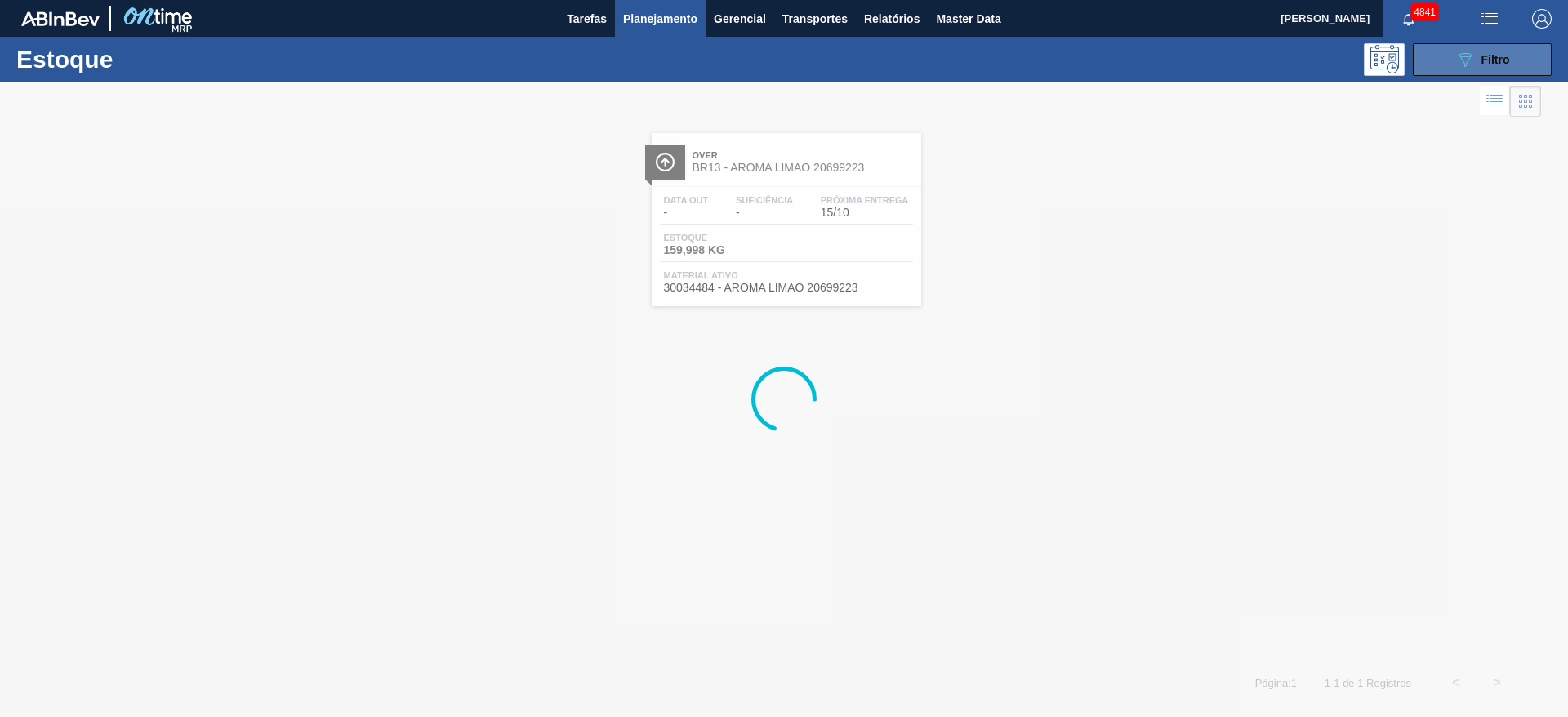
click at [1493, 51] on div "089F7B8B-B2A5-4AFE-B5C0-19BA573D28AC Filtro" at bounding box center [1482, 59] width 55 height 20
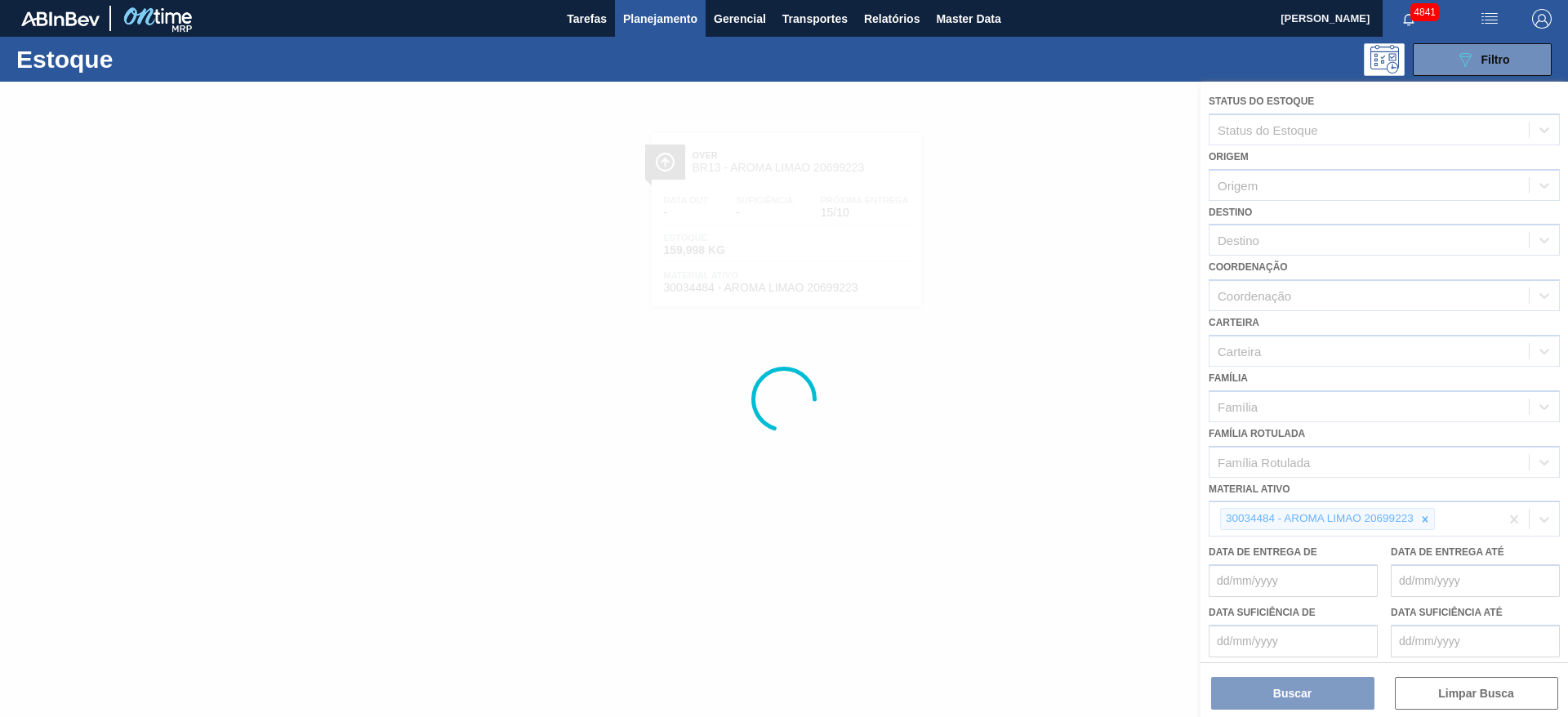
click at [1419, 522] on div at bounding box center [784, 399] width 1568 height 636
click at [1425, 519] on div at bounding box center [784, 399] width 1568 height 636
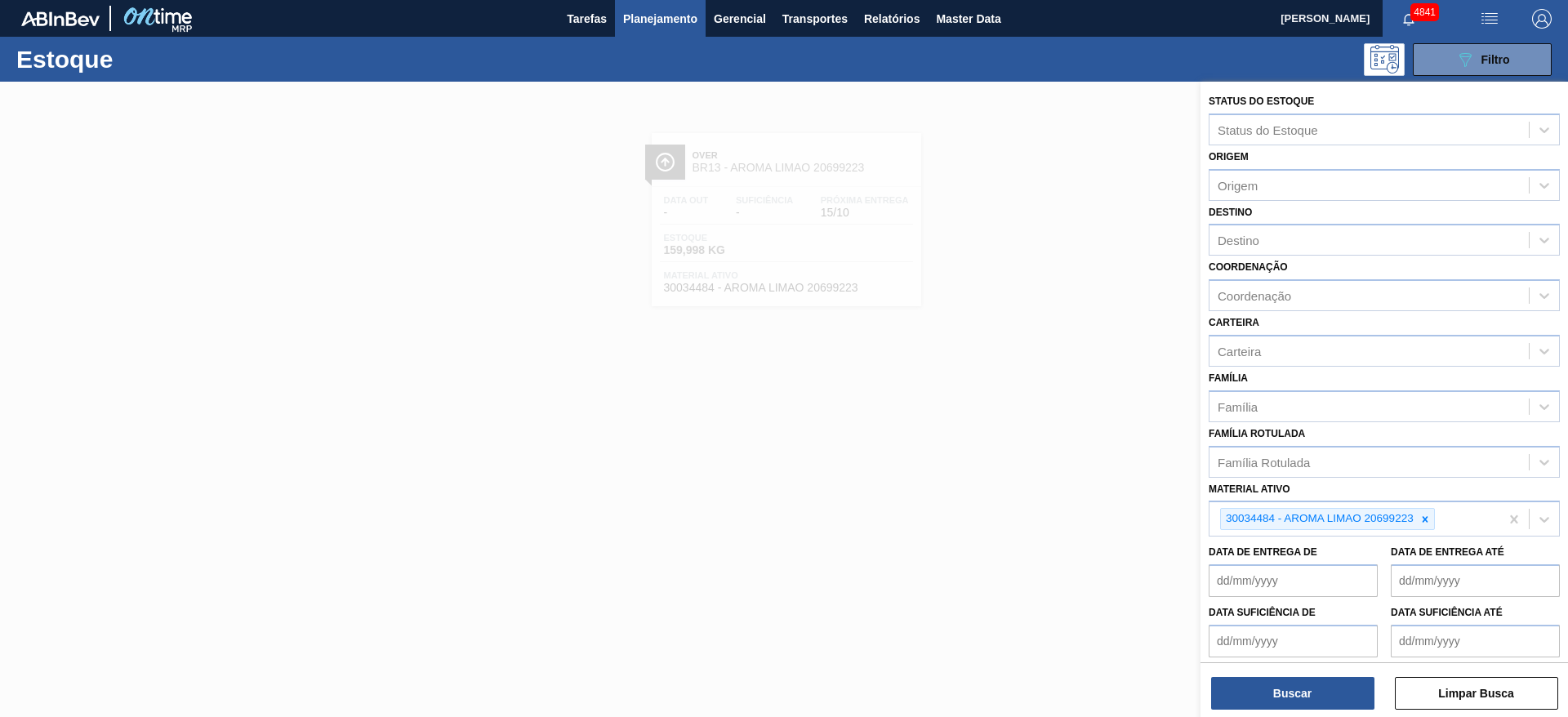
click at [1425, 519] on icon at bounding box center [1424, 519] width 6 height 6
click at [1423, 521] on icon at bounding box center [1424, 519] width 6 height 6
type ativo "suco conc"
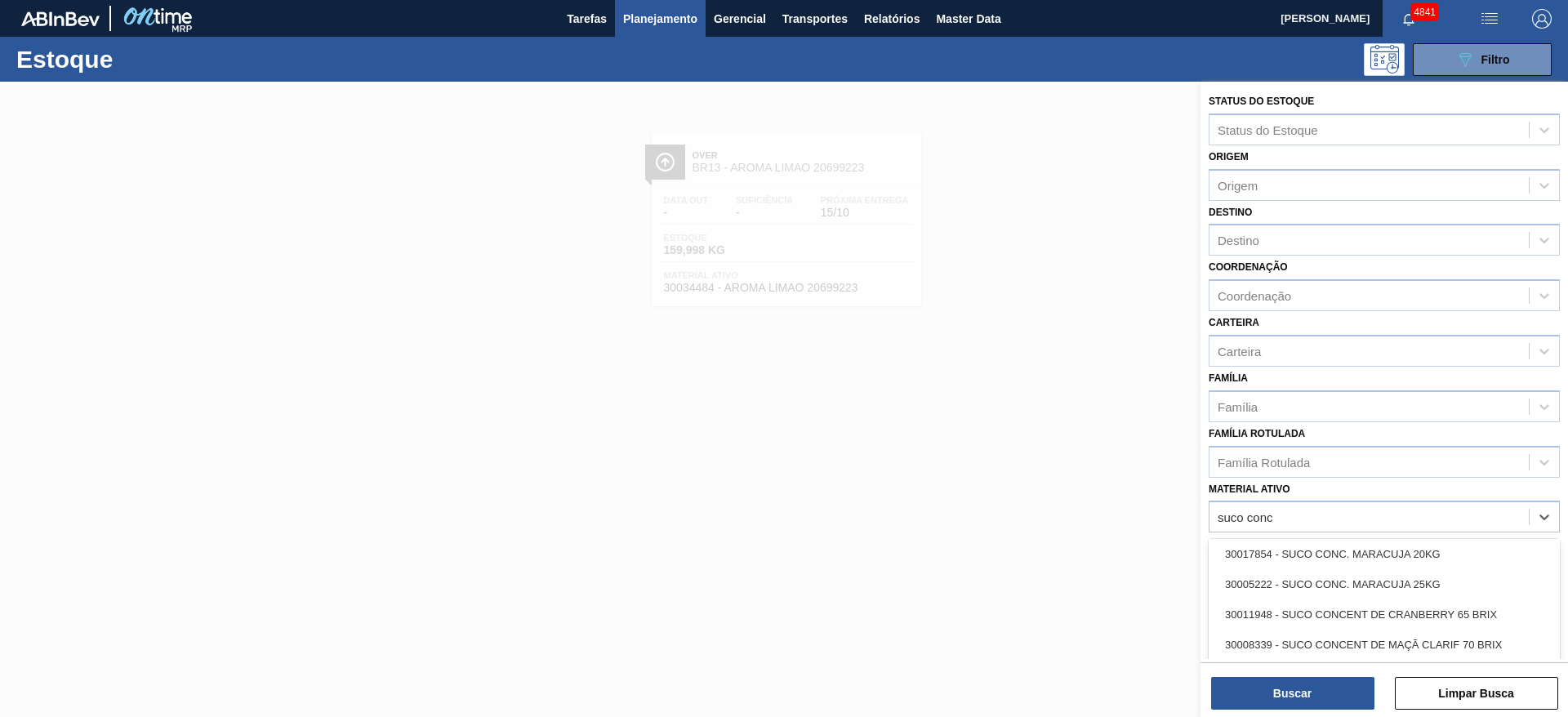
scroll to position [122, 0]
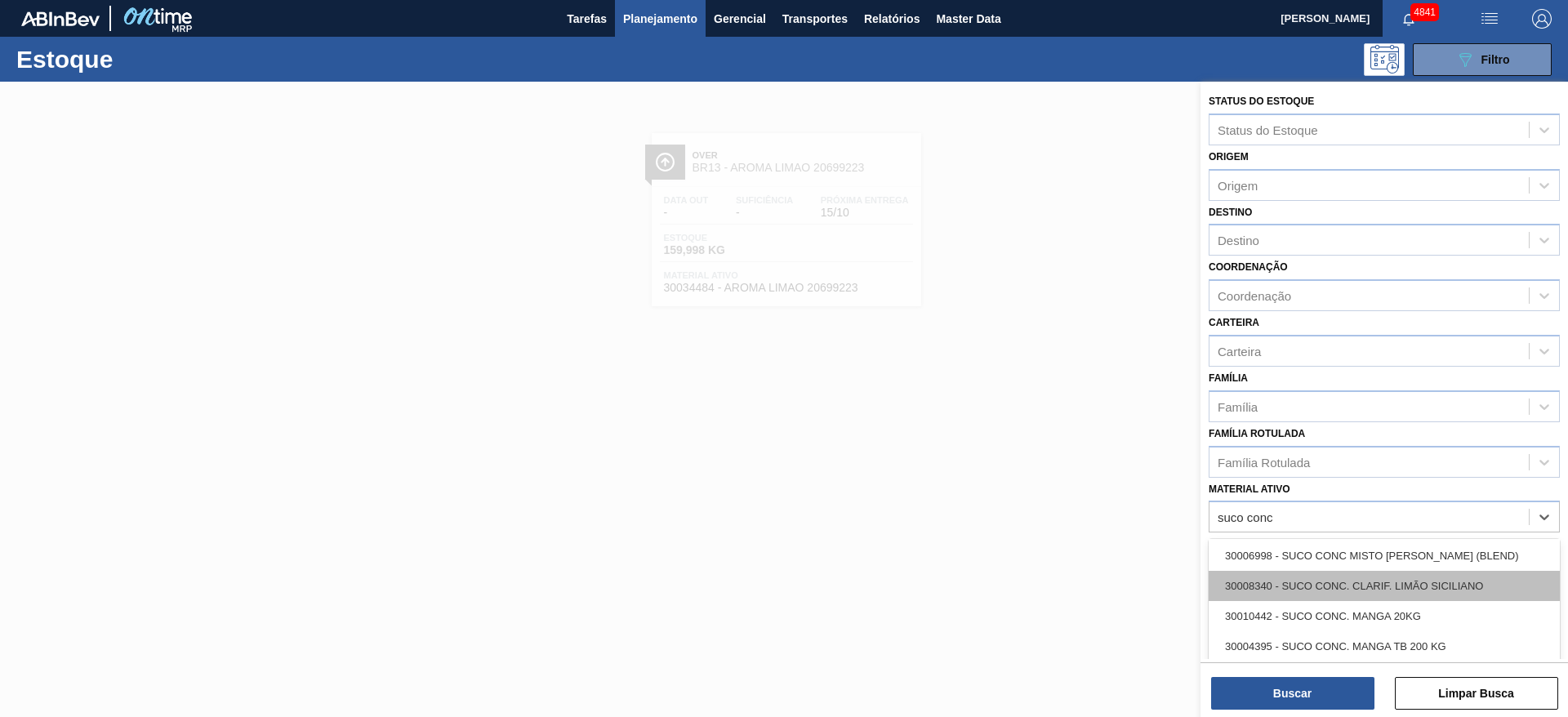
click at [1477, 582] on div "30008340 - SUCO CONC. CLARIF. LIMÃO SICILIANO" at bounding box center [1384, 586] width 351 height 30
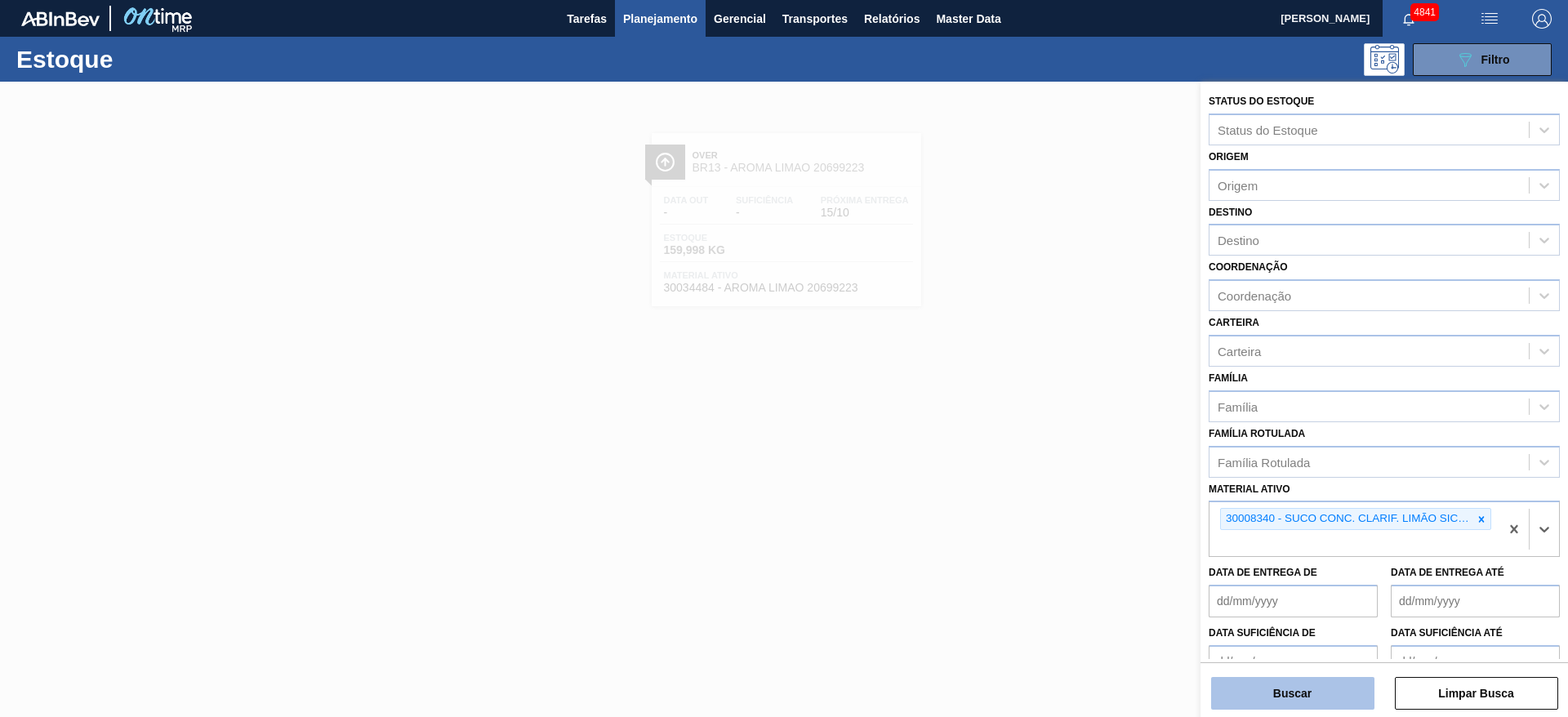
click at [1356, 690] on button "Buscar" at bounding box center [1292, 694] width 164 height 33
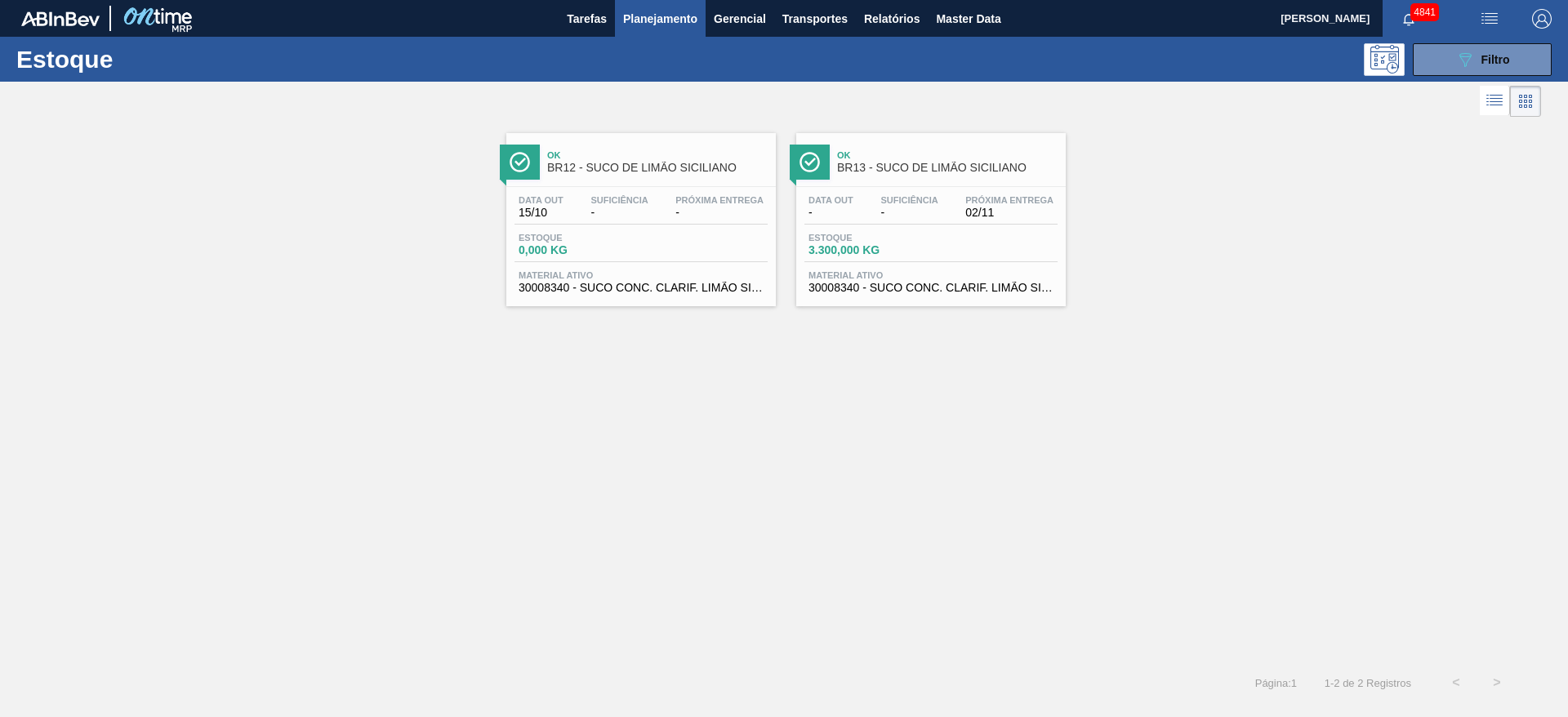
click at [985, 248] on div "Estoque 3.300,000 KG" at bounding box center [931, 248] width 253 height 29
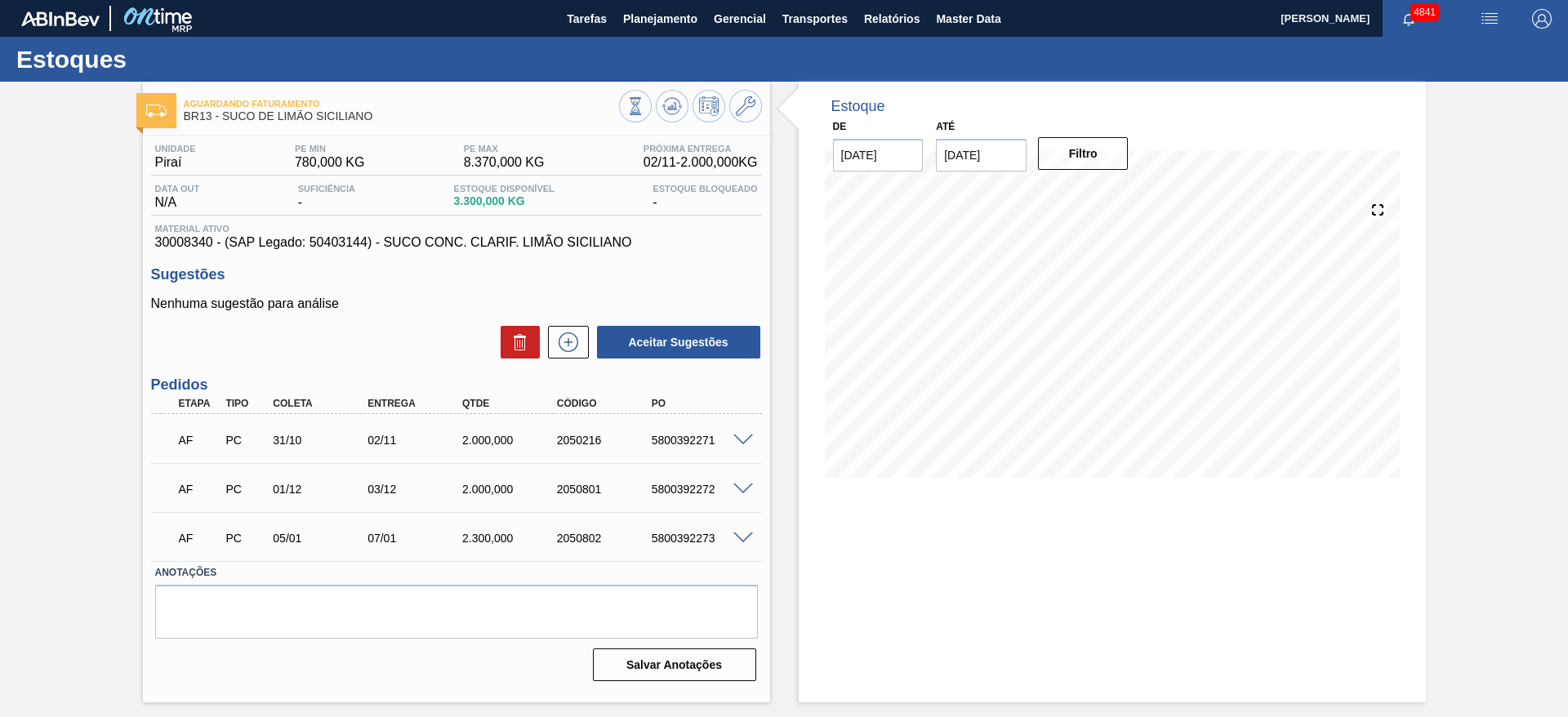
click at [744, 435] on span at bounding box center [742, 440] width 20 height 12
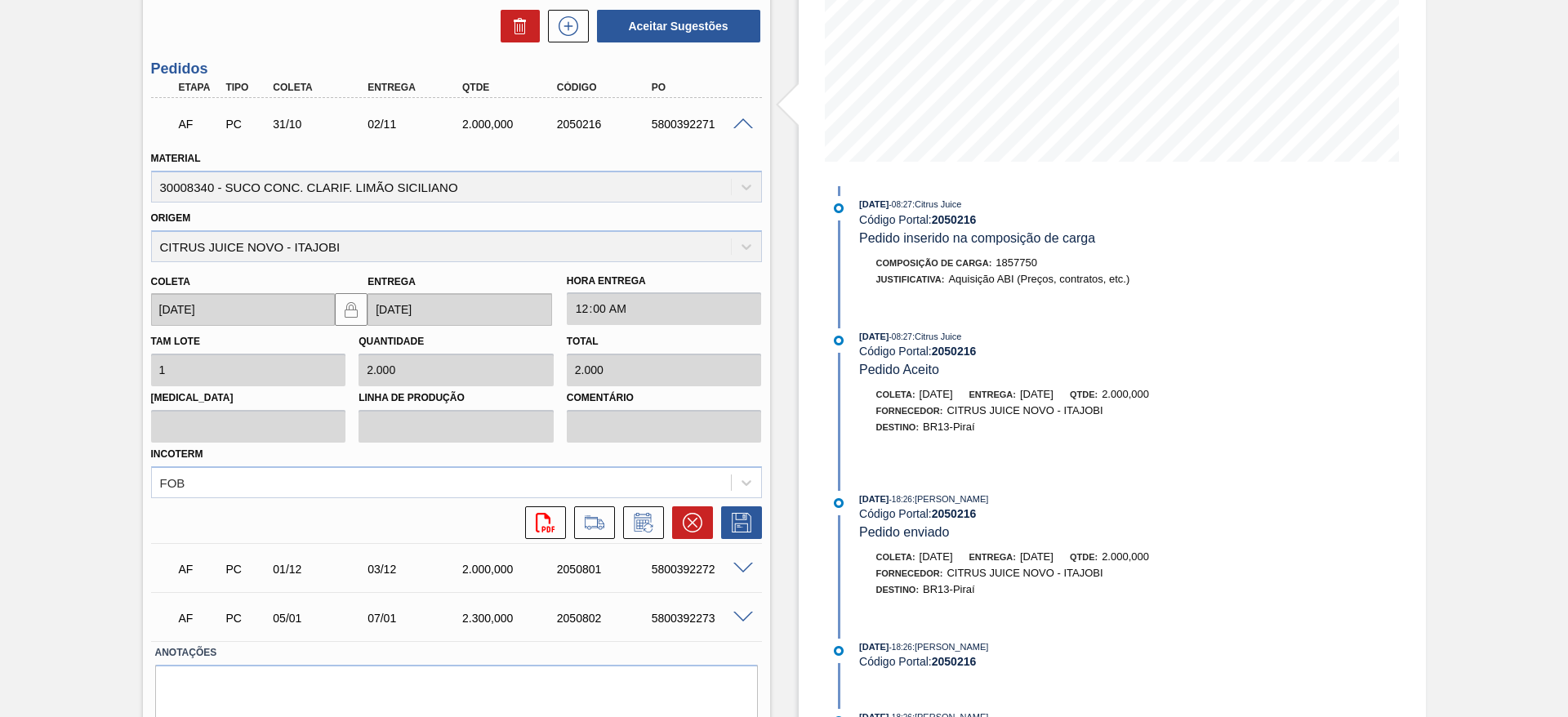
scroll to position [367, 0]
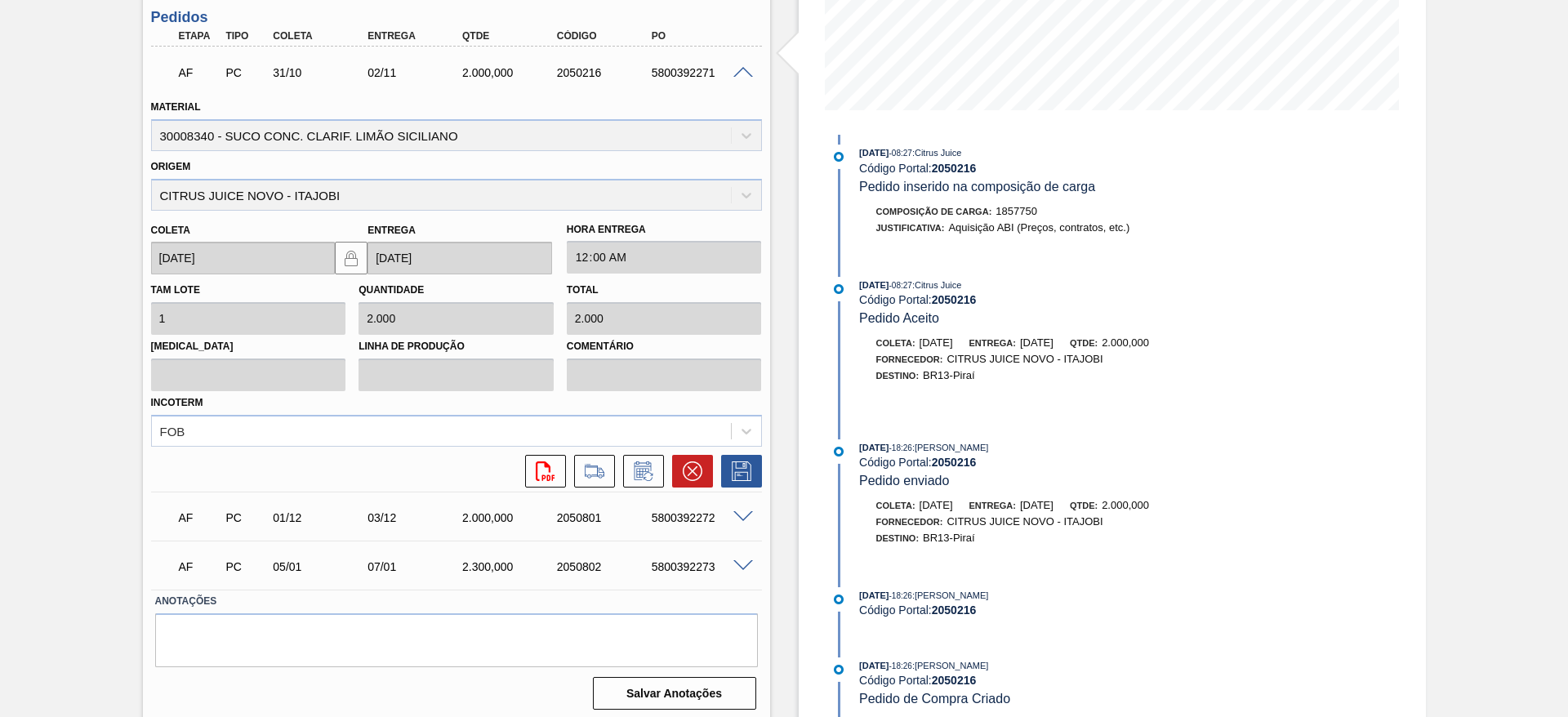
click at [742, 560] on span at bounding box center [742, 566] width 20 height 12
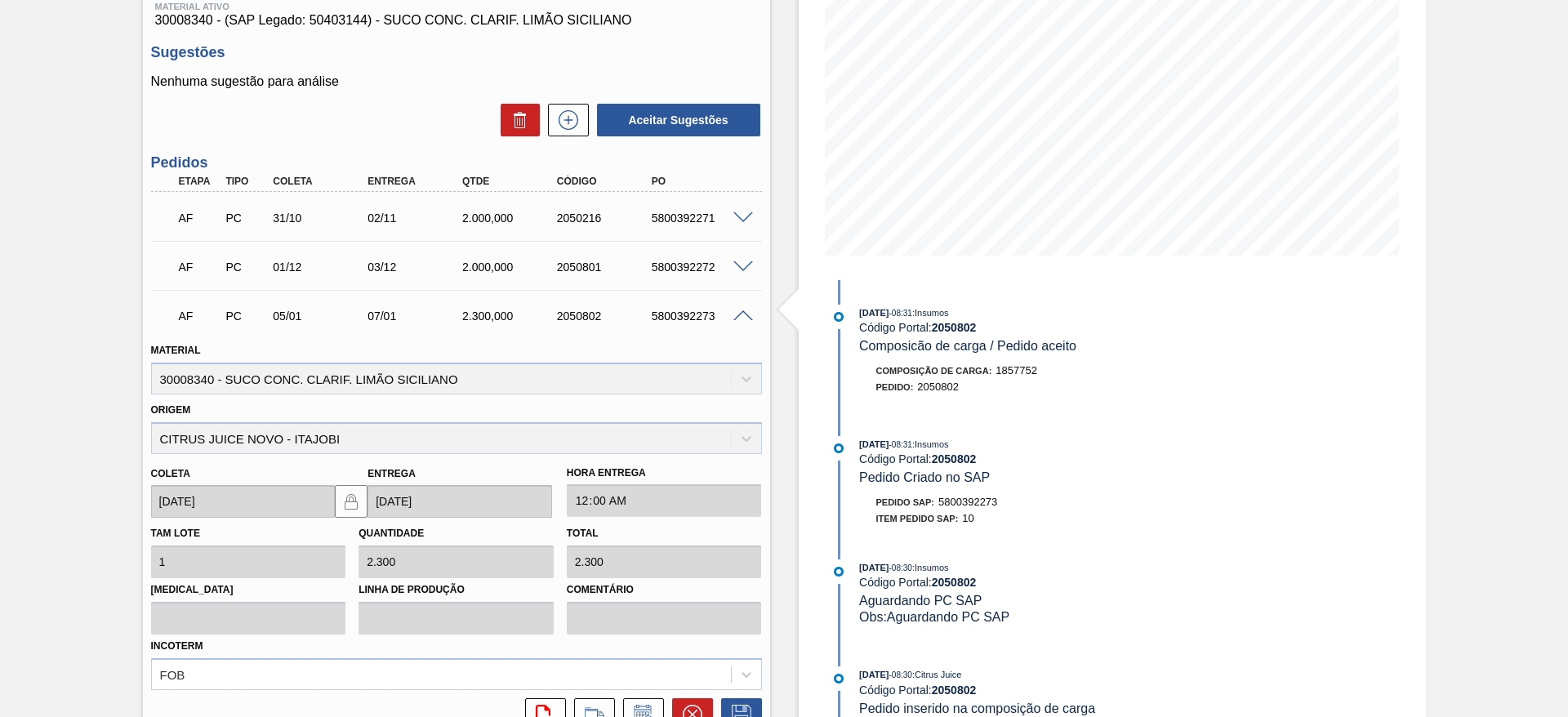
scroll to position [138, 0]
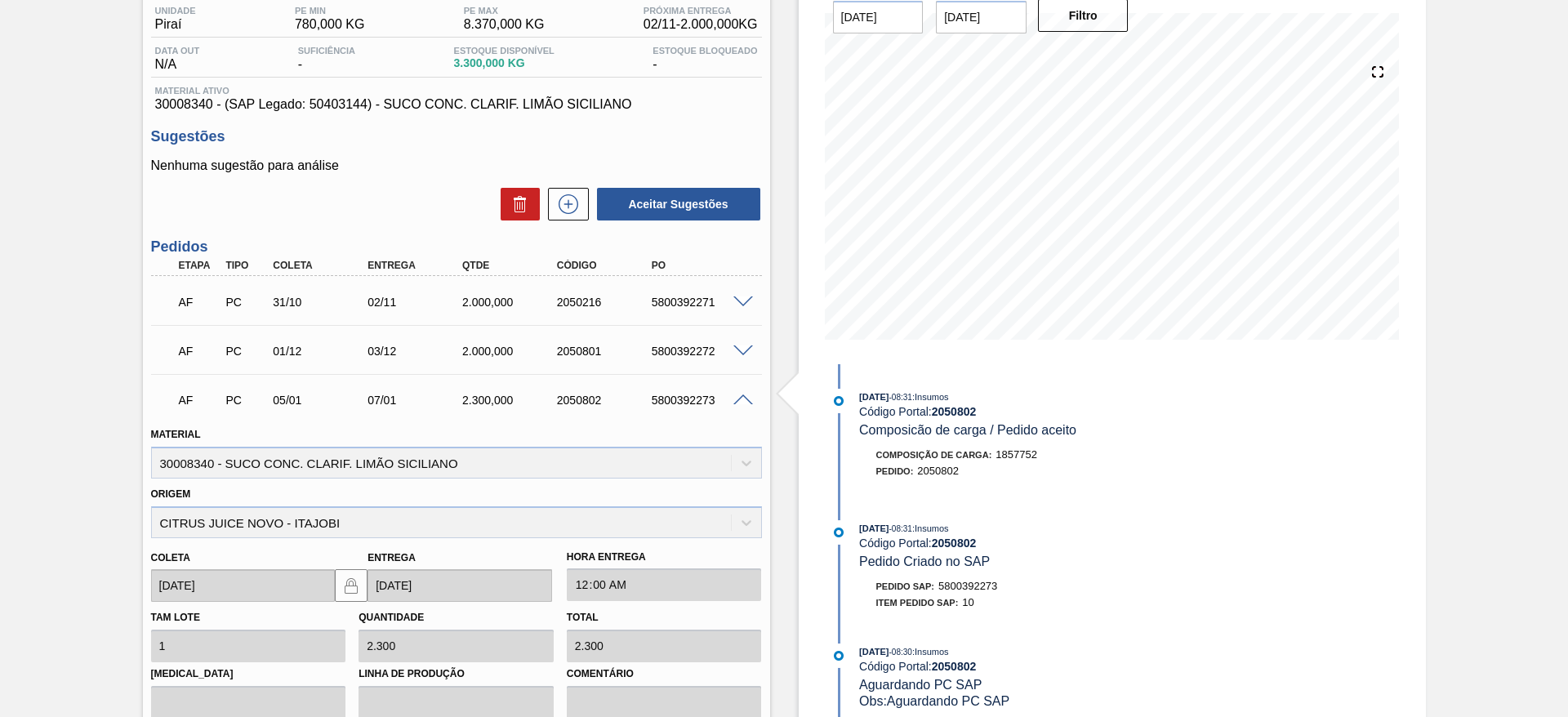
click at [734, 350] on span at bounding box center [742, 351] width 20 height 12
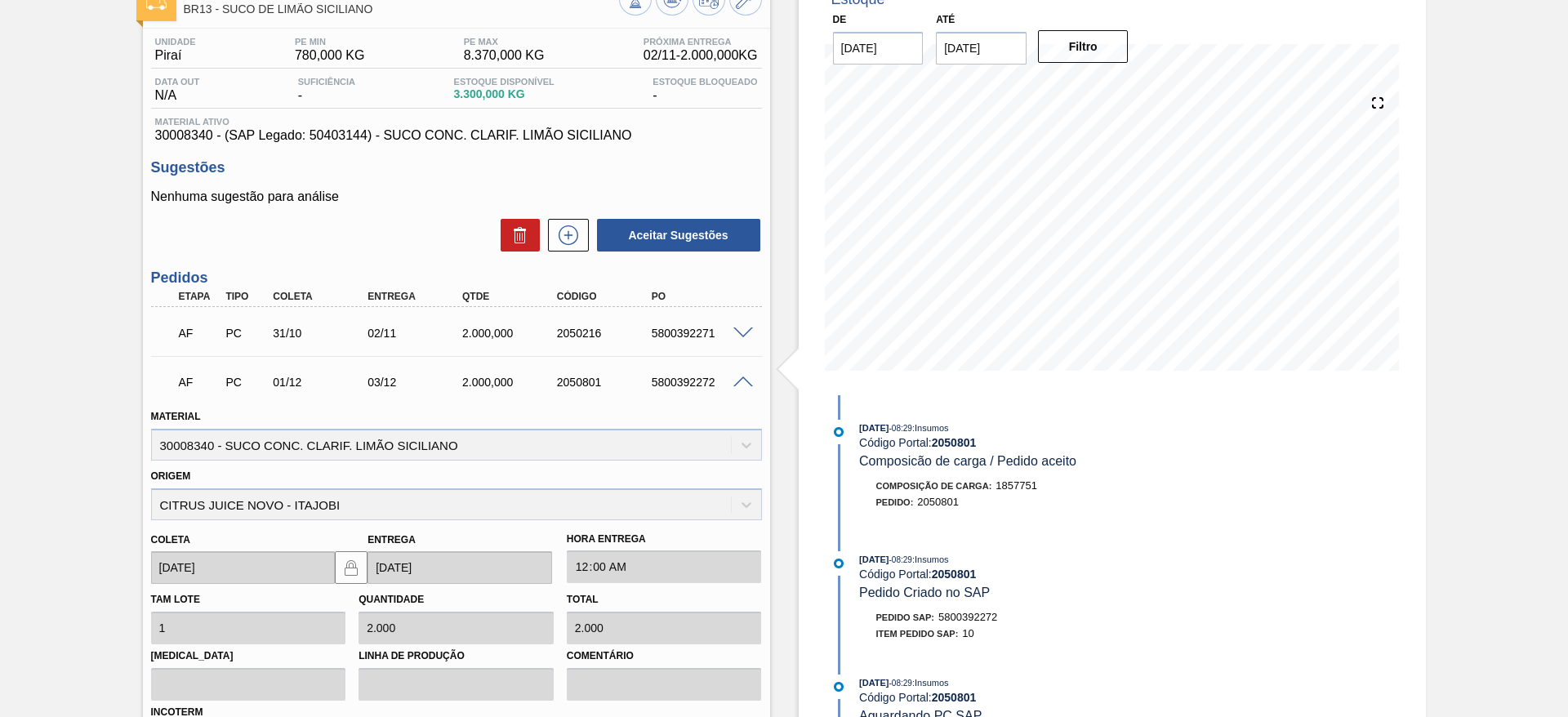
scroll to position [0, 0]
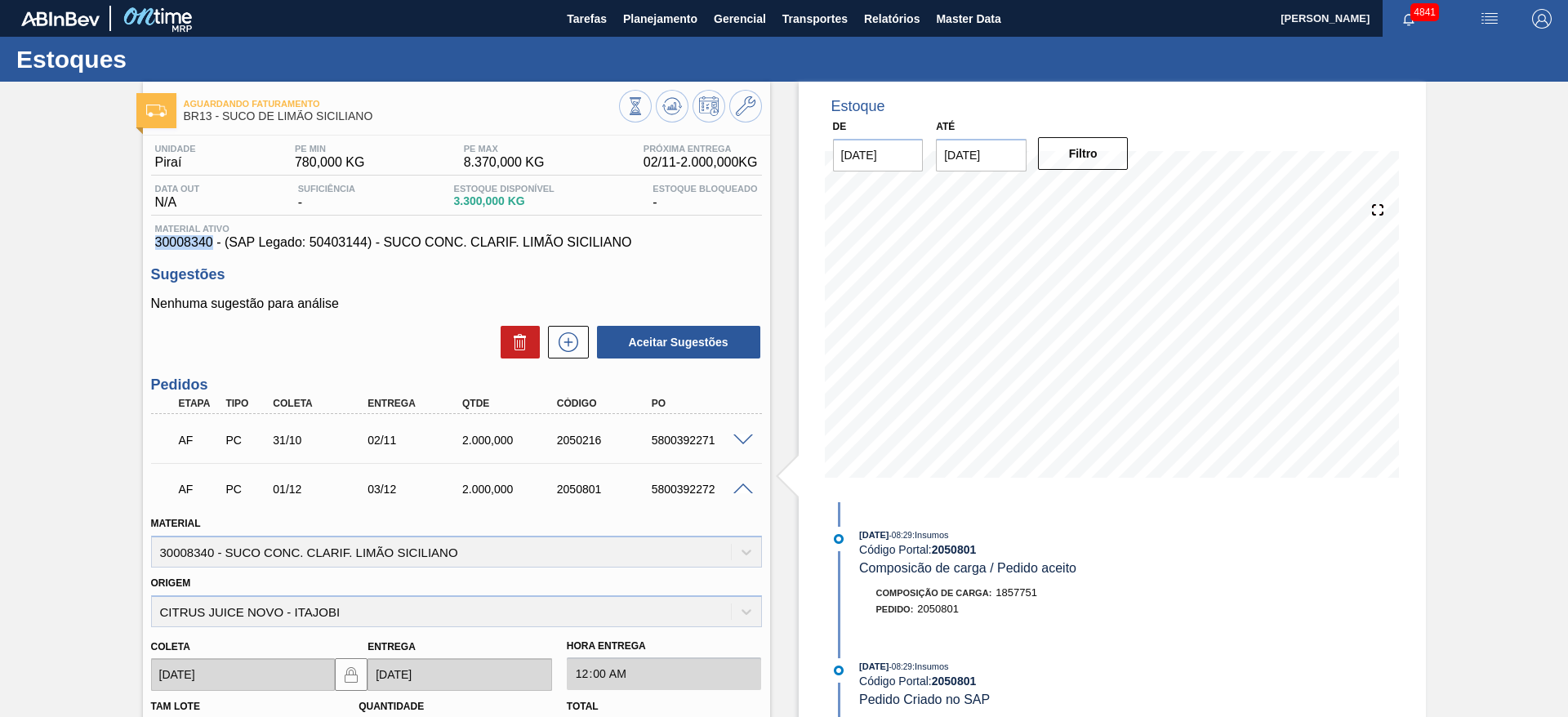
drag, startPoint x: 156, startPoint y: 242, endPoint x: 212, endPoint y: 242, distance: 56.0
click at [212, 242] on span "30008340 - (SAP Legado: 50403144) - SUCO CONC. CLARIF. LIMÃO SICILIANO" at bounding box center [456, 242] width 603 height 15
copy span "30008340"
click at [673, 186] on span "Estoque Bloqueado" at bounding box center [705, 188] width 104 height 9
click at [646, 95] on button at bounding box center [635, 106] width 33 height 33
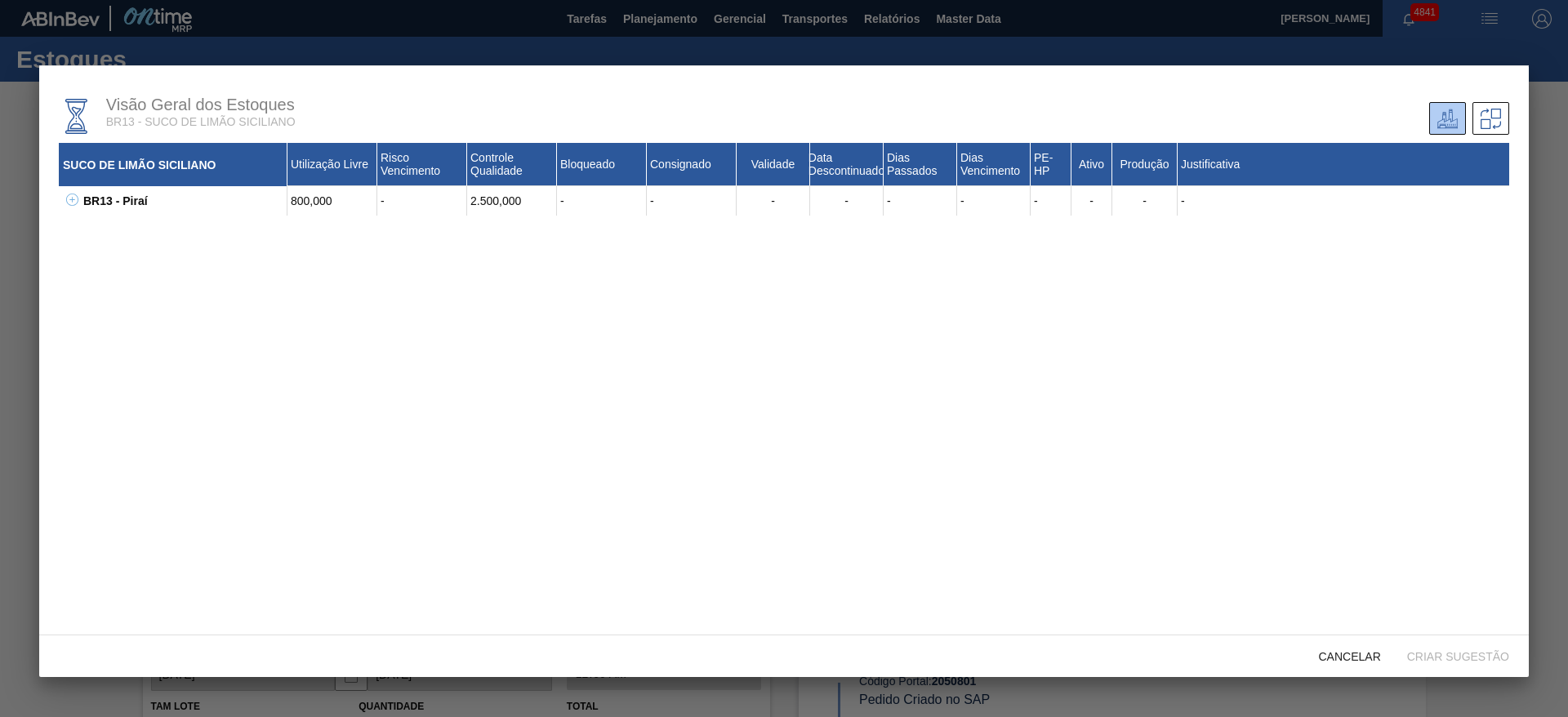
click at [66, 194] on icon at bounding box center [72, 200] width 12 height 12
click at [83, 226] on button at bounding box center [89, 230] width 16 height 16
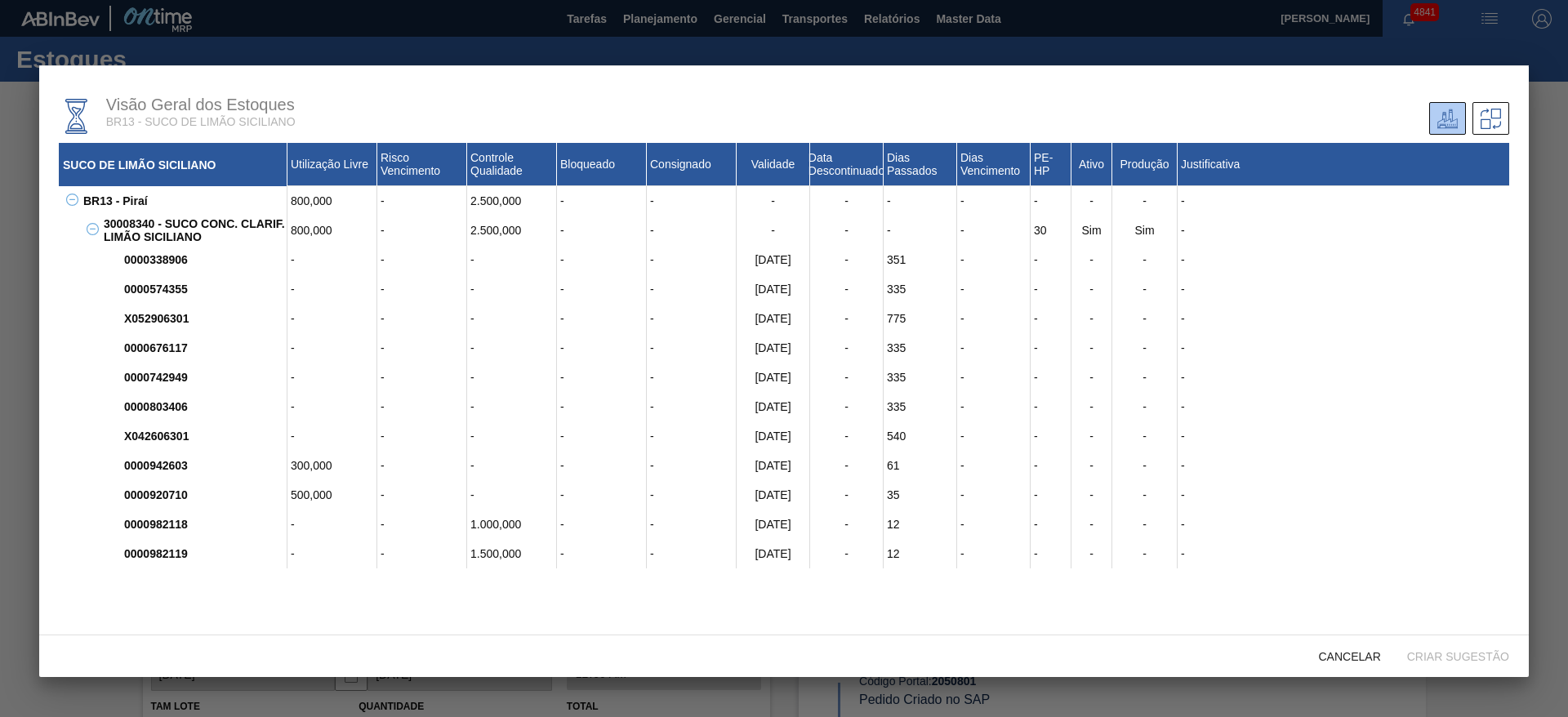
scroll to position [32, 0]
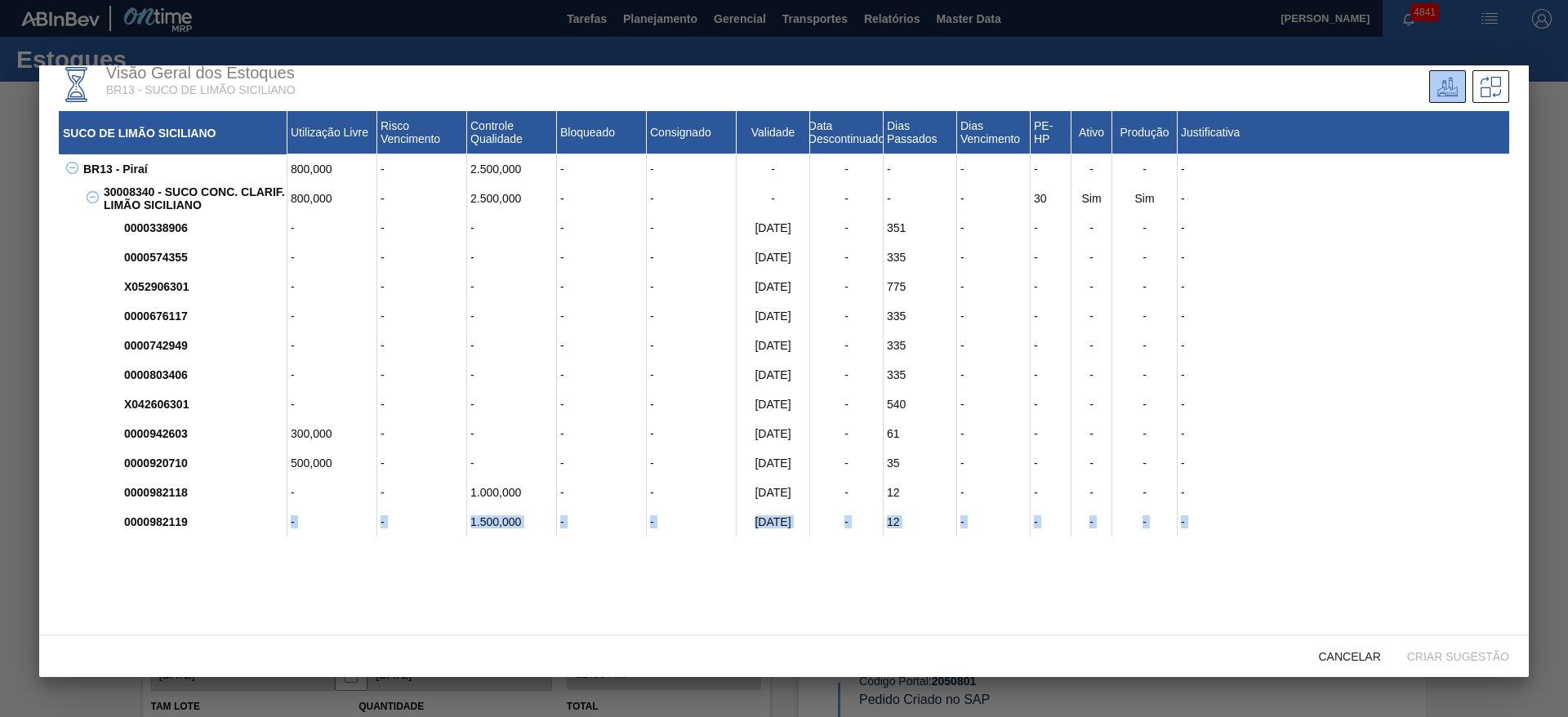
drag, startPoint x: 197, startPoint y: 509, endPoint x: 1567, endPoint y: 520, distance: 1370.0
click at [1567, 521] on div "Visão Geral dos Estoques BR13 - SUCO DE LIMÃO SICILIANO SUCO DE LIMÃO SICILIANO…" at bounding box center [784, 358] width 1568 height 717
click at [1553, 111] on div at bounding box center [784, 358] width 1568 height 717
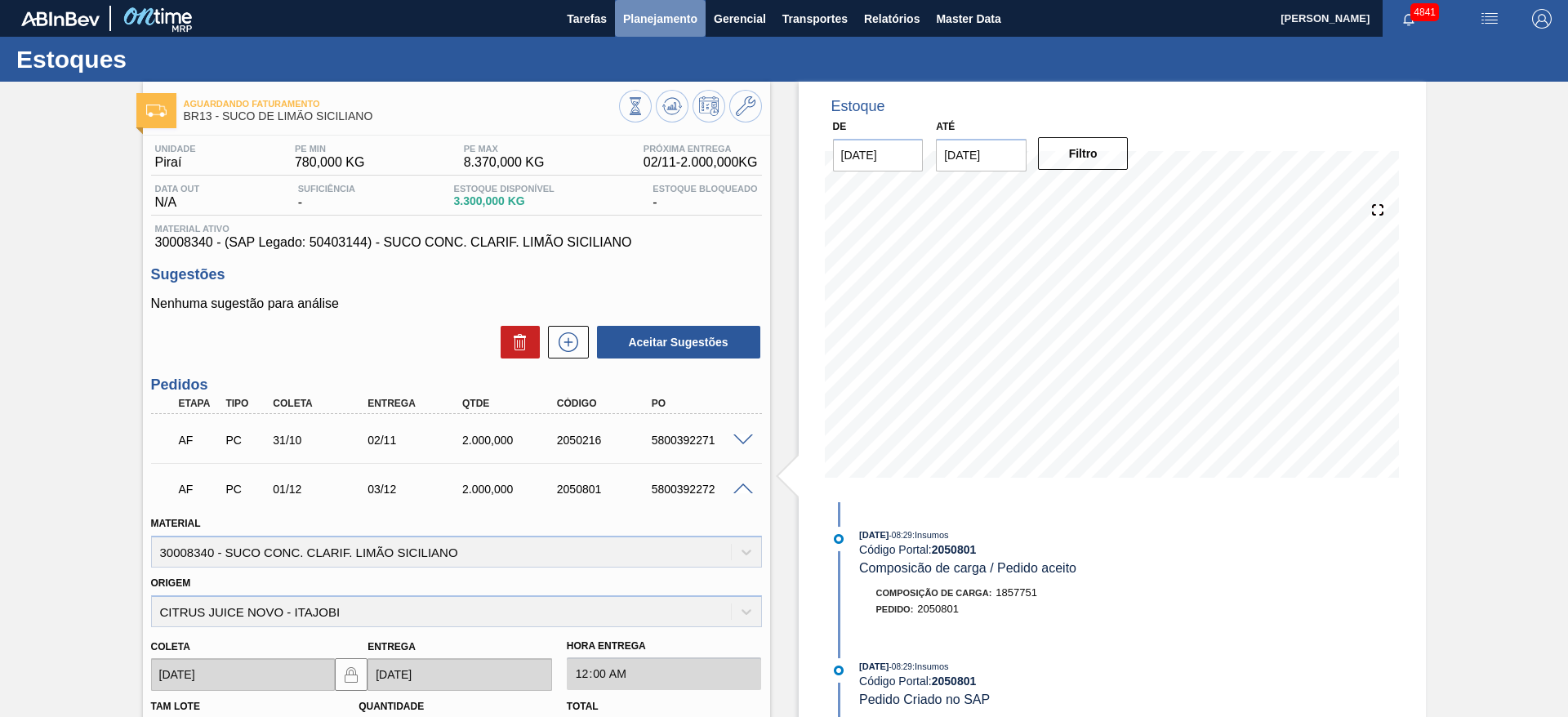
click at [672, 8] on button "Planejamento" at bounding box center [660, 18] width 91 height 37
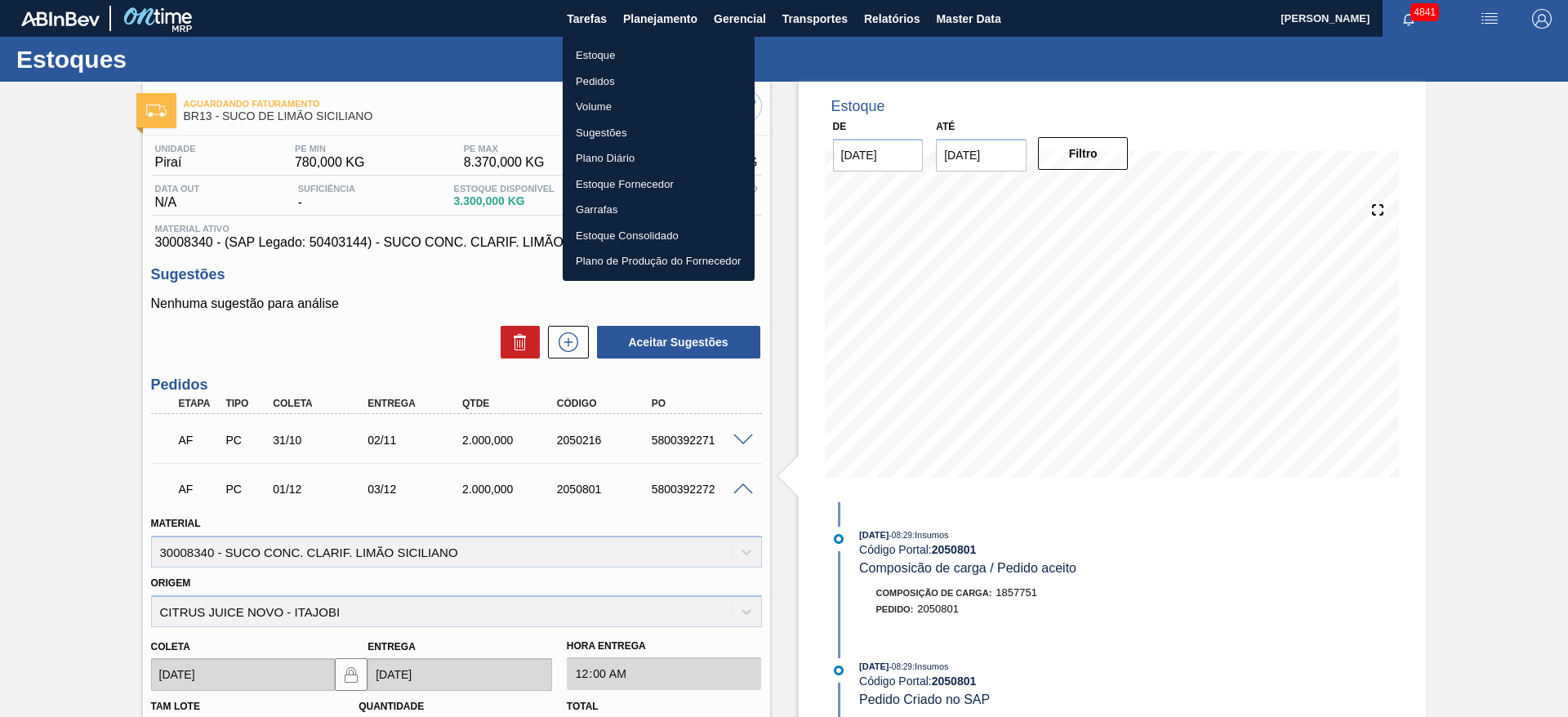
click at [681, 57] on li "Estoque" at bounding box center [659, 56] width 192 height 27
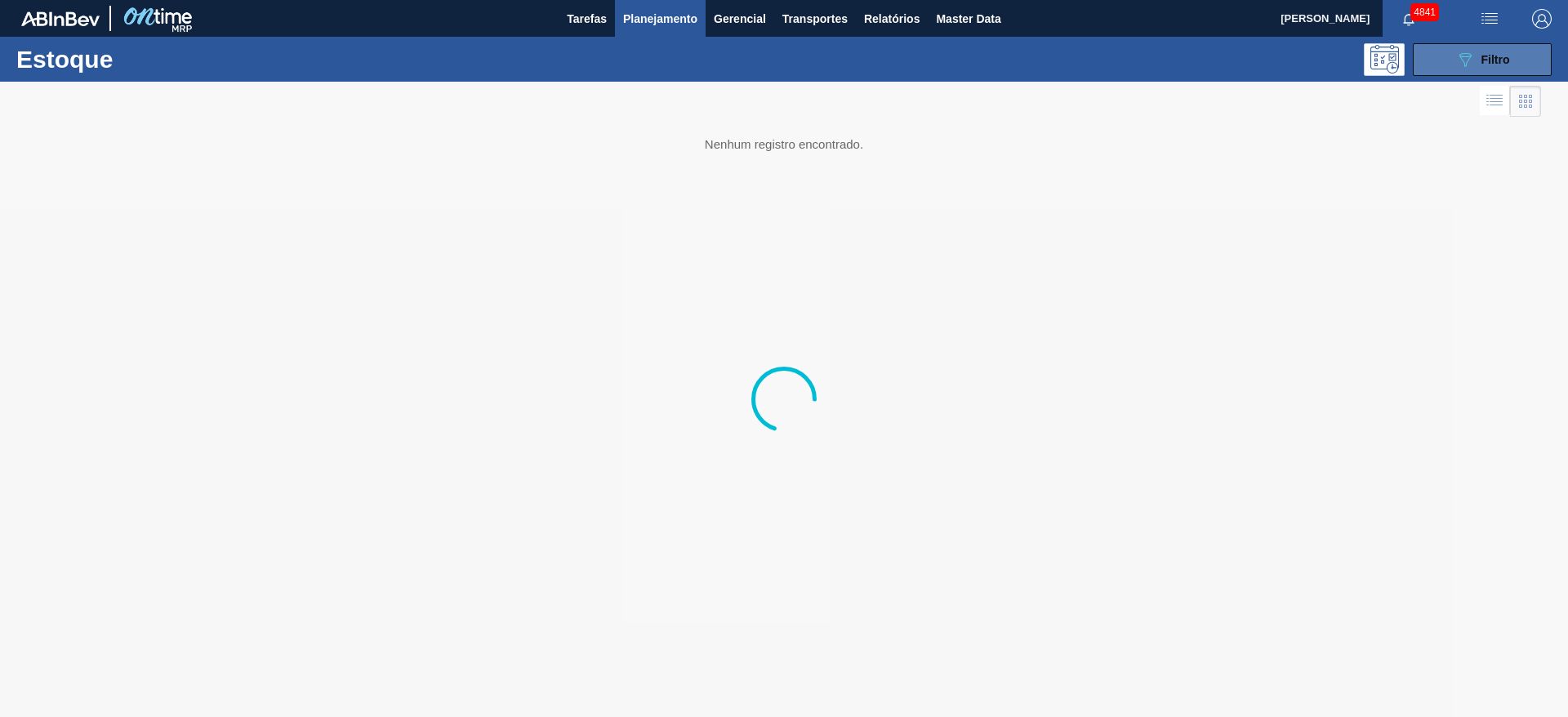
click at [1521, 56] on button "089F7B8B-B2A5-4AFE-B5C0-19BA573D28AC Filtro" at bounding box center [1482, 60] width 139 height 33
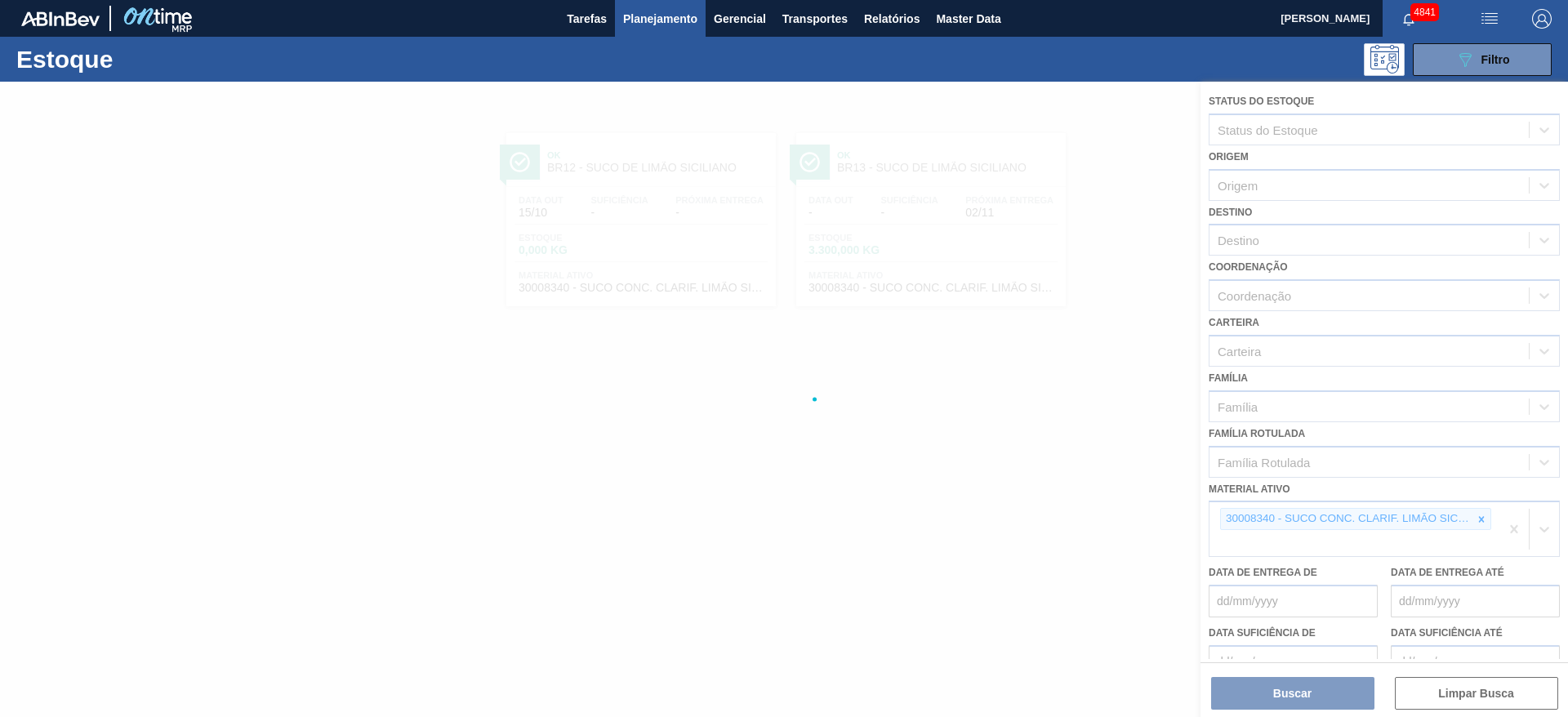
click at [1483, 517] on div at bounding box center [784, 399] width 1568 height 636
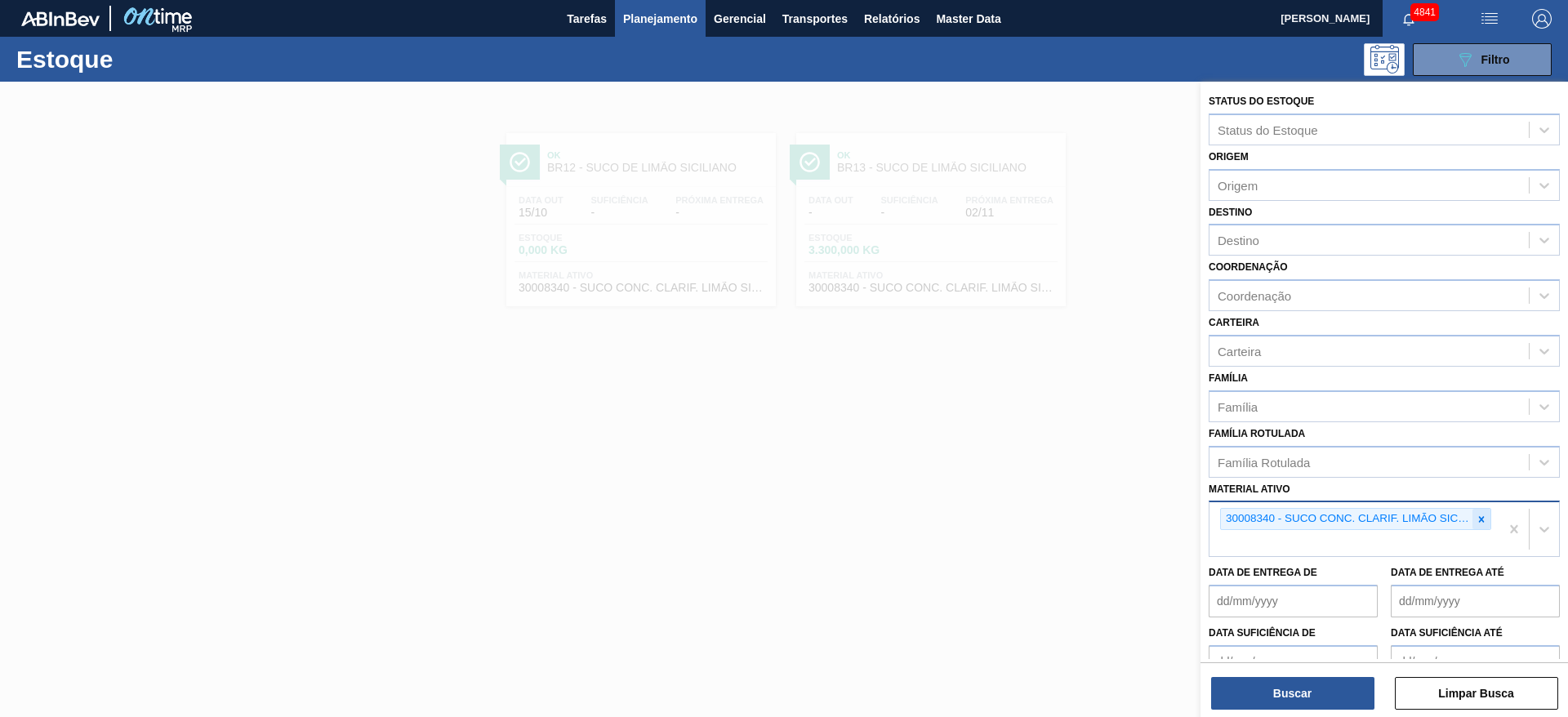
click at [1482, 517] on icon at bounding box center [1481, 519] width 11 height 11
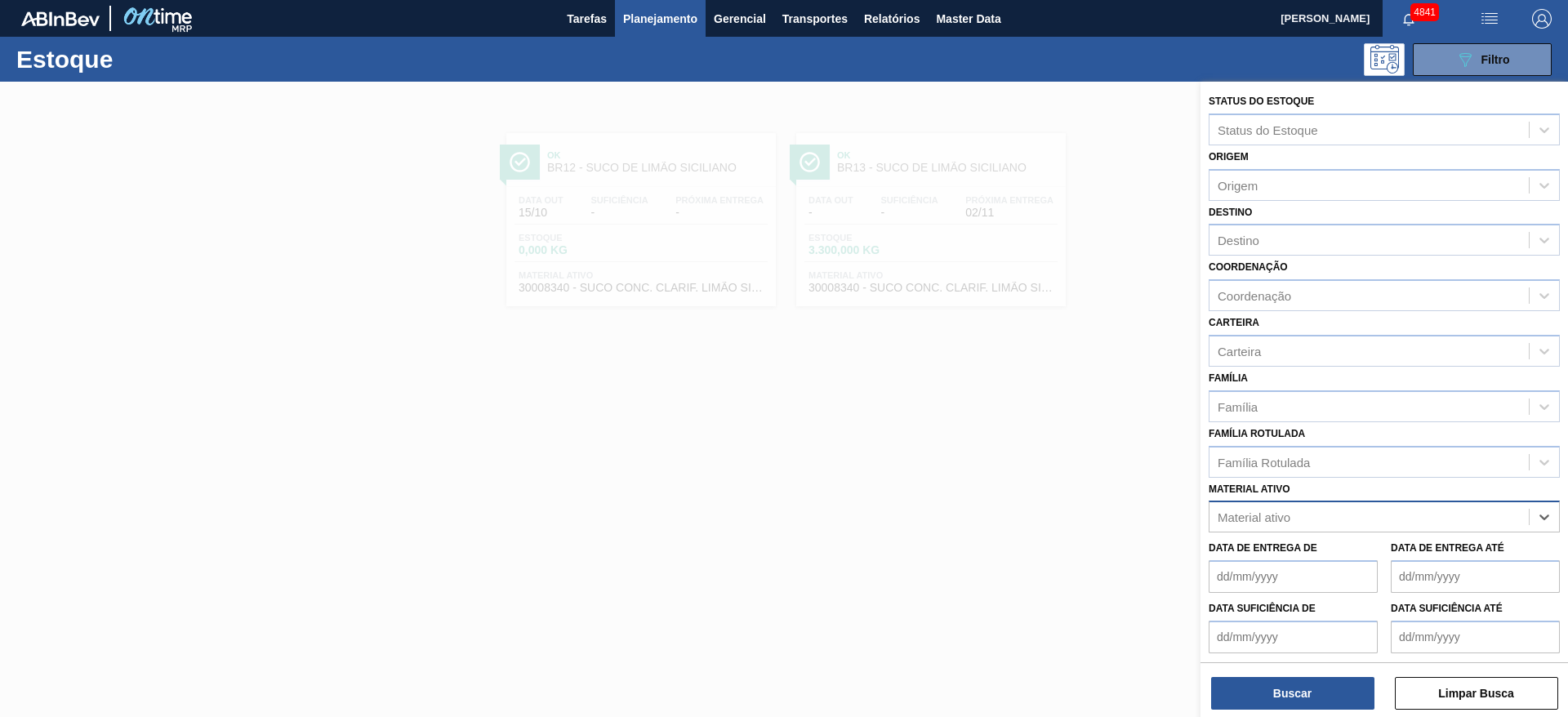
paste ativo "30034564"
type ativo "30034564"
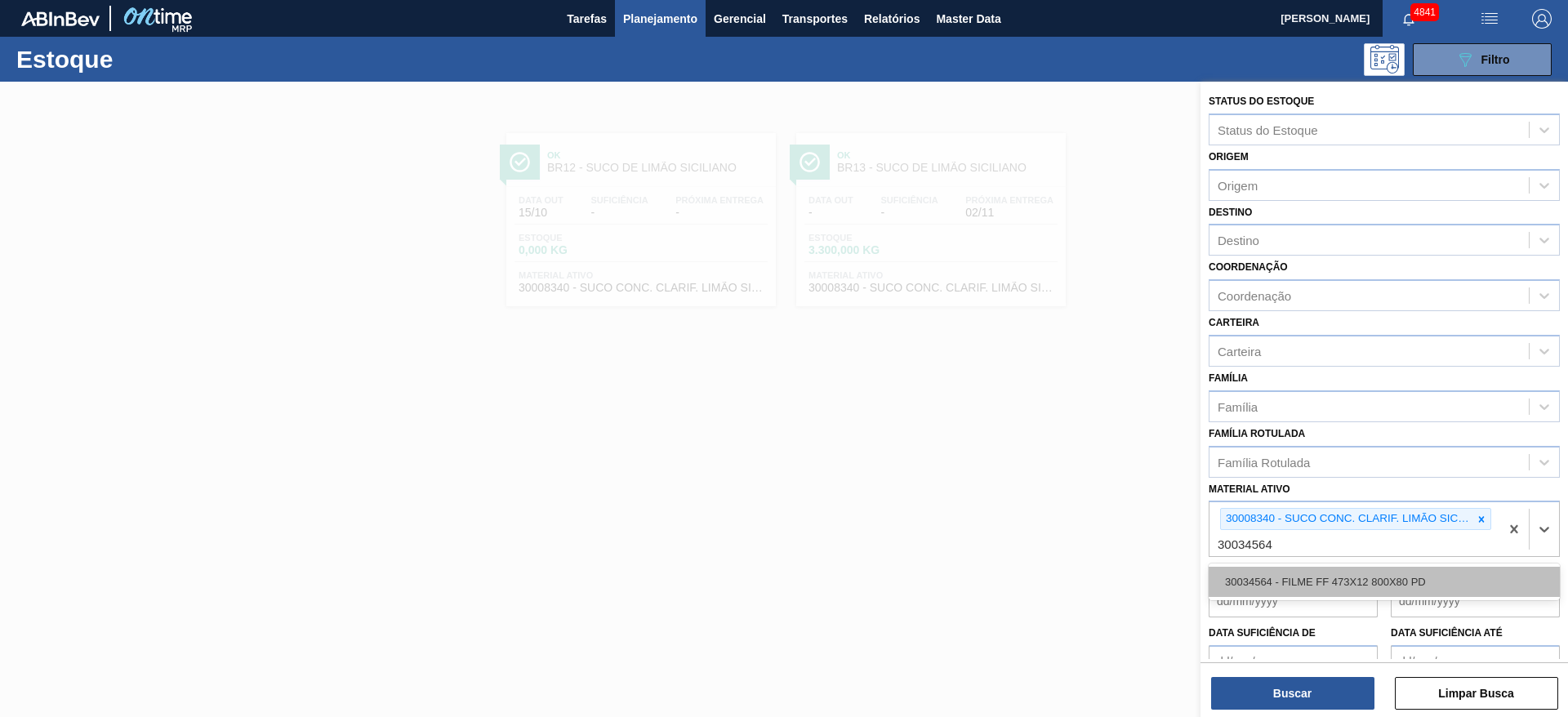
click at [1432, 577] on div "30034564 - FILME FF 473X12 800X80 PD" at bounding box center [1384, 582] width 351 height 30
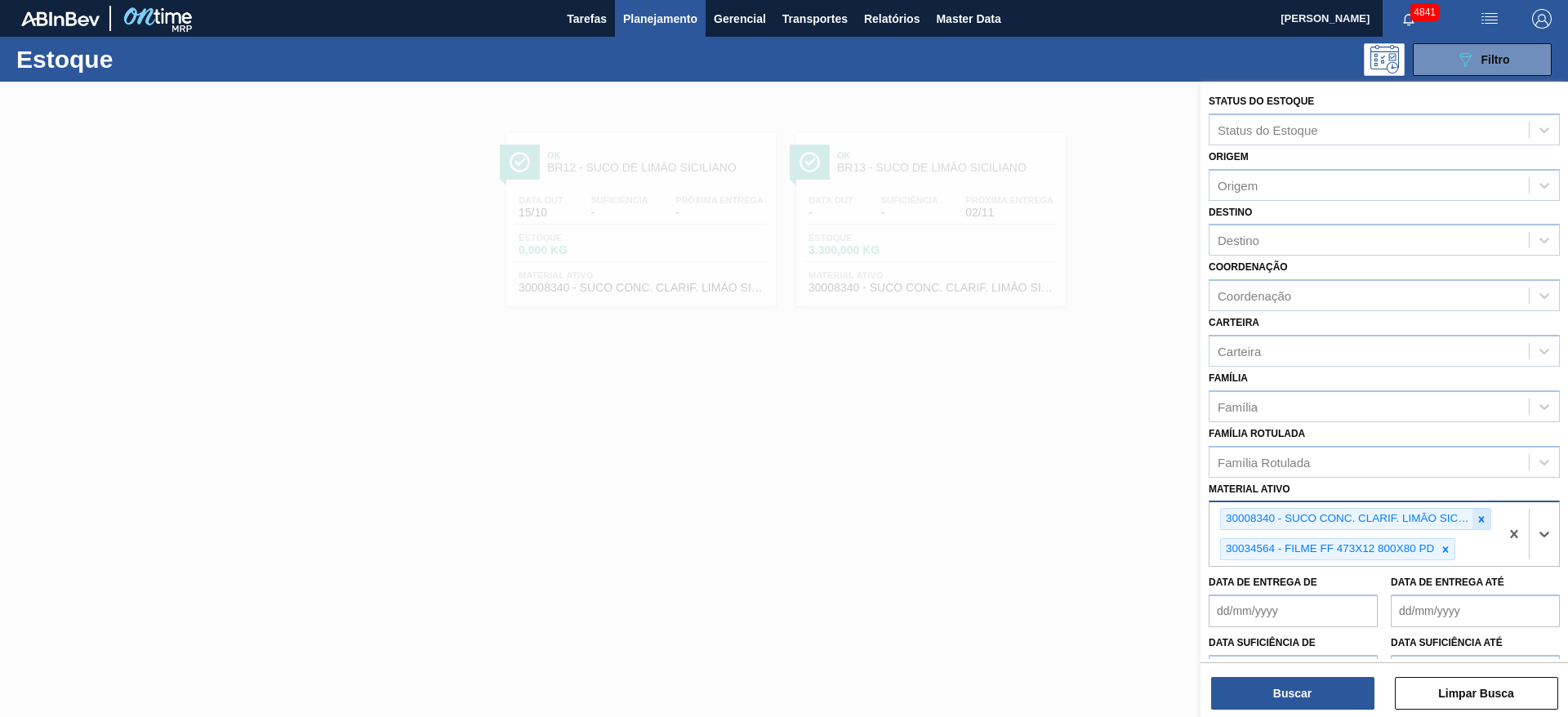
click at [1477, 511] on div at bounding box center [1482, 519] width 18 height 21
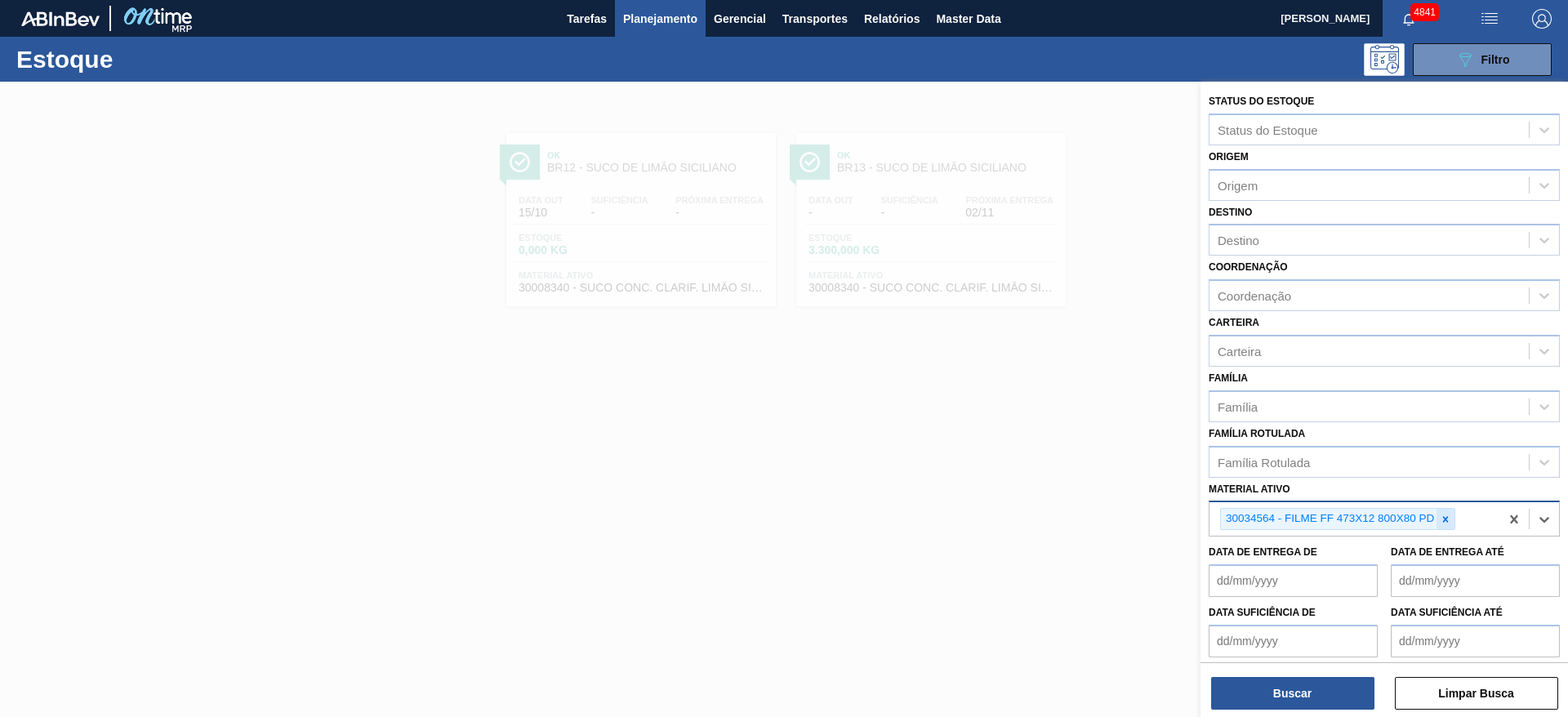
click at [1443, 518] on icon at bounding box center [1445, 519] width 11 height 11
paste ativo "30034563"
type ativo "30034563"
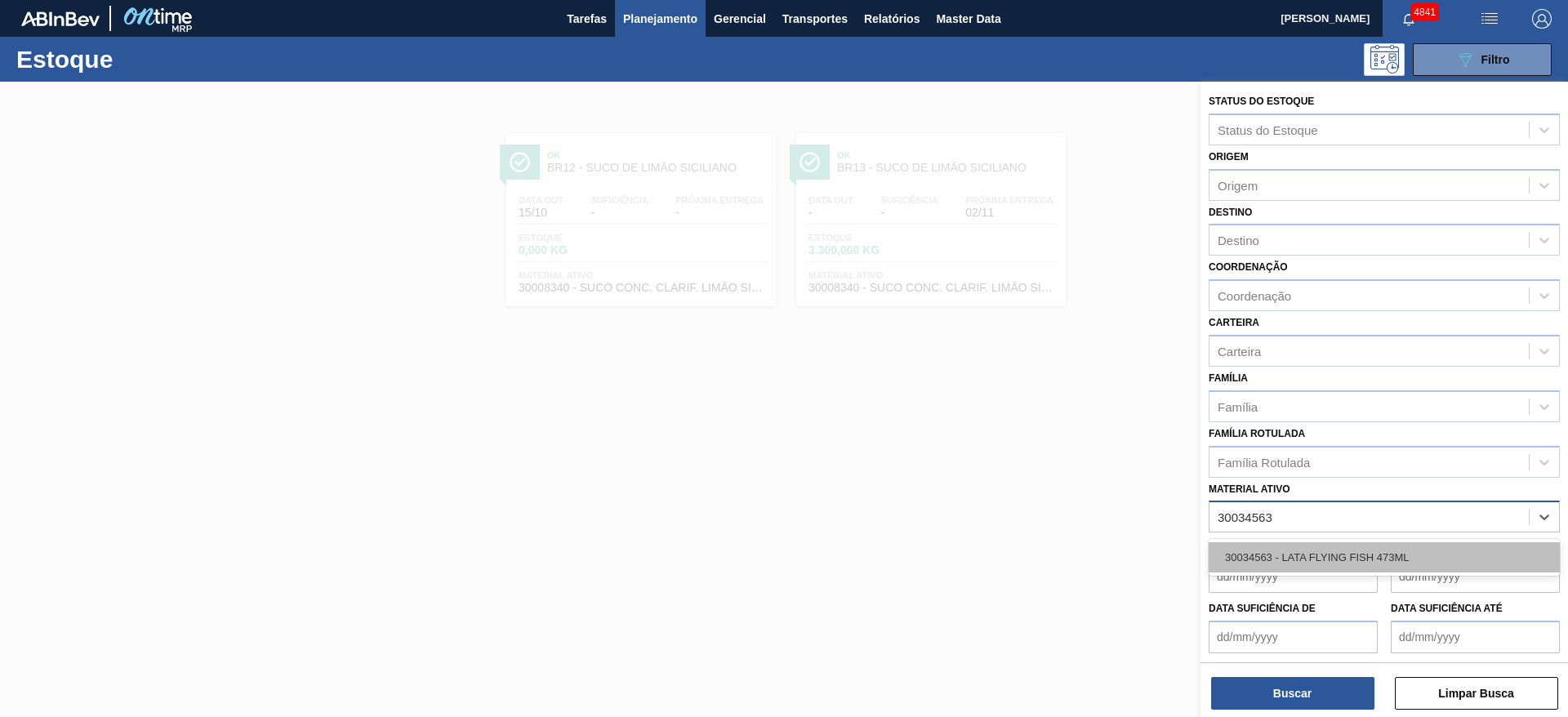
click at [1393, 557] on div "30034563 - LATA FLYING FISH 473ML" at bounding box center [1384, 557] width 351 height 30
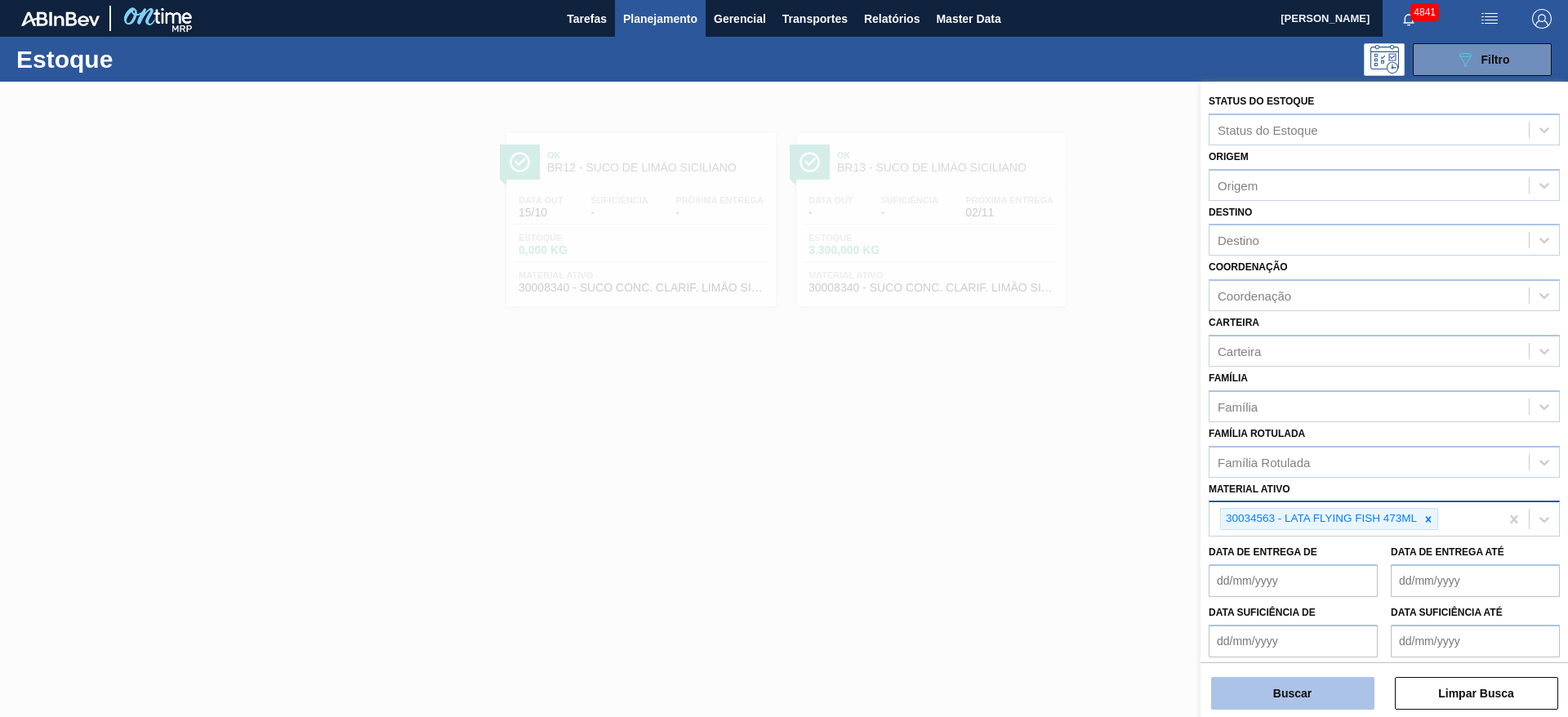
click at [1344, 689] on button "Buscar" at bounding box center [1292, 694] width 164 height 33
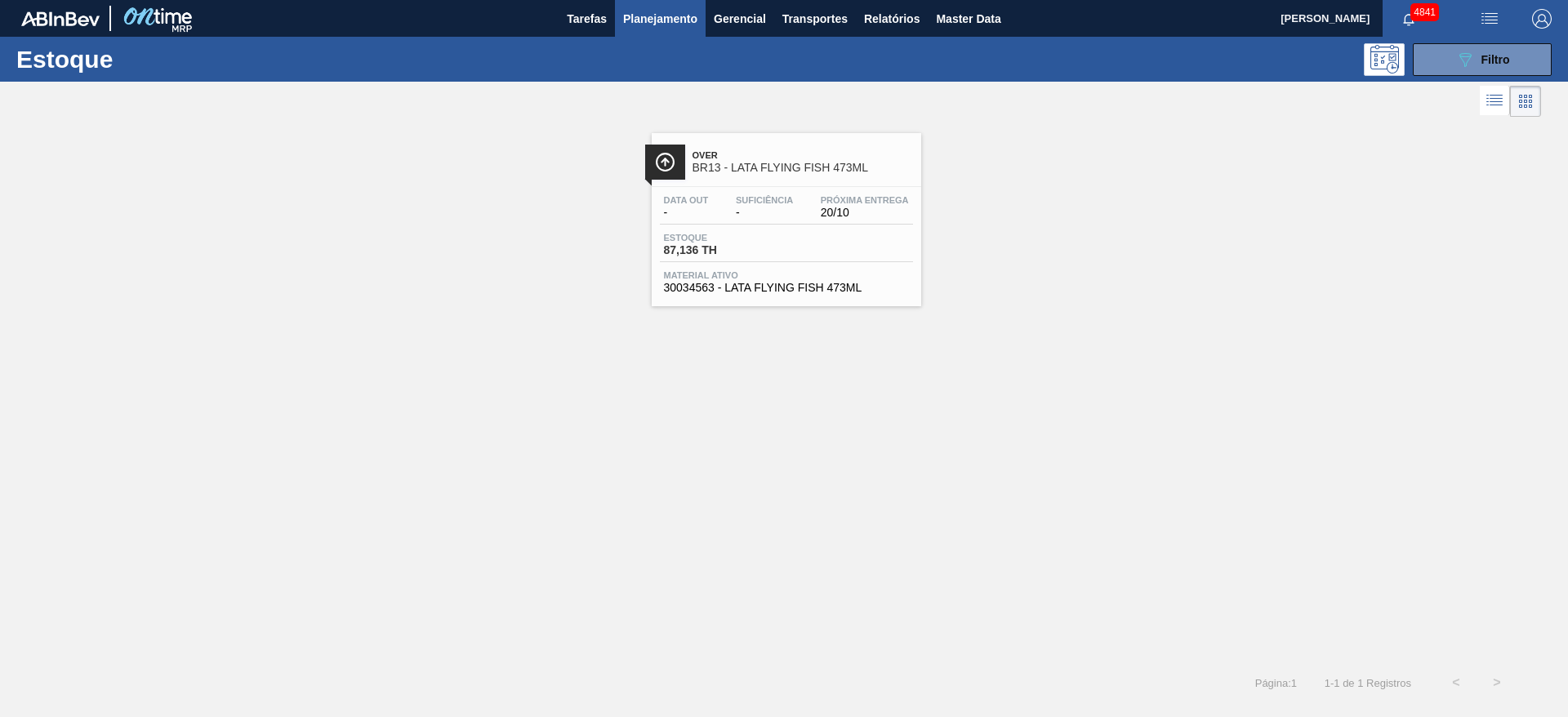
click at [707, 230] on div "Data out - Suficiência - Próxima Entrega 20/10 Estoque 87,136 TH Material ativo…" at bounding box center [786, 242] width 270 height 111
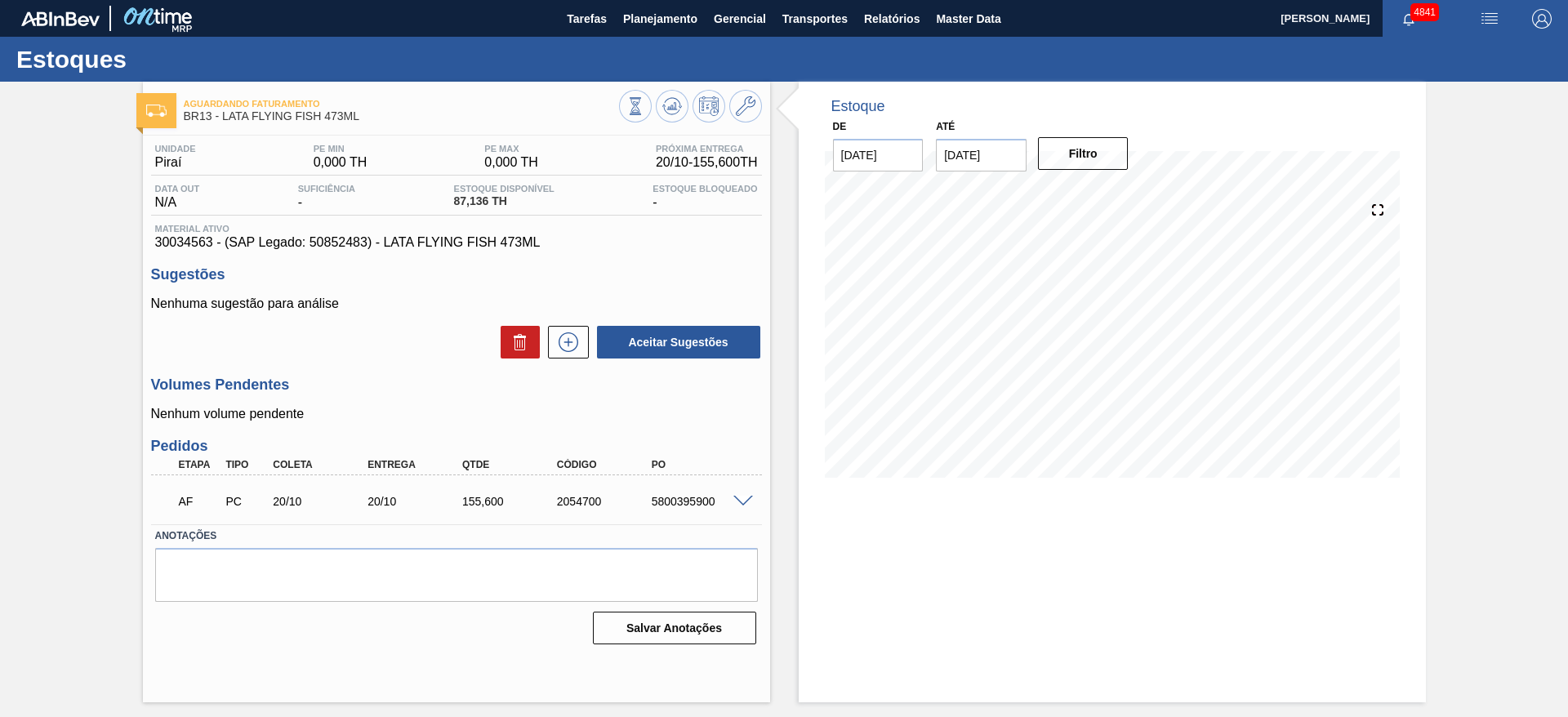
click at [745, 502] on span at bounding box center [742, 502] width 20 height 12
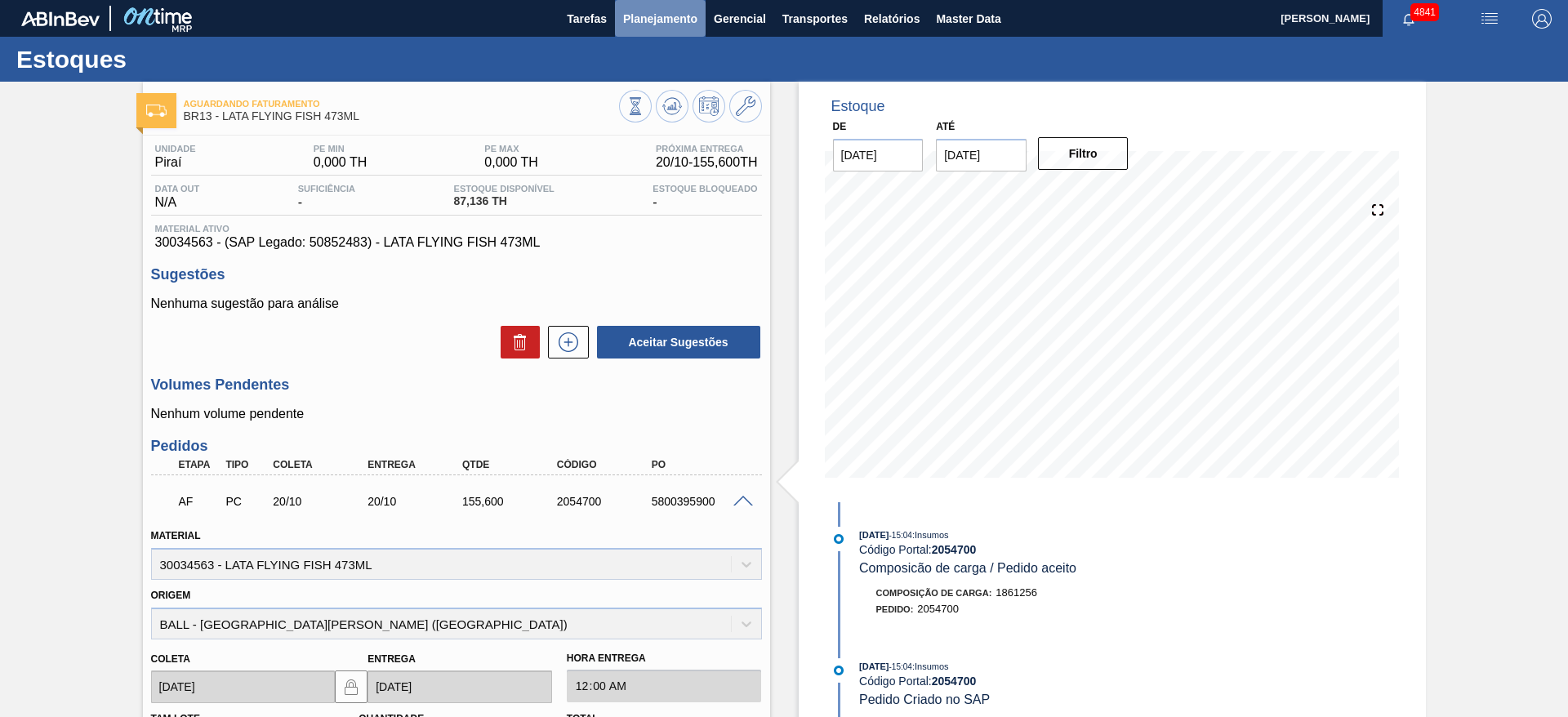
click at [626, 27] on span "Planejamento" at bounding box center [660, 18] width 75 height 20
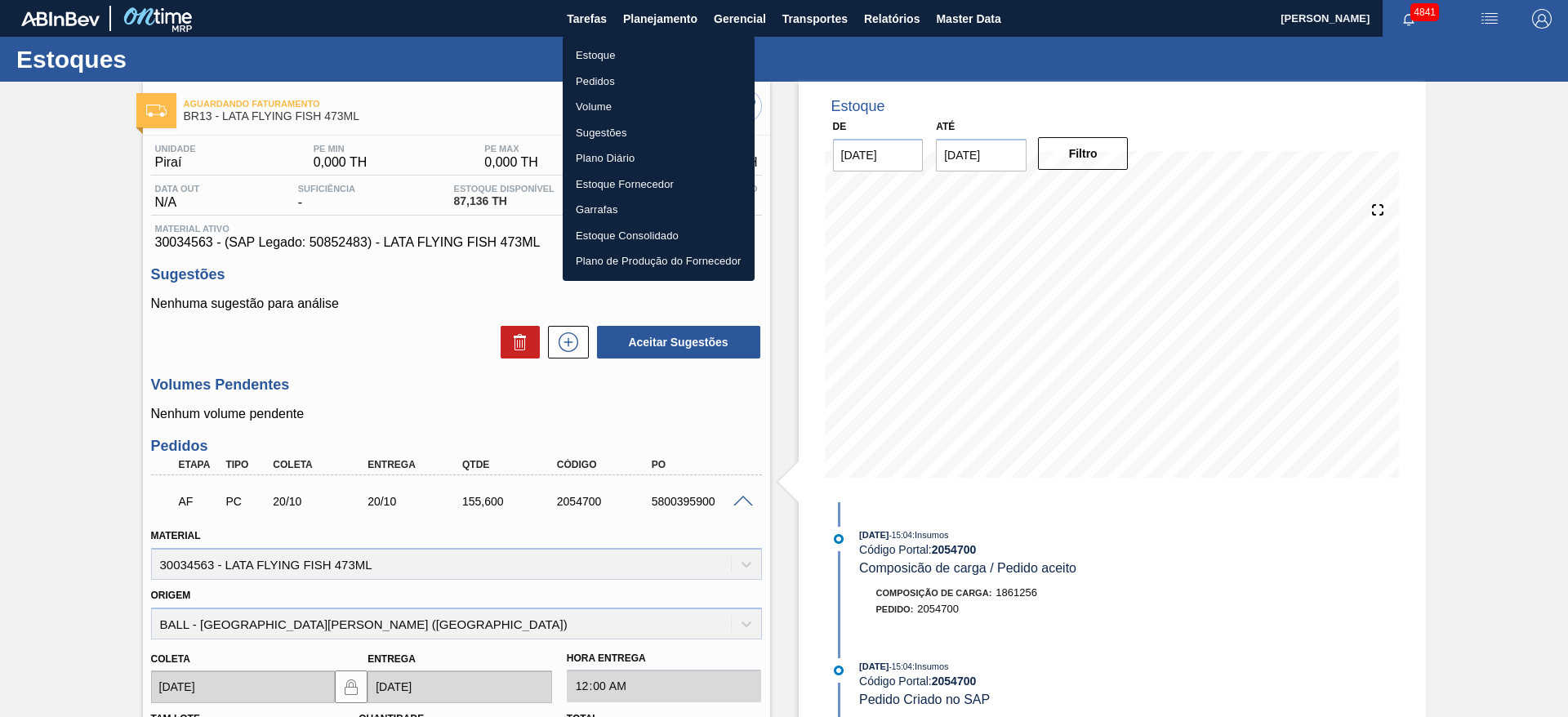
click at [601, 56] on li "Estoque" at bounding box center [659, 56] width 192 height 27
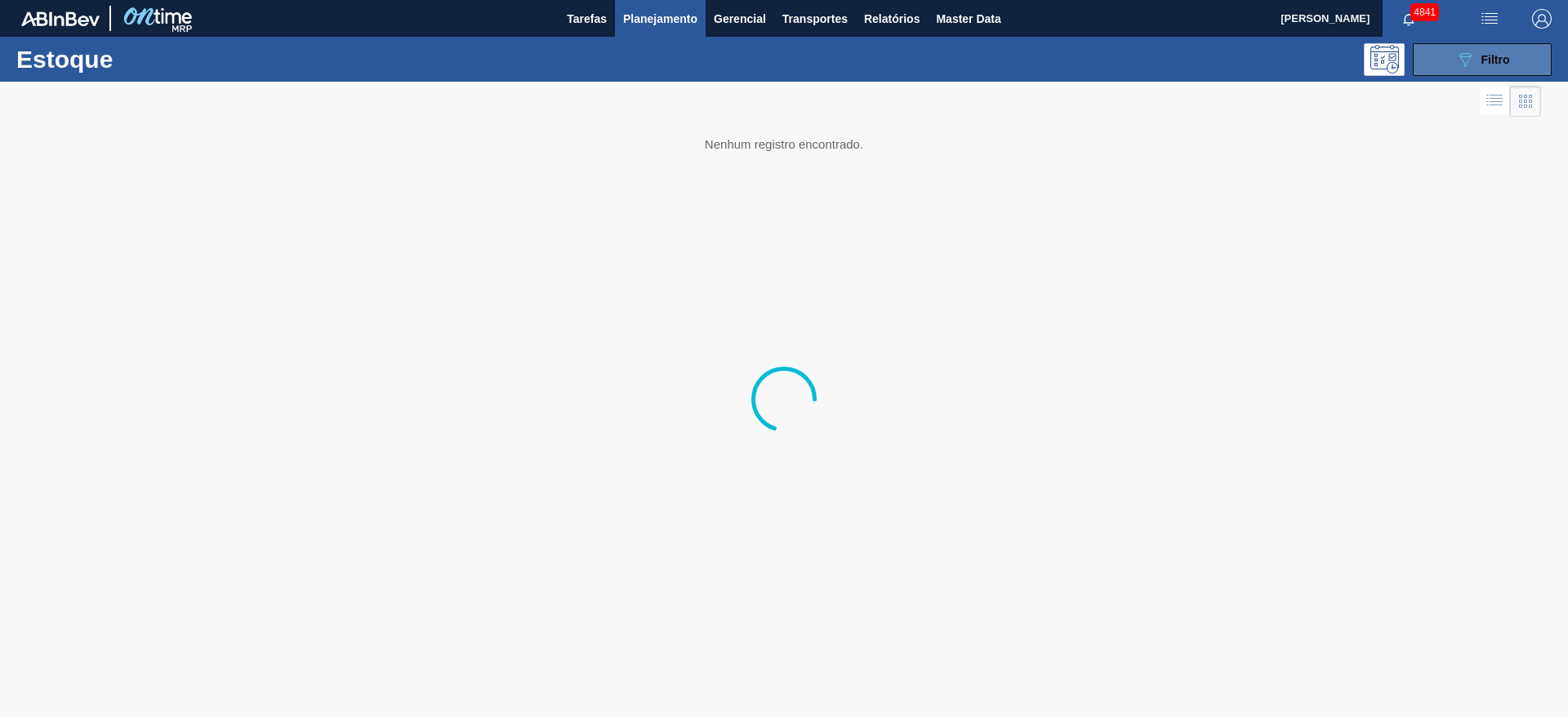
click at [1514, 63] on button "089F7B8B-B2A5-4AFE-B5C0-19BA573D28AC Filtro" at bounding box center [1482, 60] width 139 height 33
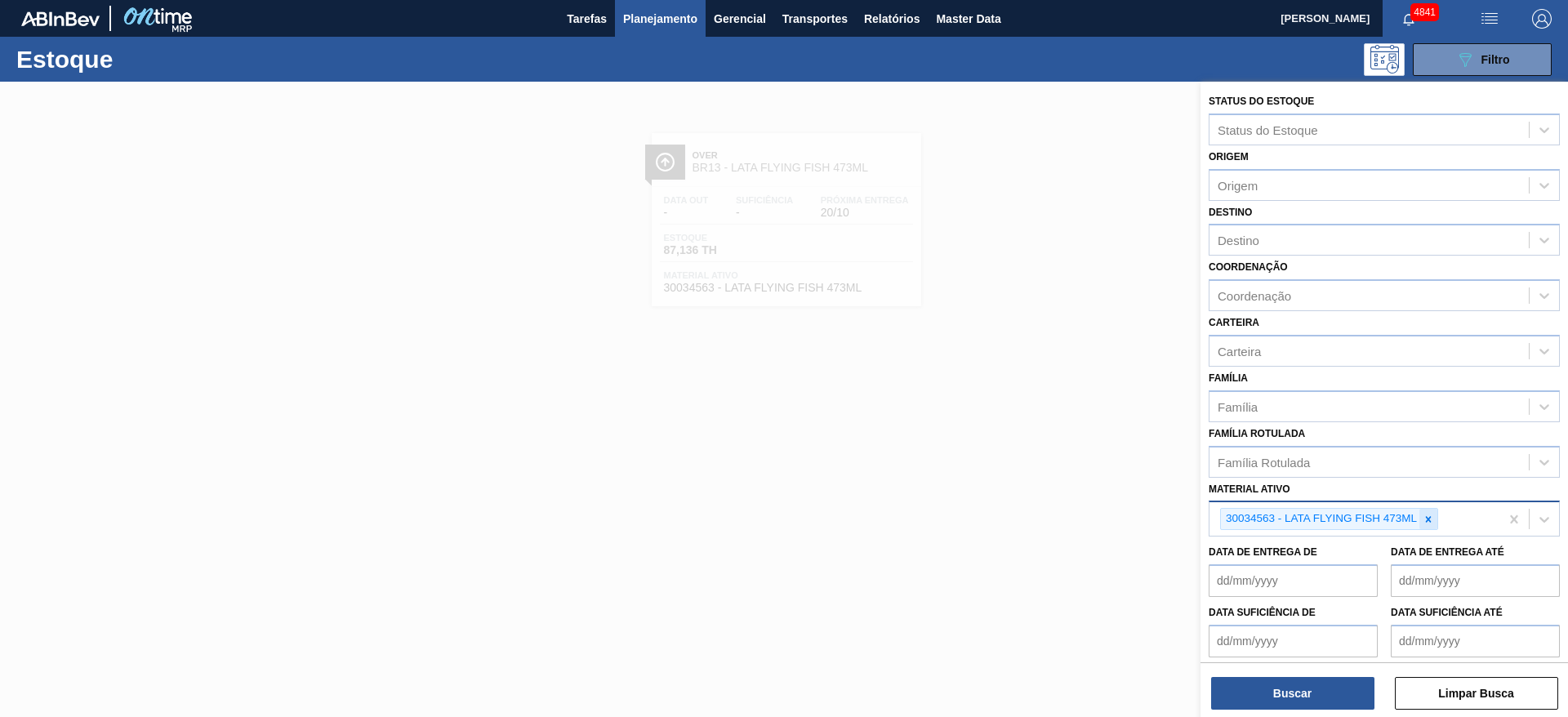
click at [1435, 519] on div at bounding box center [1428, 519] width 18 height 21
click at [1470, 512] on ativo "lata al f" at bounding box center [1462, 519] width 41 height 14
type ativo "lata alu f"
click at [1278, 547] on div "Status do Estoque Status do Estoque Origem Origem Destino Destino Coordenação C…" at bounding box center [1384, 403] width 367 height 644
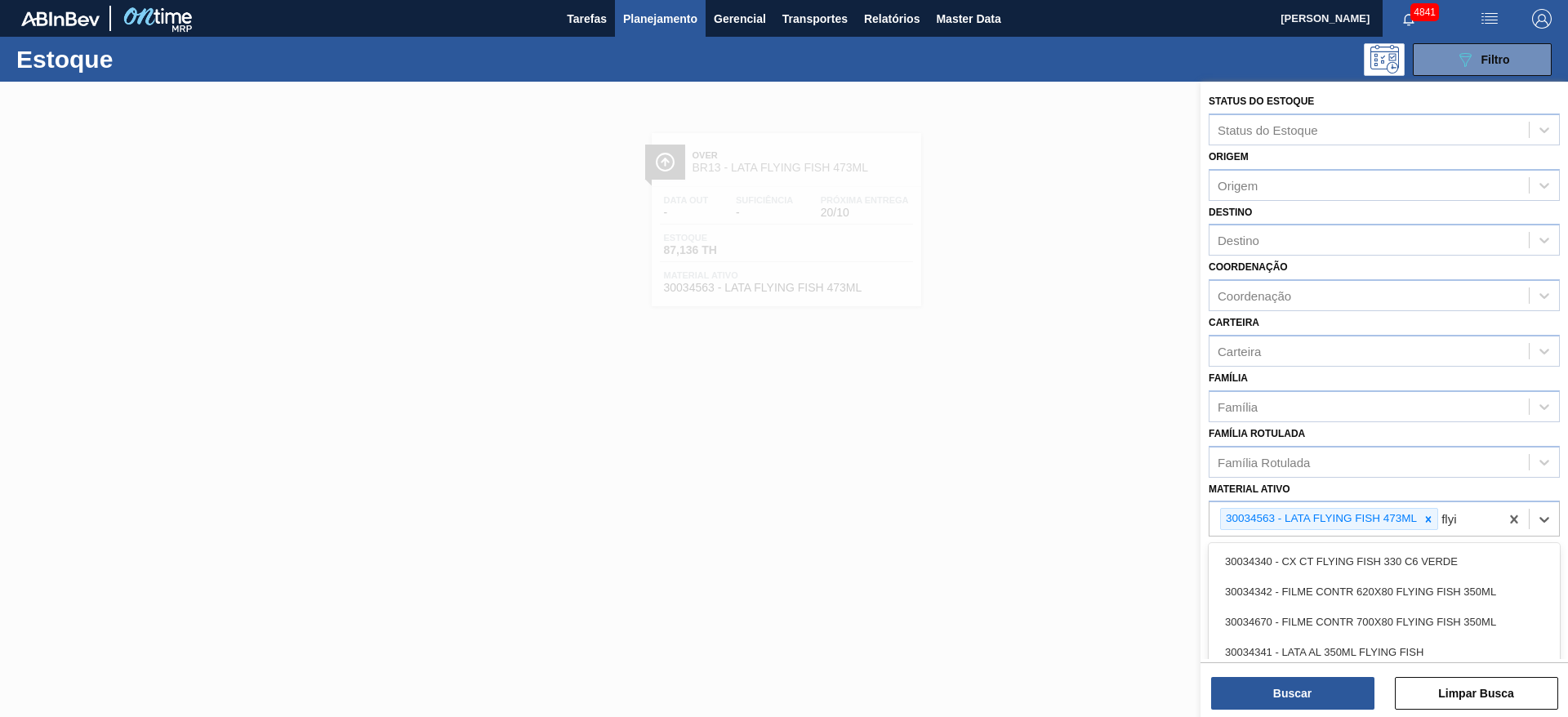
type ativo "flyin"
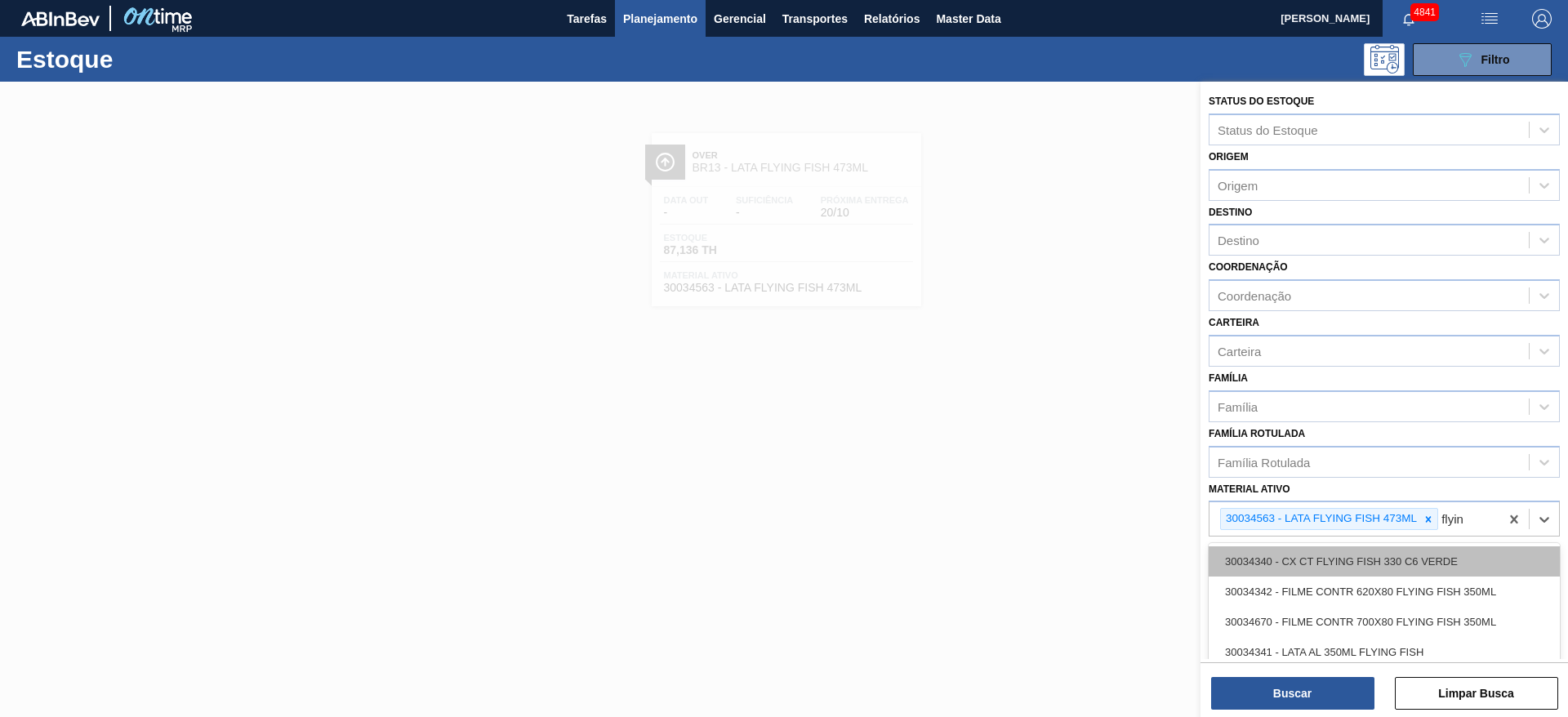
scroll to position [51, 0]
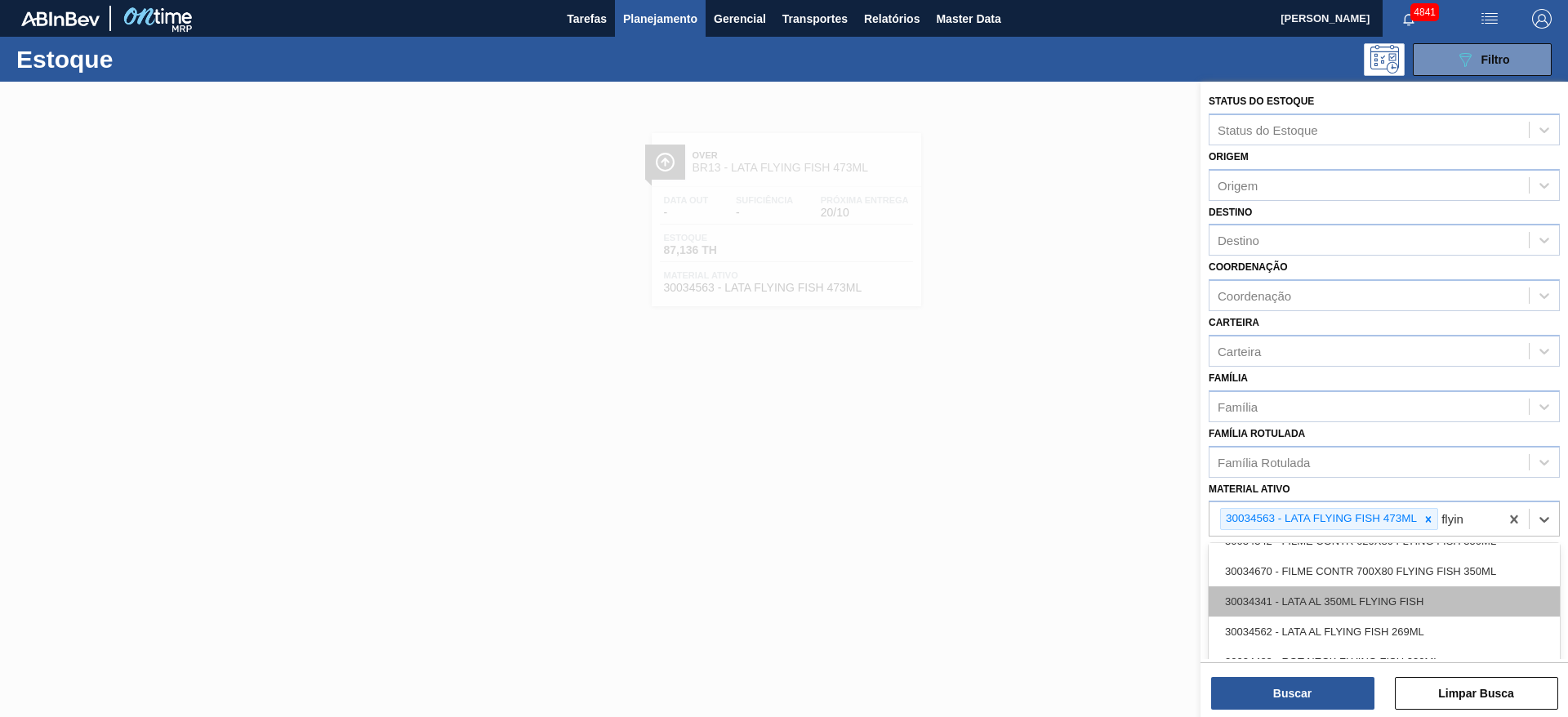
click at [1385, 599] on div "30034341 - LATA AL 350ML FLYING FISH" at bounding box center [1384, 601] width 351 height 30
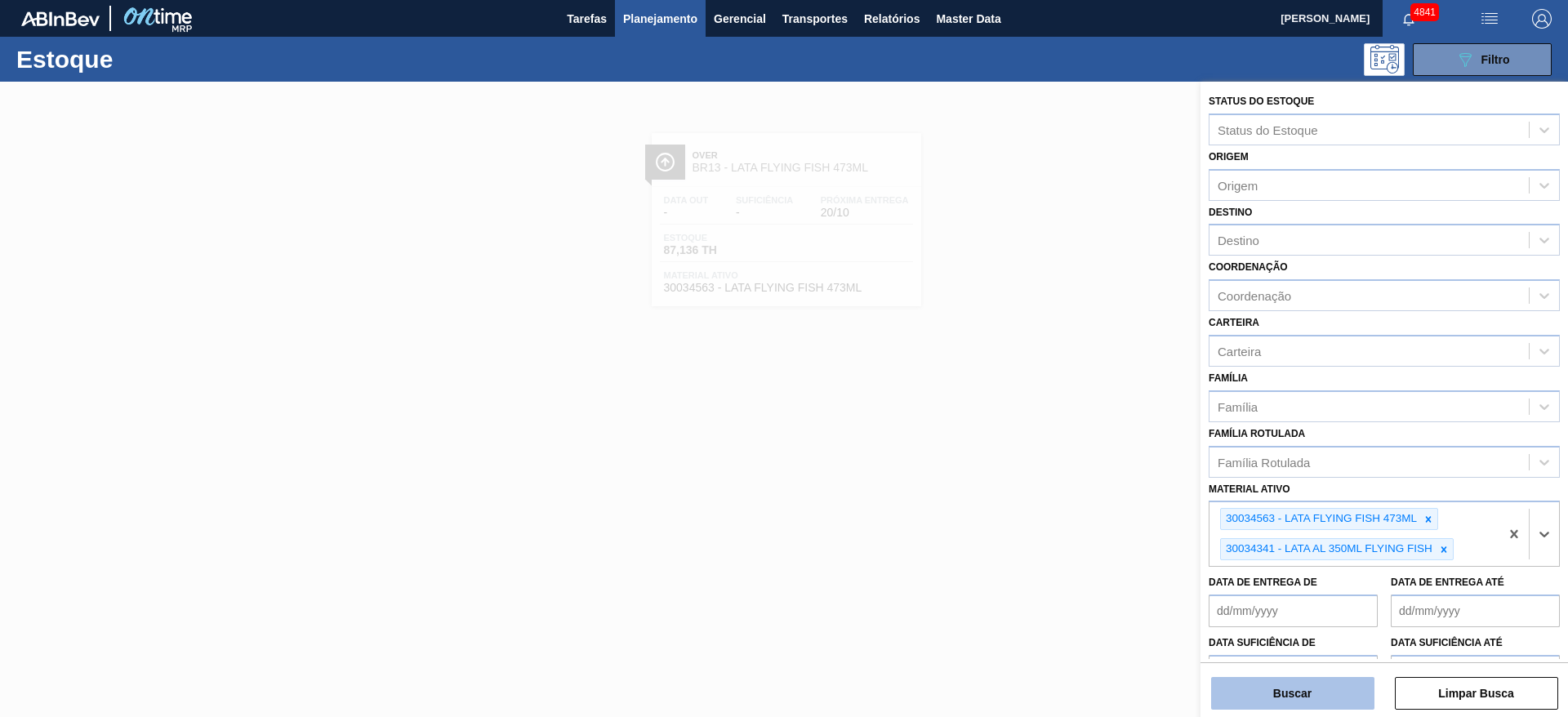
click at [1332, 700] on button "Buscar" at bounding box center [1292, 694] width 164 height 33
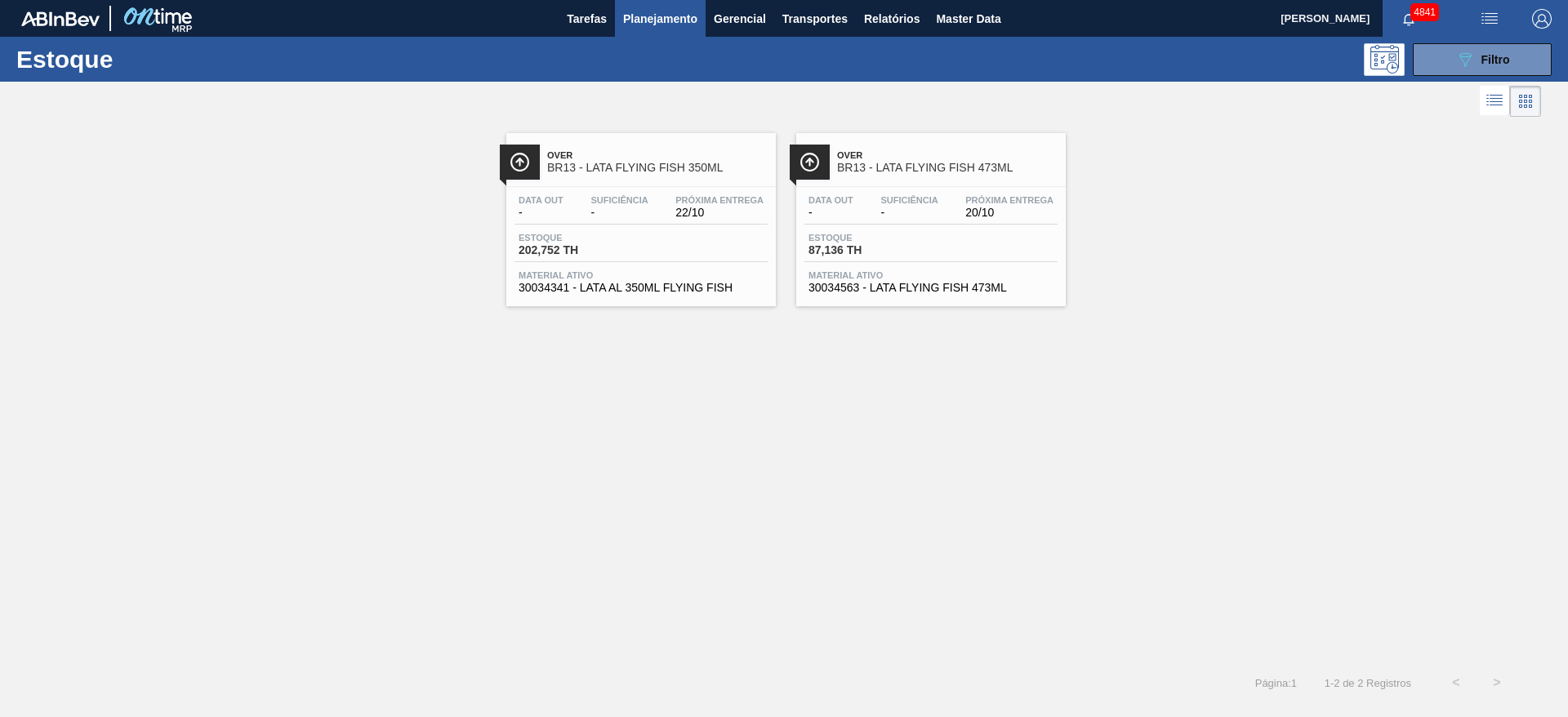
click at [735, 254] on div "Estoque 202,752 TH" at bounding box center [641, 248] width 253 height 29
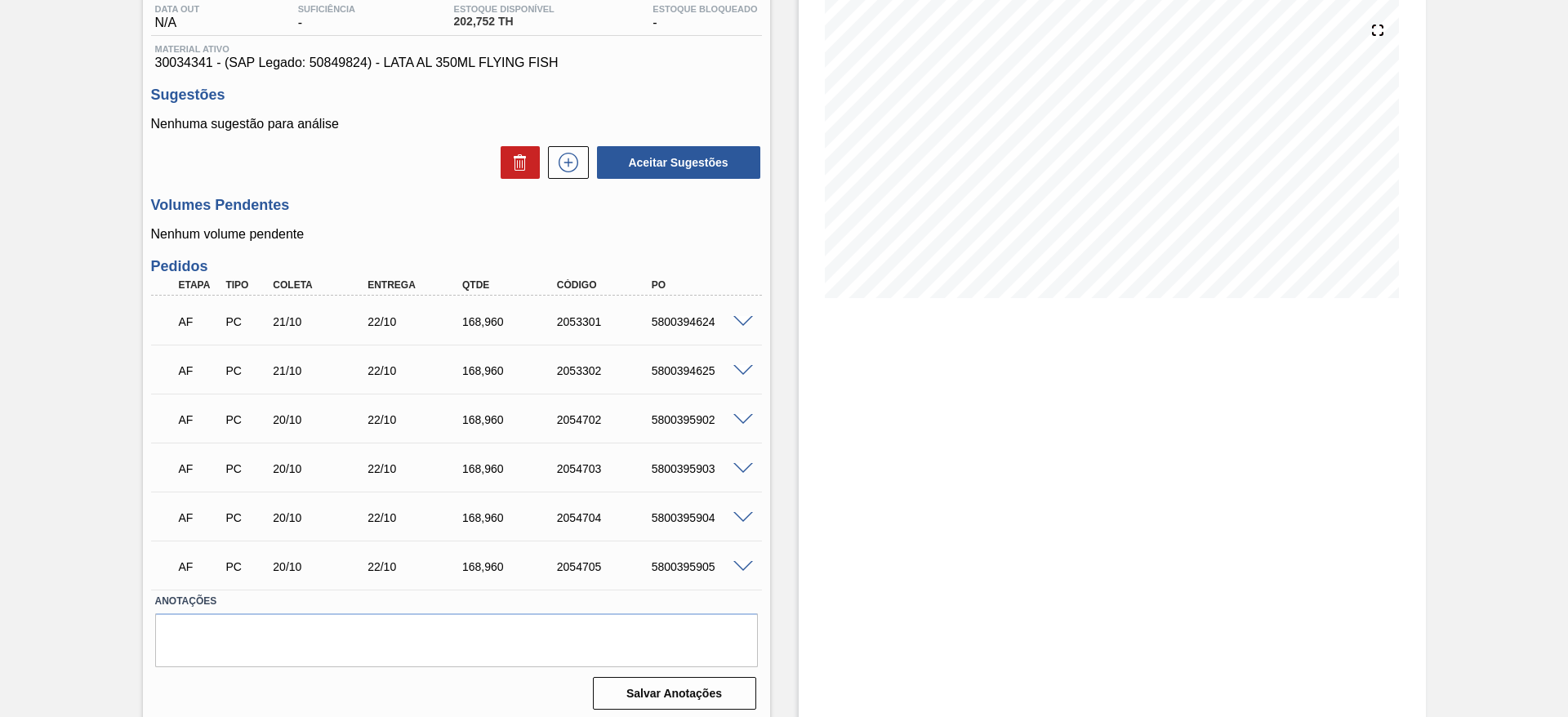
scroll to position [186, 0]
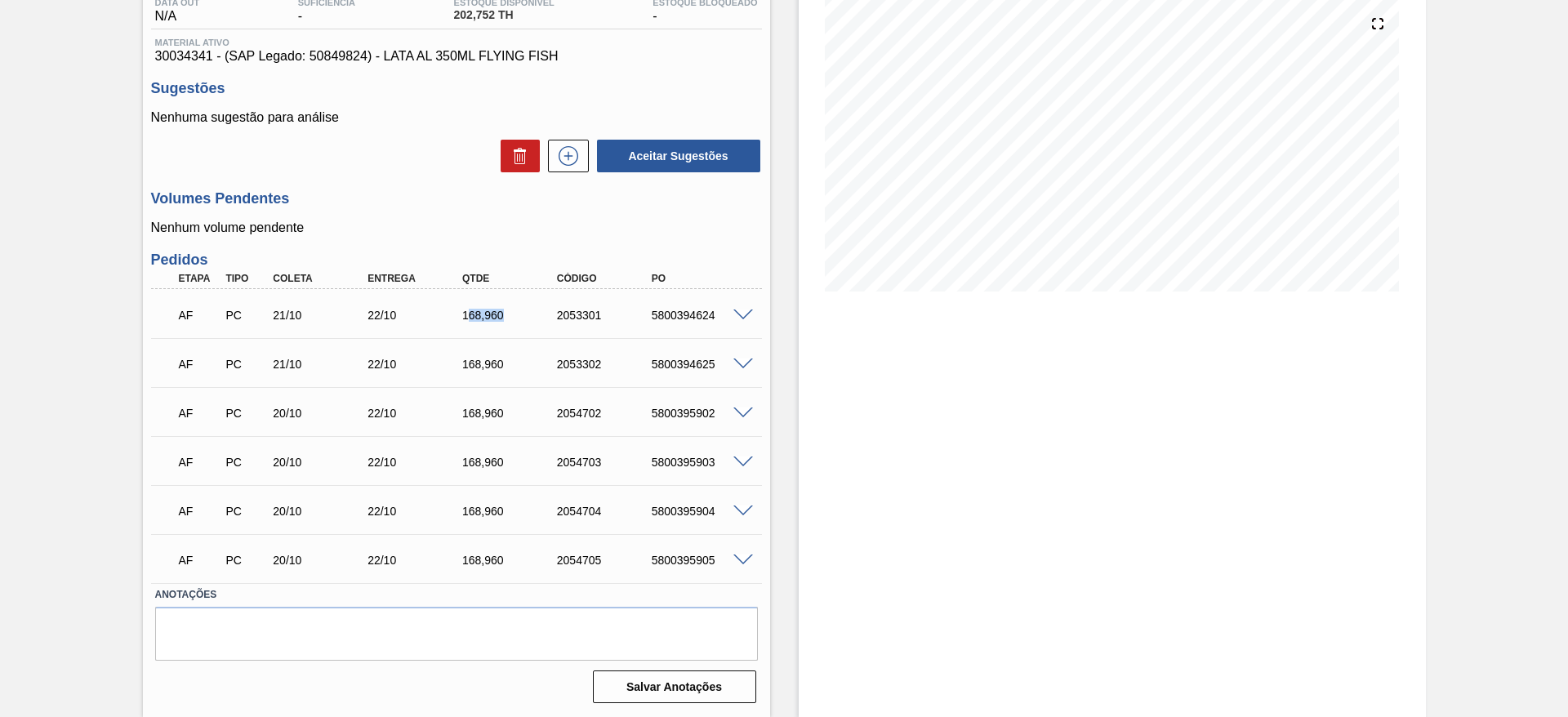
drag, startPoint x: 465, startPoint y: 317, endPoint x: 503, endPoint y: 309, distance: 38.8
click at [503, 309] on div "168,960" at bounding box center [511, 314] width 106 height 13
click at [438, 320] on div "22/10" at bounding box center [416, 314] width 106 height 13
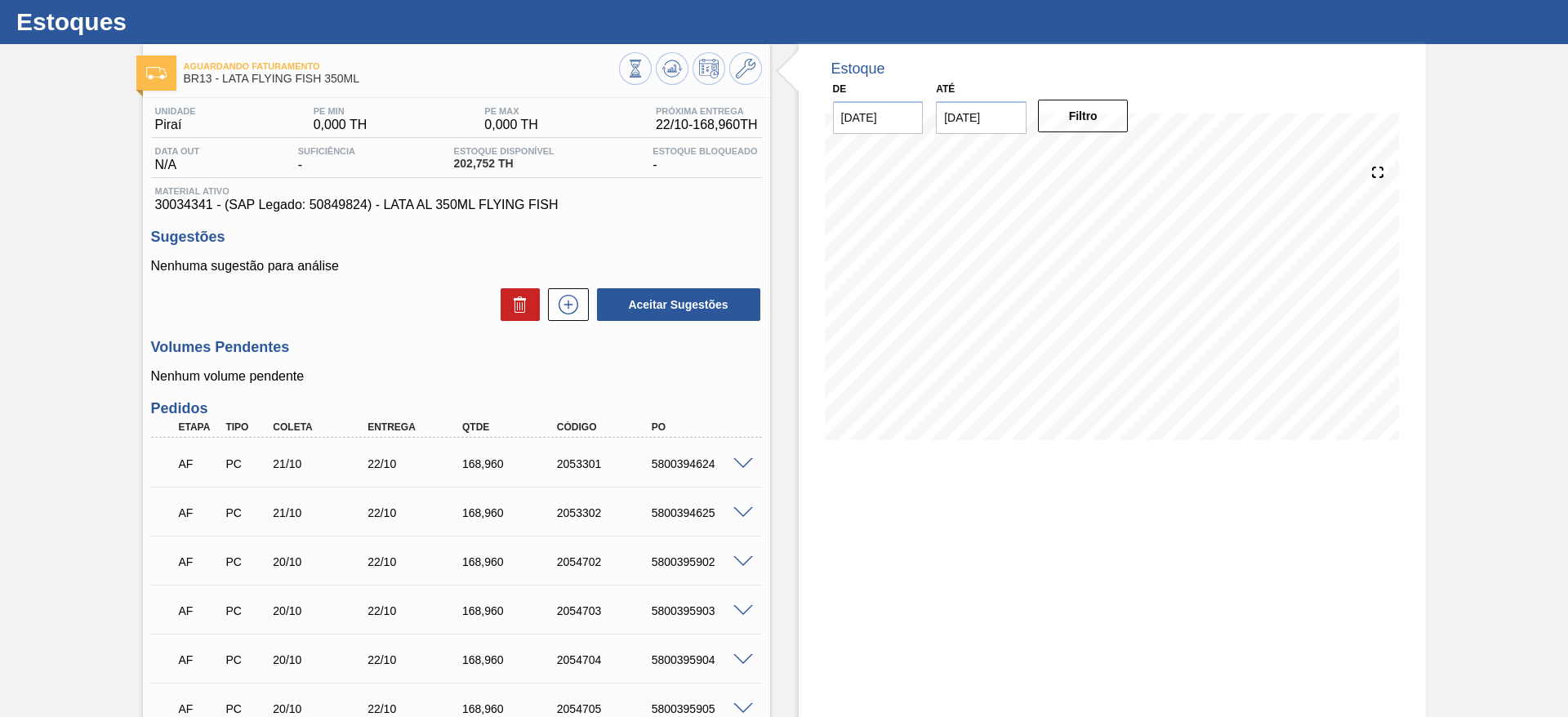
scroll to position [0, 0]
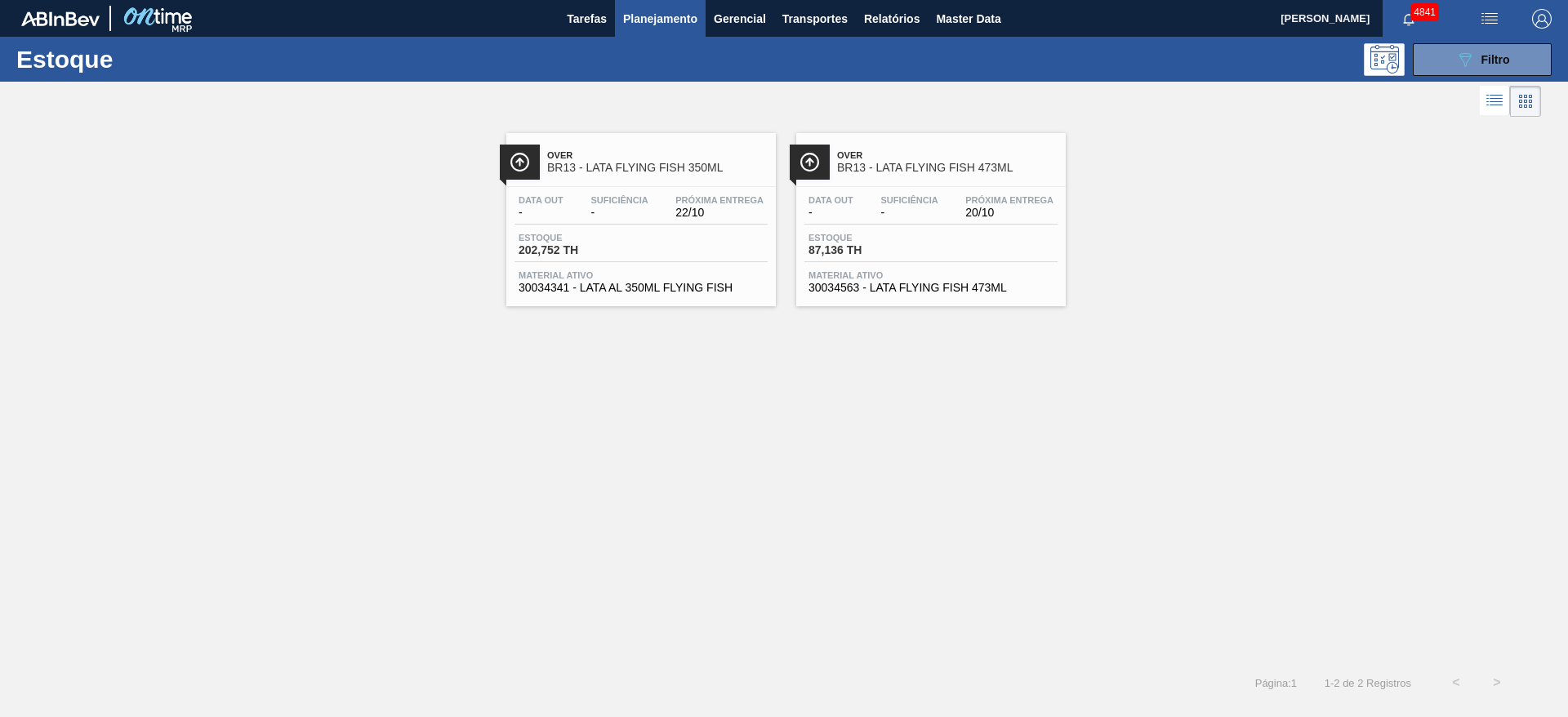
click at [873, 225] on div "Data out - Suficiência - Próxima Entrega 20/10 Estoque 87,136 TH Material ativo…" at bounding box center [931, 242] width 270 height 111
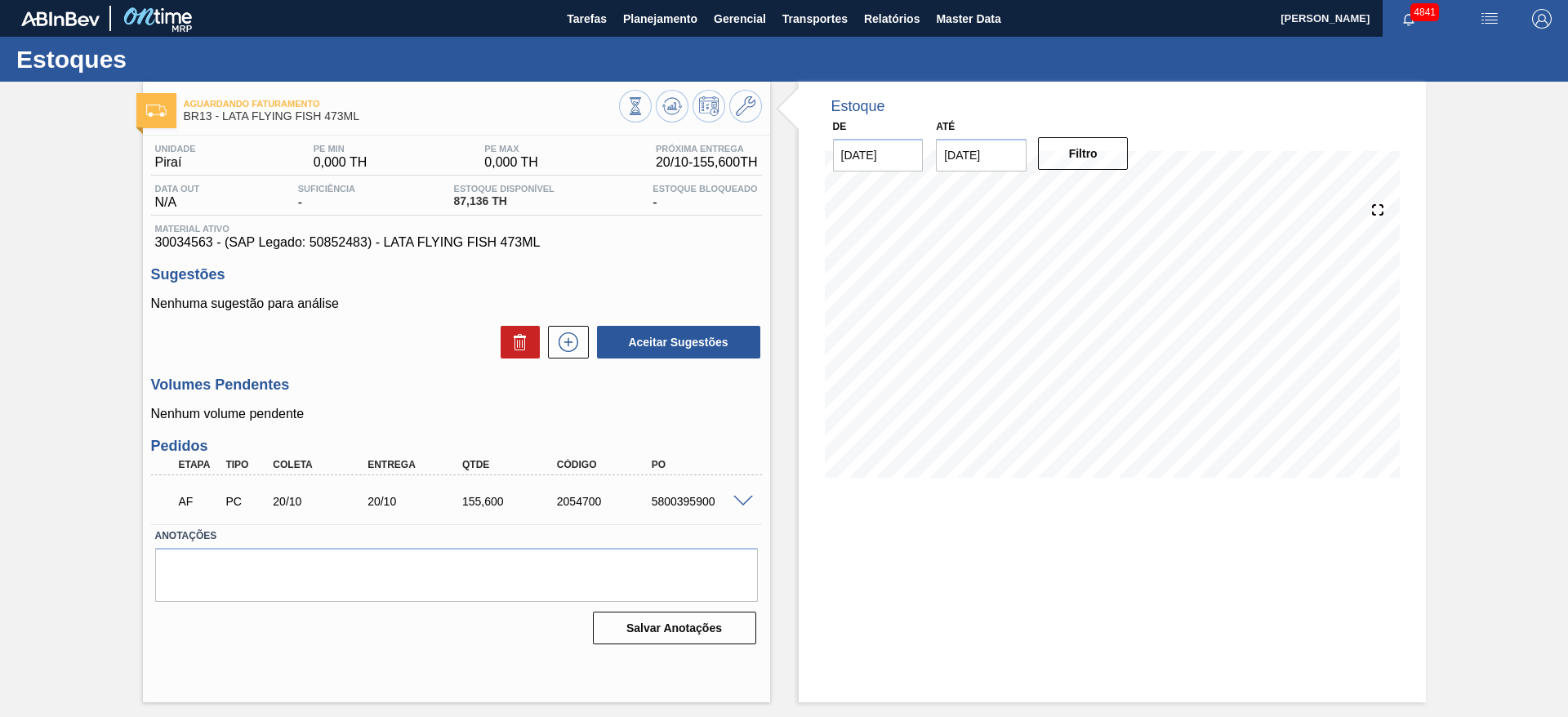
click at [740, 123] on div at bounding box center [690, 108] width 143 height 37
click at [748, 103] on icon at bounding box center [745, 106] width 20 height 20
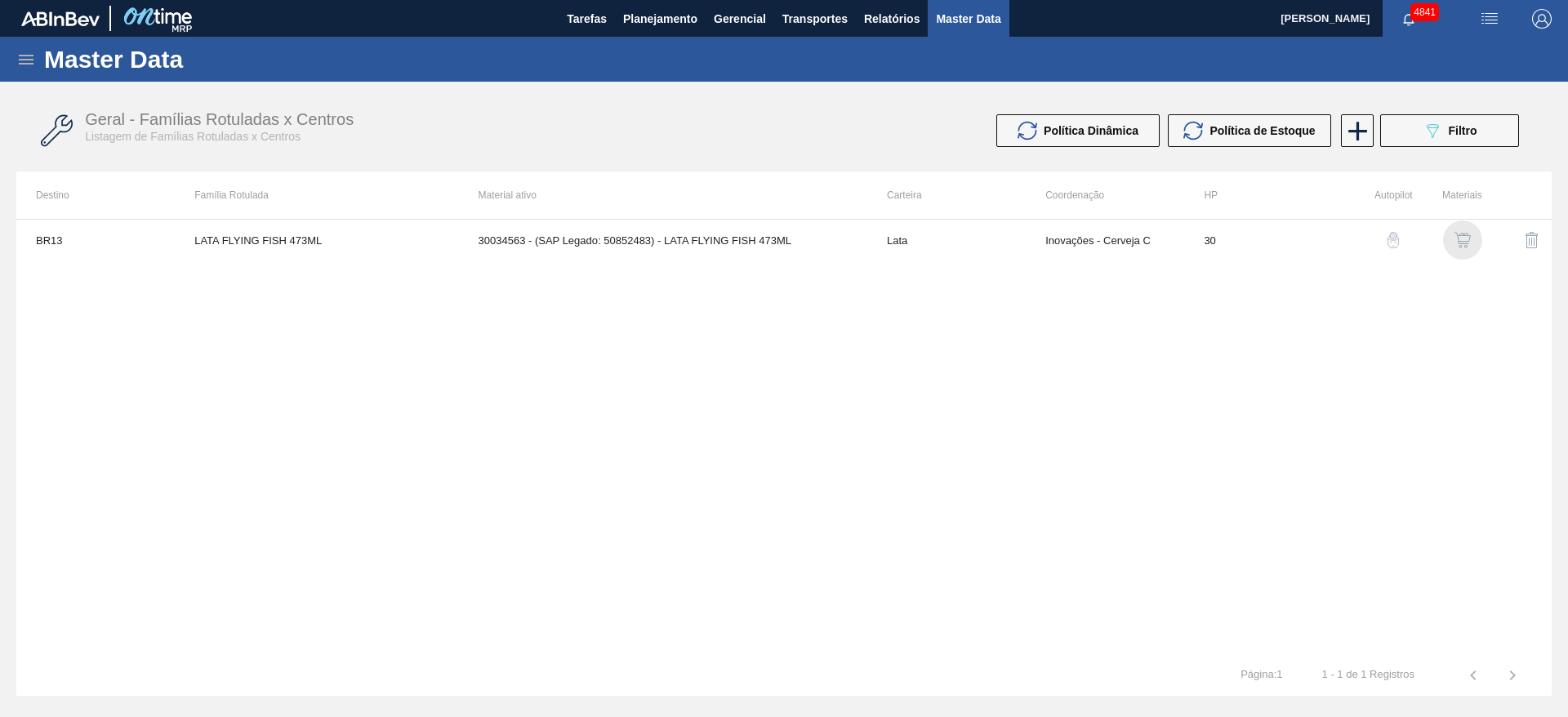
click at [1464, 240] on img "button" at bounding box center [1463, 240] width 16 height 16
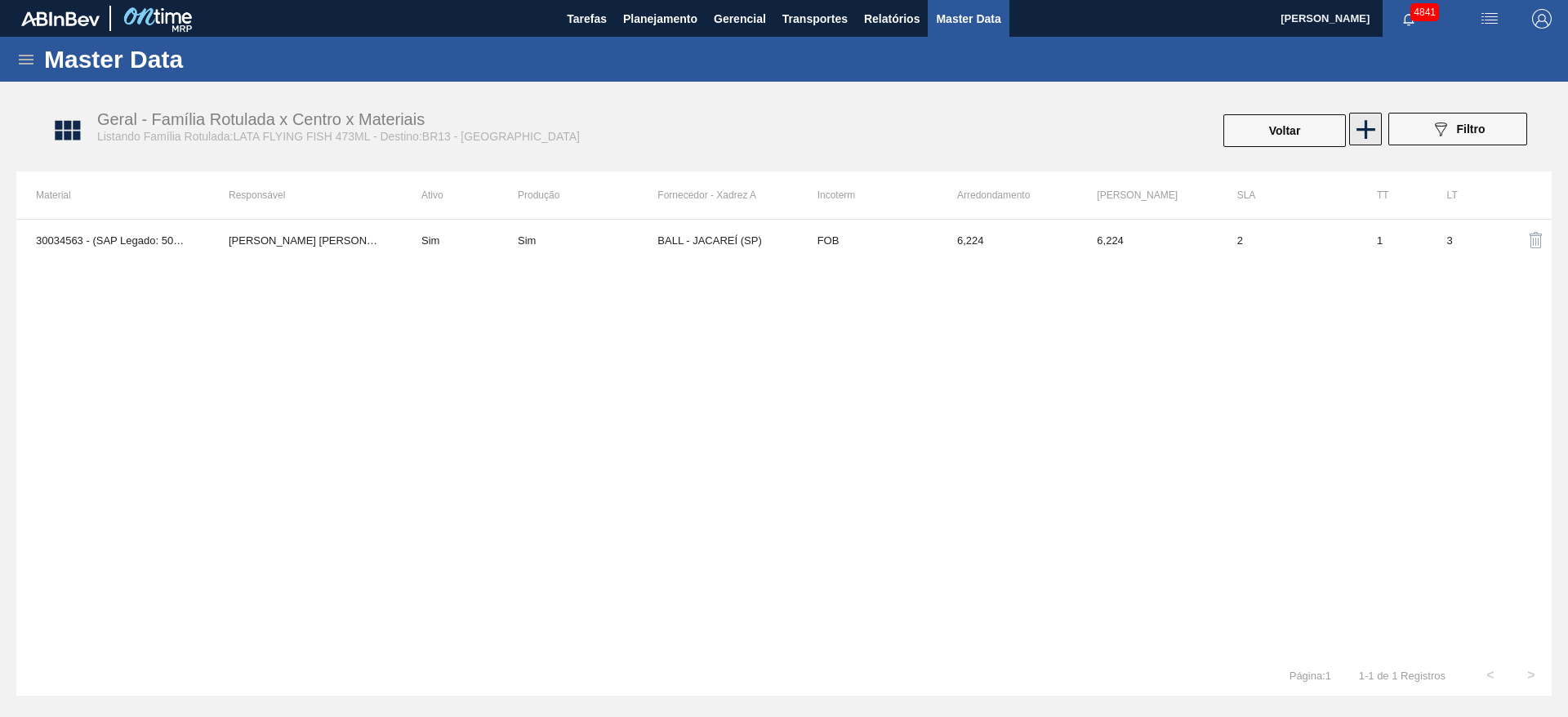
click at [1368, 117] on icon at bounding box center [1365, 129] width 32 height 32
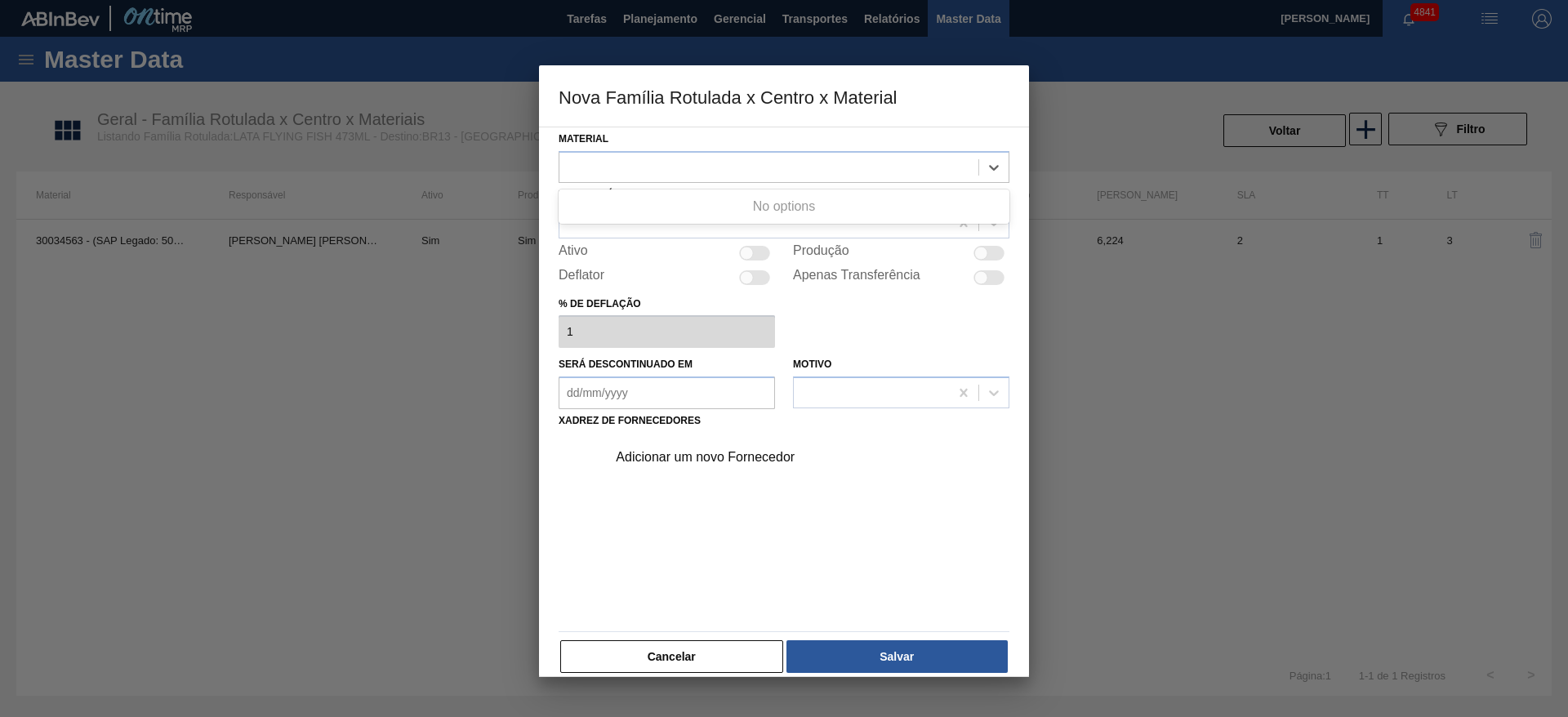
click at [897, 164] on div at bounding box center [768, 167] width 419 height 24
click at [732, 654] on button "Cancelar" at bounding box center [671, 657] width 223 height 33
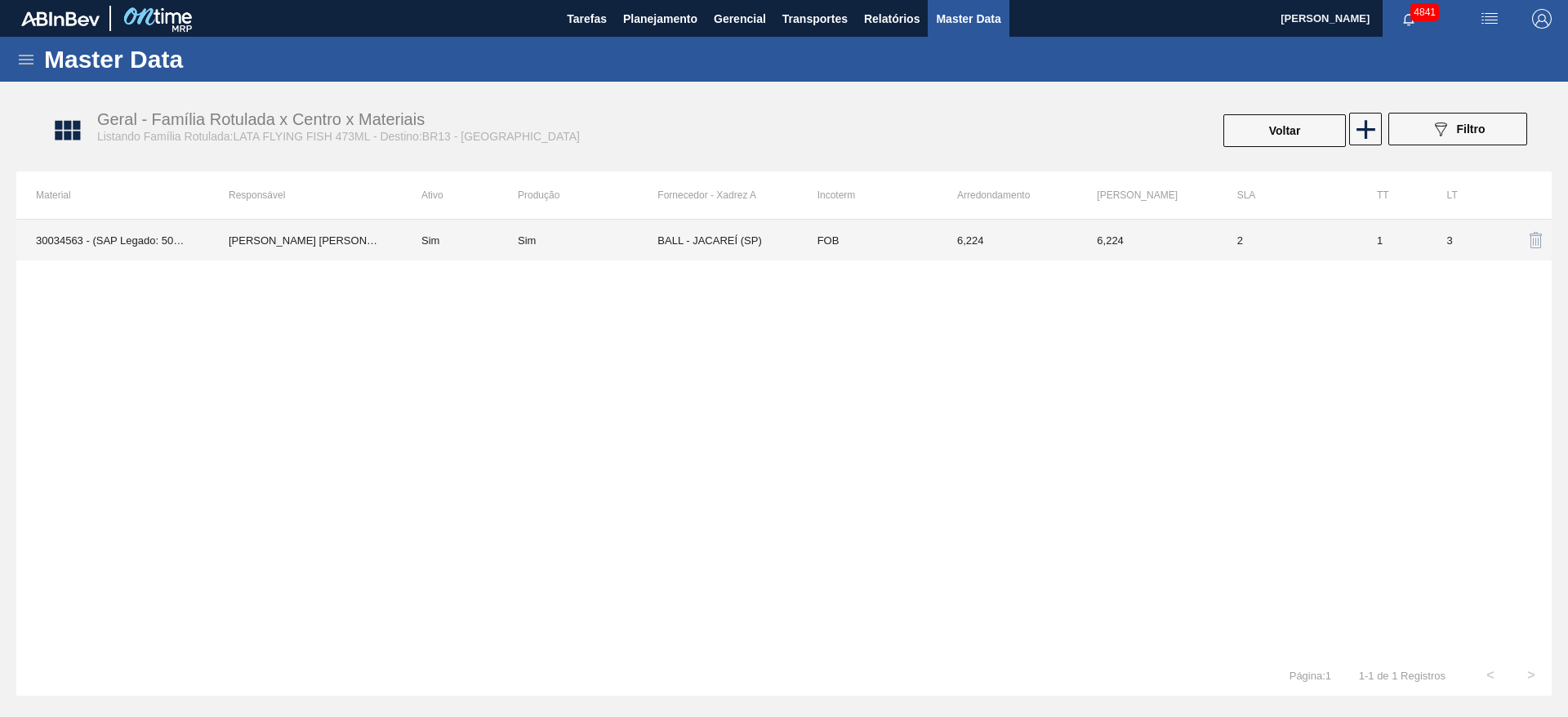
click at [1137, 244] on td "6,224" at bounding box center [1147, 241] width 140 height 41
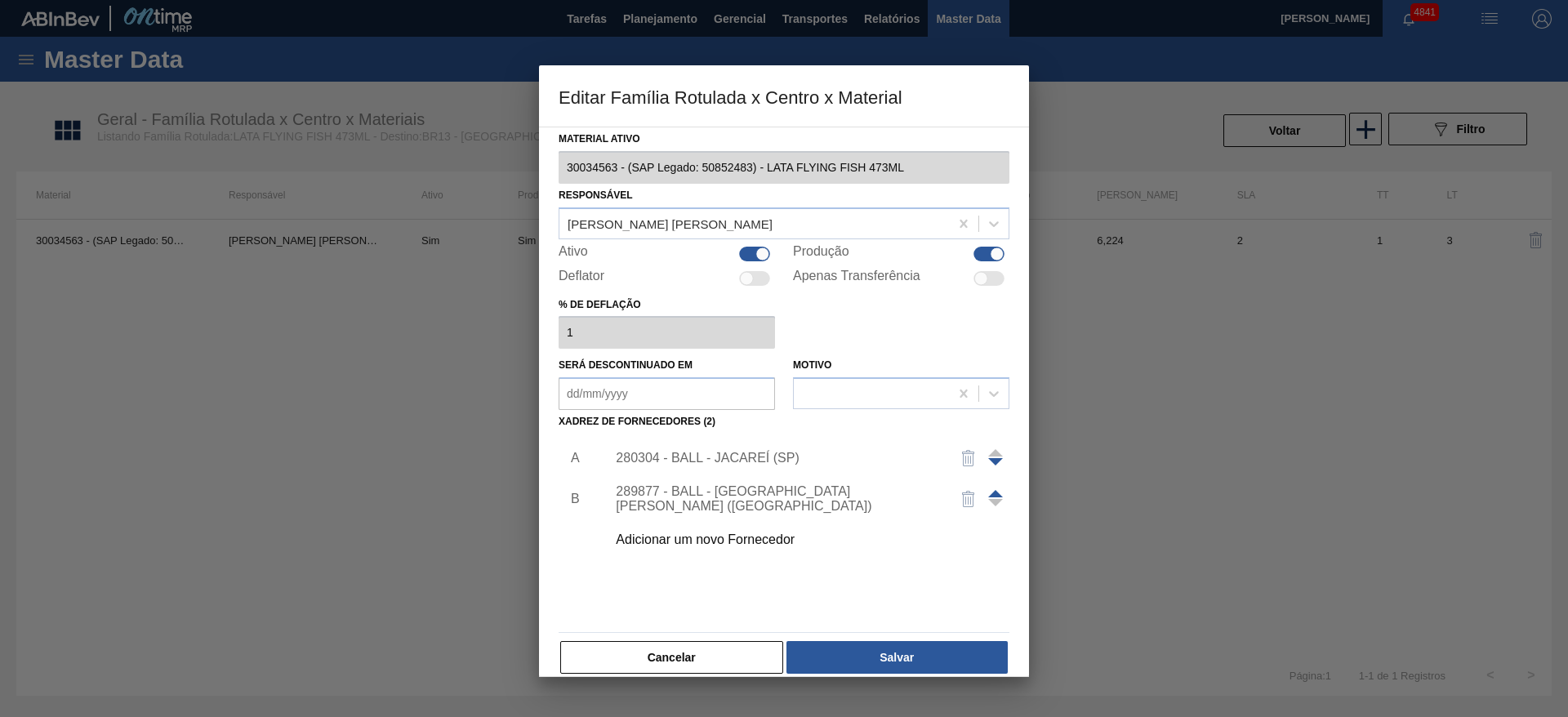
click at [749, 541] on div "Adicionar um novo Fornecedor" at bounding box center [776, 540] width 320 height 15
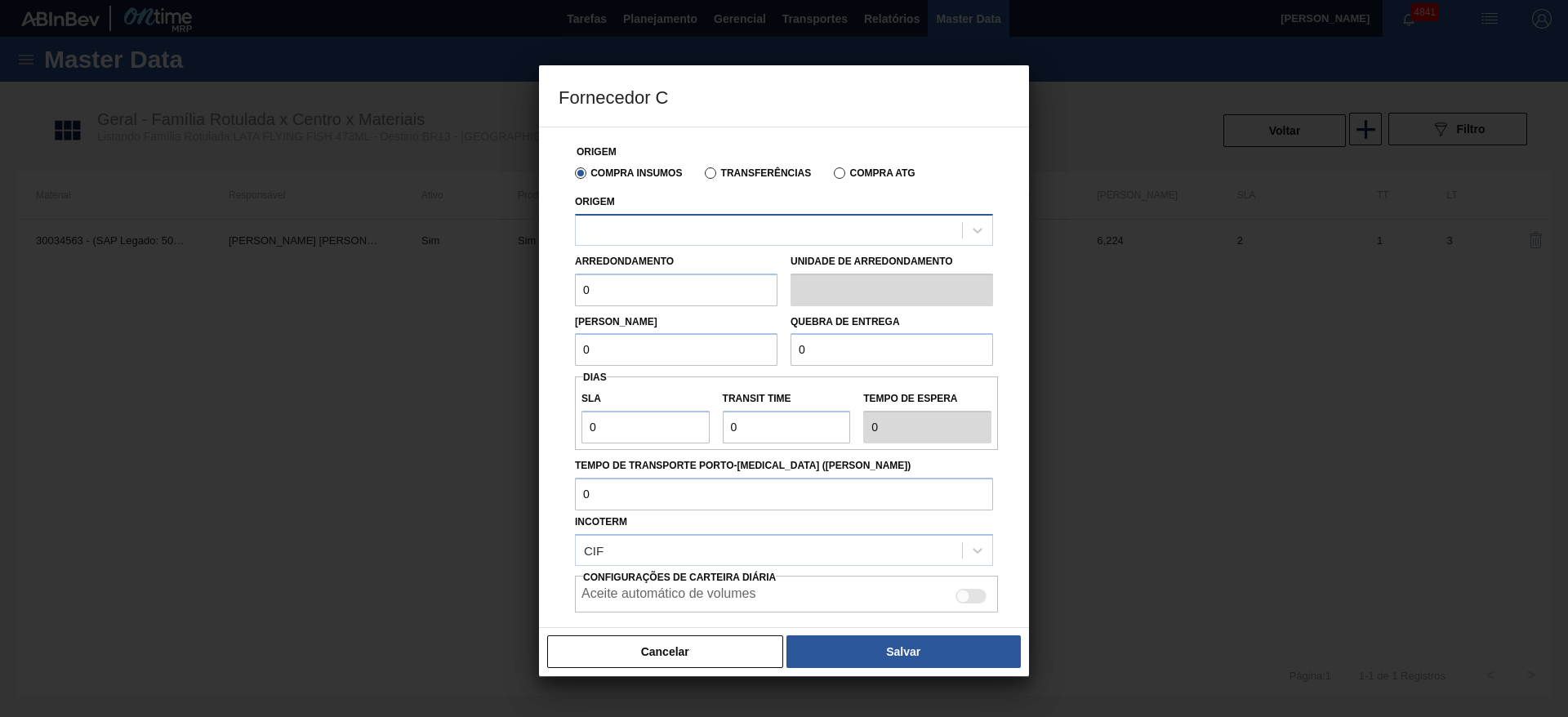
click at [695, 225] on div at bounding box center [768, 230] width 386 height 24
click at [970, 222] on icon at bounding box center [977, 230] width 16 height 16
click at [687, 660] on button "Cancelar" at bounding box center [665, 652] width 236 height 33
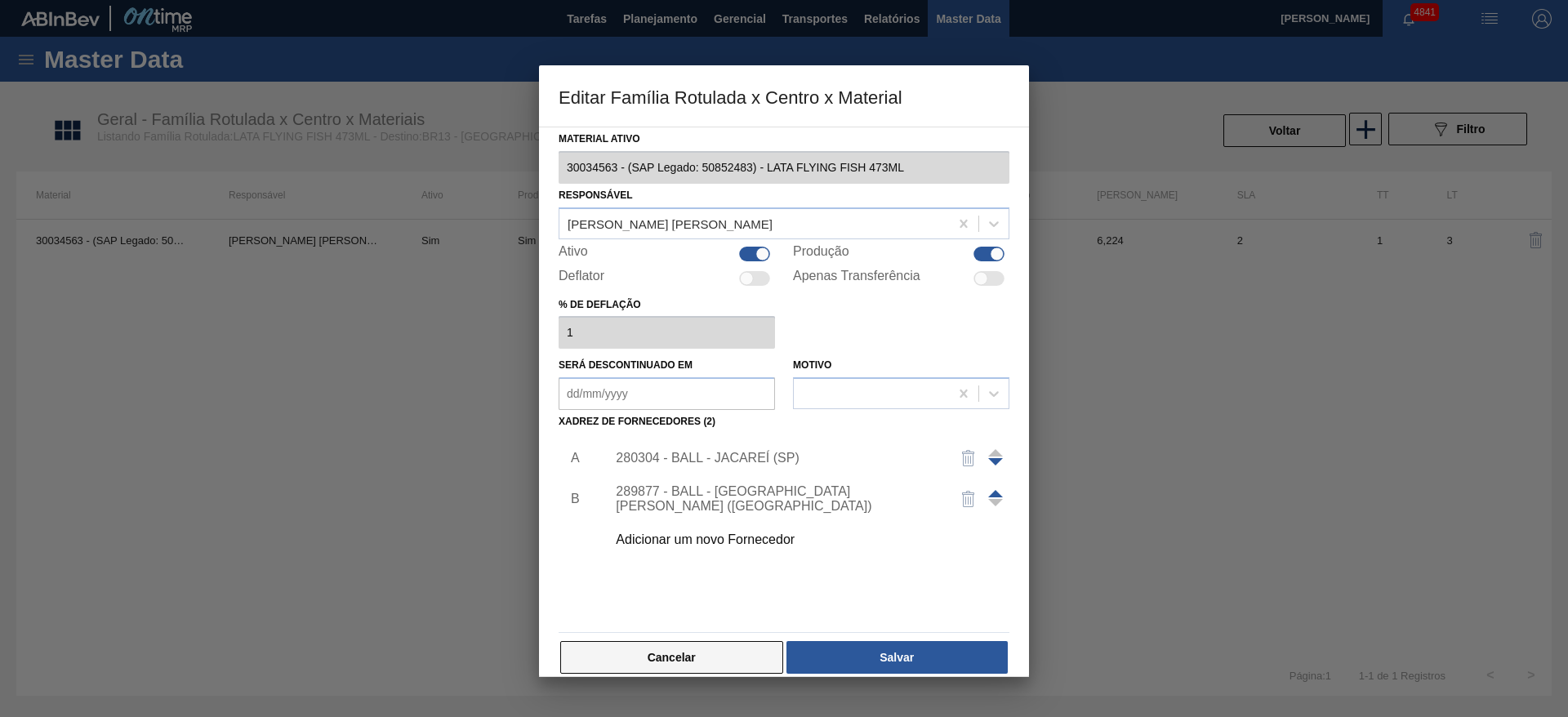
click at [679, 660] on button "Cancelar" at bounding box center [671, 658] width 223 height 33
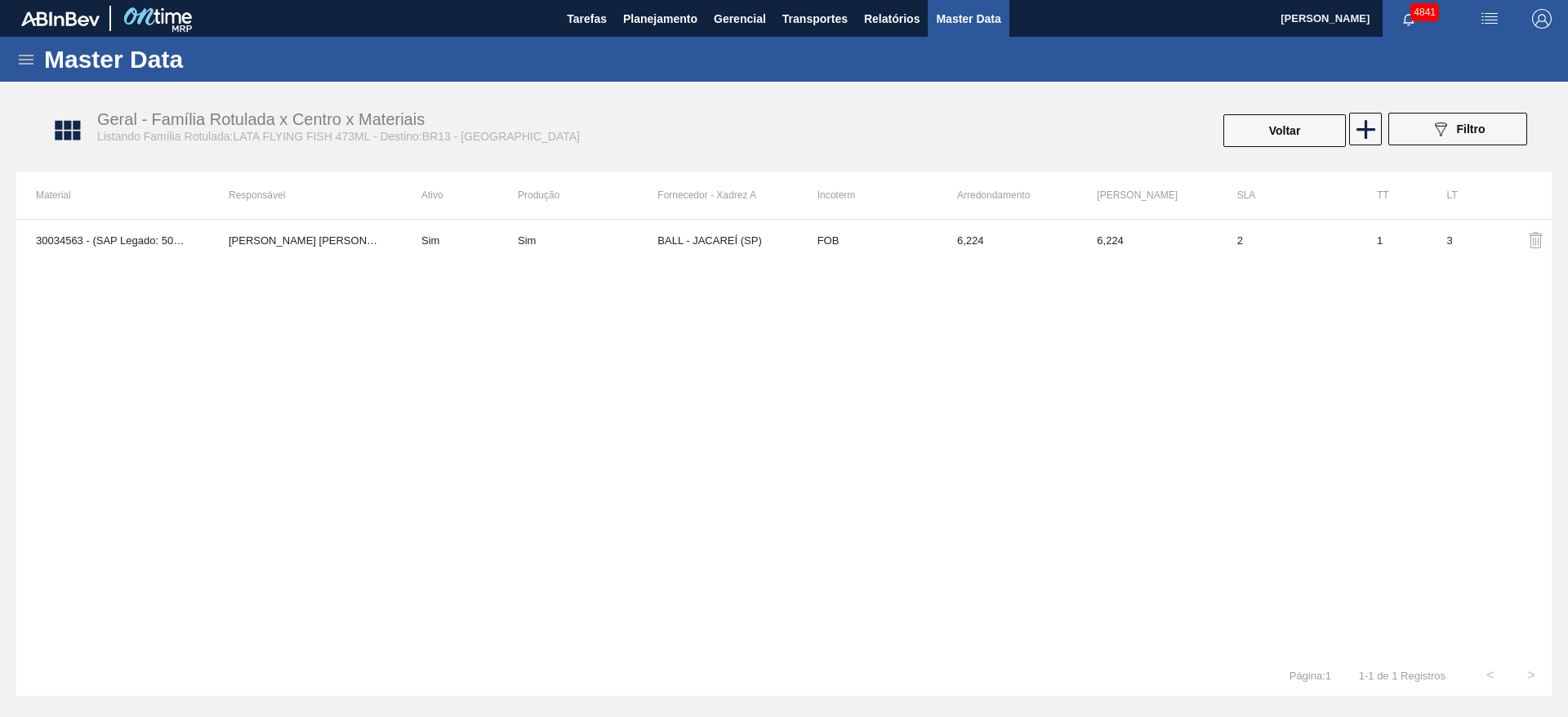
click at [22, 66] on icon at bounding box center [26, 59] width 20 height 20
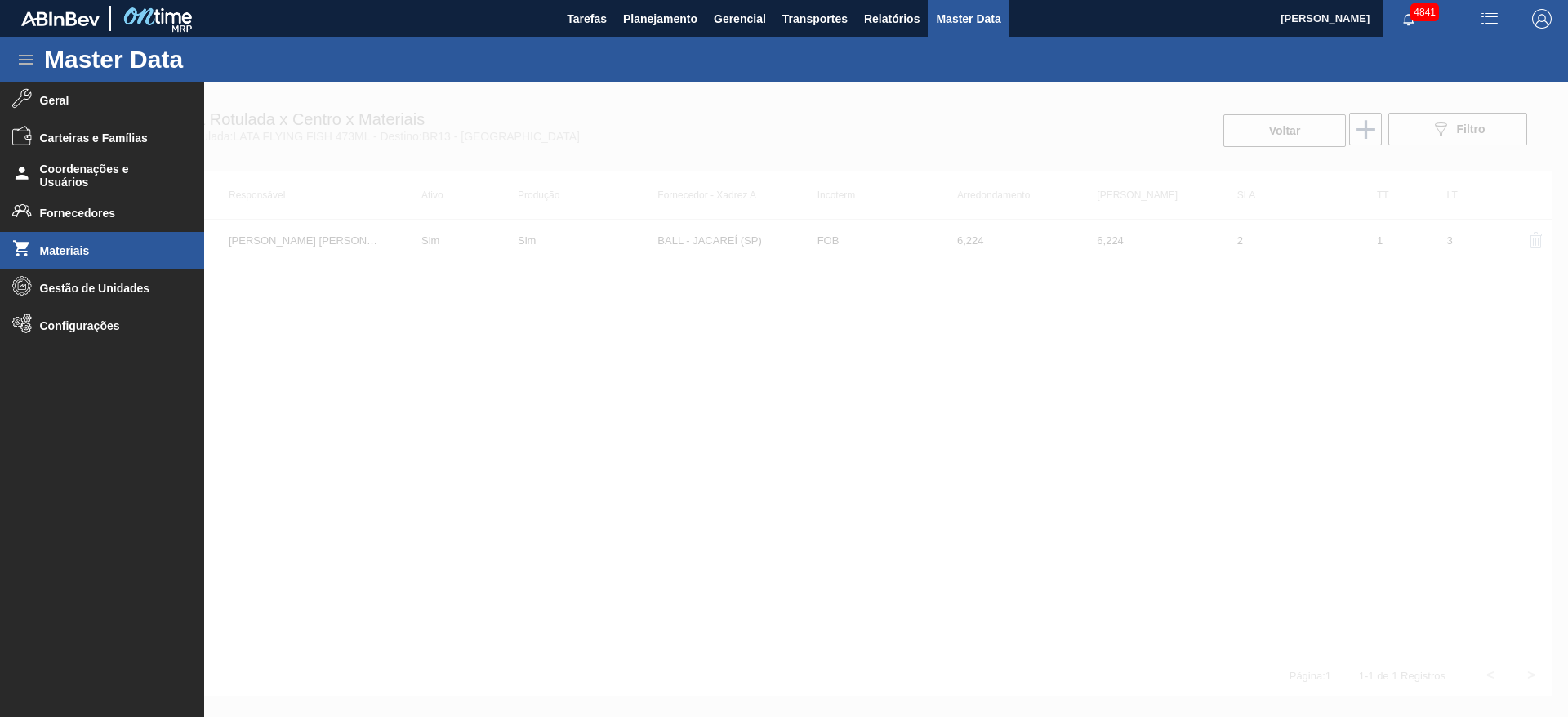
click at [134, 251] on span "Materiais" at bounding box center [107, 250] width 134 height 13
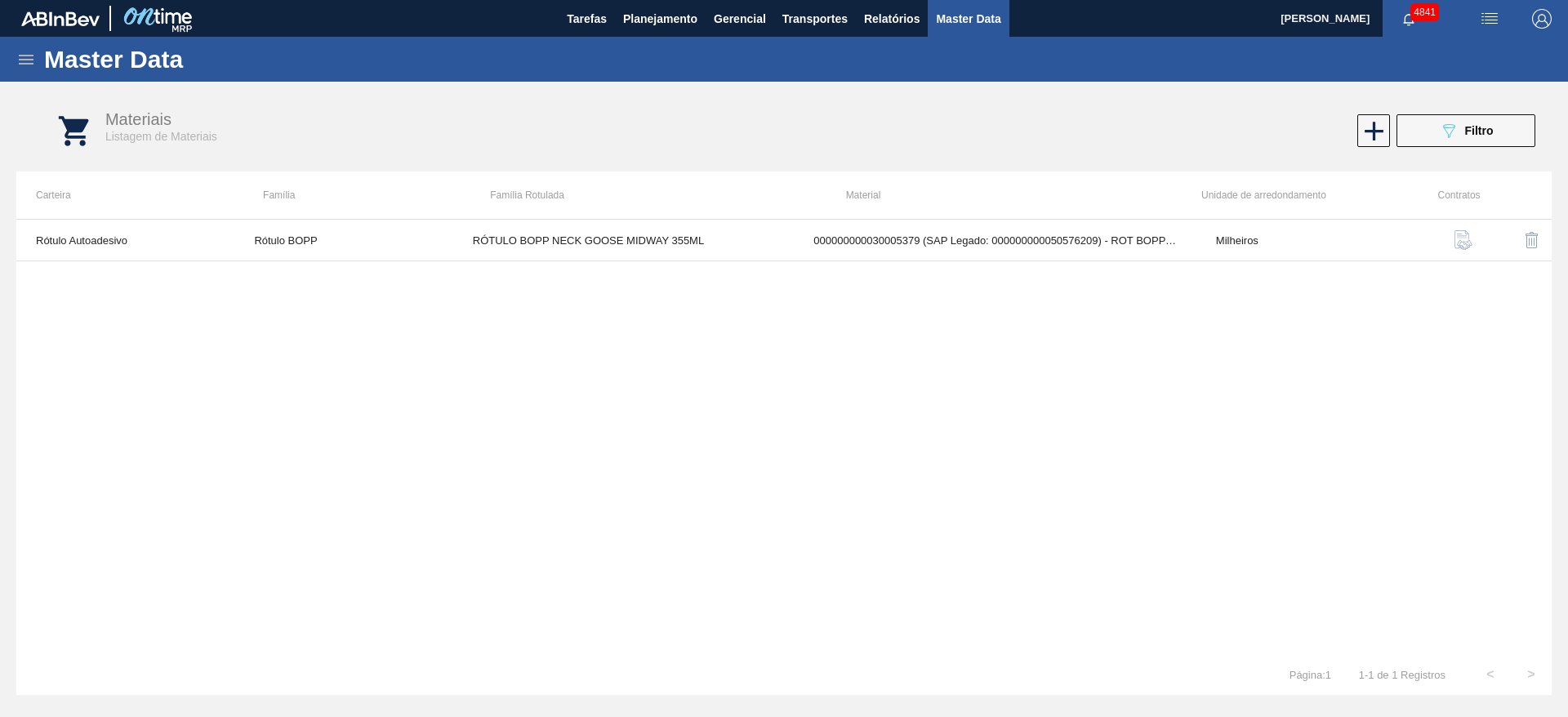
click at [11, 67] on div "Master Data" at bounding box center [784, 59] width 1568 height 45
click at [23, 62] on icon at bounding box center [26, 59] width 15 height 9
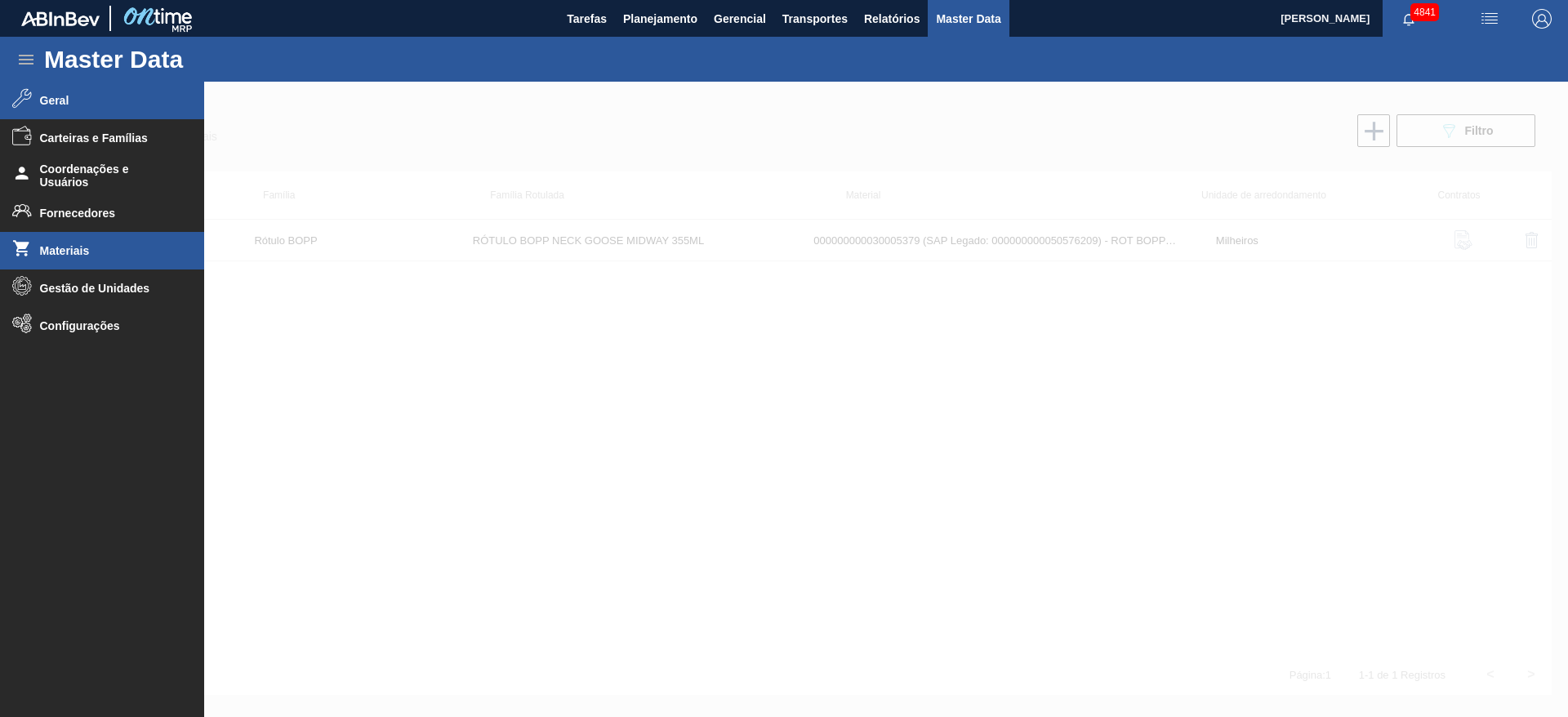
click at [73, 111] on li "Geral" at bounding box center [102, 100] width 204 height 38
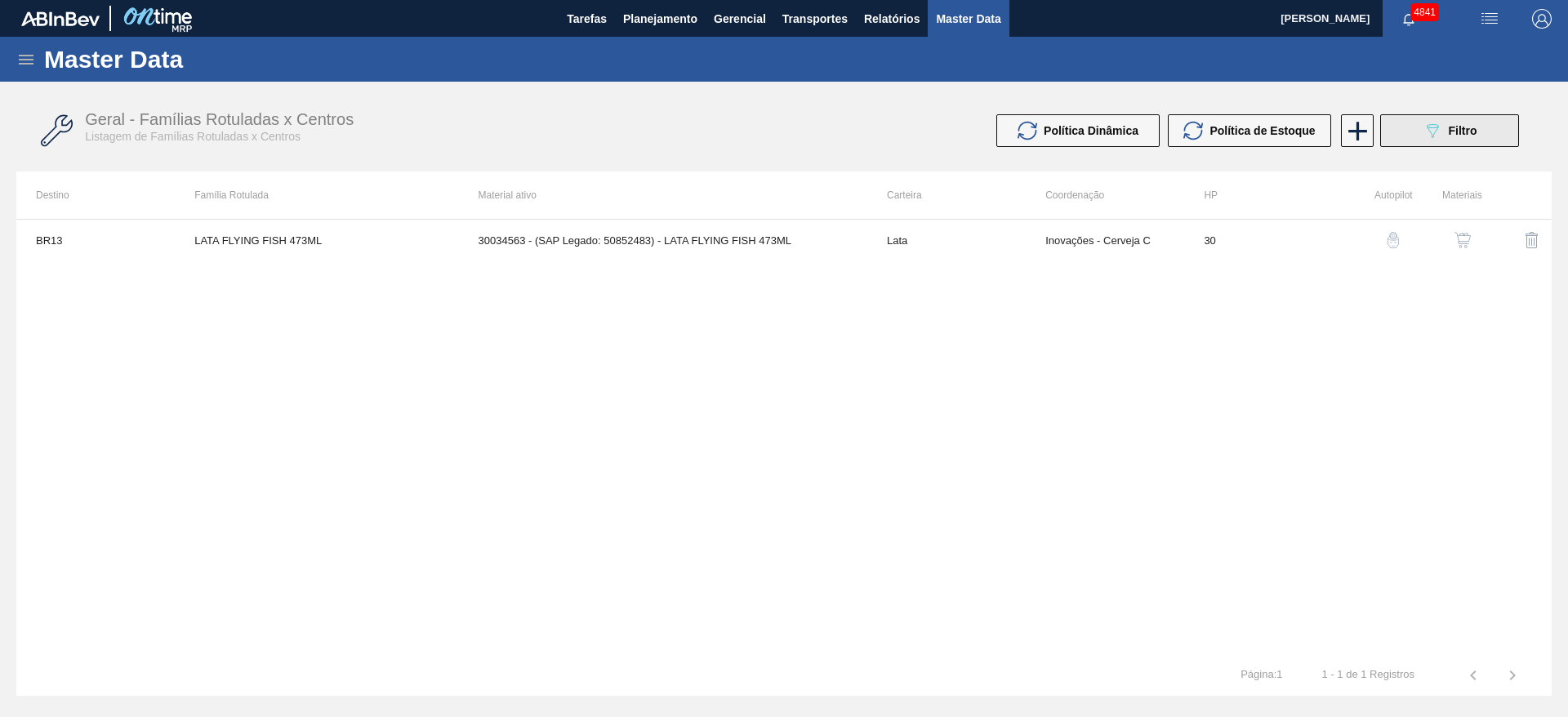
click at [1442, 127] on div "089F7B8B-B2A5-4AFE-B5C0-19BA573D28AC Filtro" at bounding box center [1450, 130] width 55 height 20
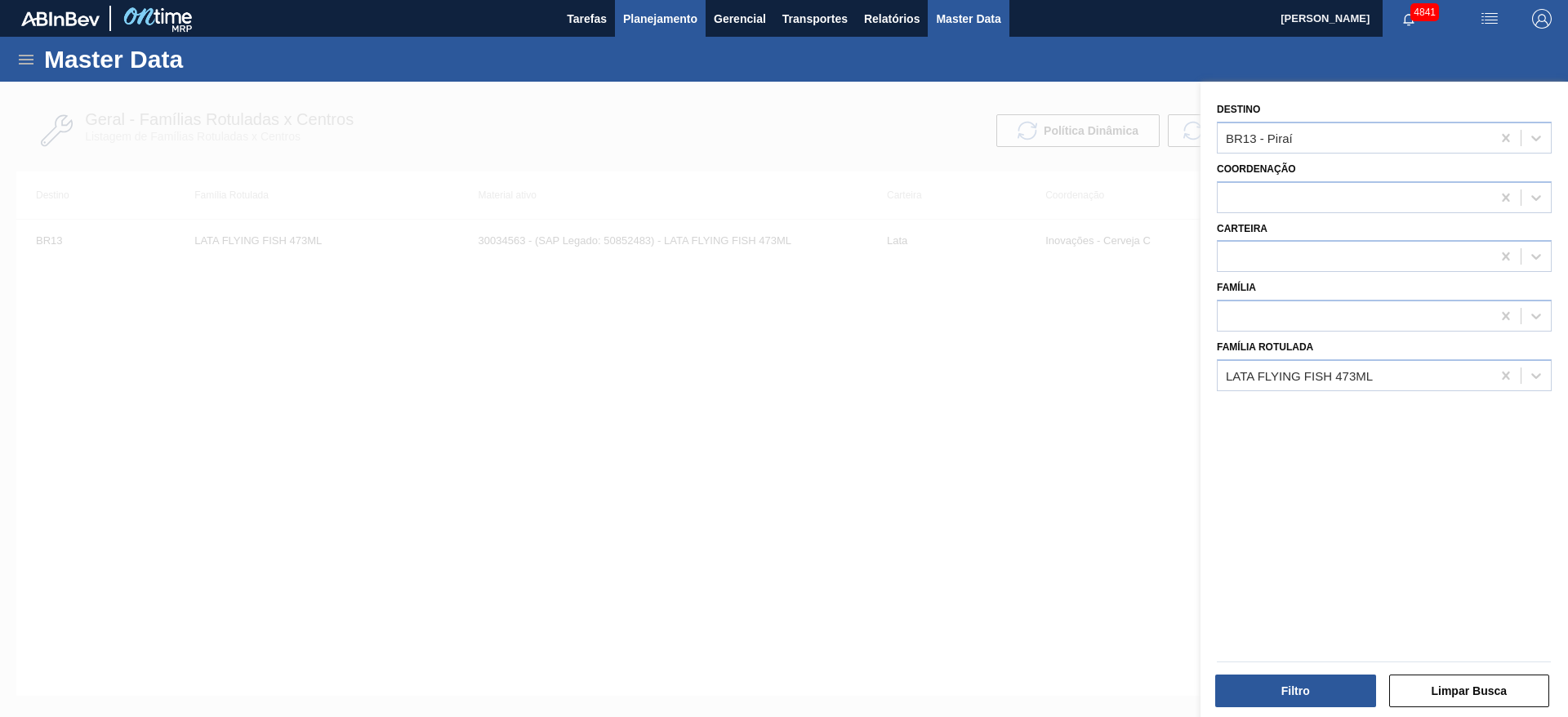
click at [647, 17] on span "Planejamento" at bounding box center [660, 18] width 75 height 20
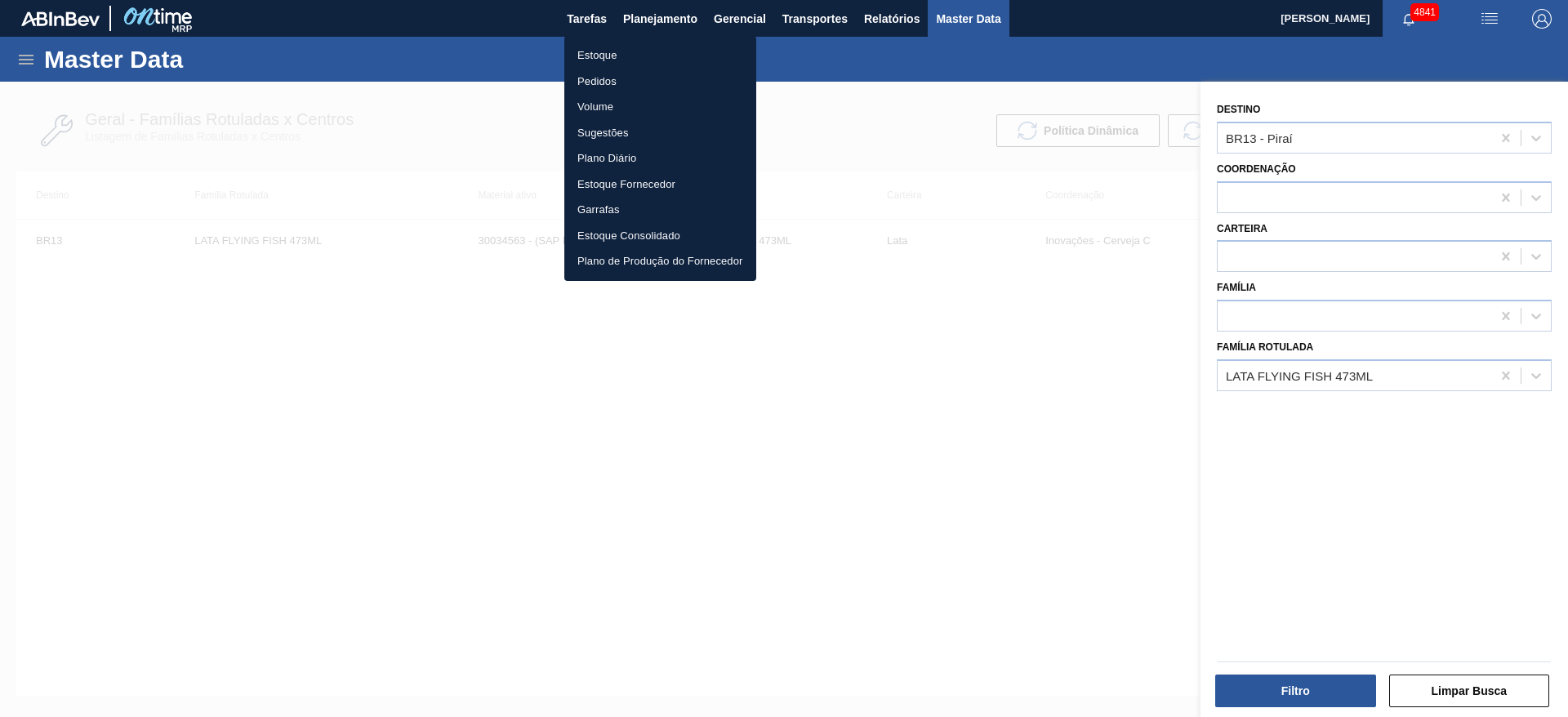
click at [626, 83] on li "Pedidos" at bounding box center [660, 81] width 192 height 27
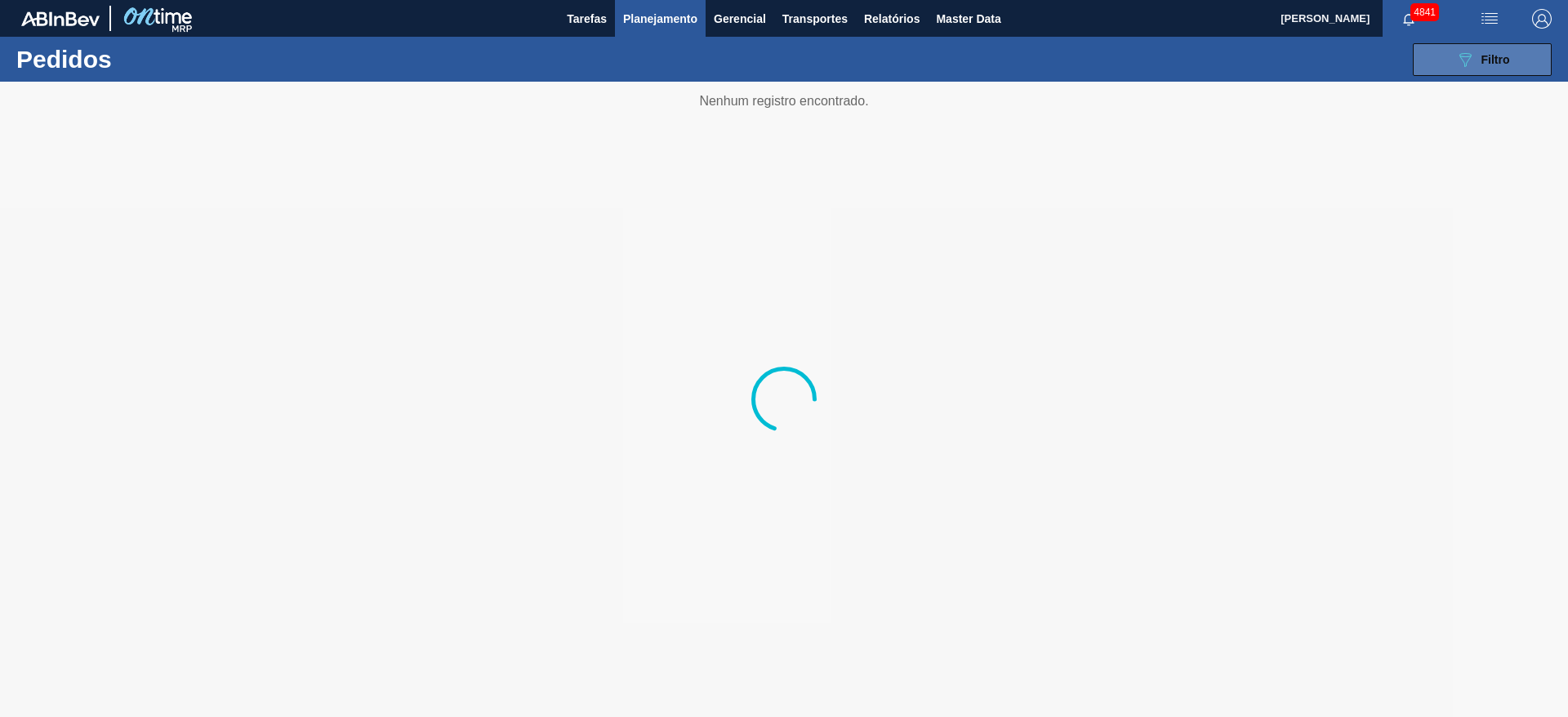
click at [1524, 67] on button "089F7B8B-B2A5-4AFE-B5C0-19BA573D28AC Filtro" at bounding box center [1482, 60] width 139 height 33
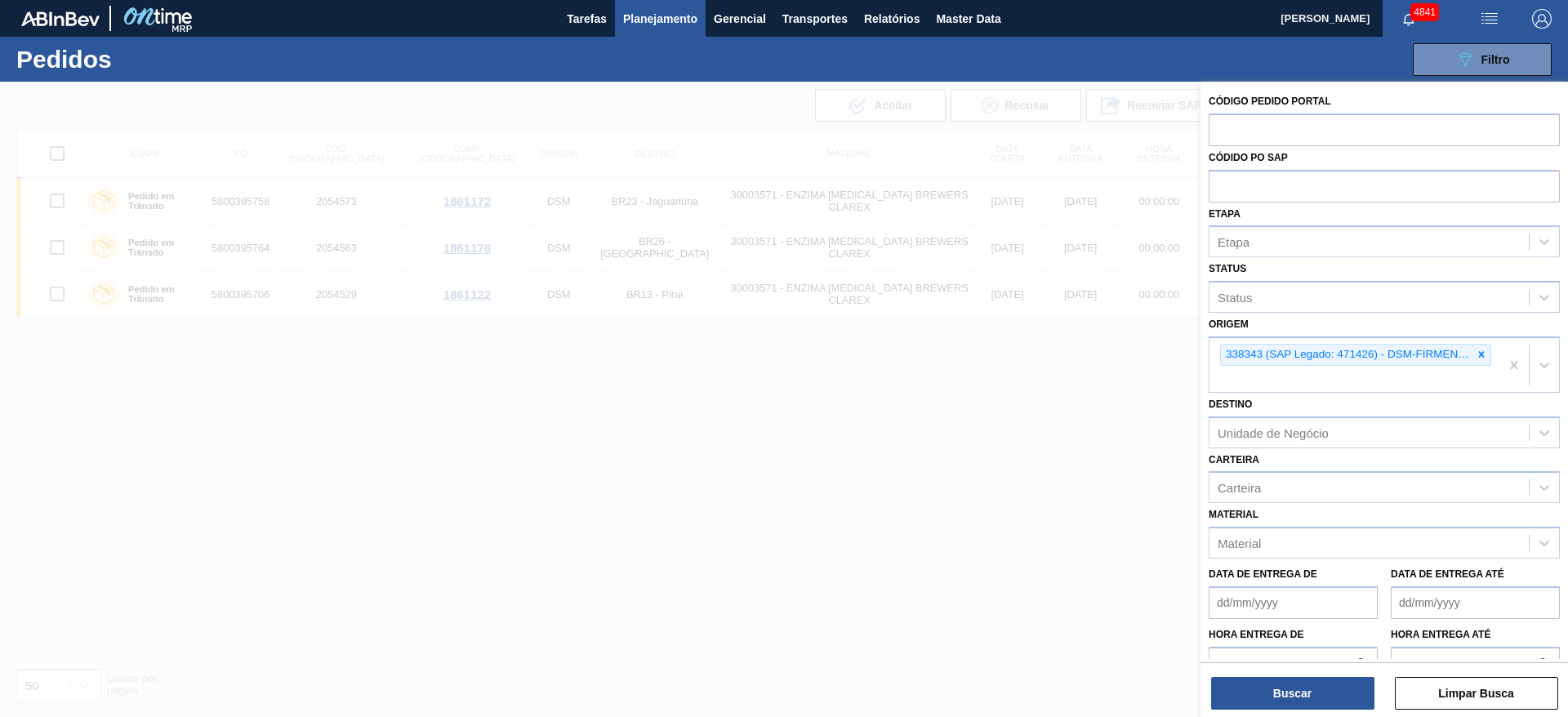
click at [1479, 355] on icon at bounding box center [1482, 355] width 6 height 6
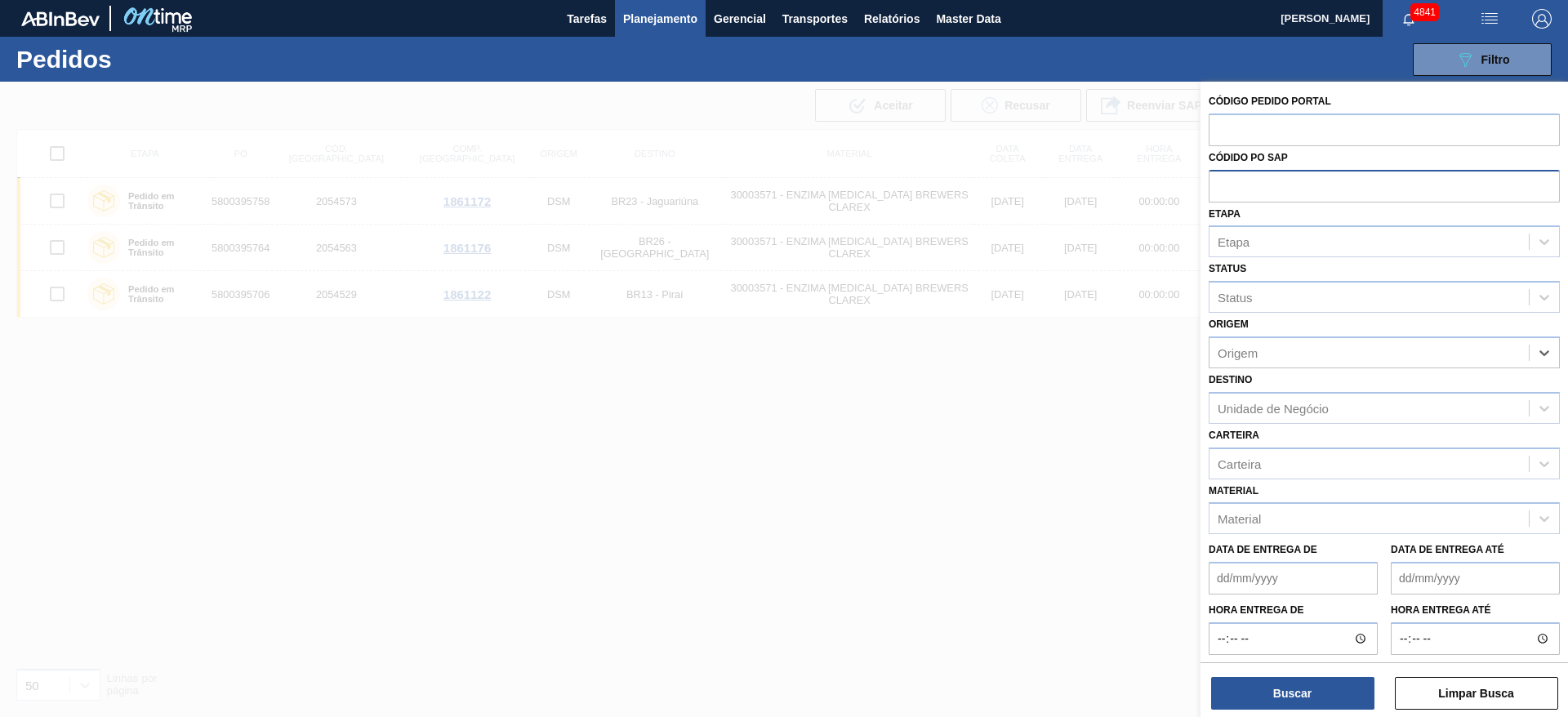
click at [1309, 184] on input "text" at bounding box center [1384, 185] width 351 height 31
paste input "5800371873"
type input "5800371873"
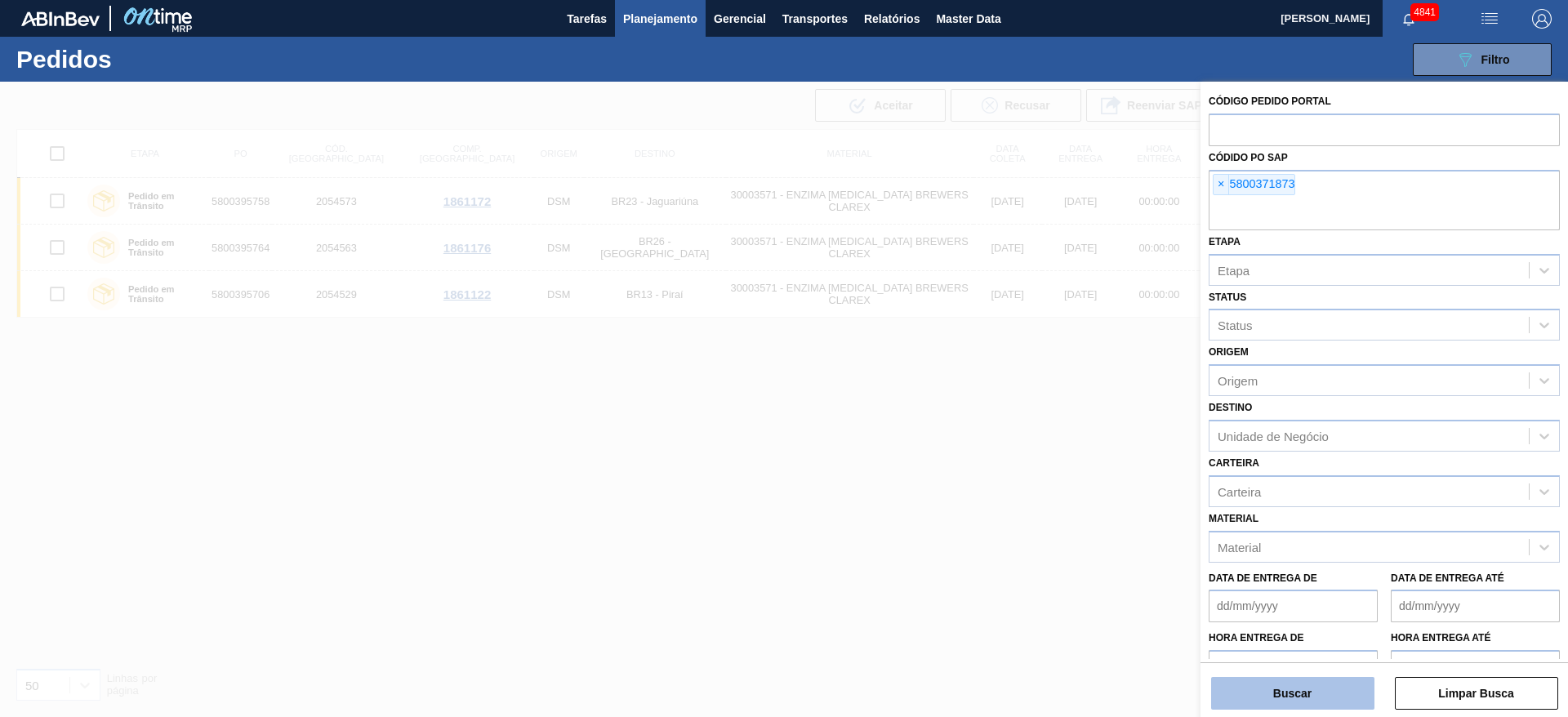
click at [1290, 691] on button "Buscar" at bounding box center [1292, 694] width 164 height 33
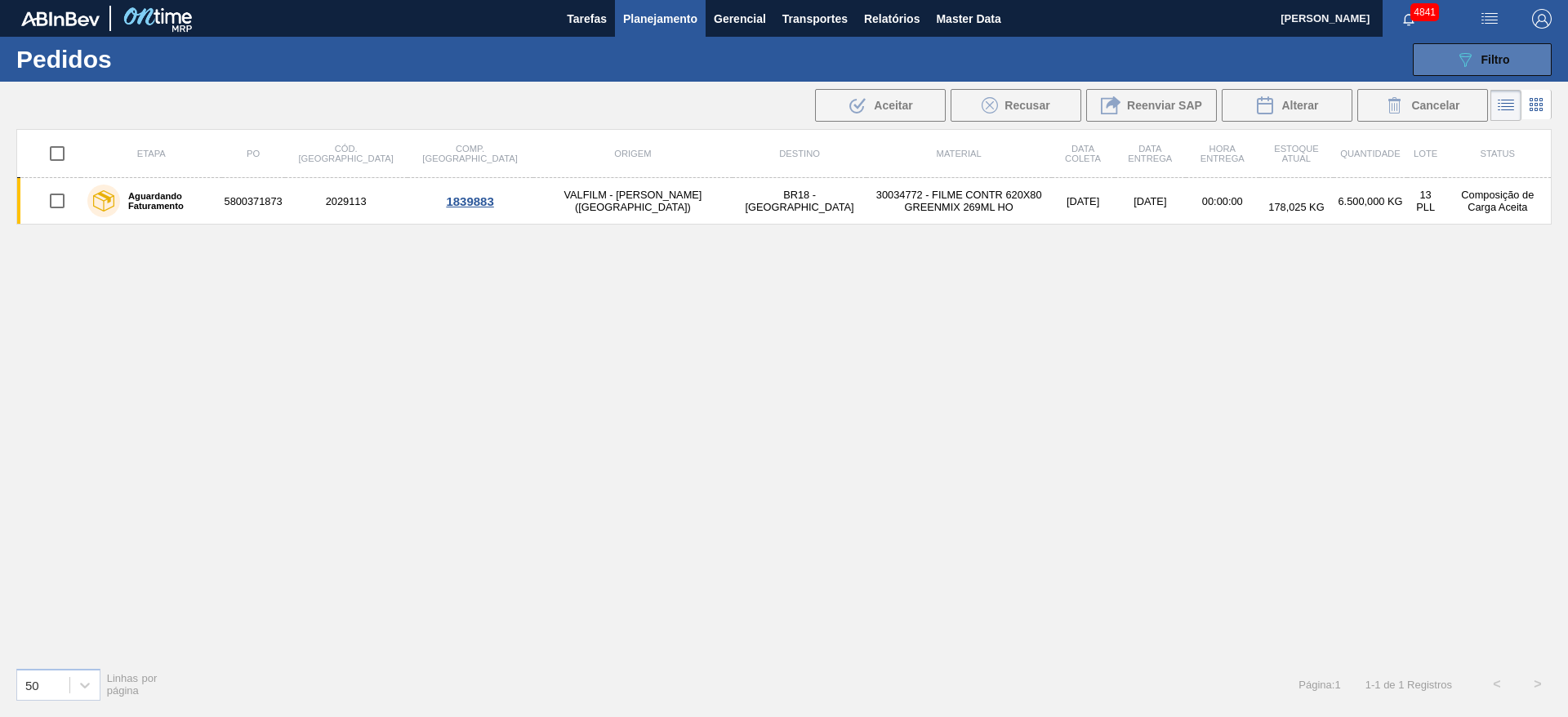
click at [1503, 55] on span "Filtro" at bounding box center [1495, 59] width 28 height 13
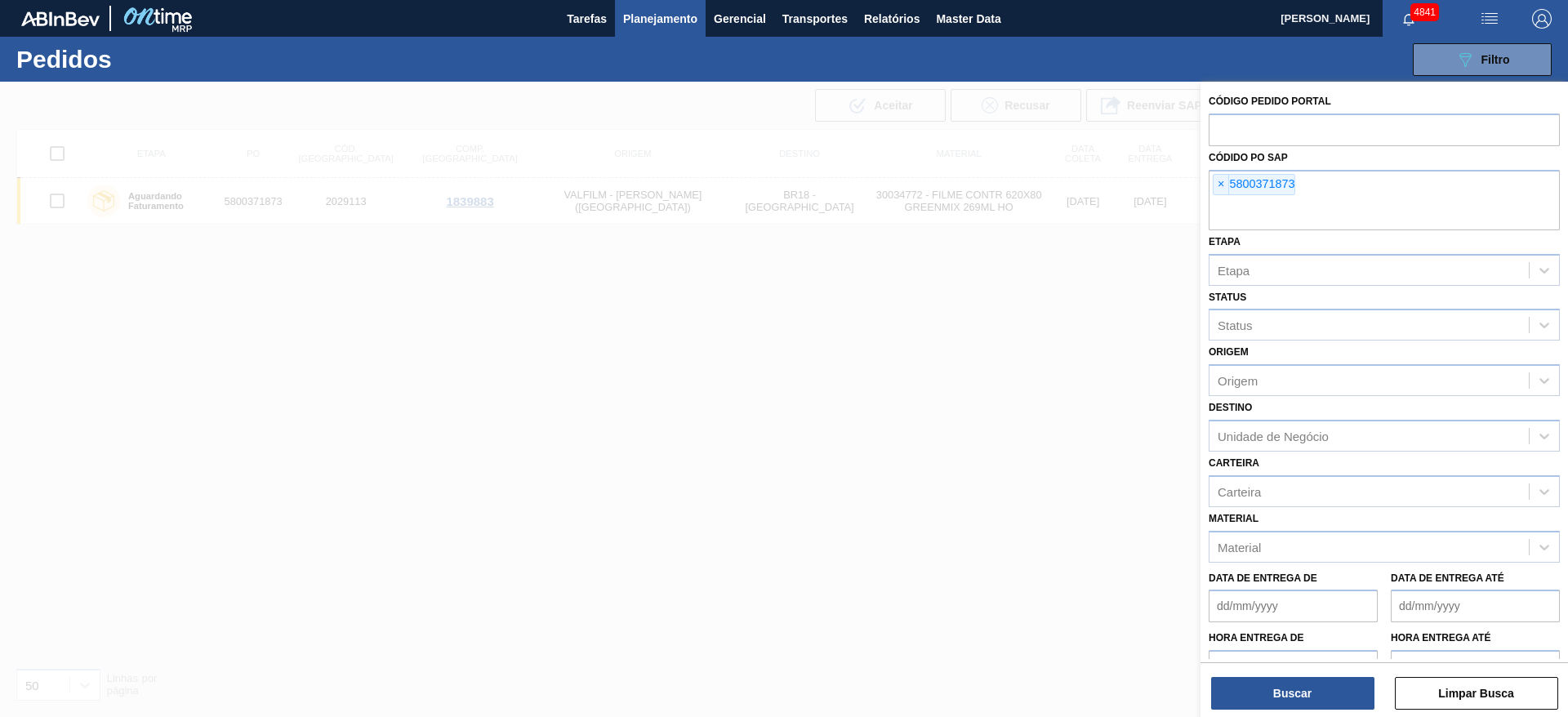
click at [764, 363] on div at bounding box center [784, 439] width 1568 height 717
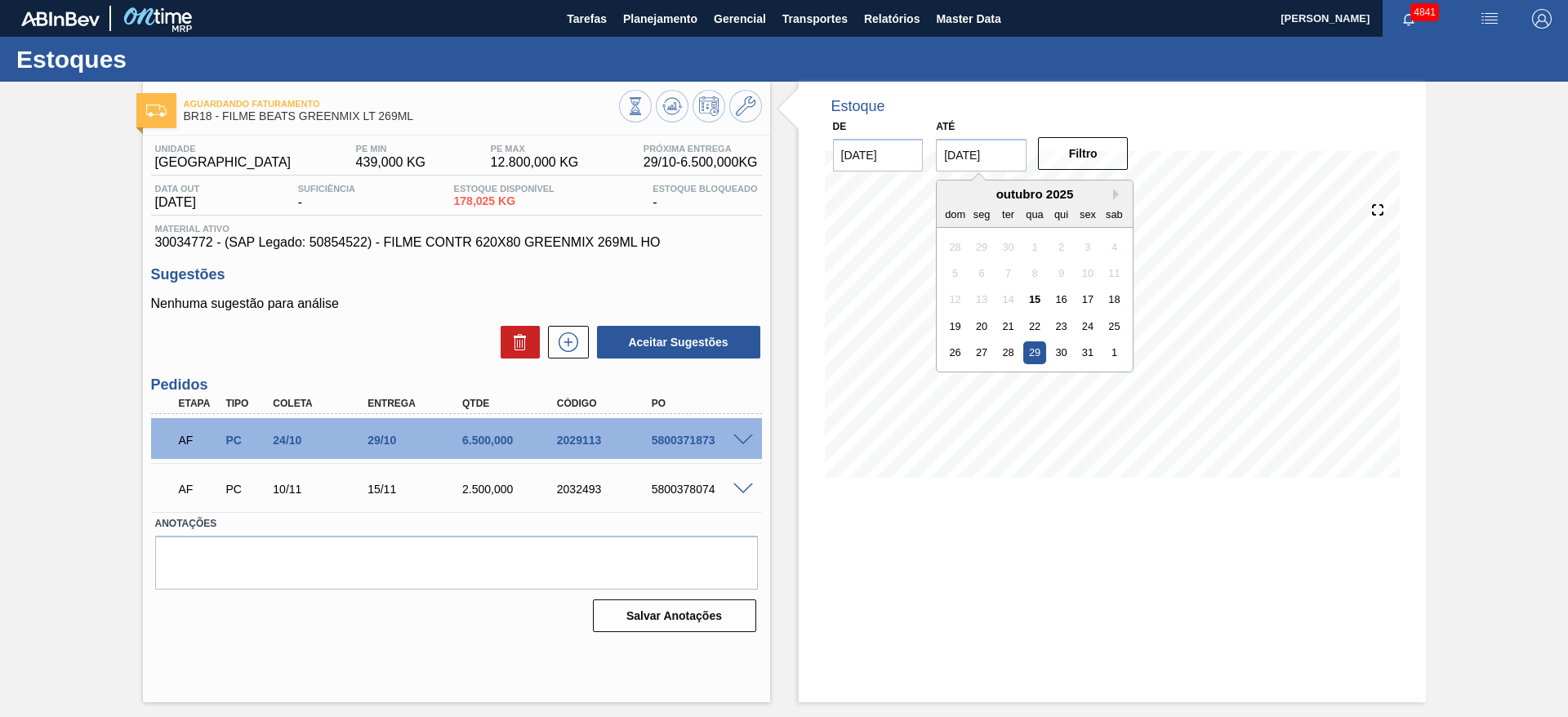
click at [1014, 162] on input "[DATE]" at bounding box center [981, 155] width 91 height 33
click at [1093, 355] on div "31" at bounding box center [1088, 353] width 22 height 22
type input "[DATE]"
click at [1088, 153] on button "Filtro" at bounding box center [1083, 153] width 91 height 33
click at [987, 146] on input "[DATE]" at bounding box center [981, 155] width 91 height 33
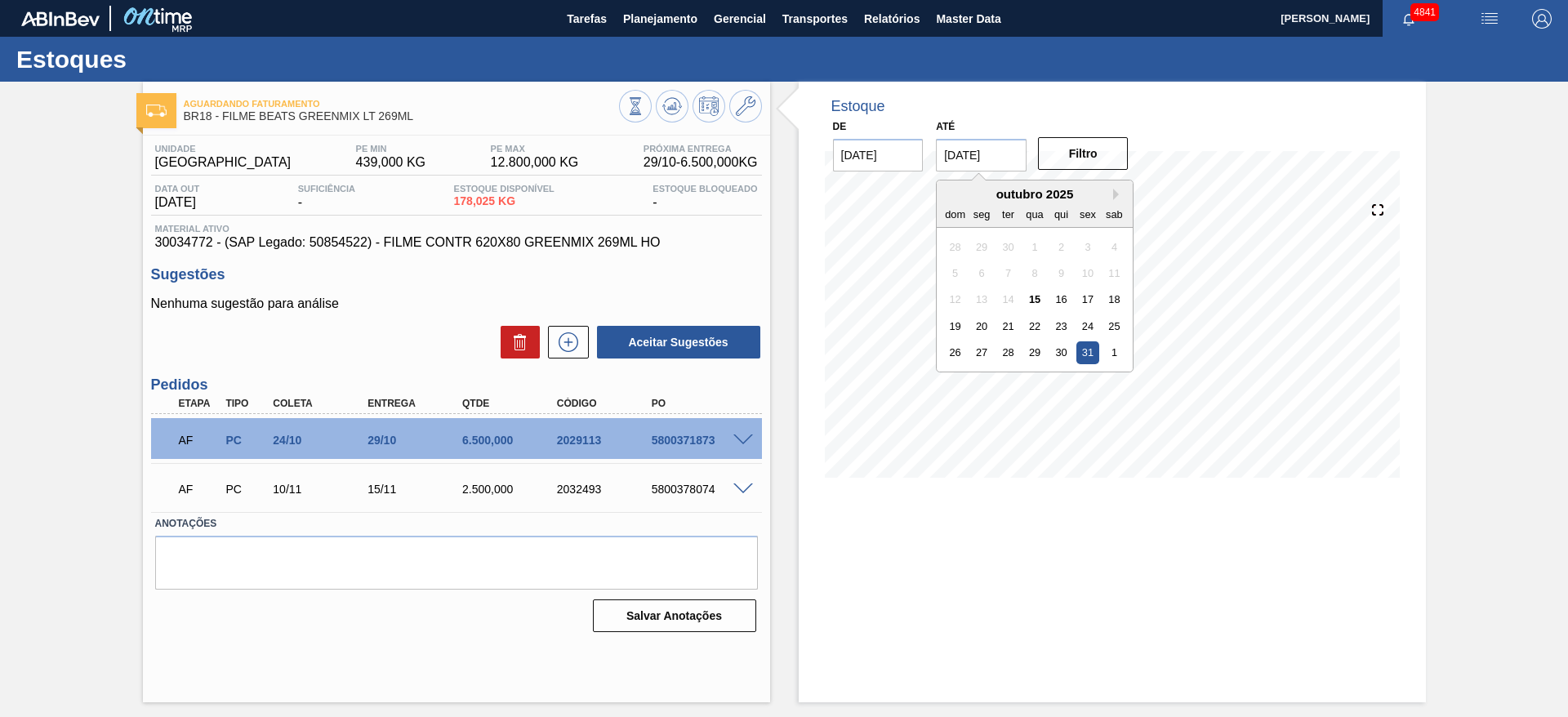
click at [1305, 561] on div "Estoque De [DATE] Até [DATE] Next Month [DATE] dom seg ter qua qui sex sab 28 2…" at bounding box center [1112, 391] width 627 height 621
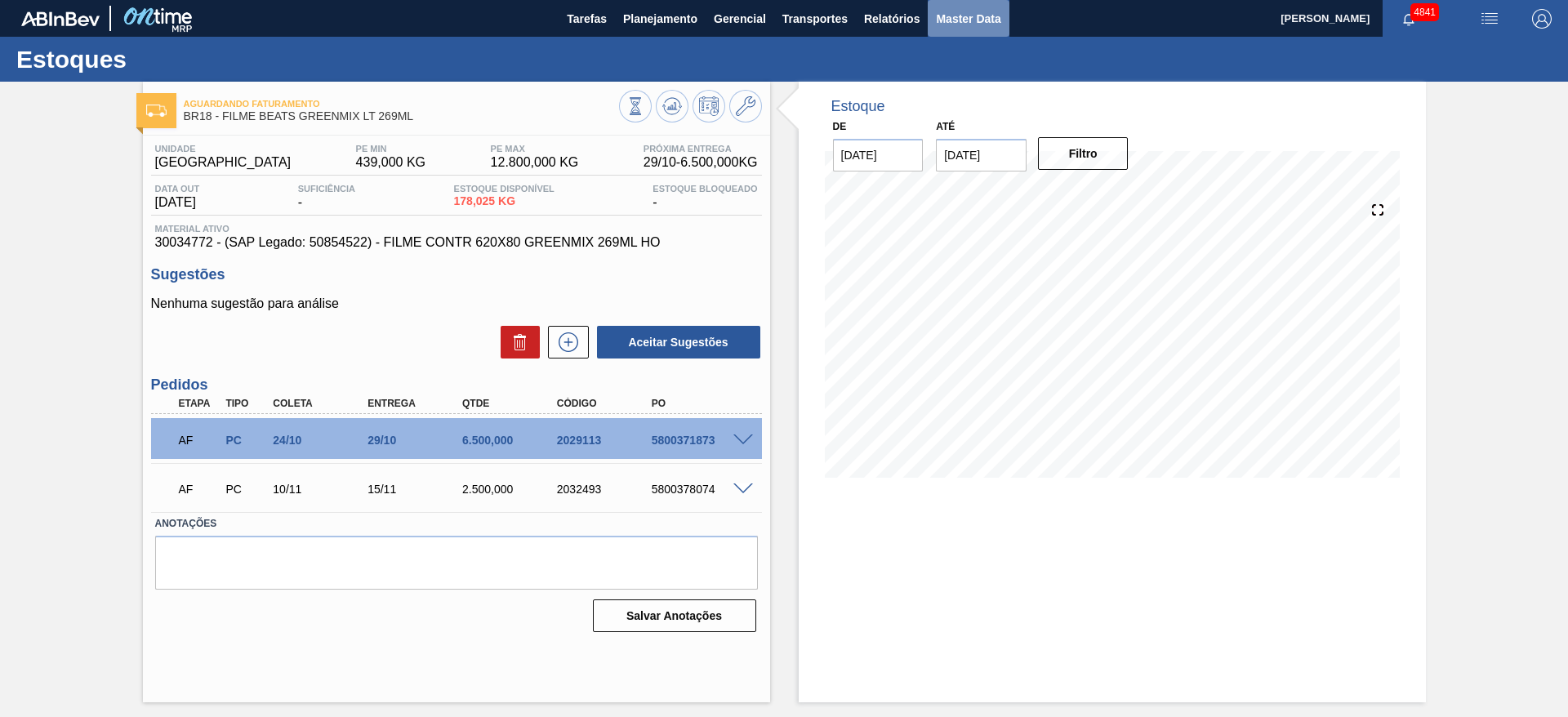
click at [988, 27] on span "Master Data" at bounding box center [968, 18] width 64 height 20
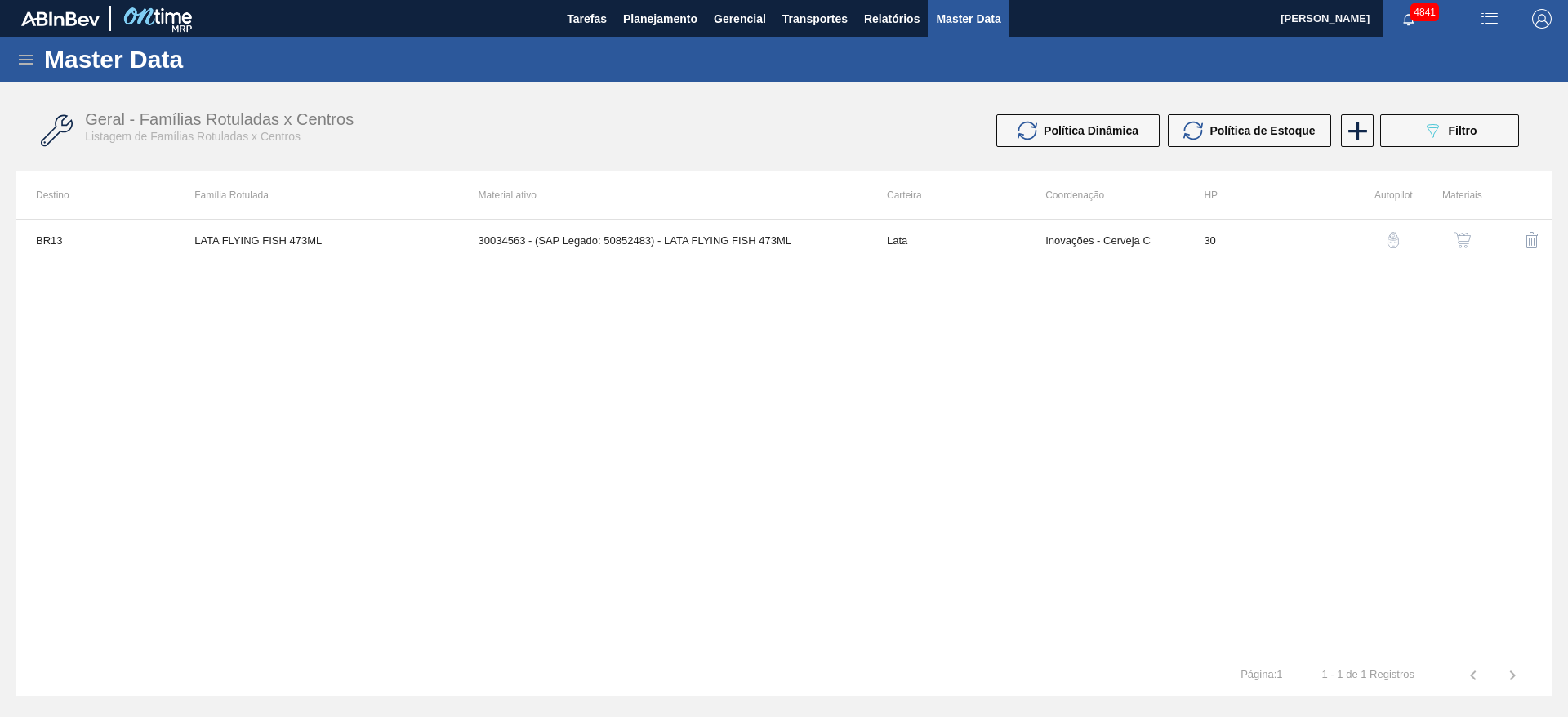
click at [1469, 248] on button "button" at bounding box center [1463, 240] width 39 height 39
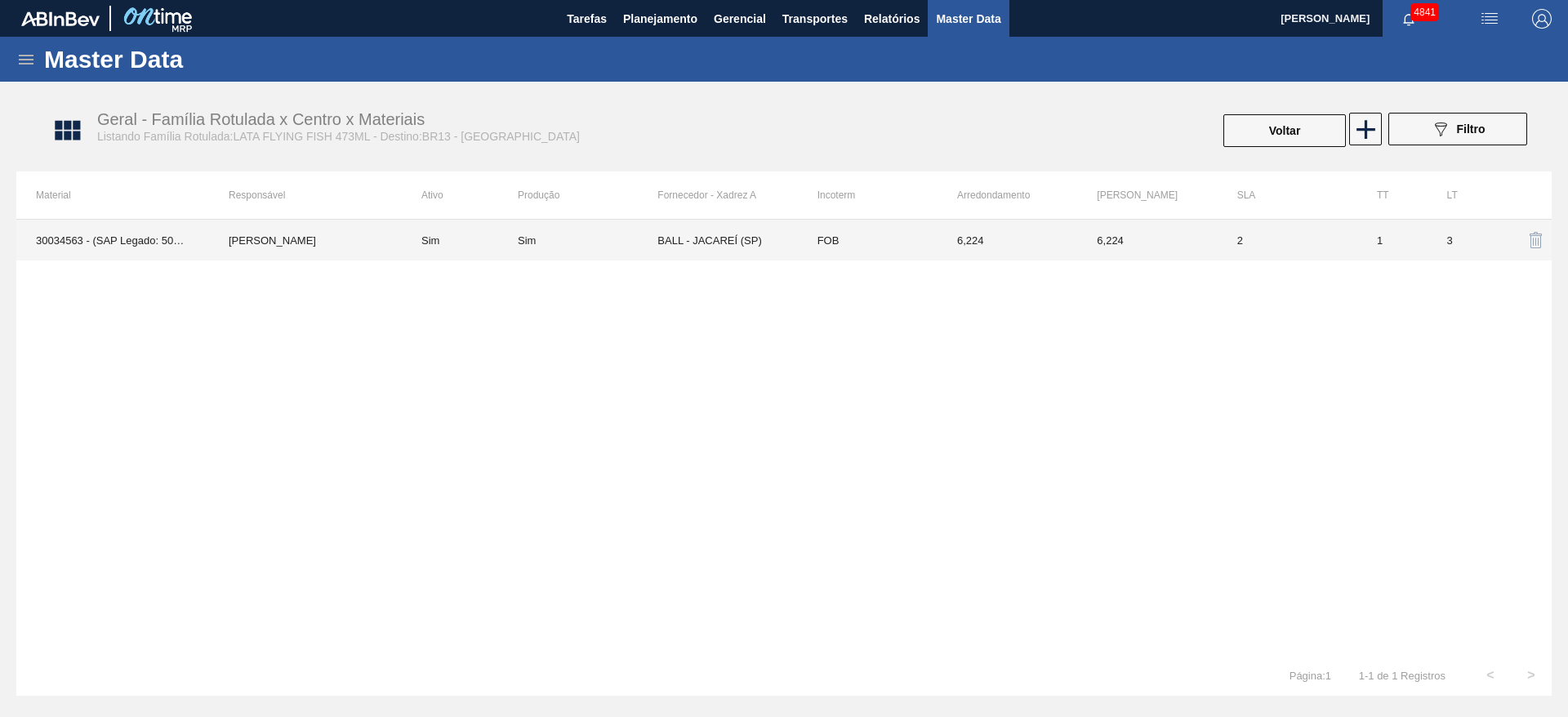
click at [1065, 248] on td "6,224" at bounding box center [1007, 241] width 140 height 41
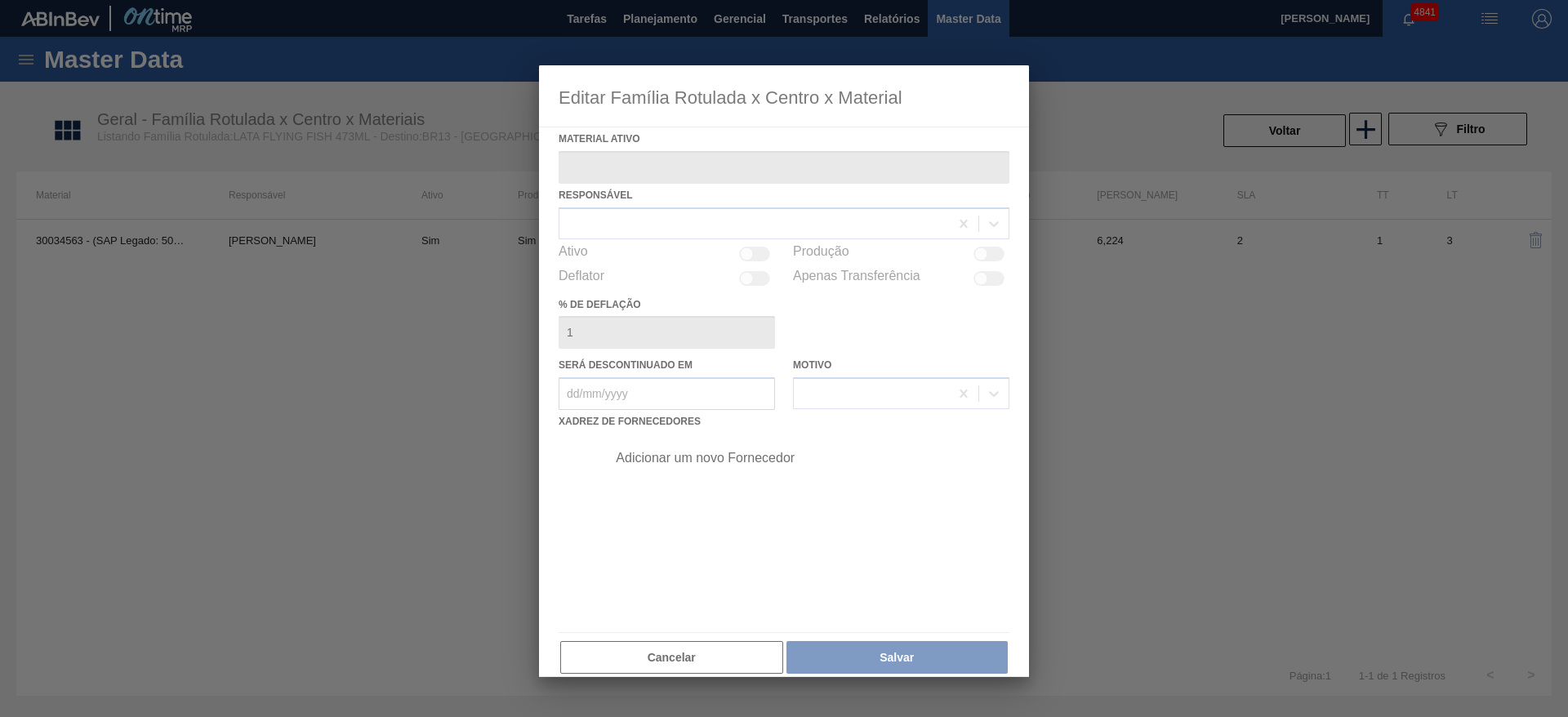
type ativo "30034563 - (SAP Legado: 50852483) - LATA FLYING FISH 473ML"
checkbox input "true"
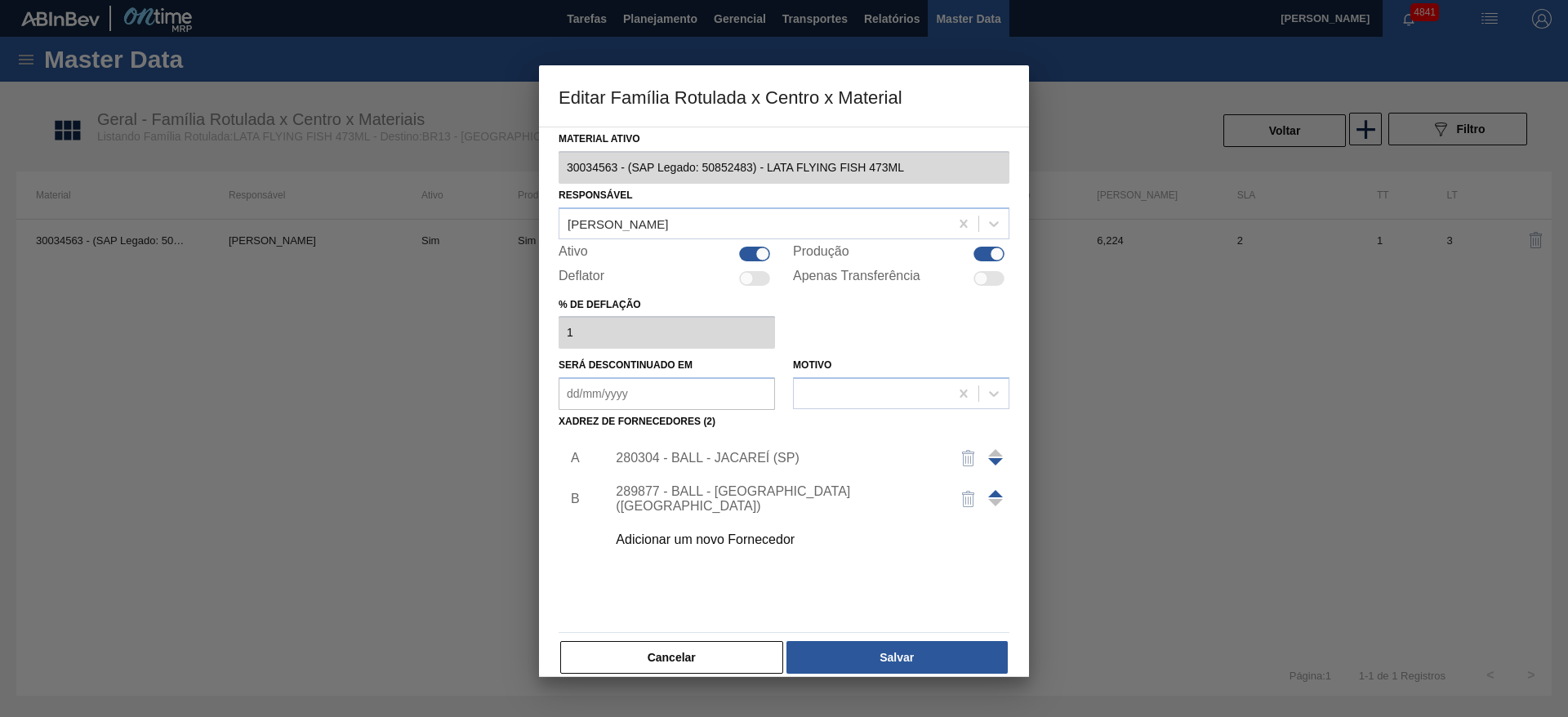
click at [696, 533] on div "Adicionar um novo Fornecedor" at bounding box center [776, 540] width 320 height 15
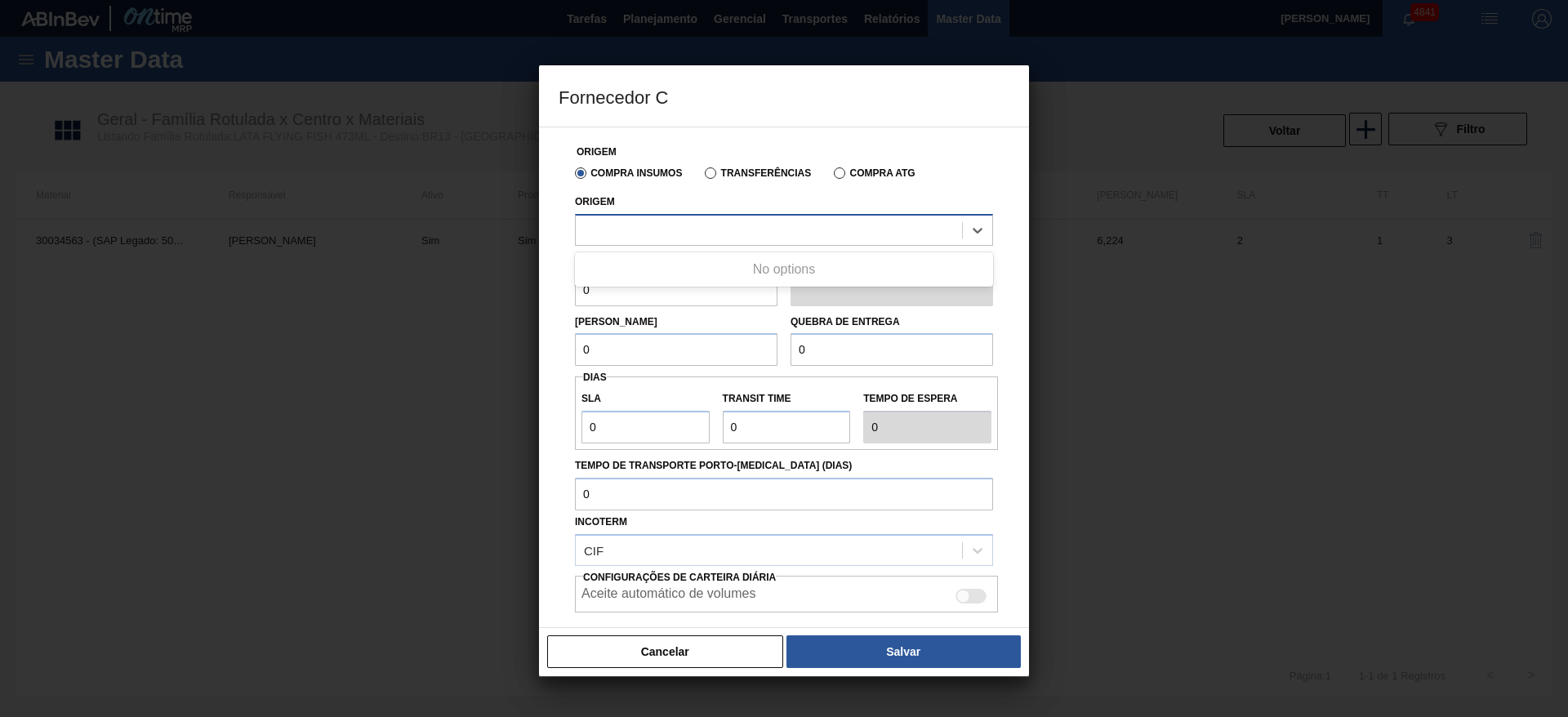
click at [696, 234] on div at bounding box center [768, 230] width 386 height 24
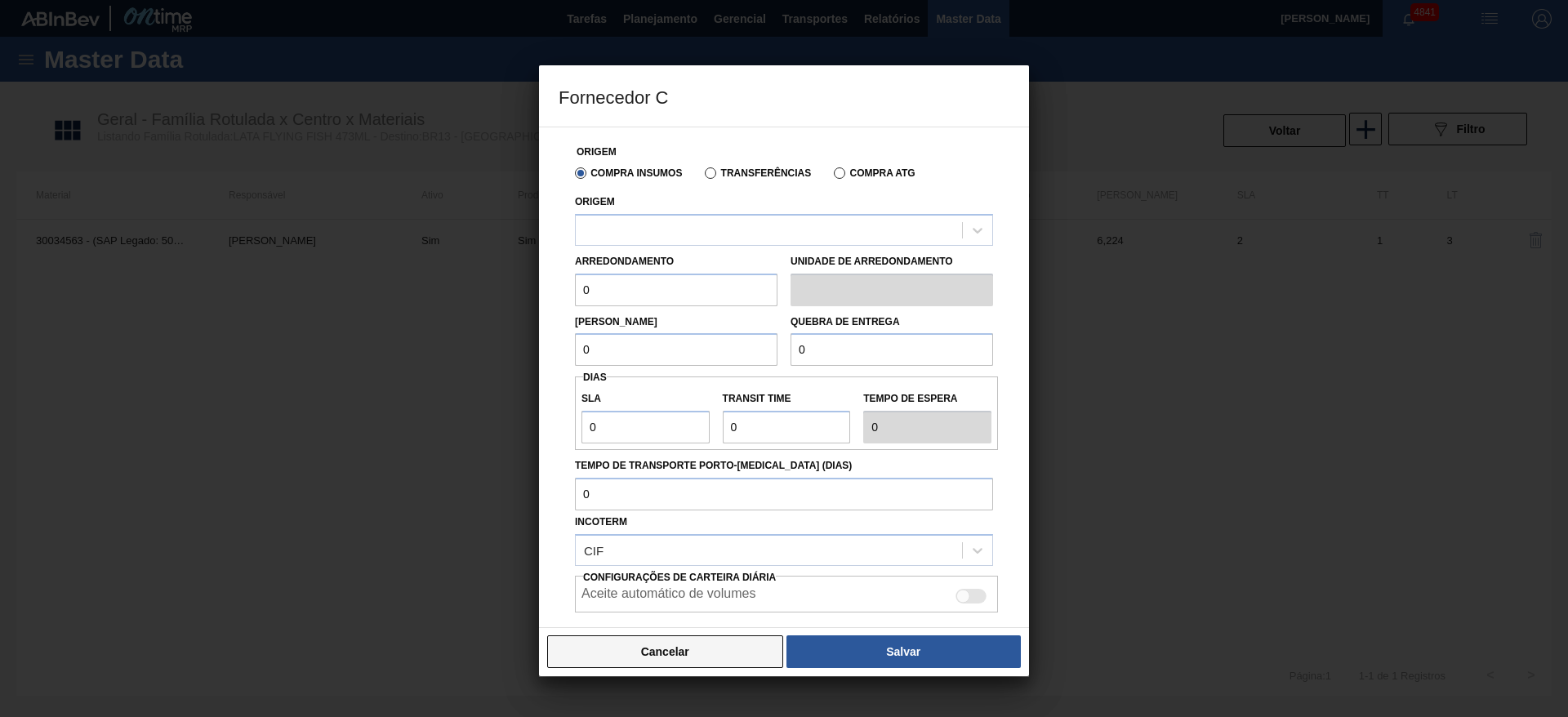
click at [697, 658] on button "Cancelar" at bounding box center [665, 652] width 236 height 33
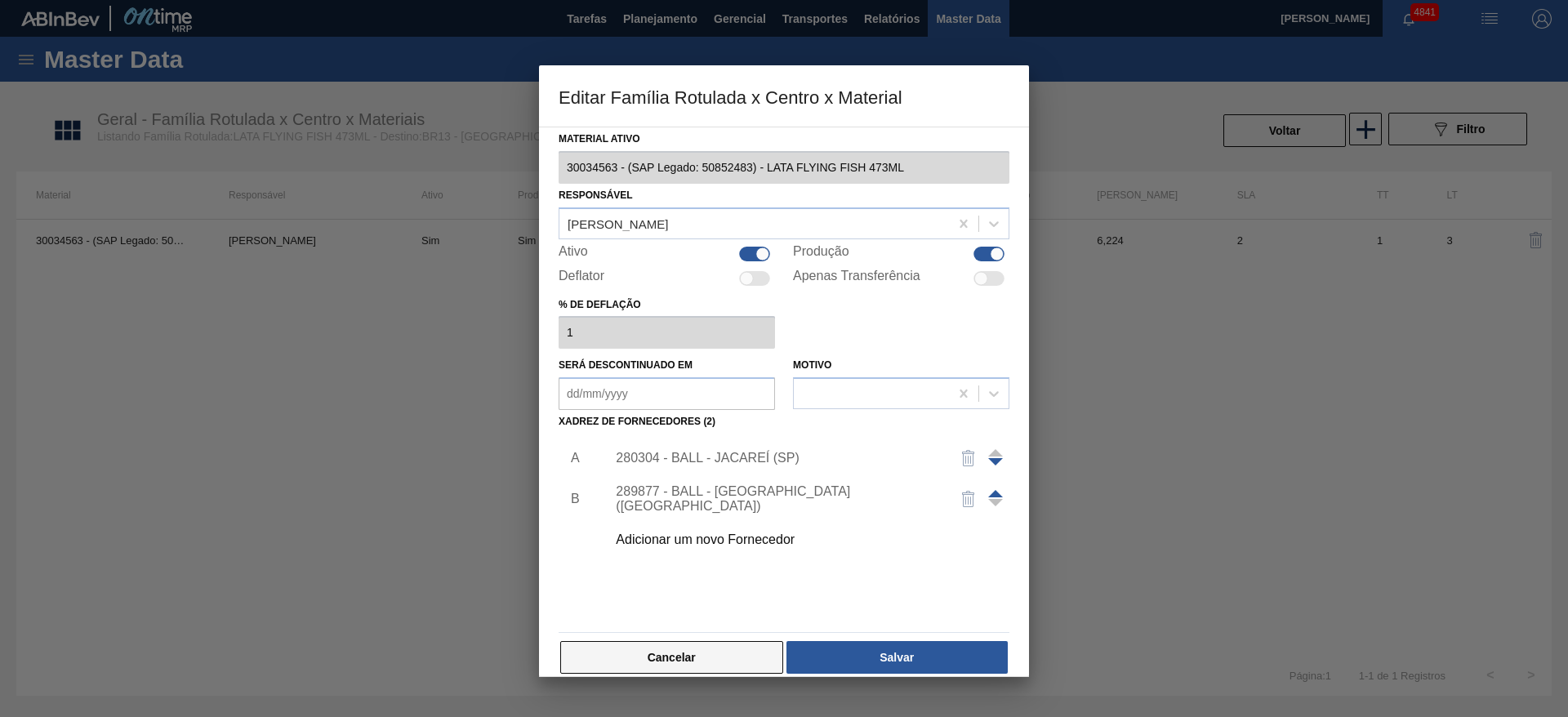
click at [668, 653] on button "Cancelar" at bounding box center [671, 658] width 223 height 33
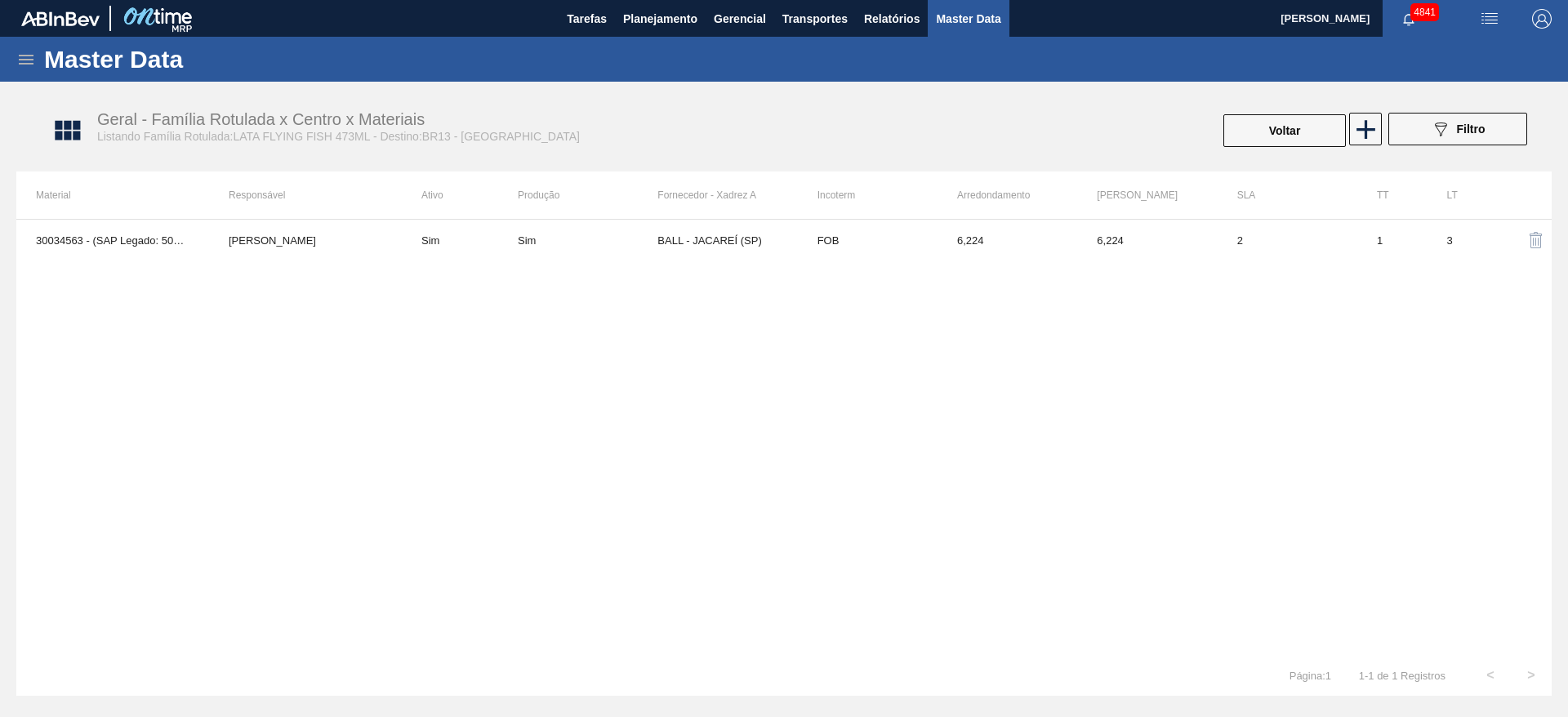
click at [18, 51] on icon at bounding box center [26, 59] width 20 height 20
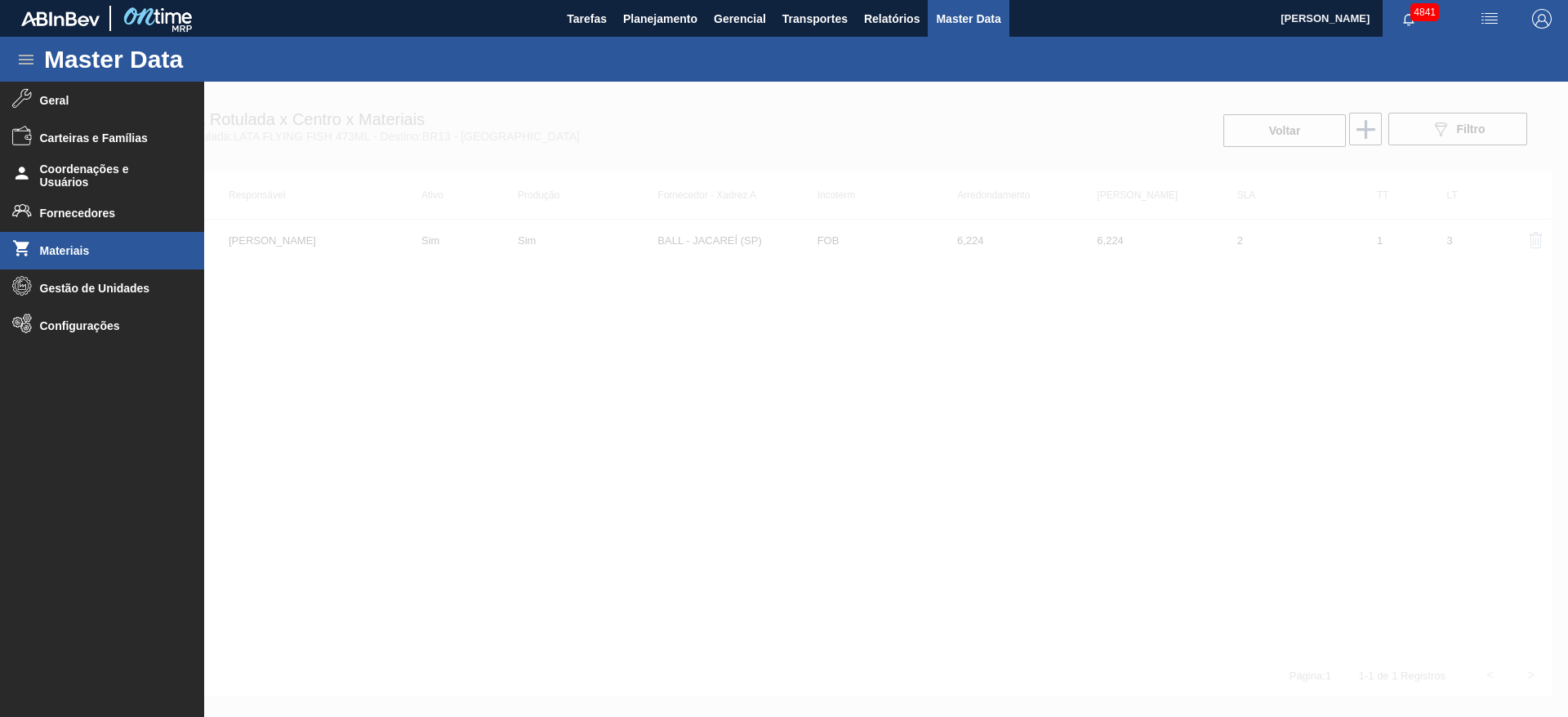
click at [80, 238] on li "Materiais" at bounding box center [102, 251] width 204 height 38
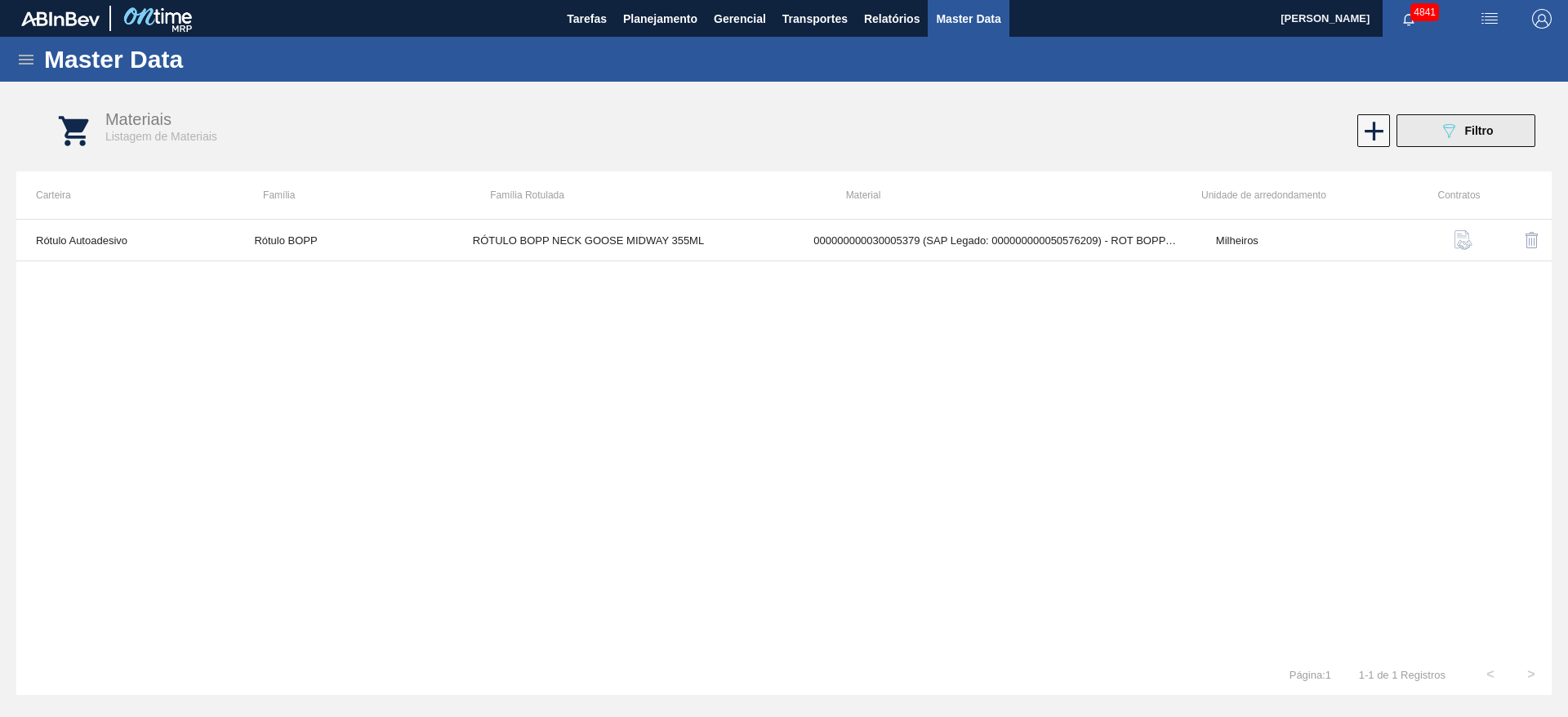
click at [1455, 121] on icon "089F7B8B-B2A5-4AFE-B5C0-19BA573D28AC" at bounding box center [1448, 130] width 20 height 20
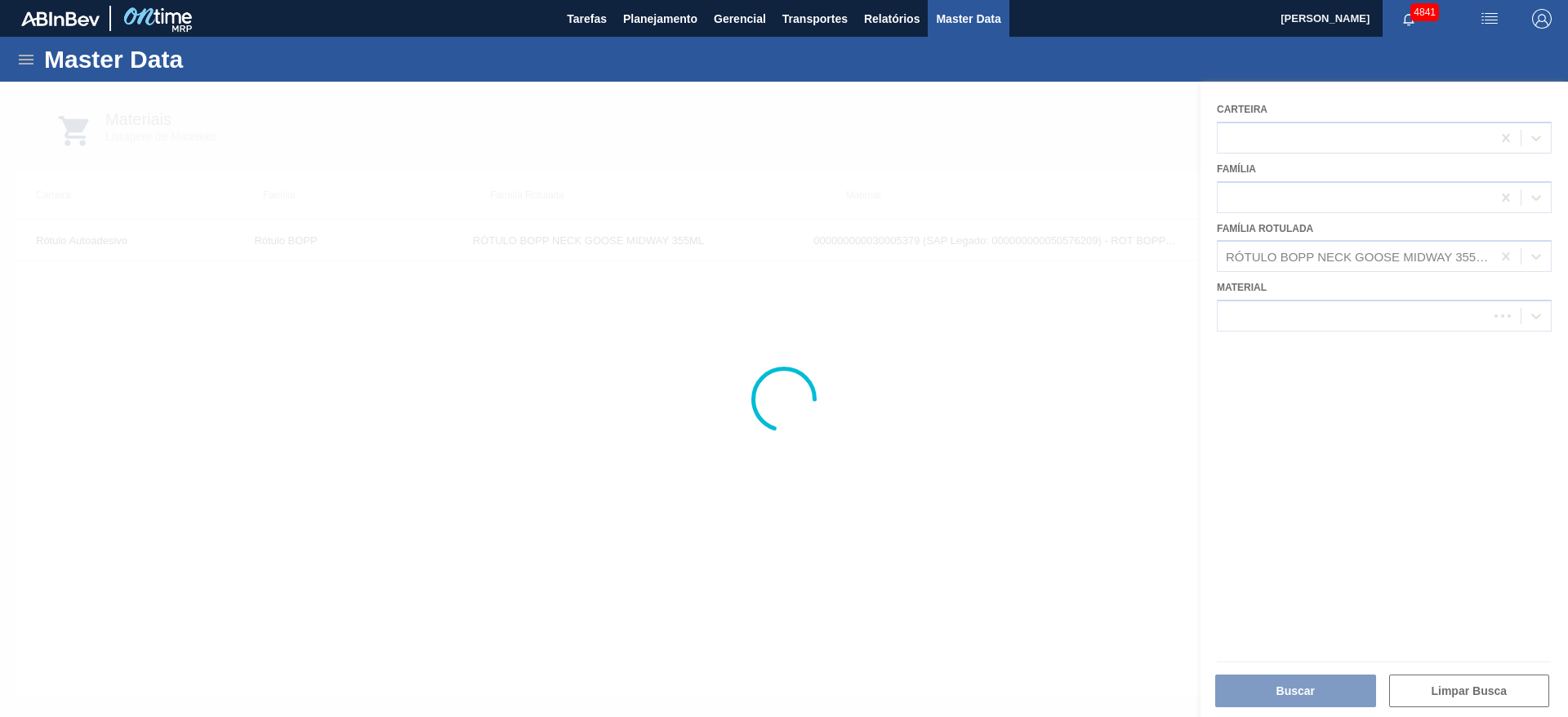
click at [1508, 256] on div at bounding box center [784, 399] width 1568 height 636
click at [1501, 249] on div at bounding box center [784, 399] width 1568 height 636
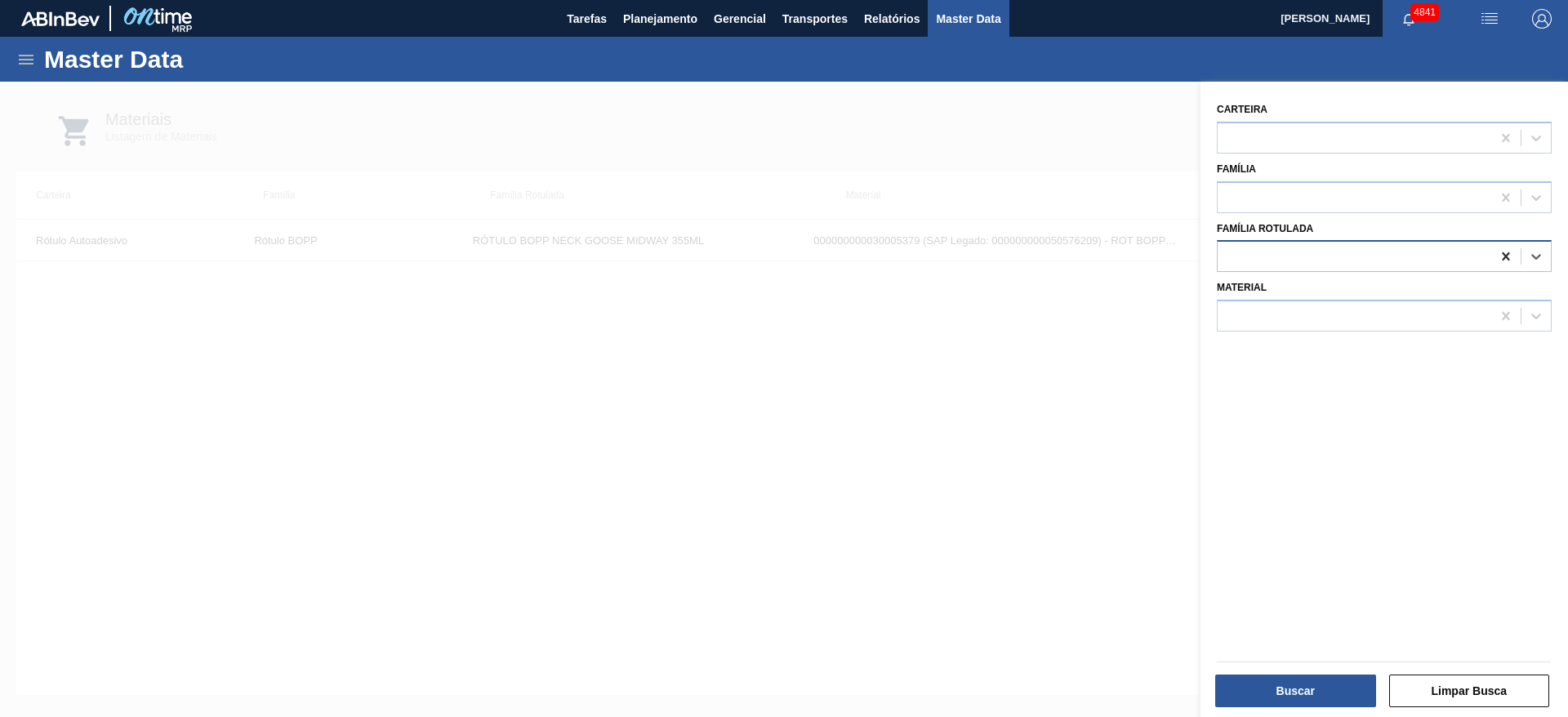
click at [1502, 254] on icon at bounding box center [1505, 257] width 8 height 9
click at [1424, 312] on div at bounding box center [1354, 317] width 273 height 24
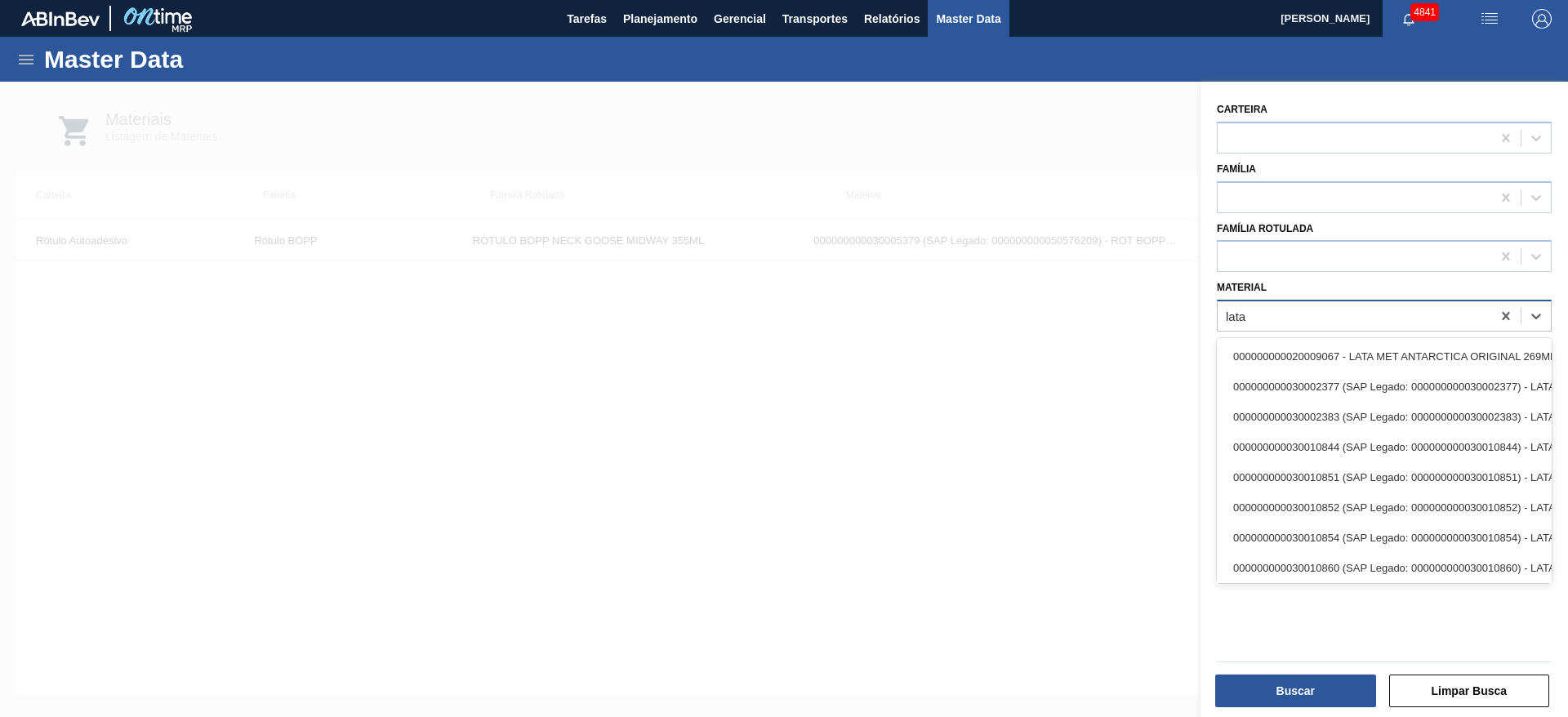
type input "lata f"
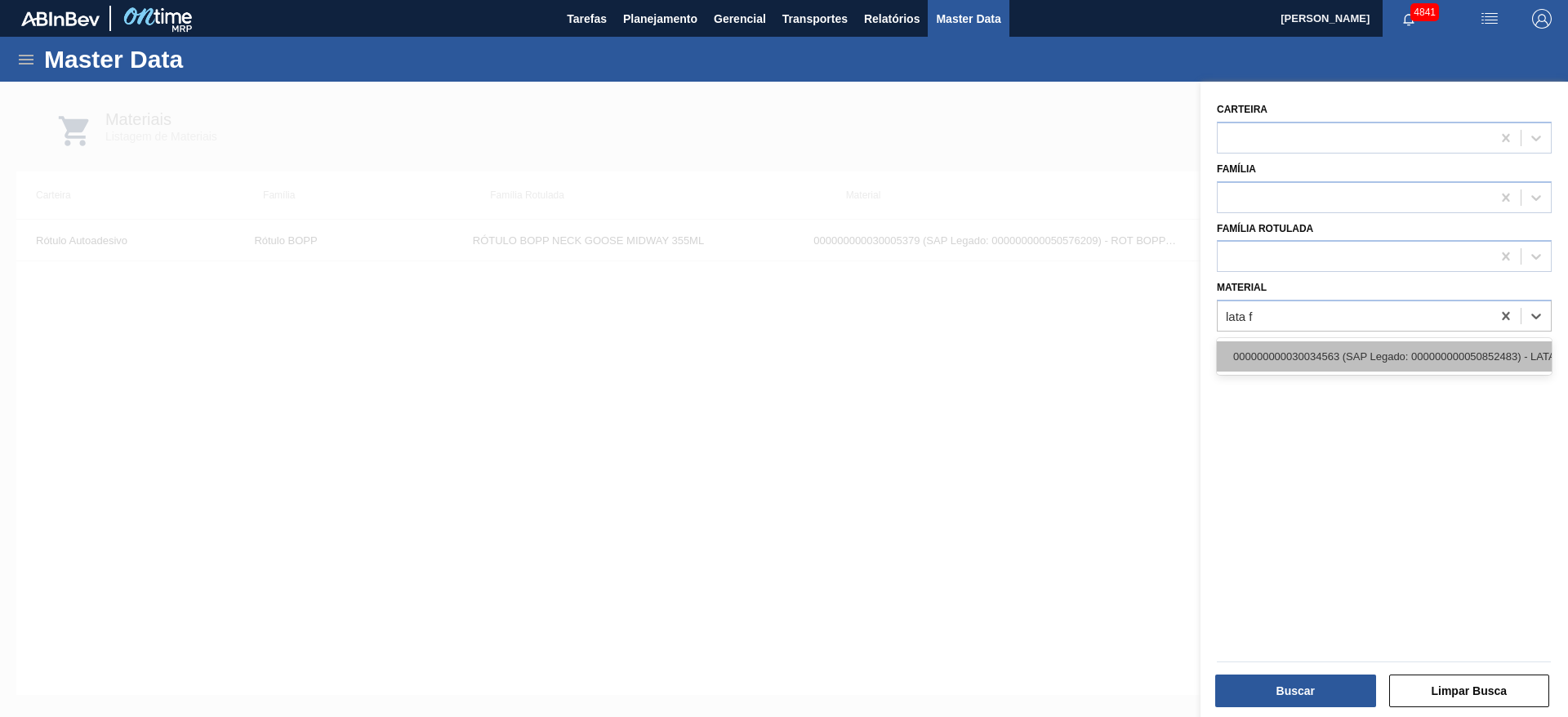
click at [1412, 345] on div "000000000030034563 (SAP Legado: 000000000050852483) - LATA FLYING FISH 473ML" at bounding box center [1384, 356] width 335 height 30
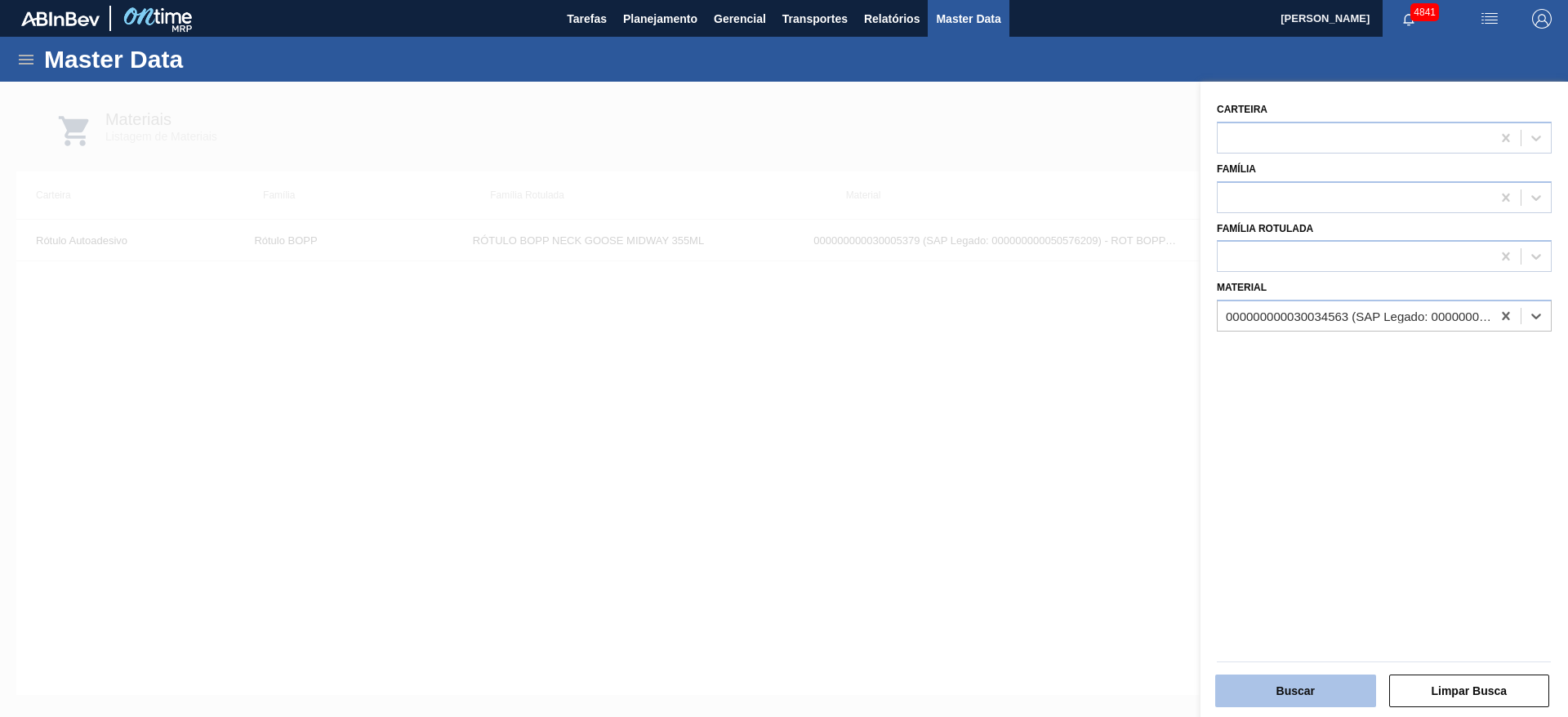
click at [1325, 688] on button "Buscar" at bounding box center [1296, 691] width 161 height 33
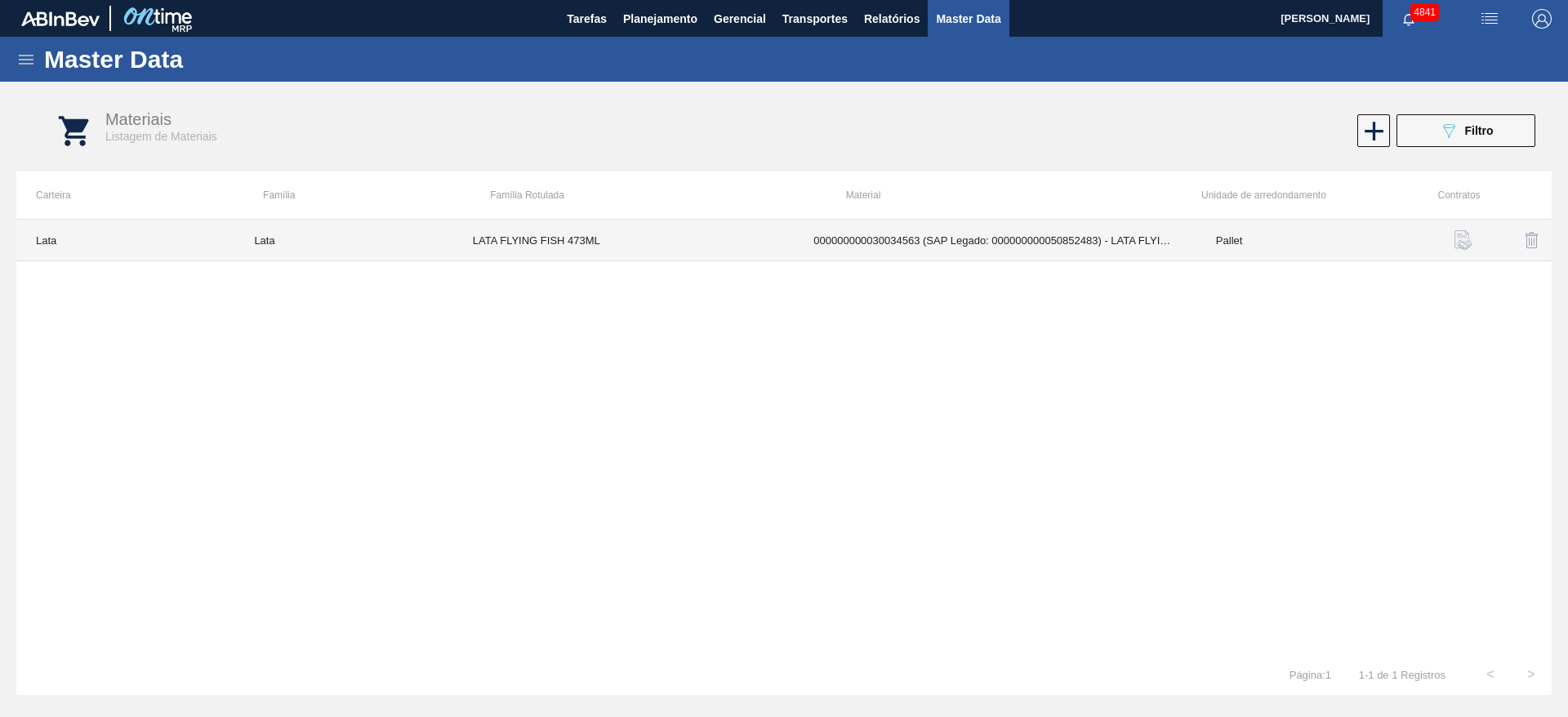
click at [1346, 242] on td "Pallet" at bounding box center [1305, 241] width 218 height 42
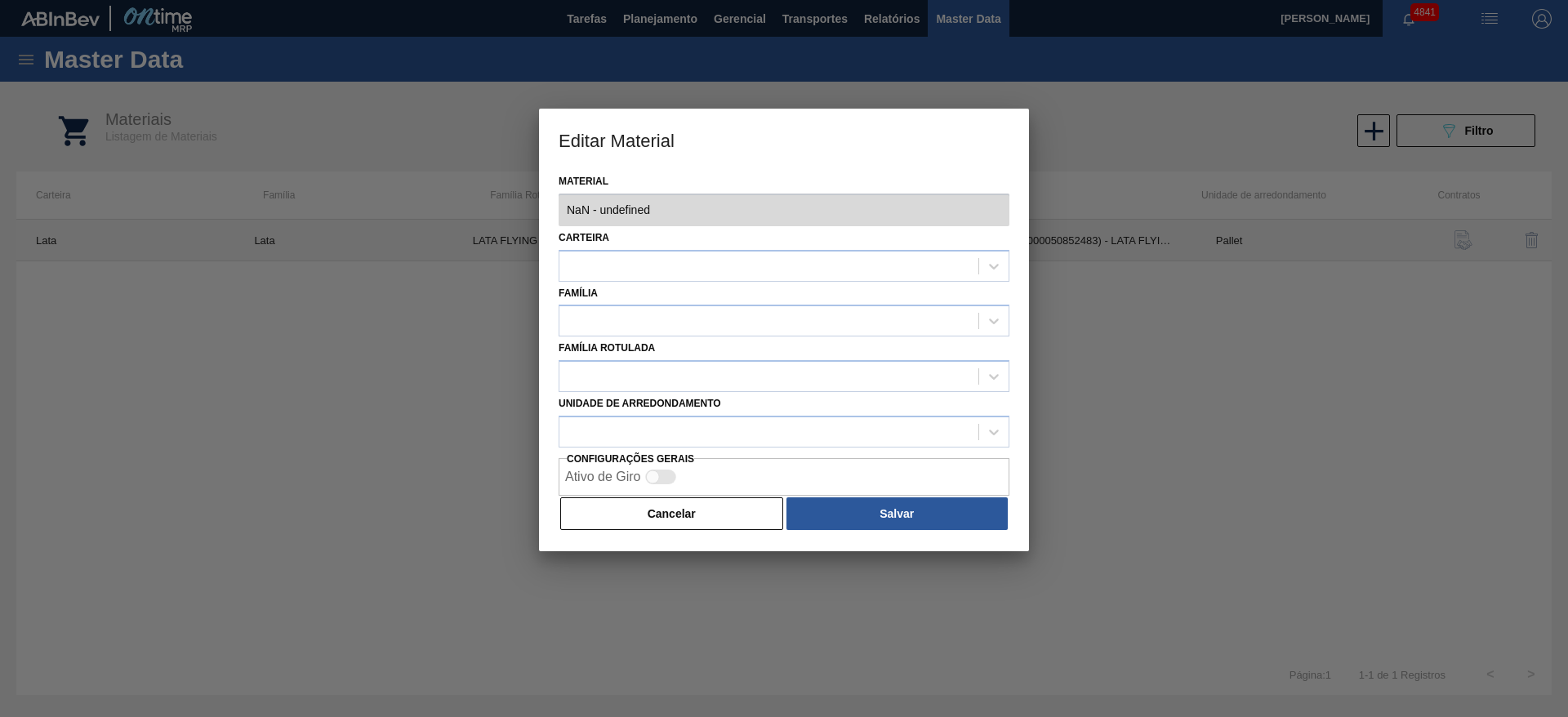
type input "30034563 - 000000000030034563 (SAP Legado: 000000000050852483) - LATA FLYING FI…"
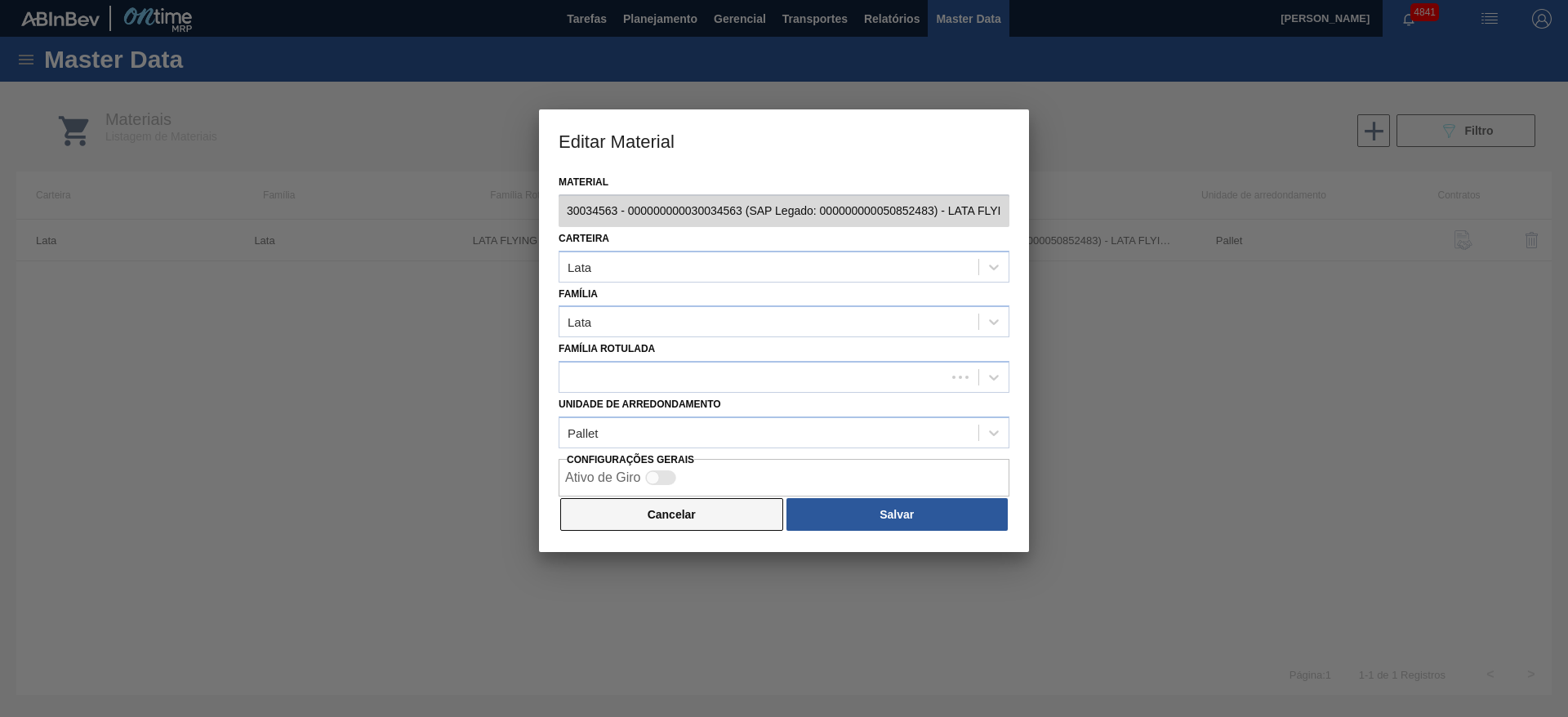
click at [657, 523] on button "Cancelar" at bounding box center [671, 515] width 223 height 33
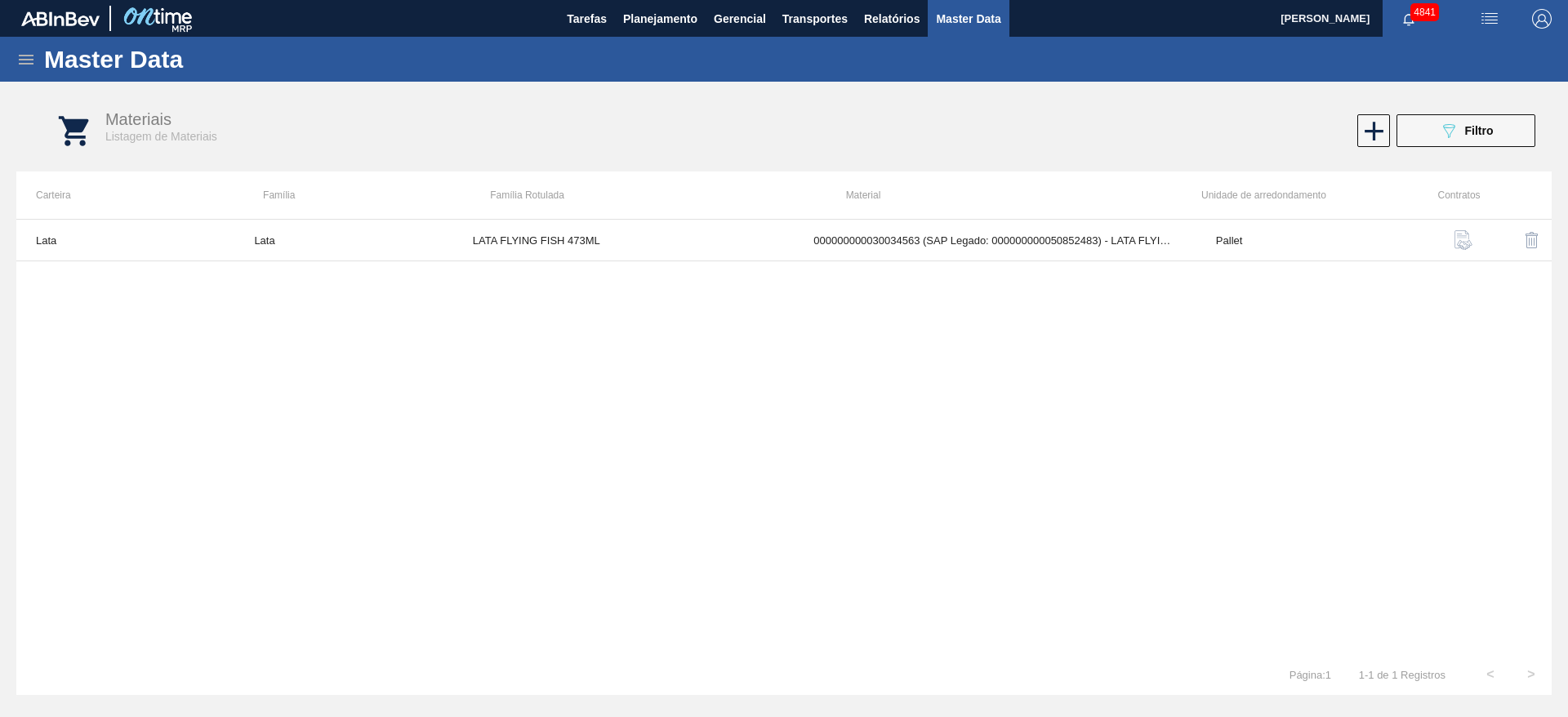
click at [1457, 238] on img "button" at bounding box center [1464, 240] width 20 height 20
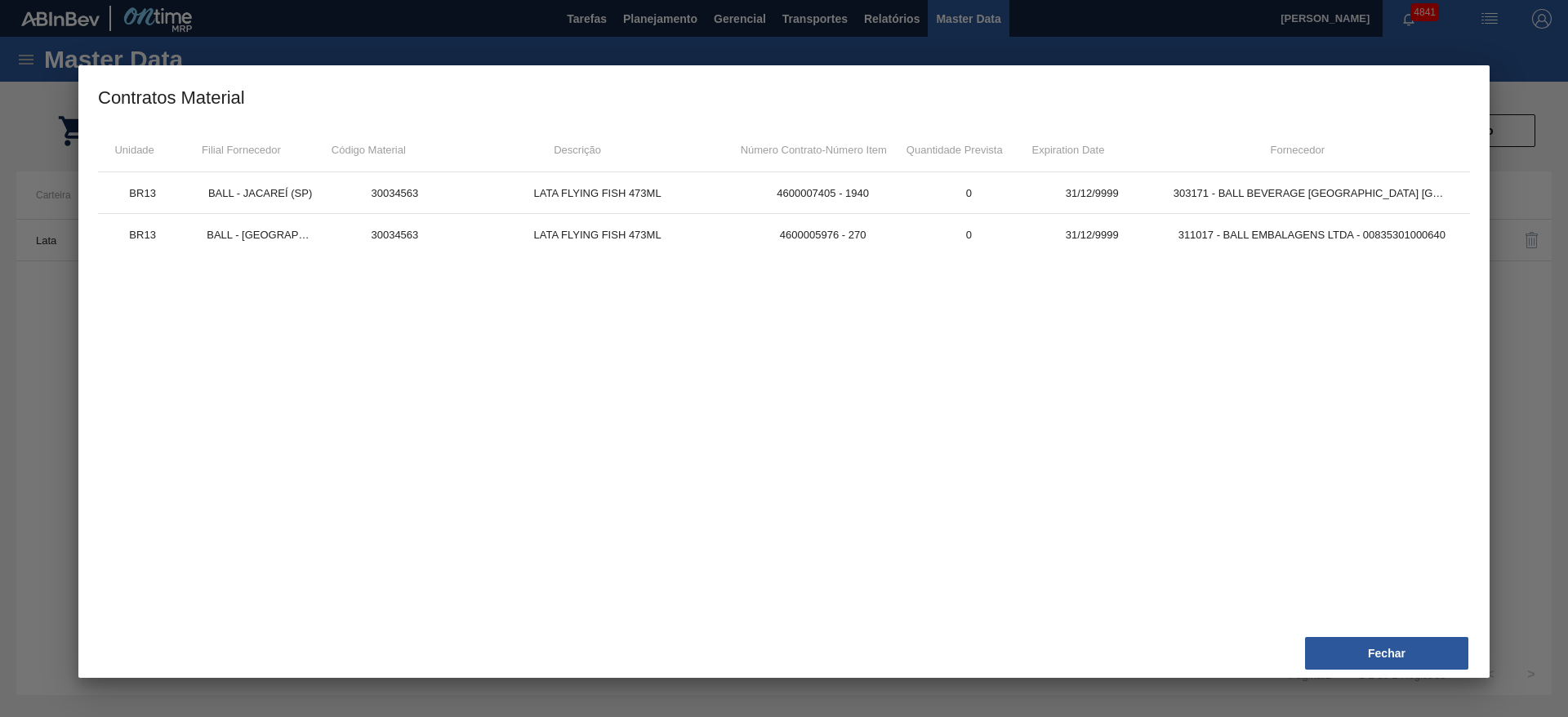
click at [1564, 427] on div at bounding box center [784, 358] width 1568 height 717
click at [1452, 661] on button "Fechar" at bounding box center [1386, 654] width 164 height 33
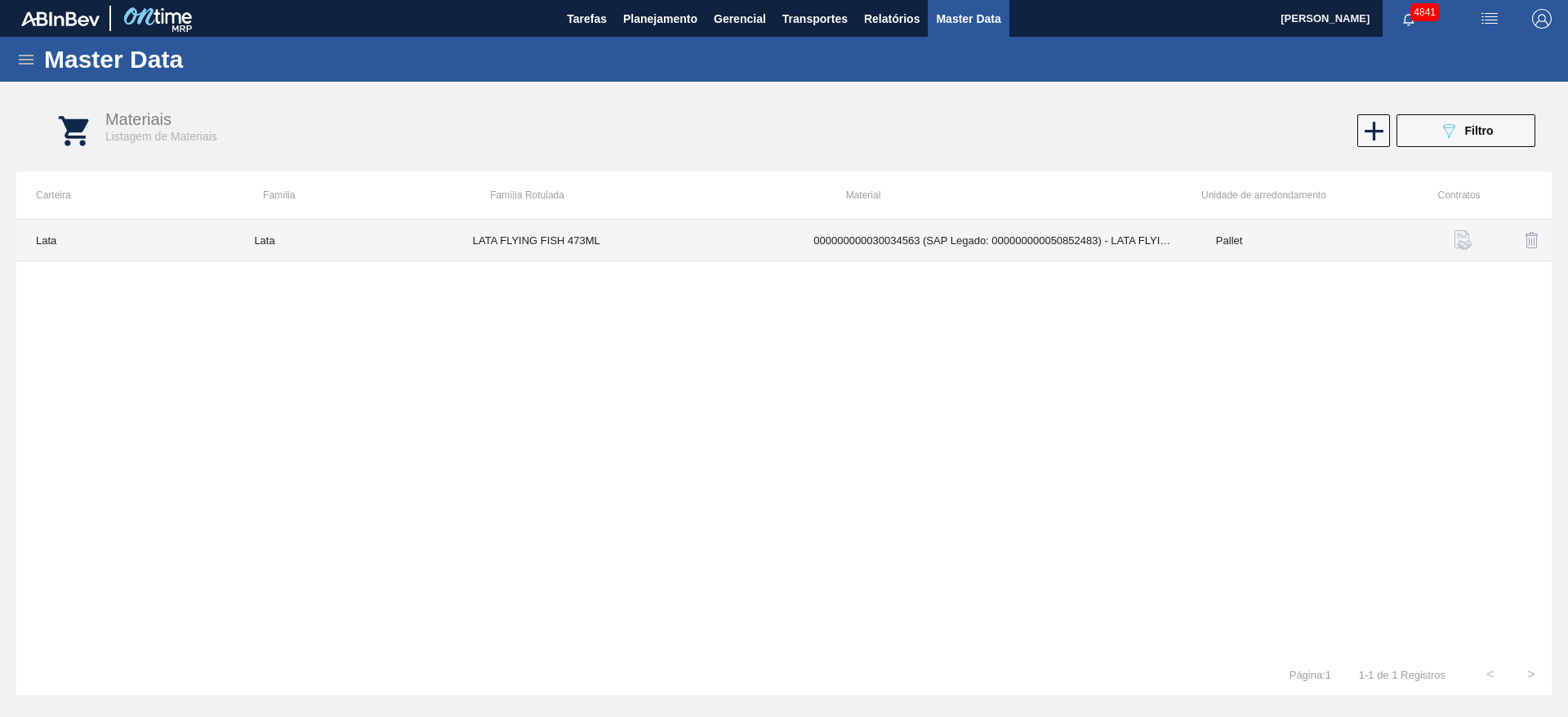
click at [962, 241] on td "000000000030034563 (SAP Legado: 000000000050852483) - LATA FLYING FISH 473ML" at bounding box center [995, 241] width 402 height 42
